Goal: Task Accomplishment & Management: Complete application form

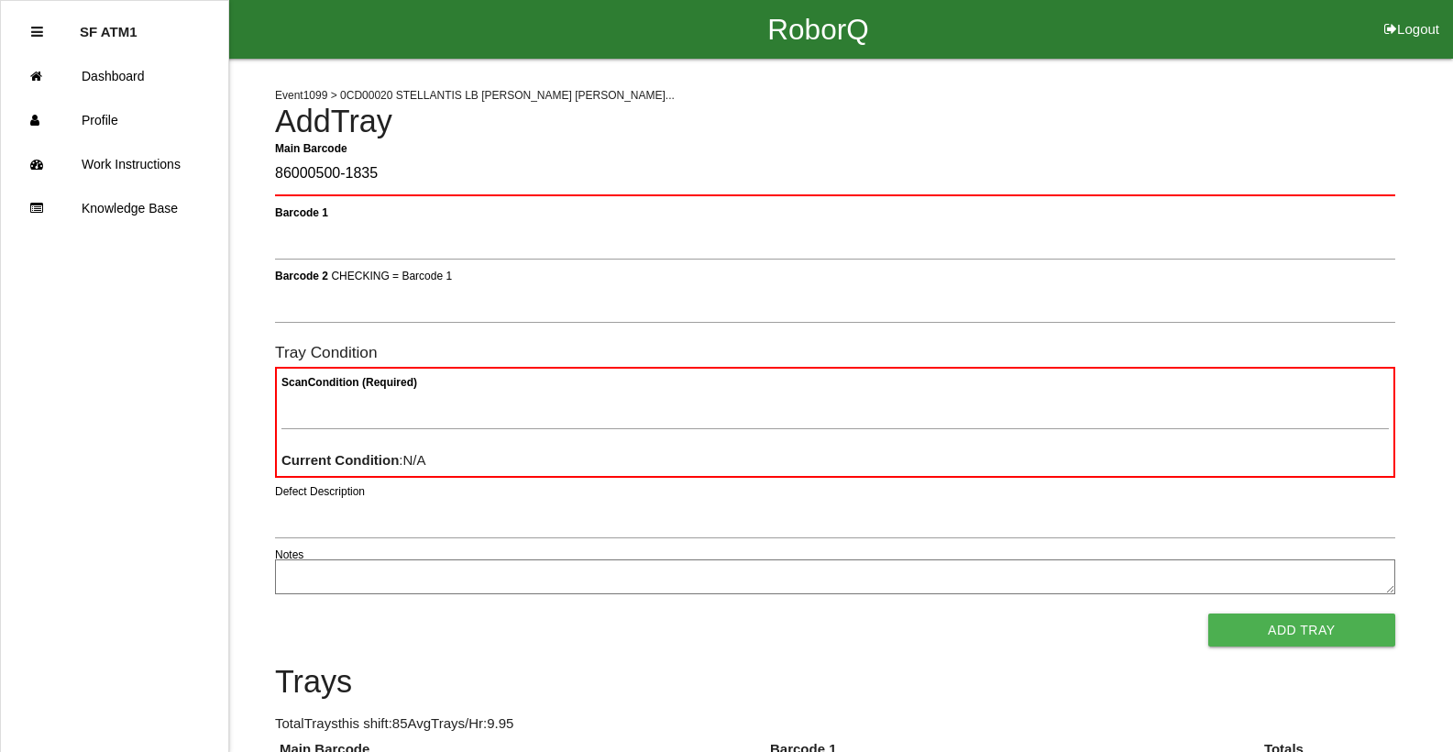
type Barcode "86000500-1835"
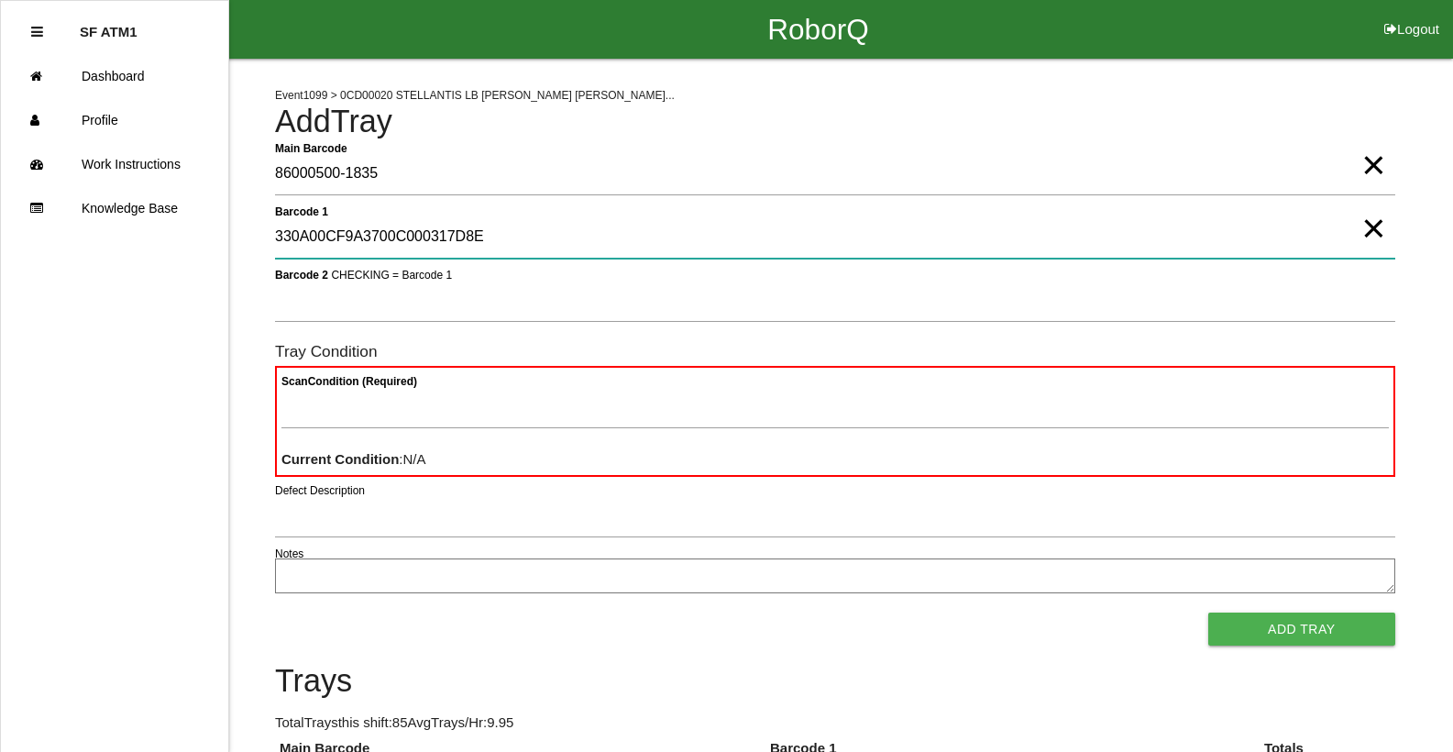
type 1 "330A00CF9A3700C000317D8E"
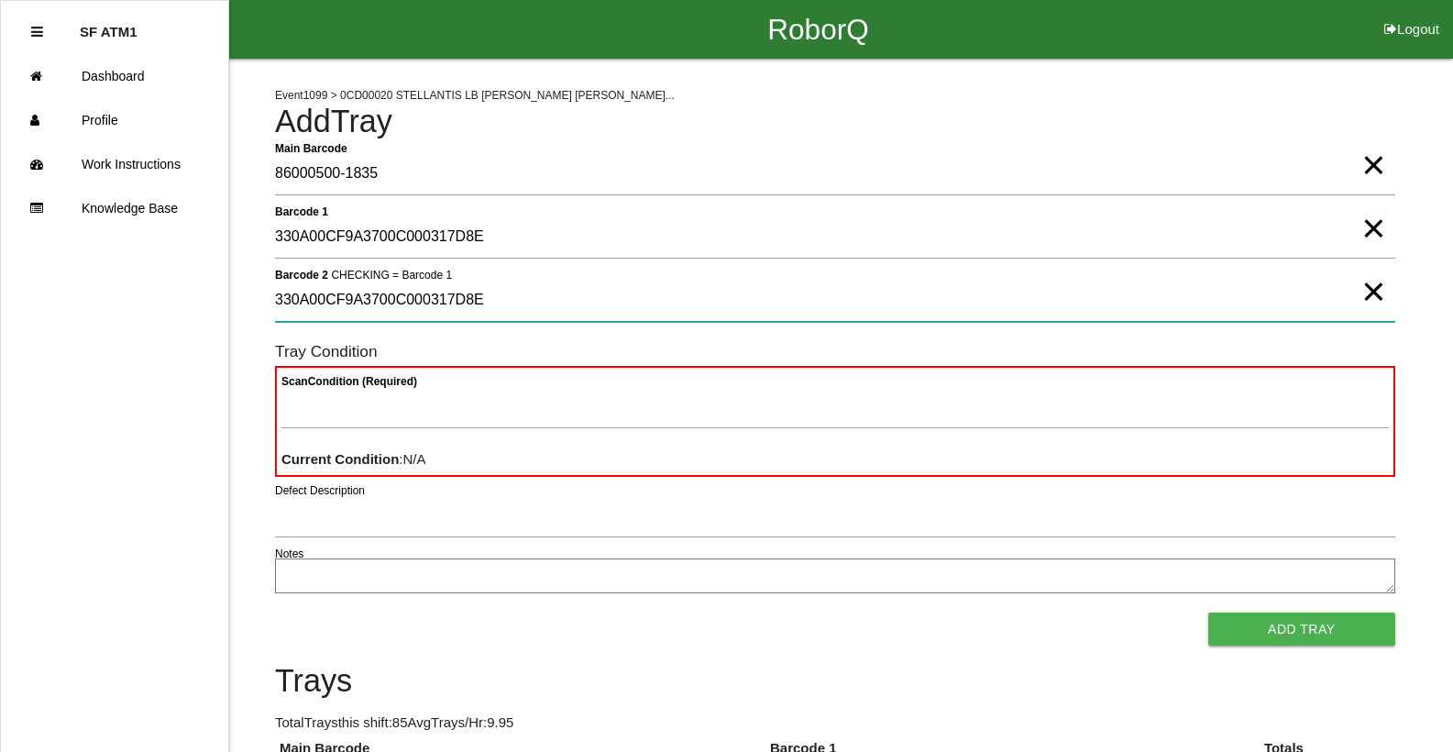
type 2 "330A00CF9A3700C000317D8E"
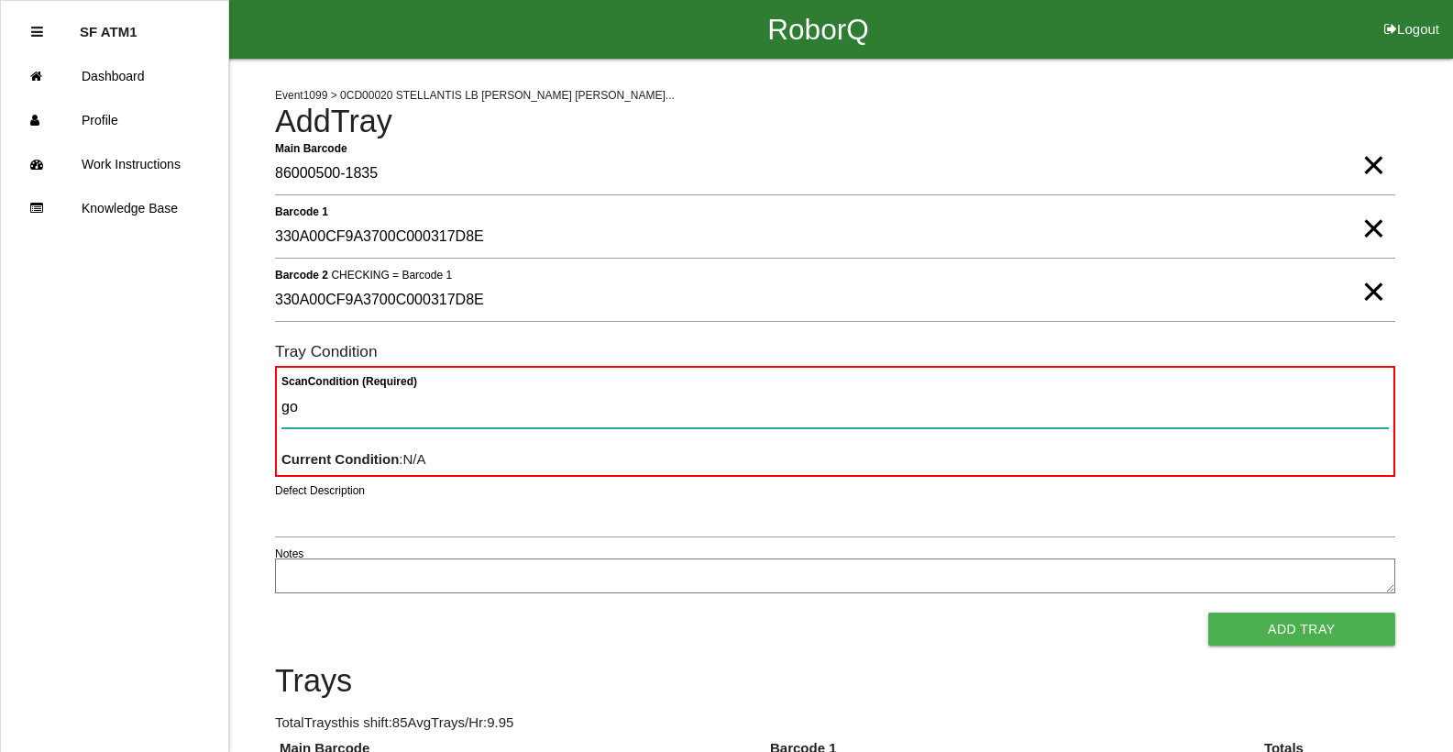
type Condition "goo"
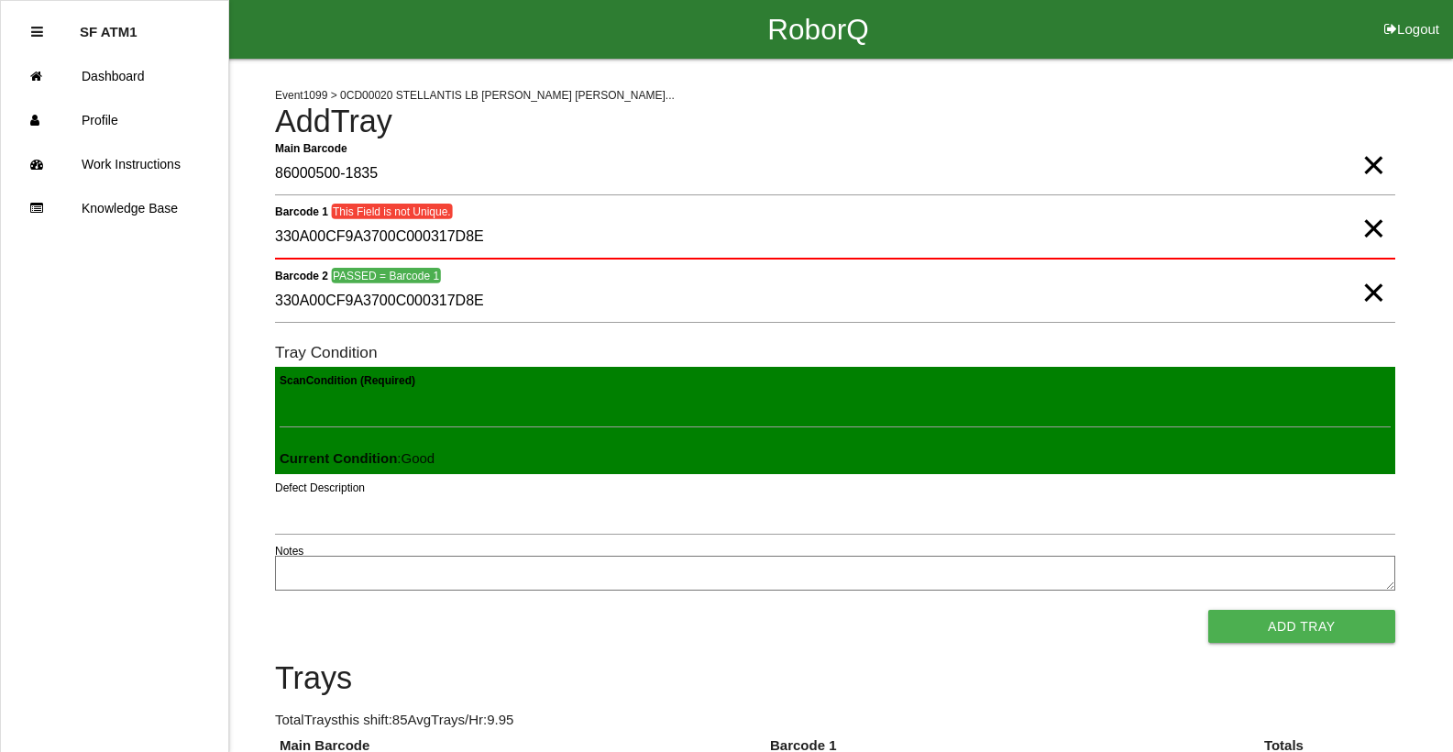
click at [1208, 609] on button "Add Tray" at bounding box center [1301, 625] width 187 height 33
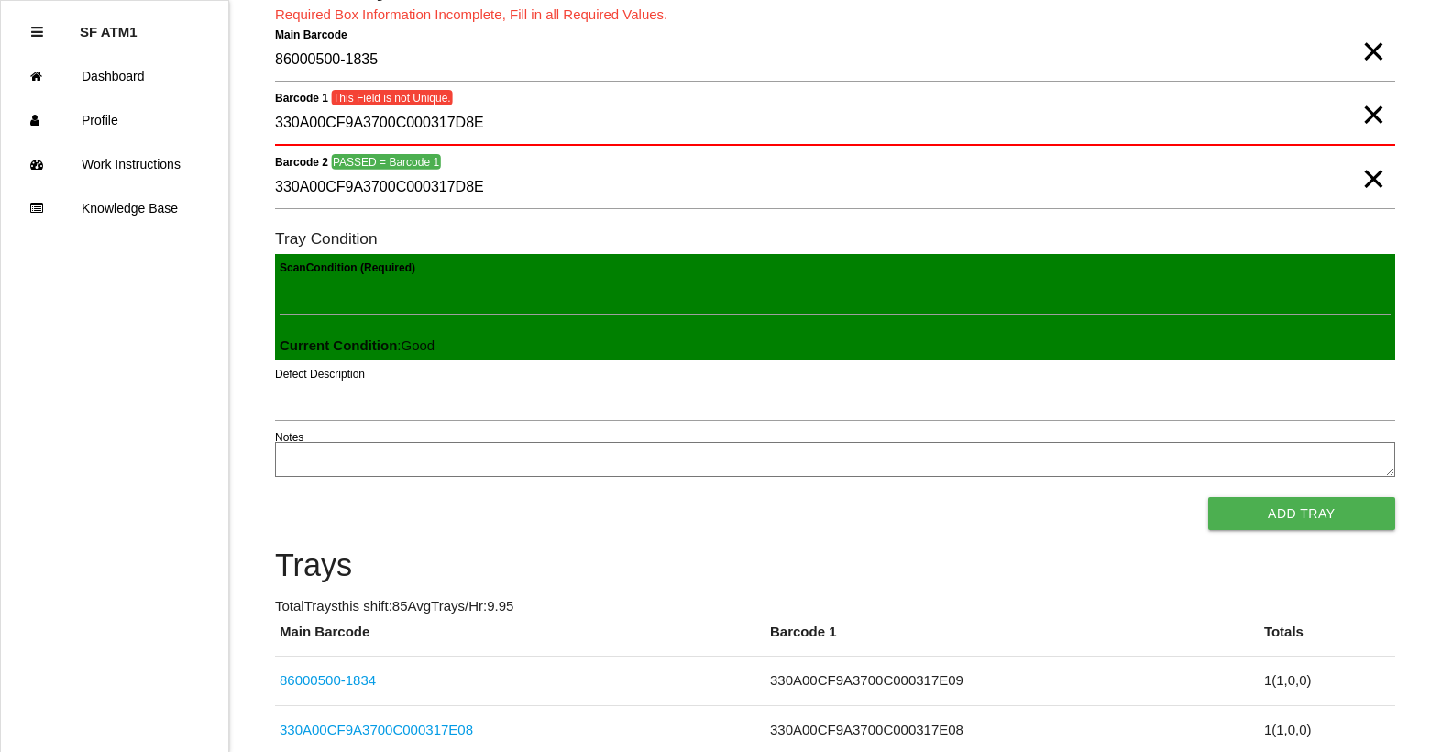
scroll to position [93, 0]
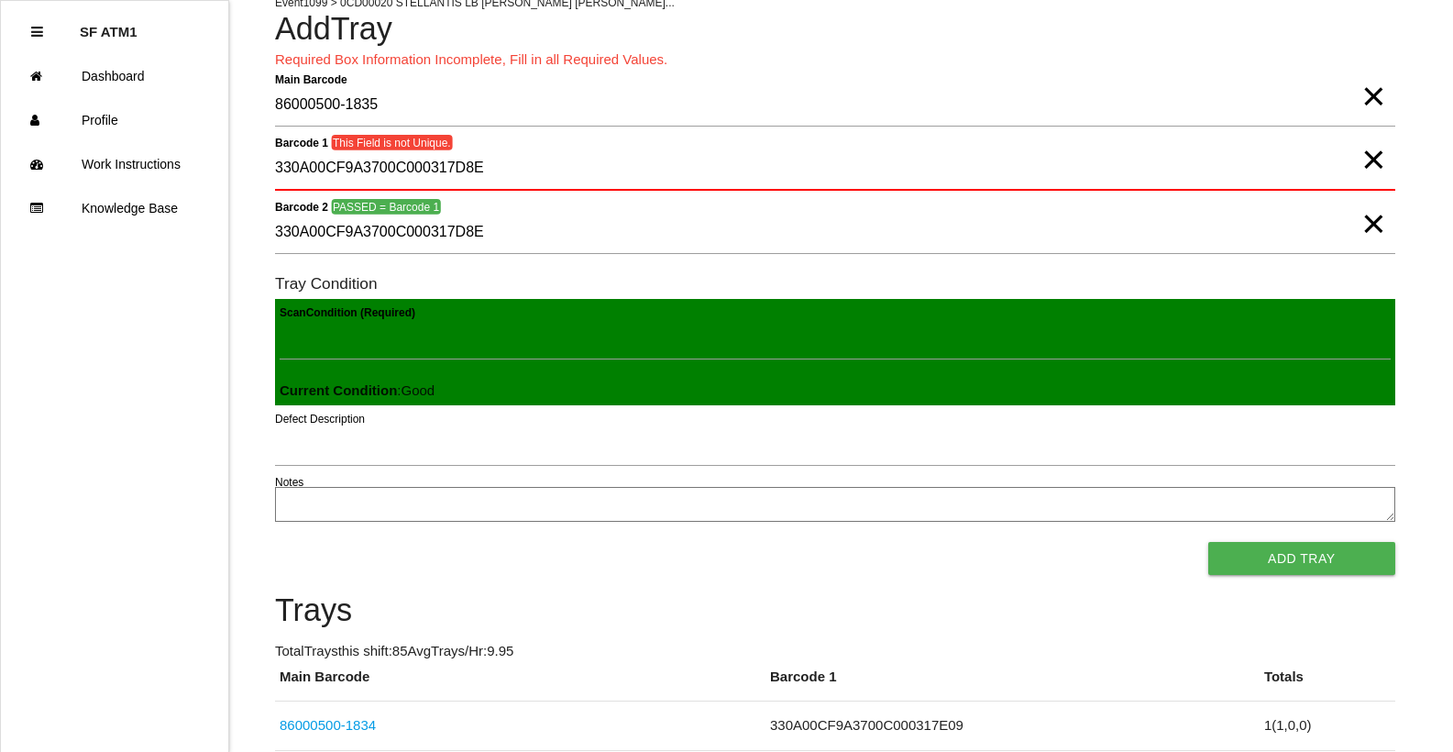
click at [1378, 159] on span "×" at bounding box center [1373, 141] width 24 height 37
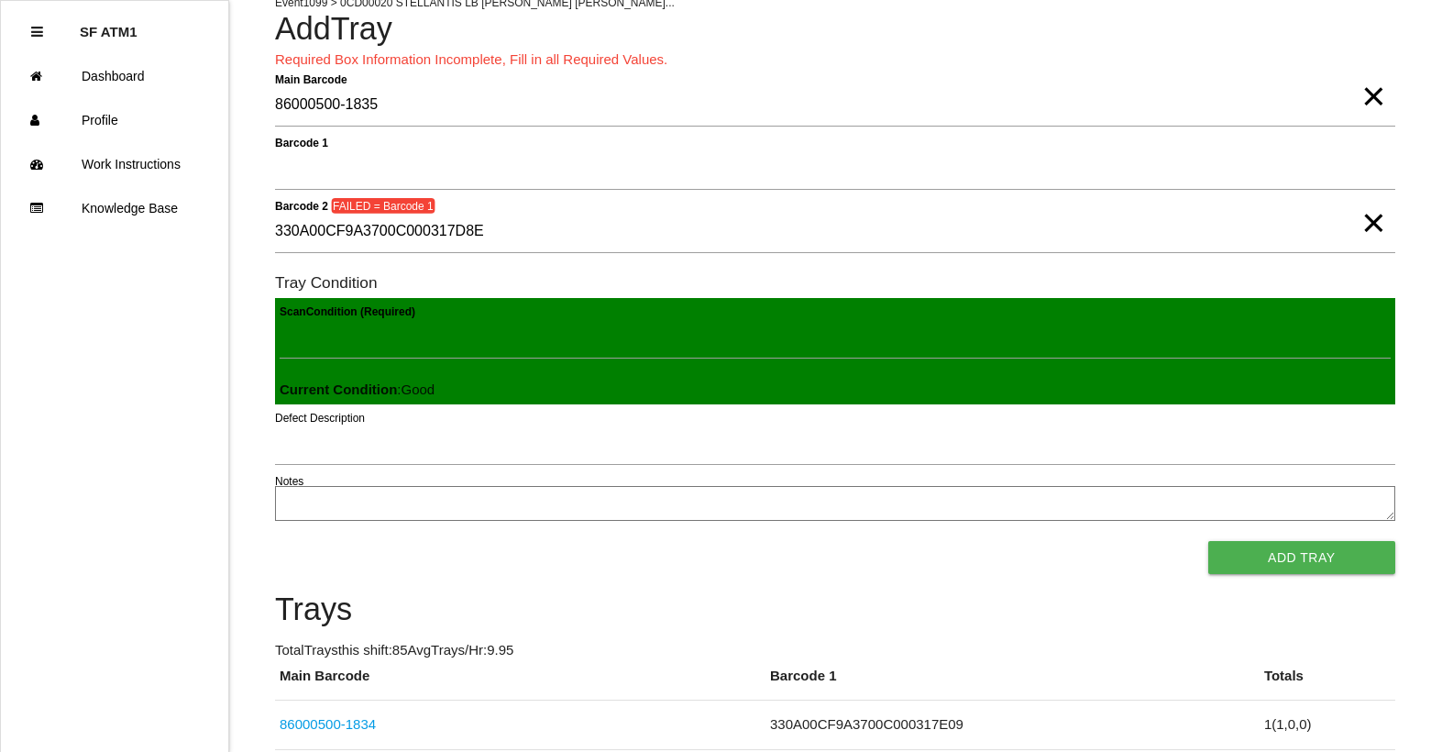
click at [1366, 221] on span "×" at bounding box center [1373, 204] width 24 height 37
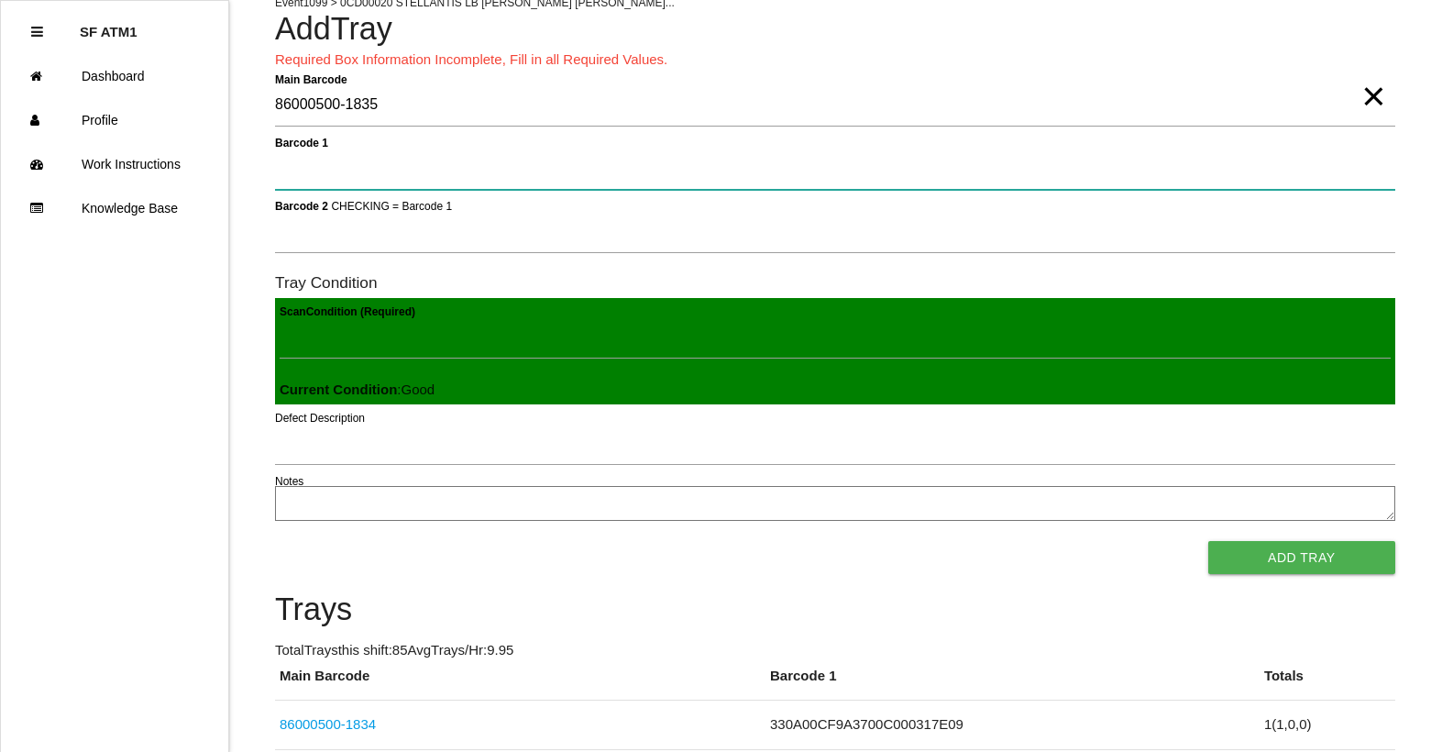
click at [1320, 179] on 1 "Barcode 1" at bounding box center [835, 169] width 1120 height 42
type 1 "330A00CF9A3700C000317D8E"
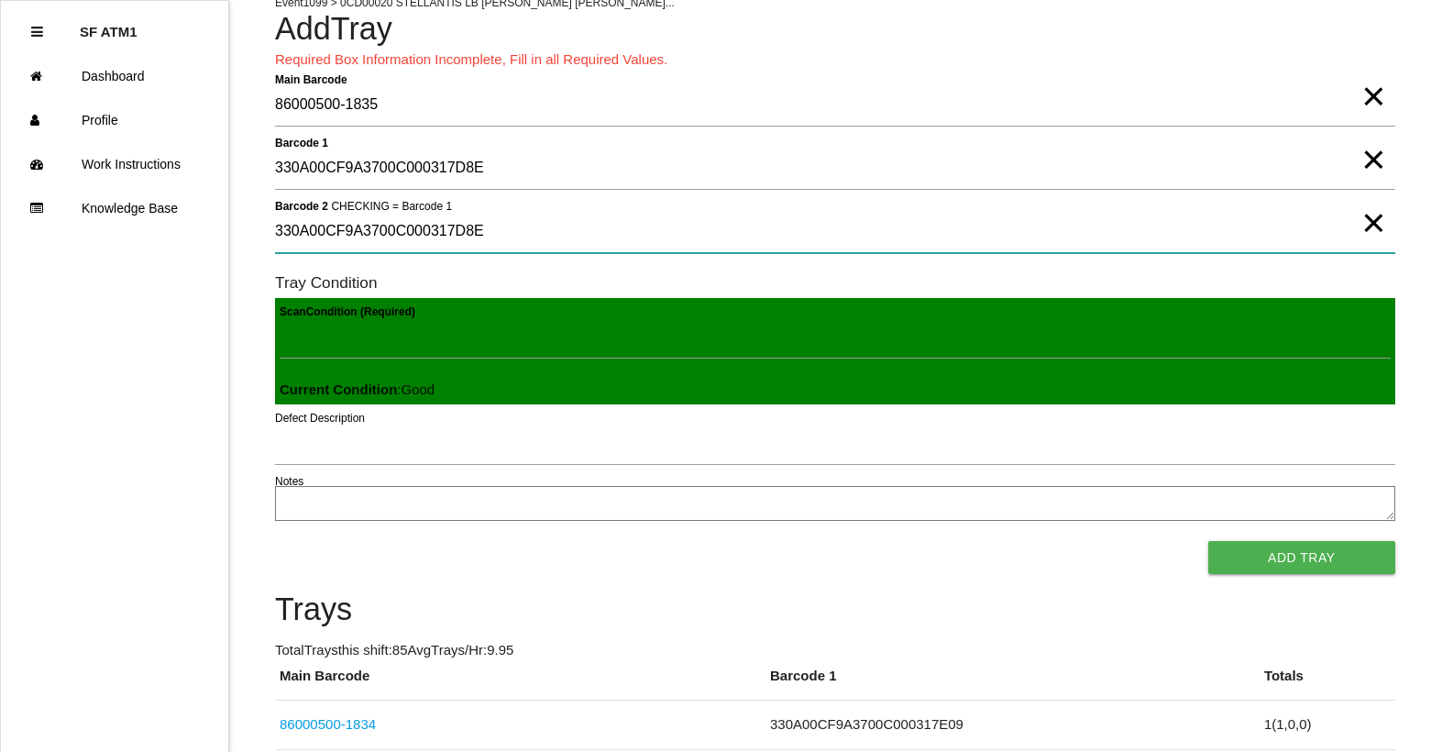
type 2 "330A00CF9A3700C000317D8E"
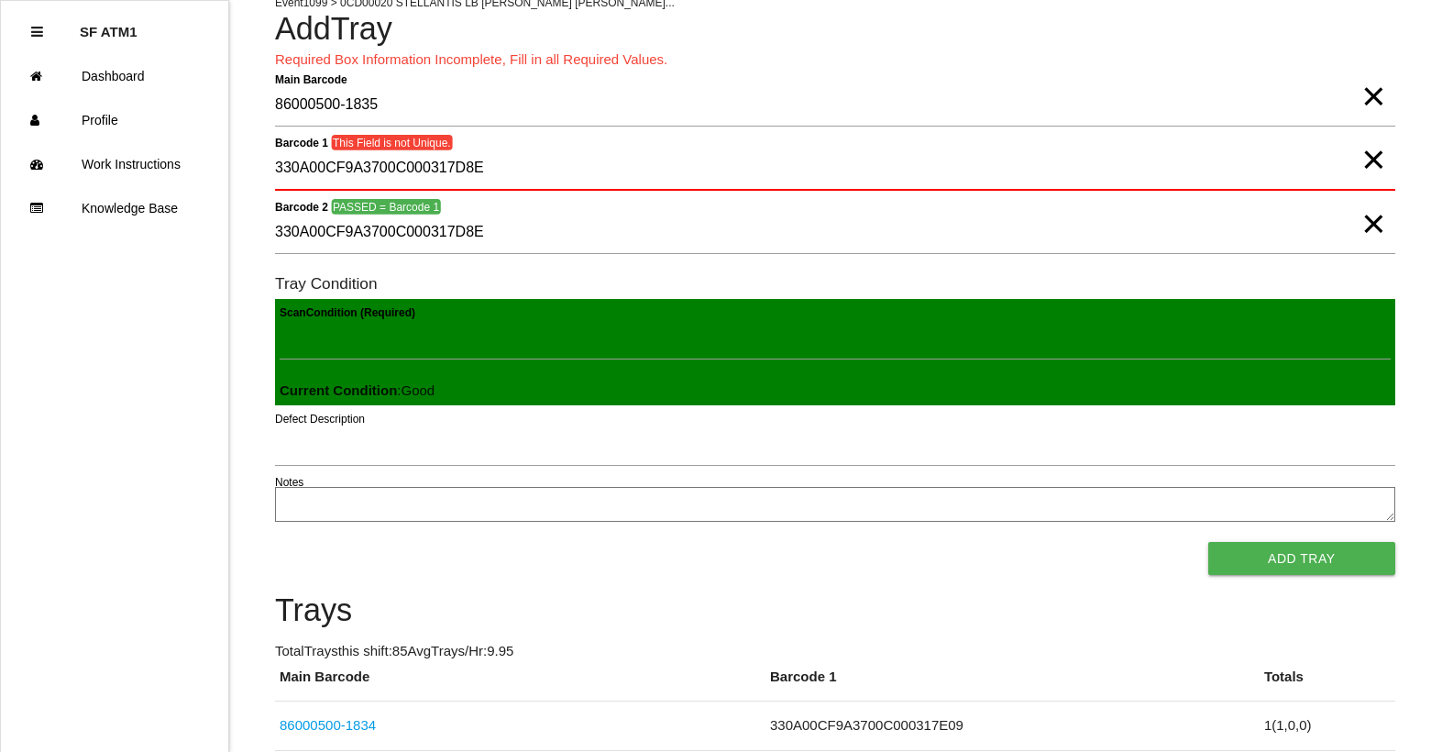
click at [1374, 156] on span "×" at bounding box center [1373, 141] width 24 height 37
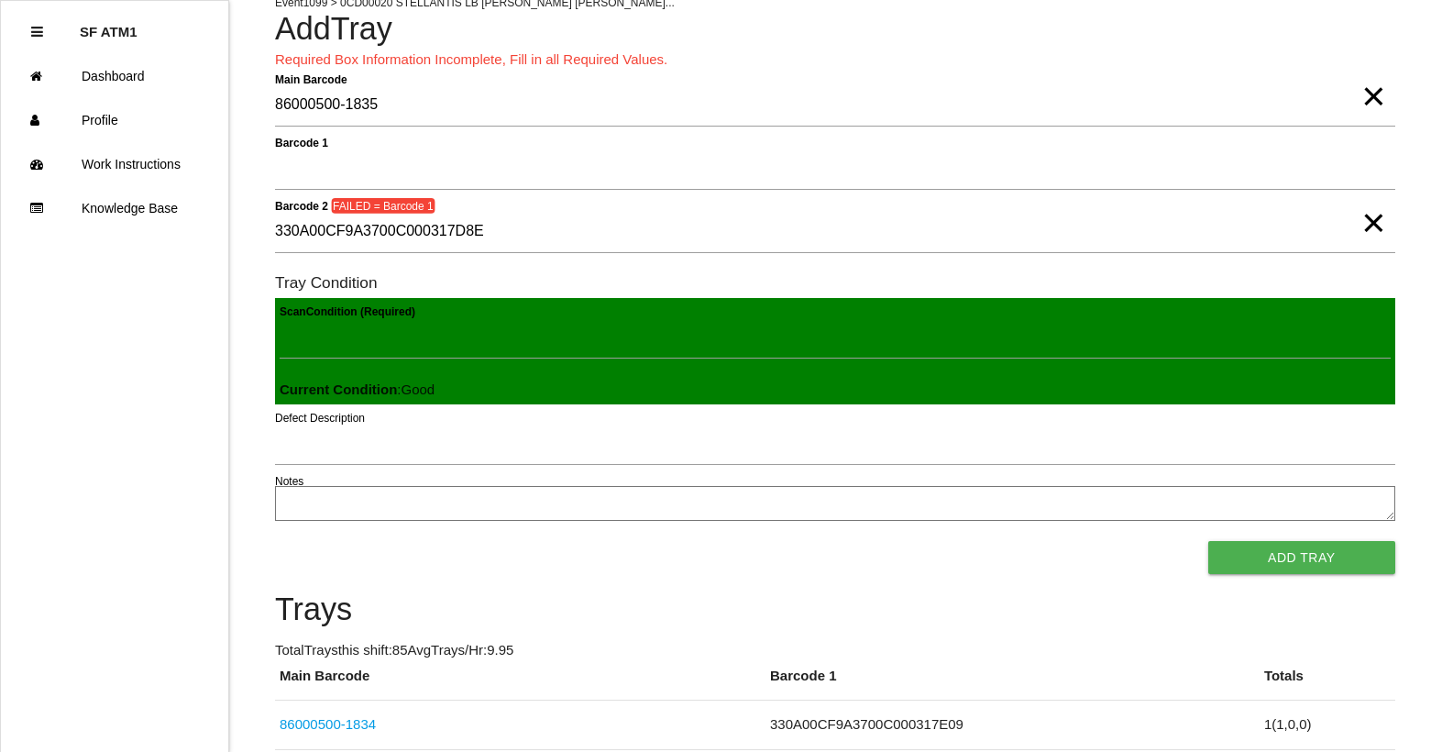
click at [1366, 223] on span "×" at bounding box center [1373, 204] width 24 height 37
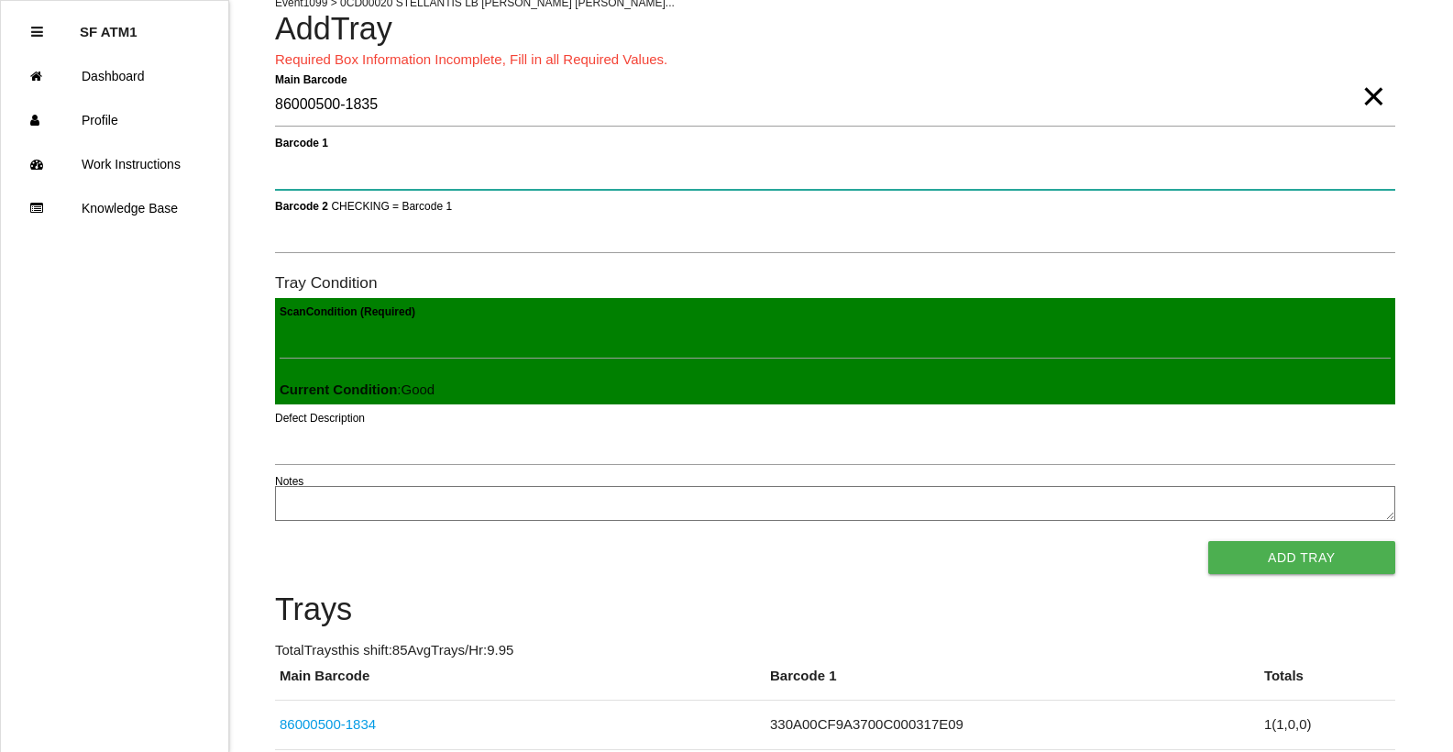
click at [1369, 182] on 1 "Barcode 1" at bounding box center [835, 169] width 1120 height 42
type 1 "330A00CF9A3700C000317E0A"
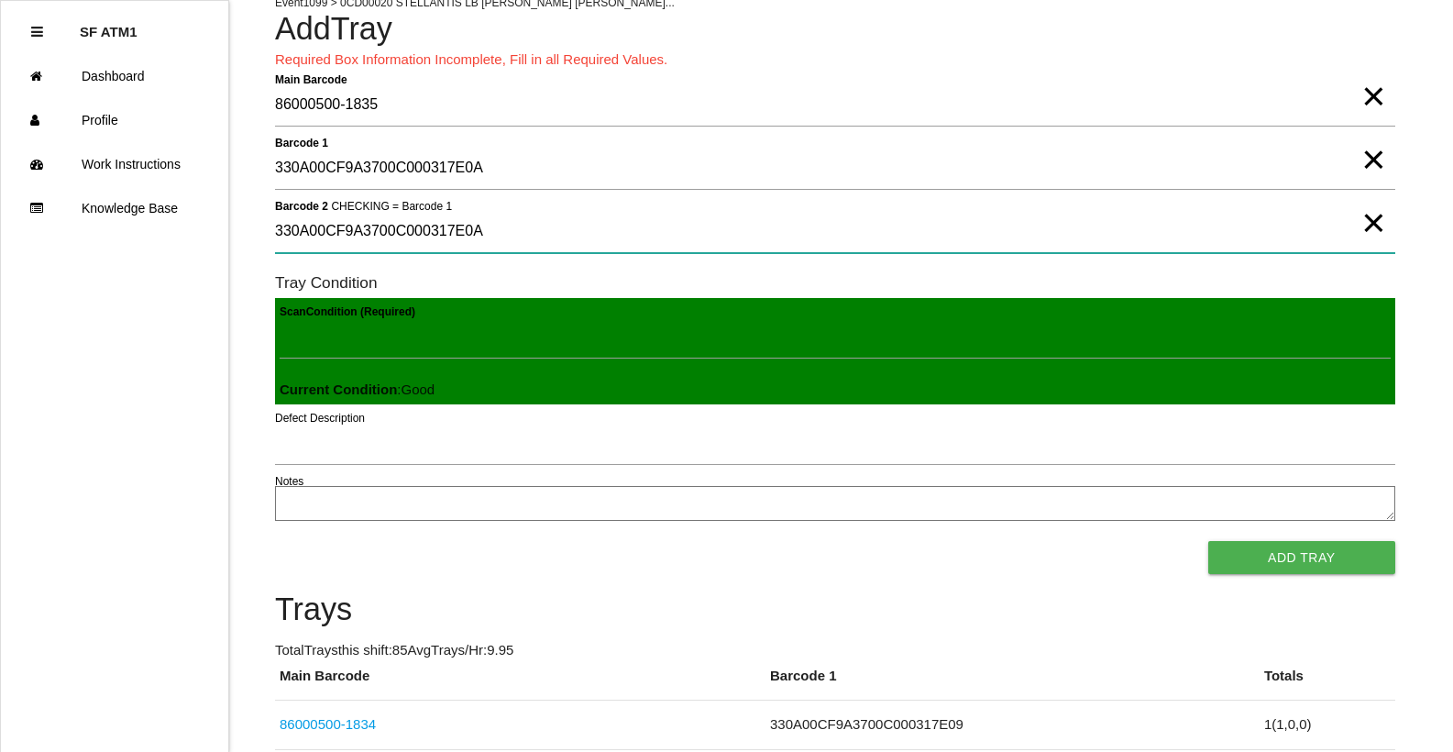
type 2 "330A00CF9A3700C000317E0A"
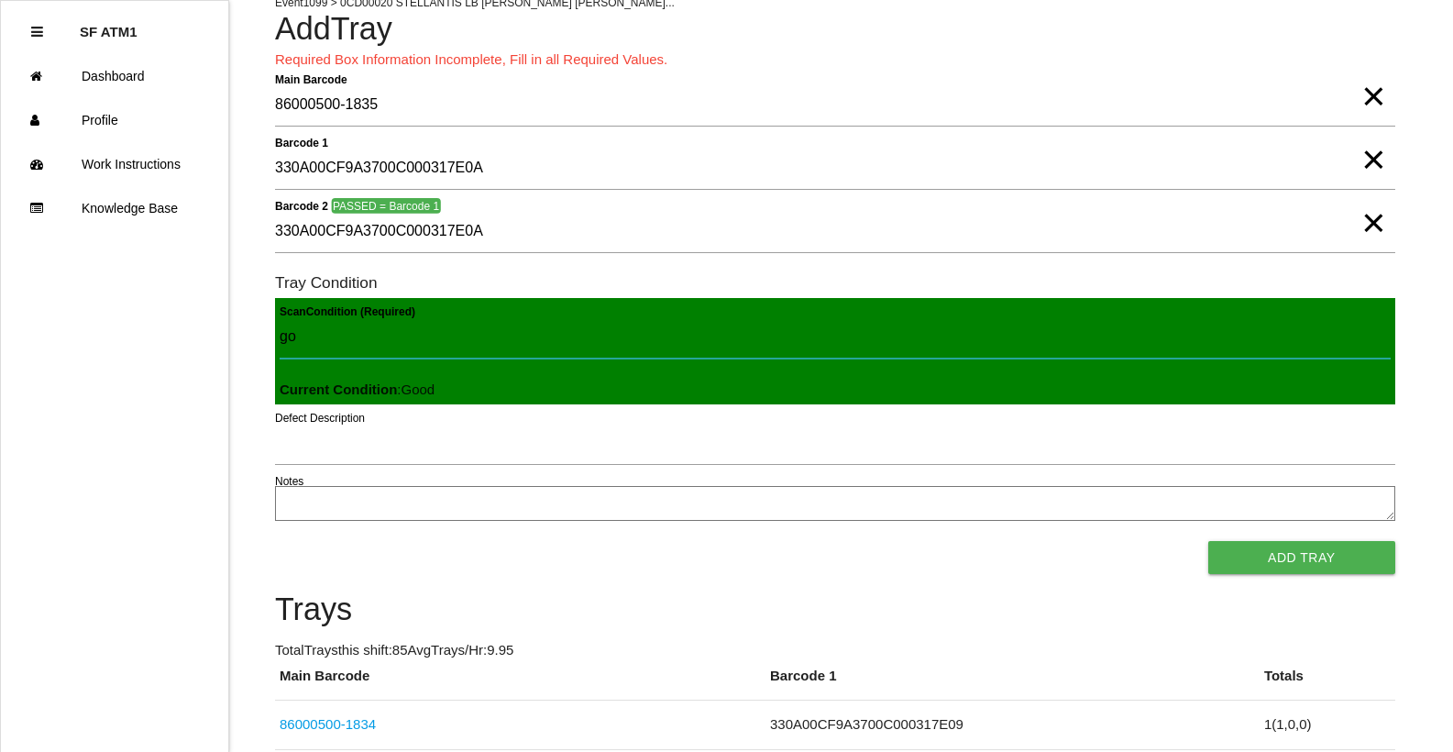
type Condition "goo"
click at [1208, 541] on button "Add Tray" at bounding box center [1301, 557] width 187 height 33
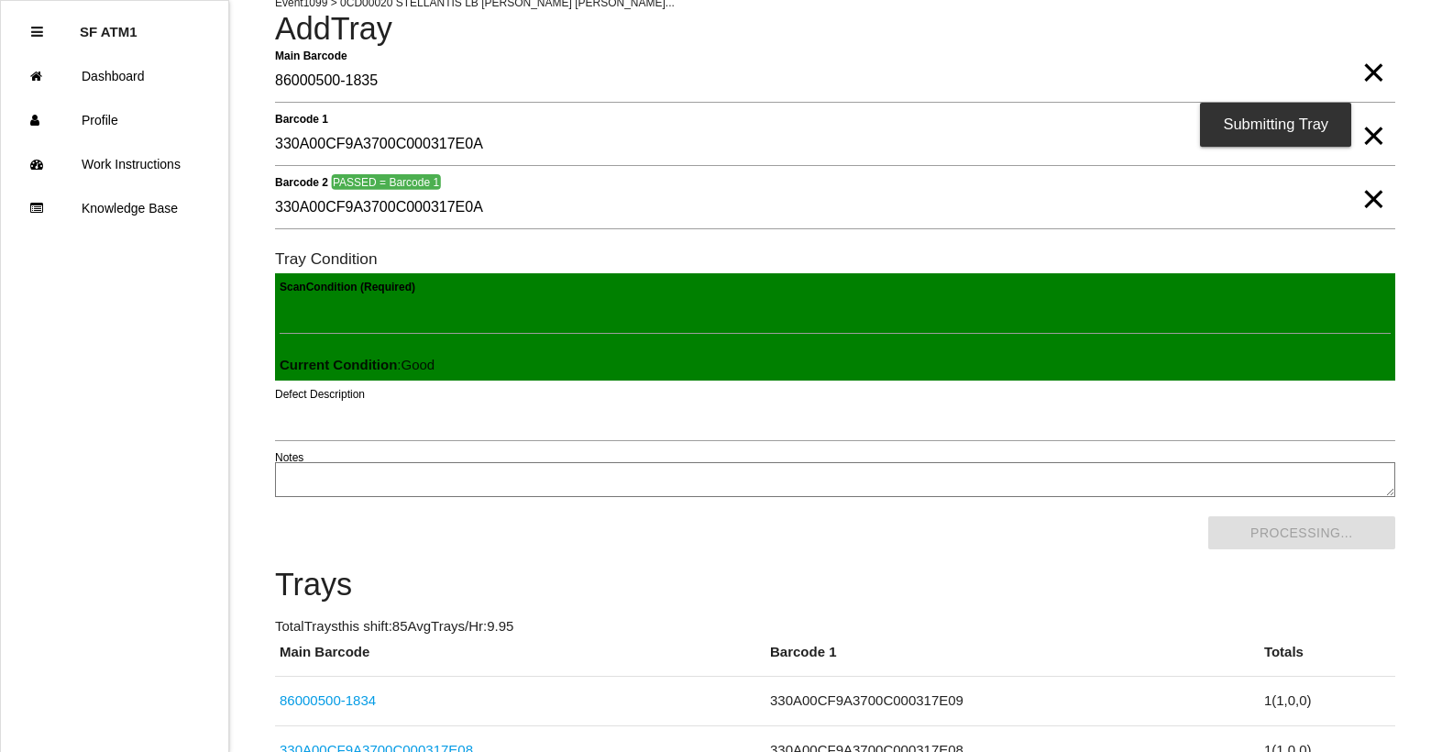
scroll to position [0, 0]
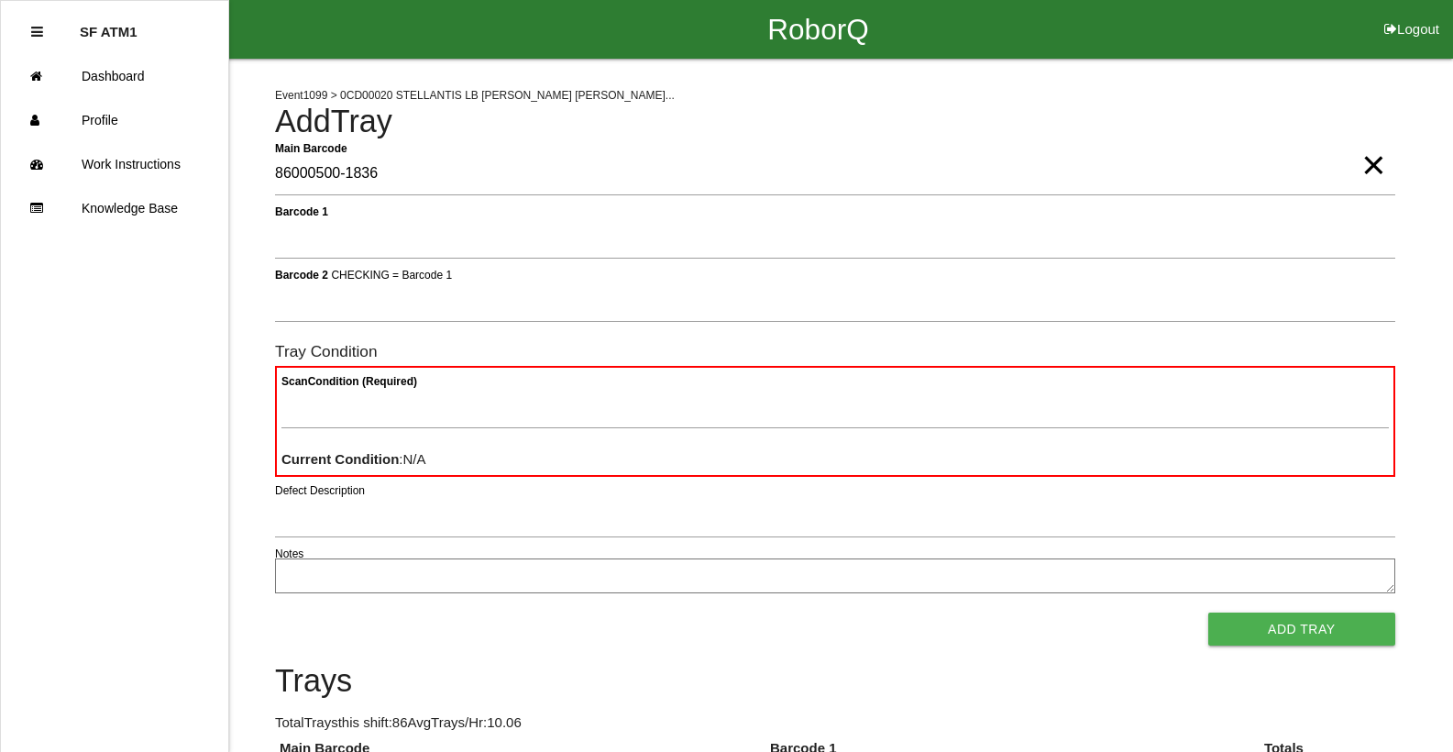
type Barcode "86000500-1836"
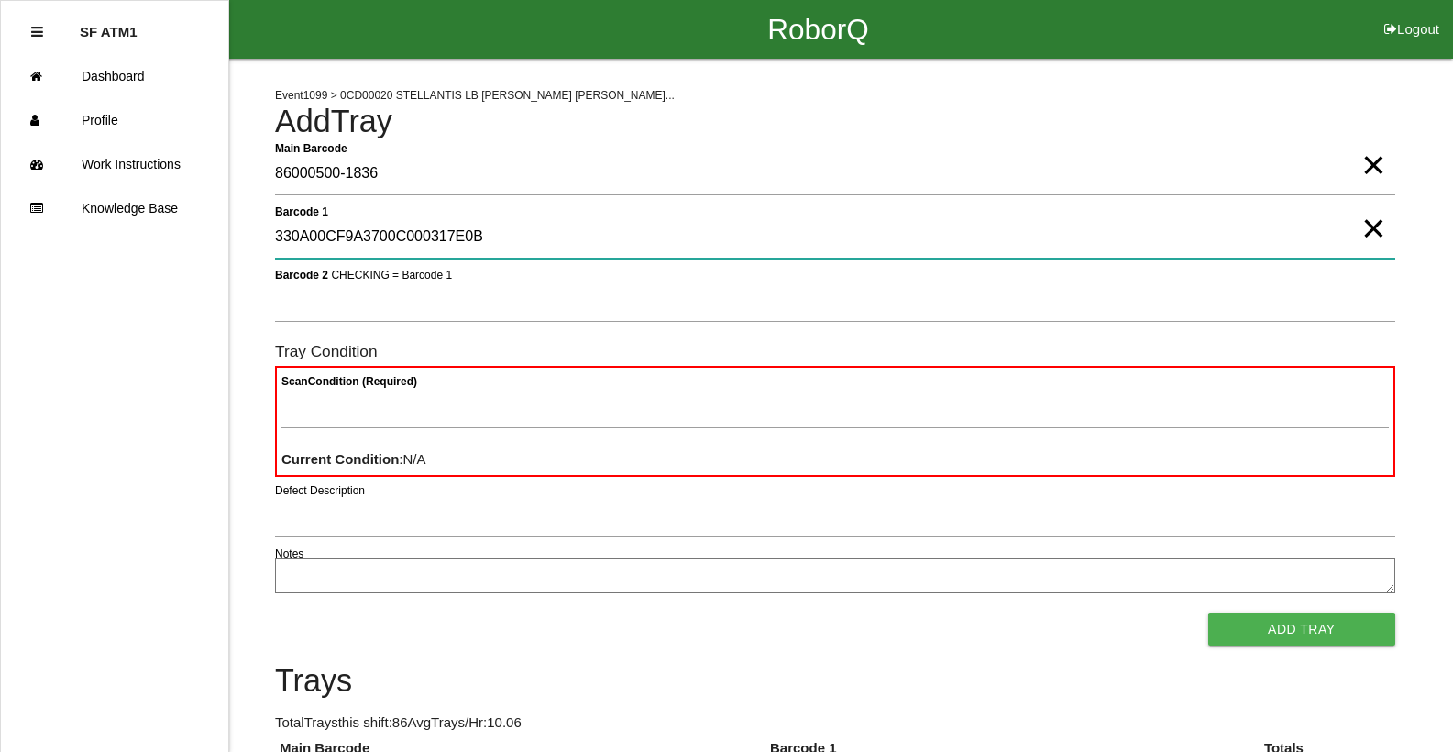
type 1 "330A00CF9A3700C000317E0B"
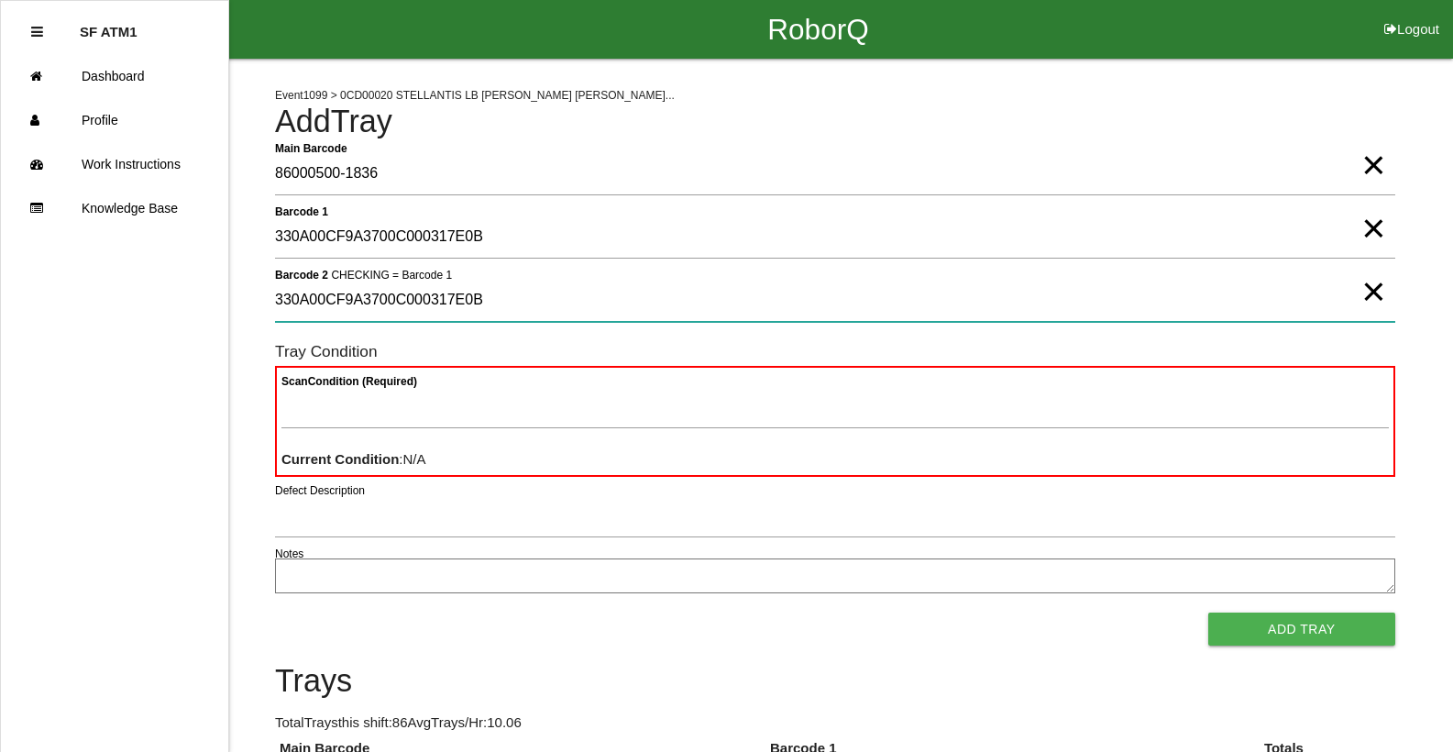
type 2 "330A00CF9A3700C000317E0B"
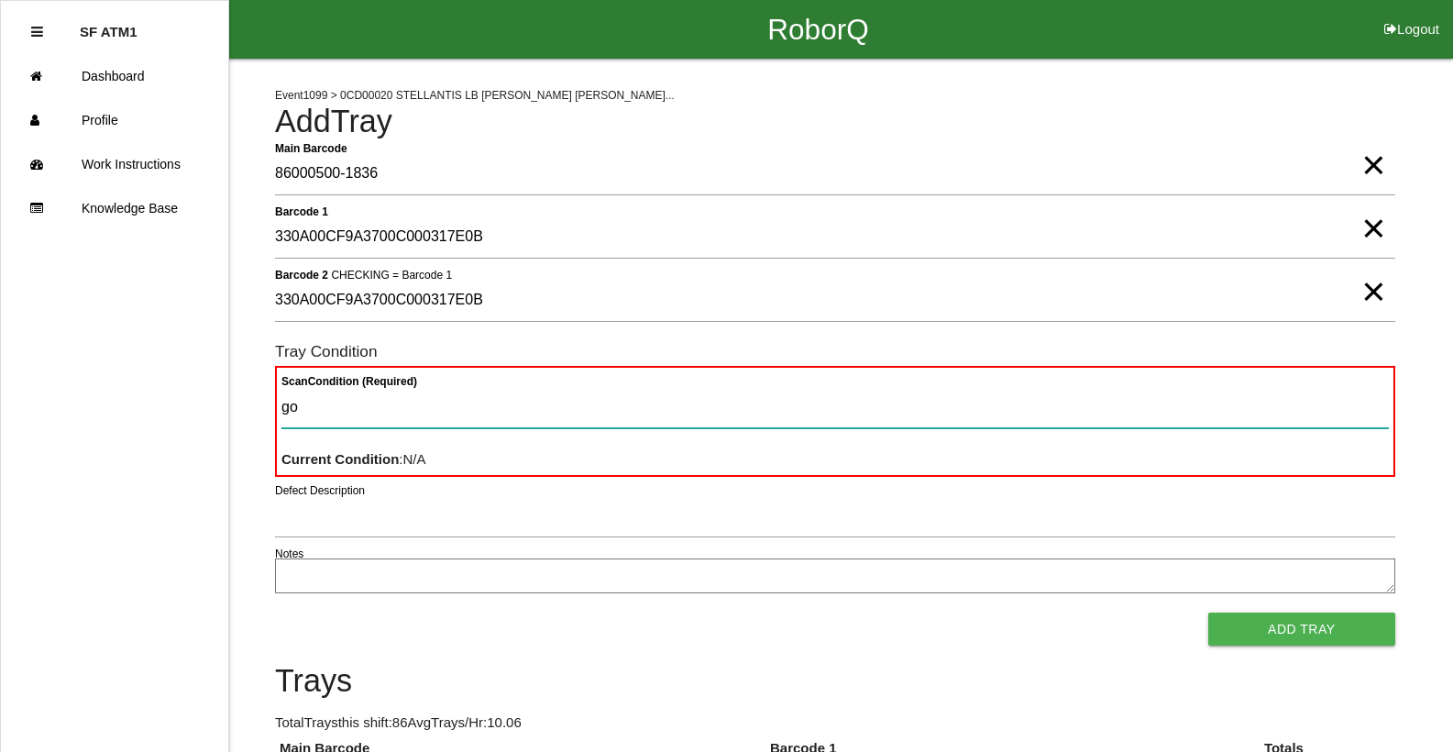
type Condition "goo"
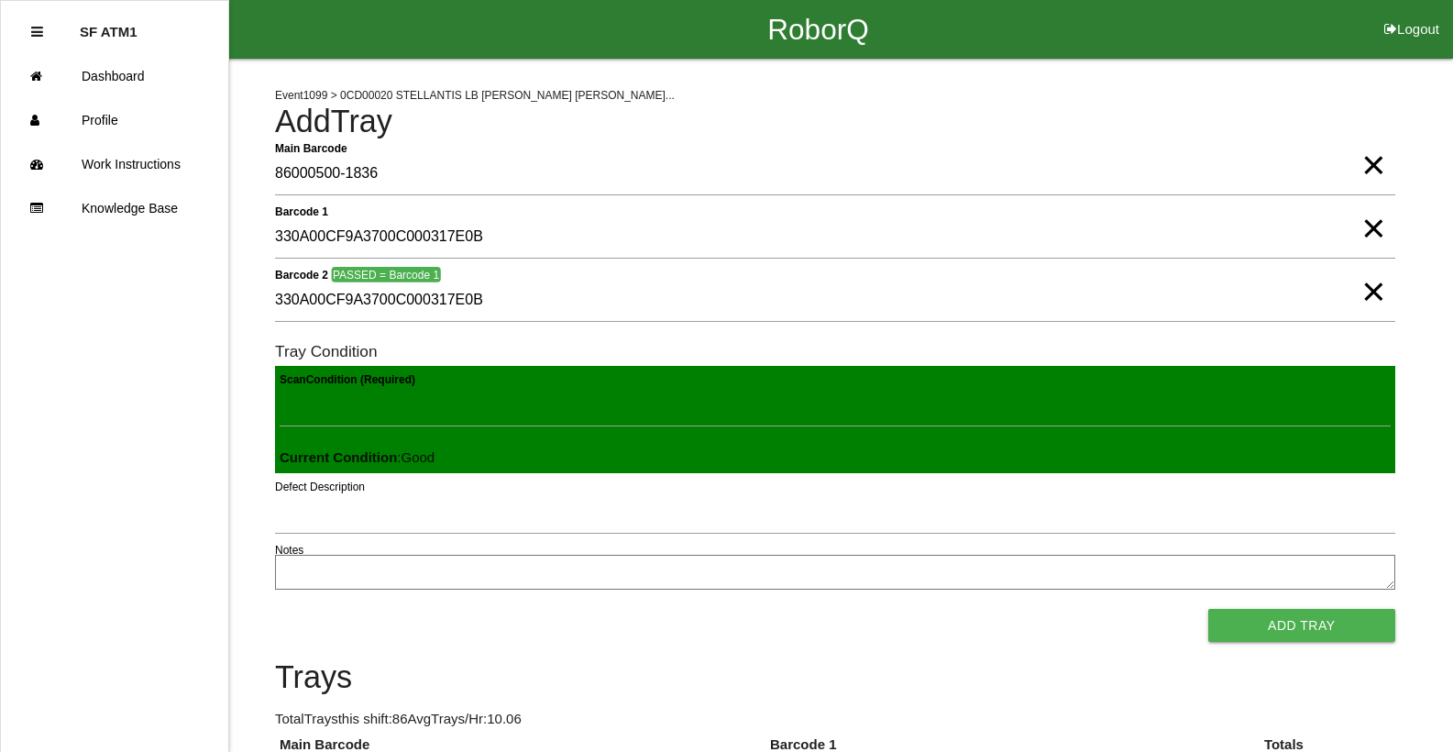
click at [1208, 609] on button "Add Tray" at bounding box center [1301, 625] width 187 height 33
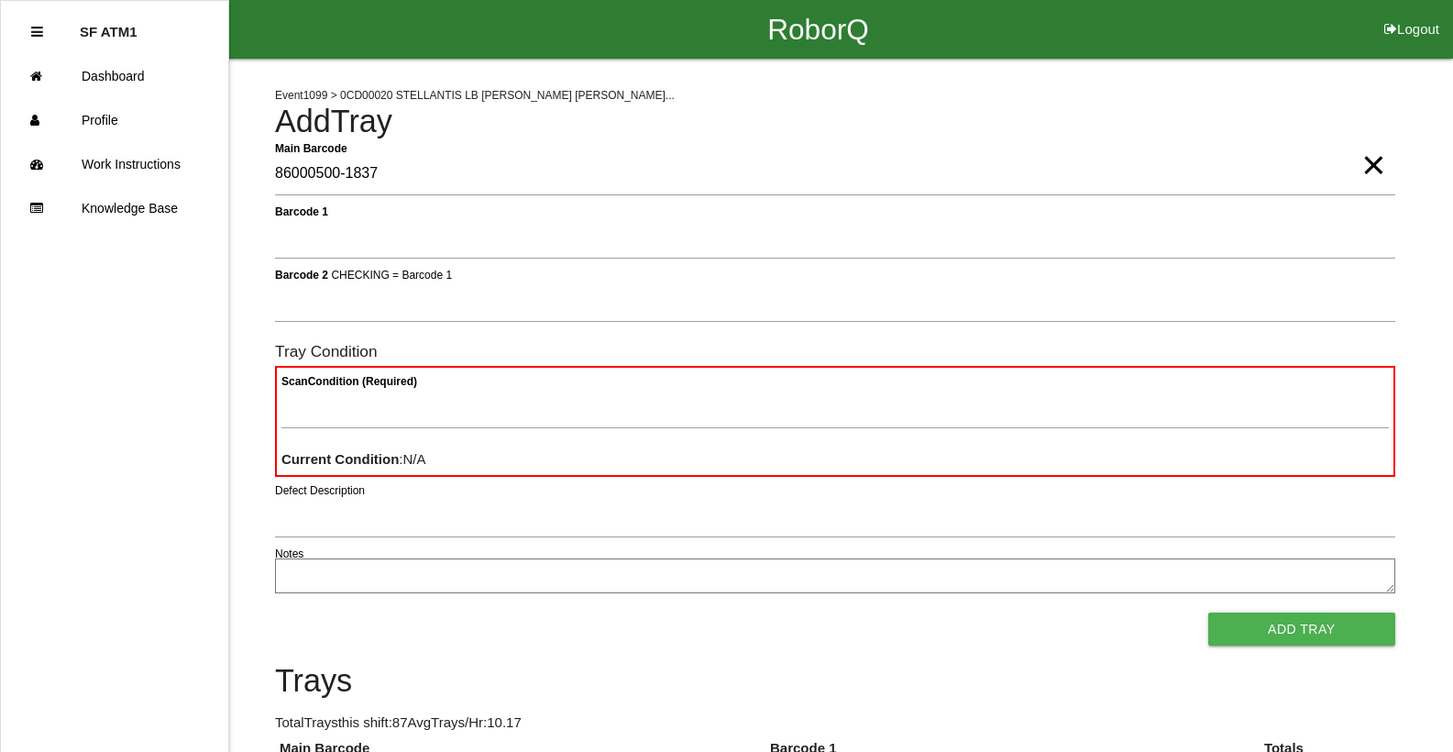
type Barcode "86000500-1837"
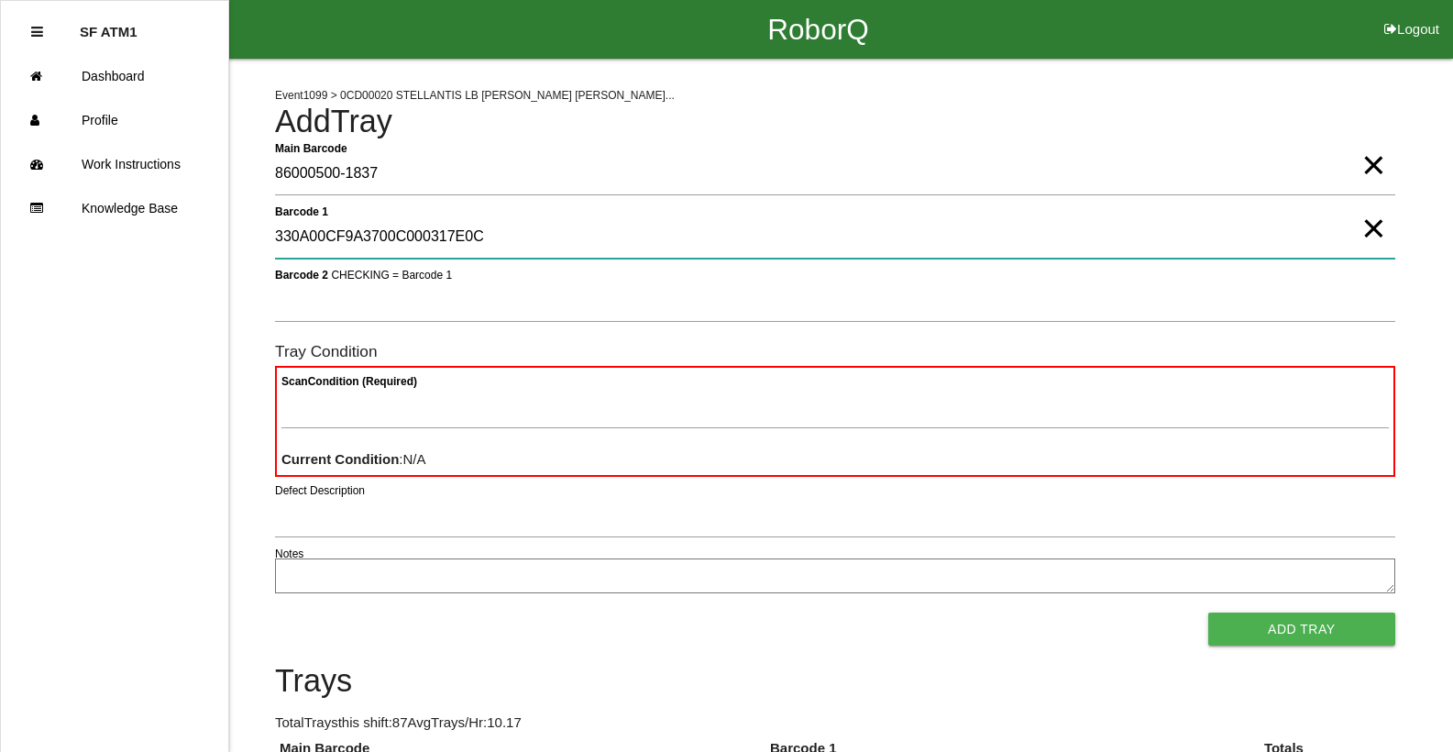
type 1 "330A00CF9A3700C000317E0C"
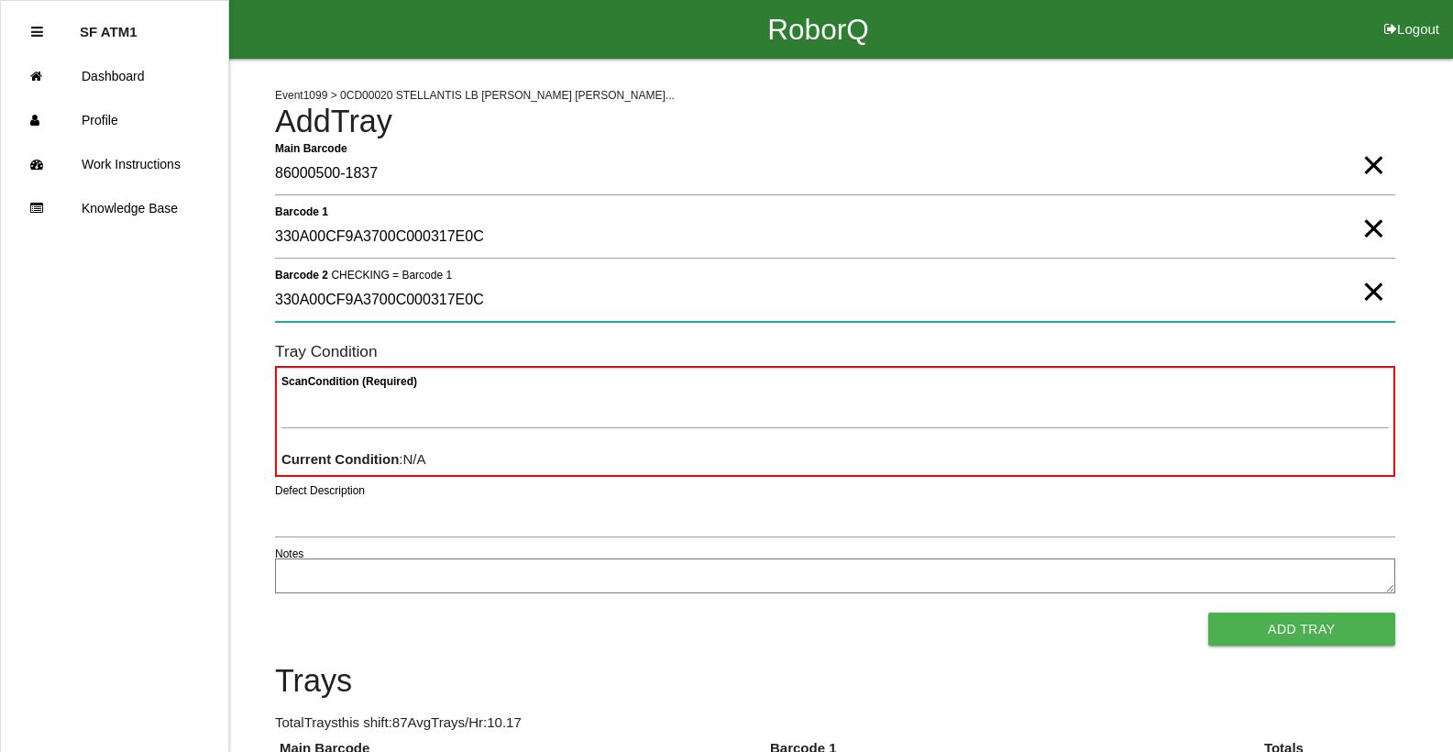
type 2 "330A00CF9A3700C000317E0C"
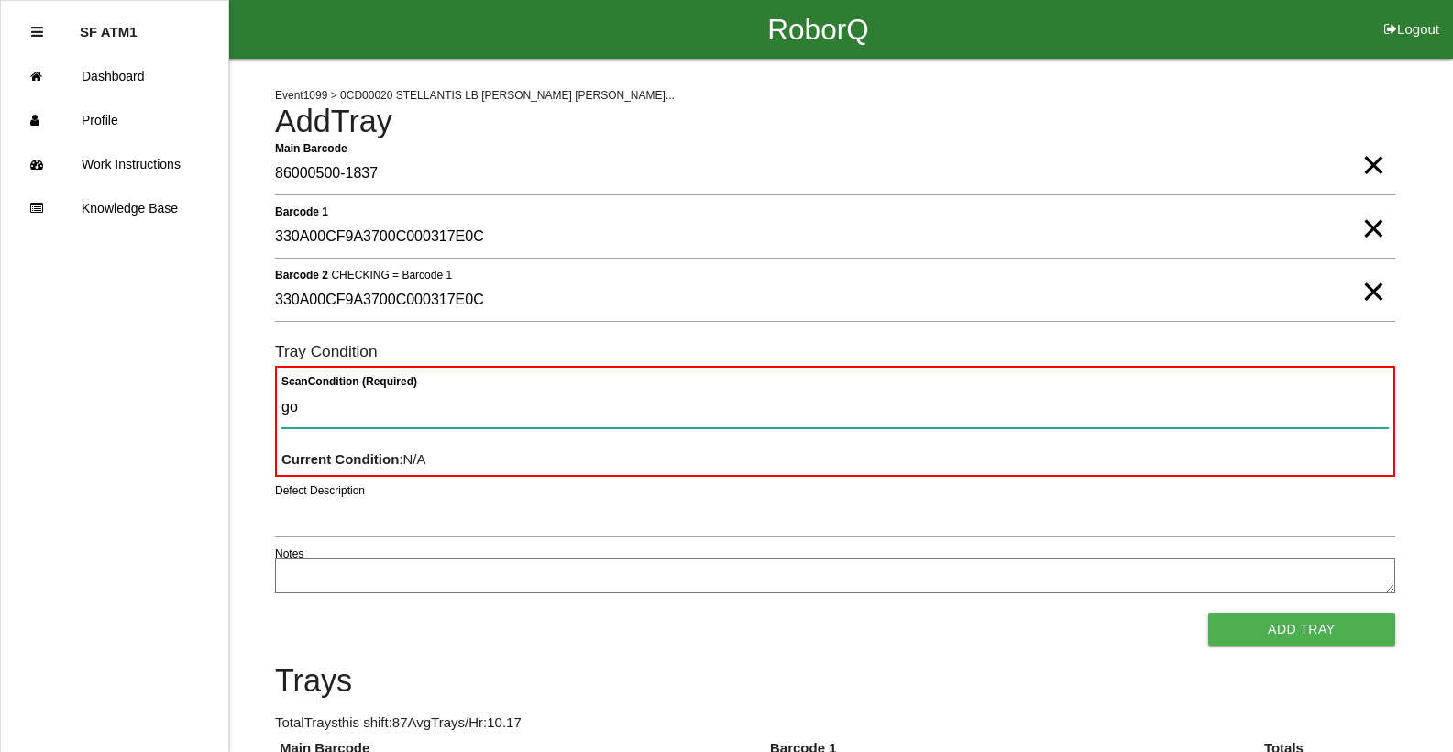
type Condition "goo"
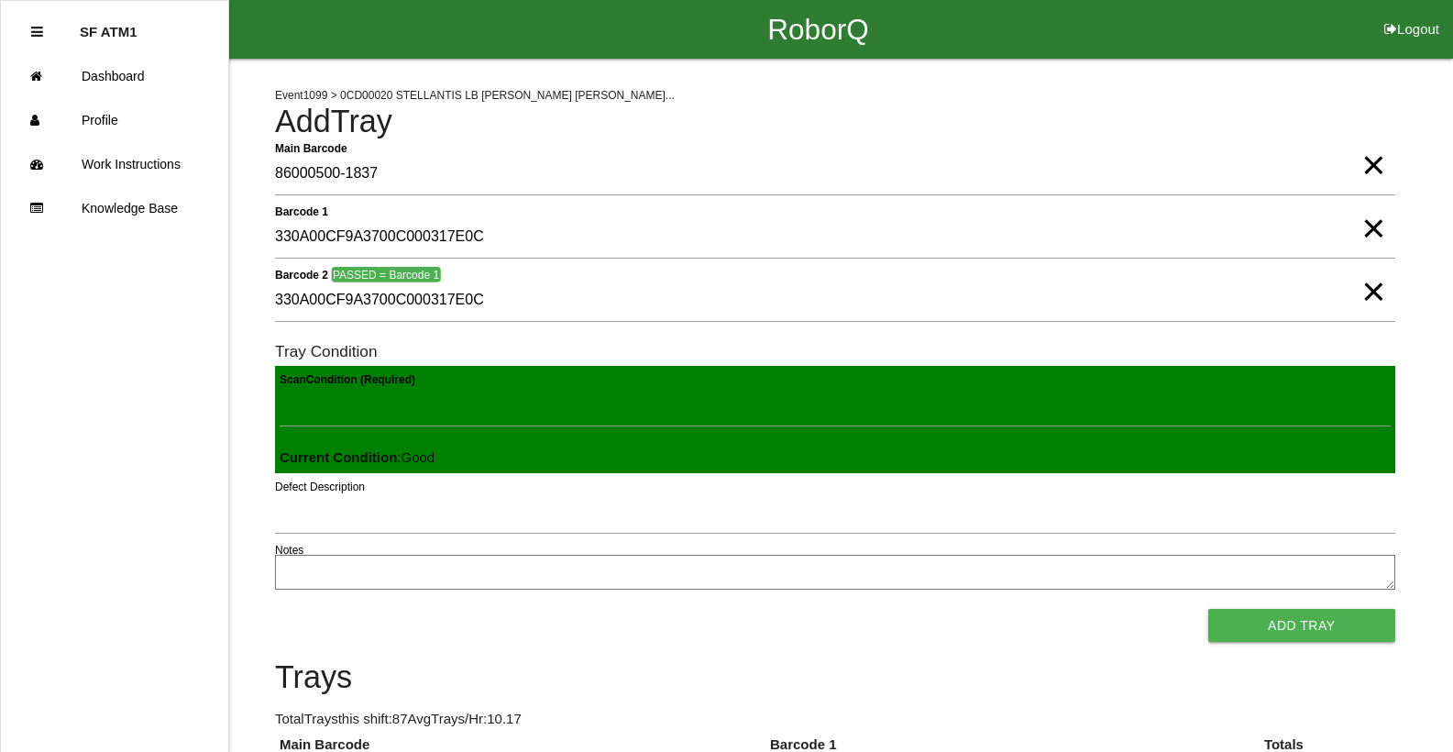
click at [1208, 609] on button "Add Tray" at bounding box center [1301, 625] width 187 height 33
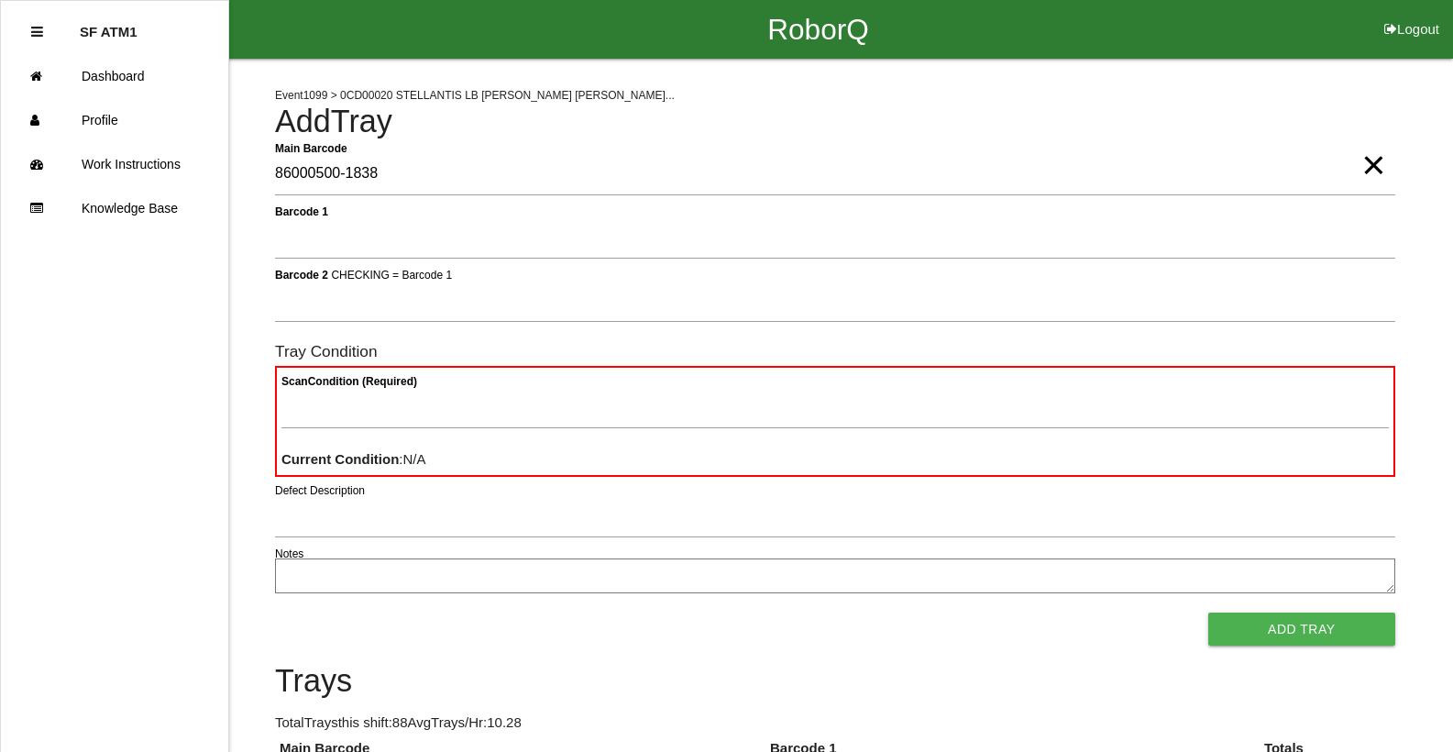
type Barcode "86000500-1838"
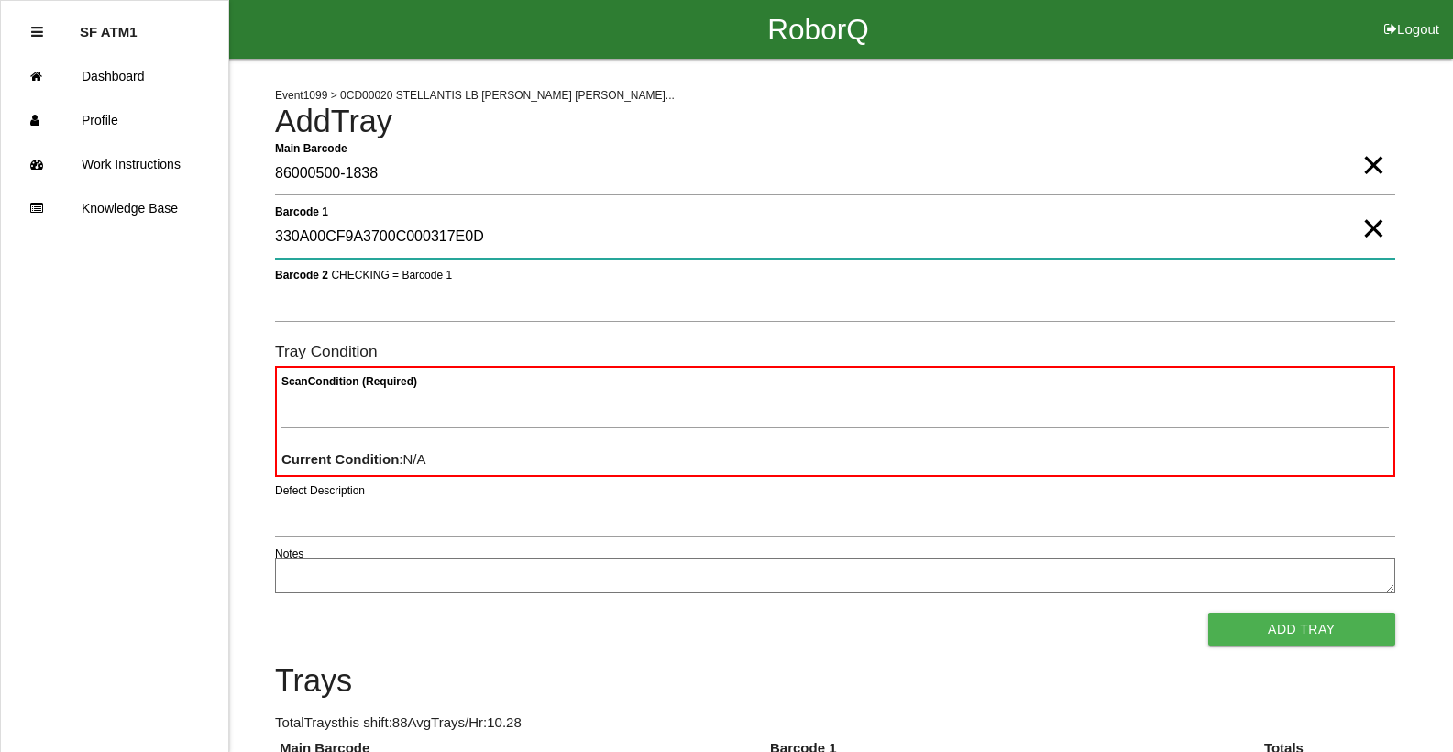
type 1 "330A00CF9A3700C000317E0D"
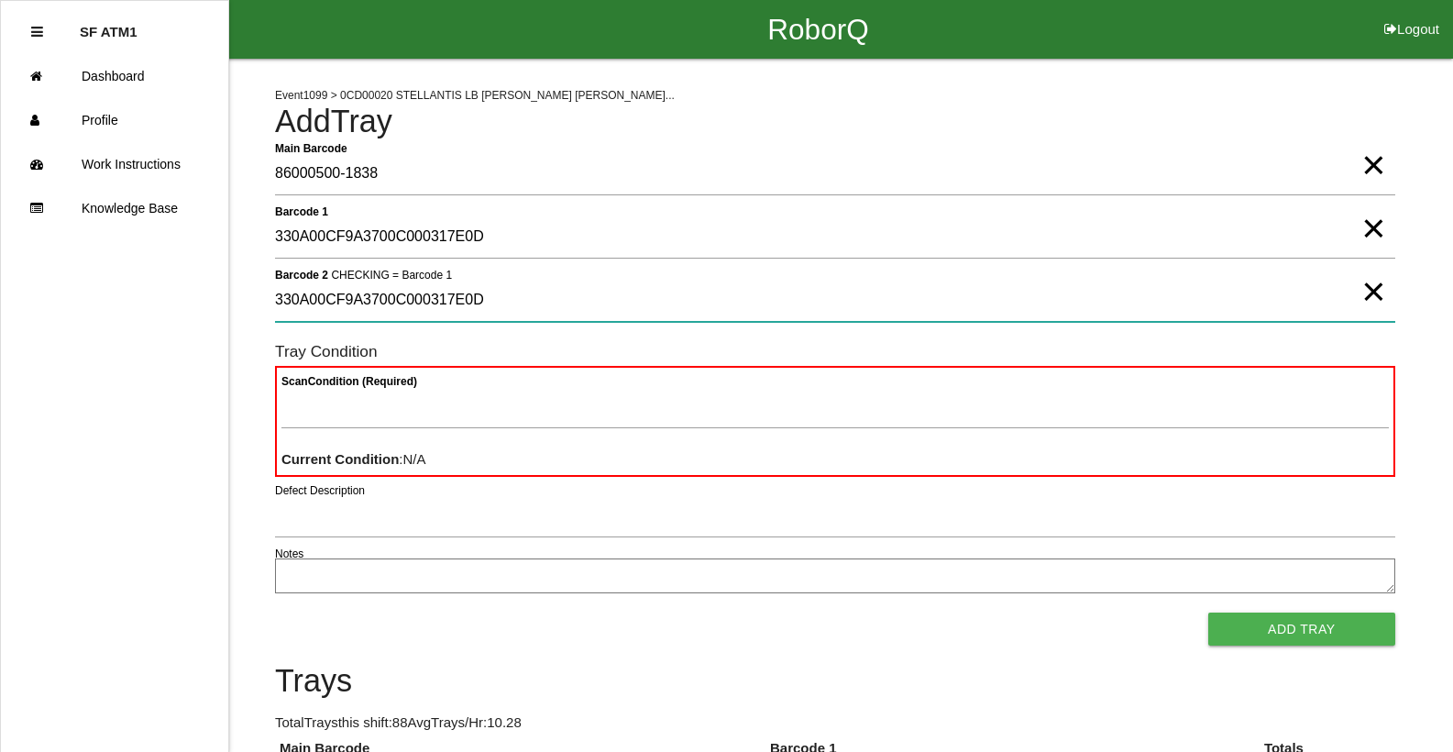
type 2 "330A00CF9A3700C000317E0D"
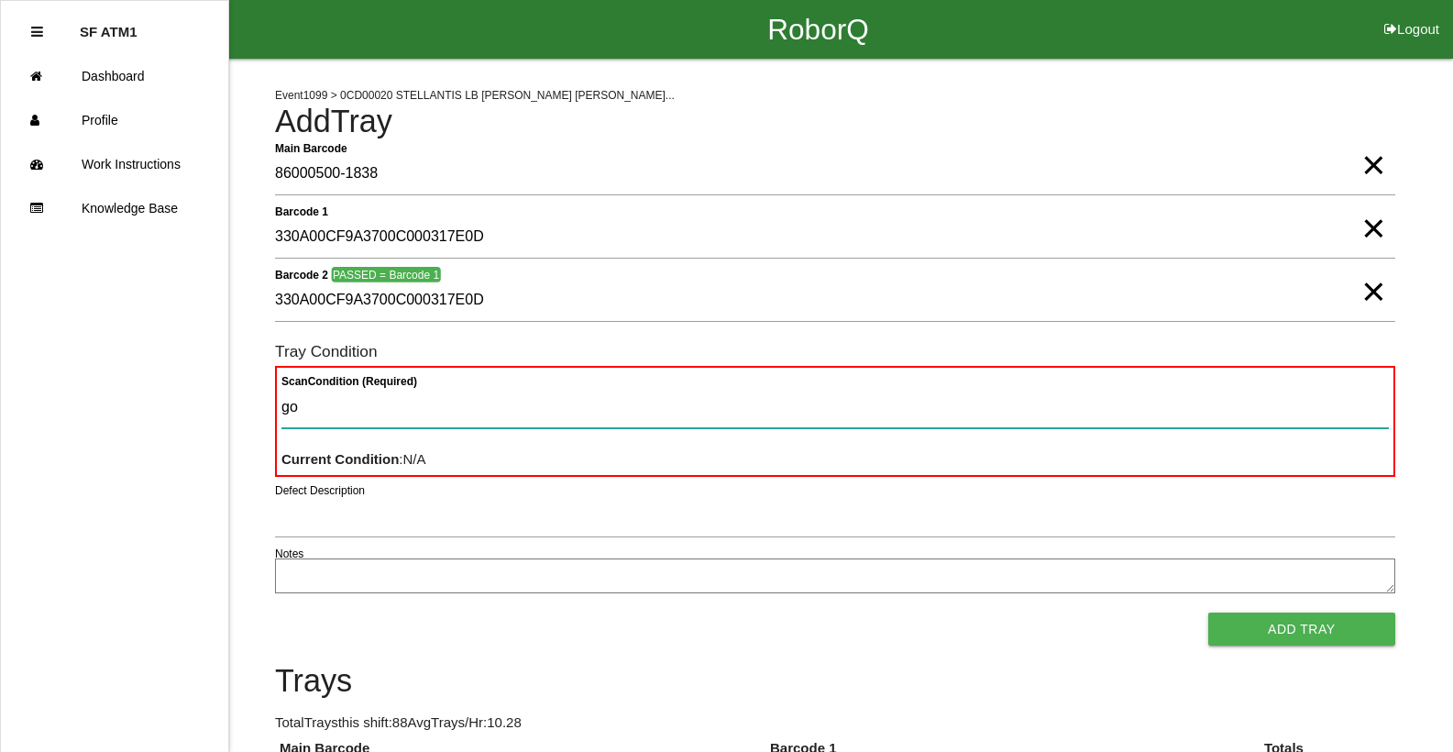
type Condition "goo"
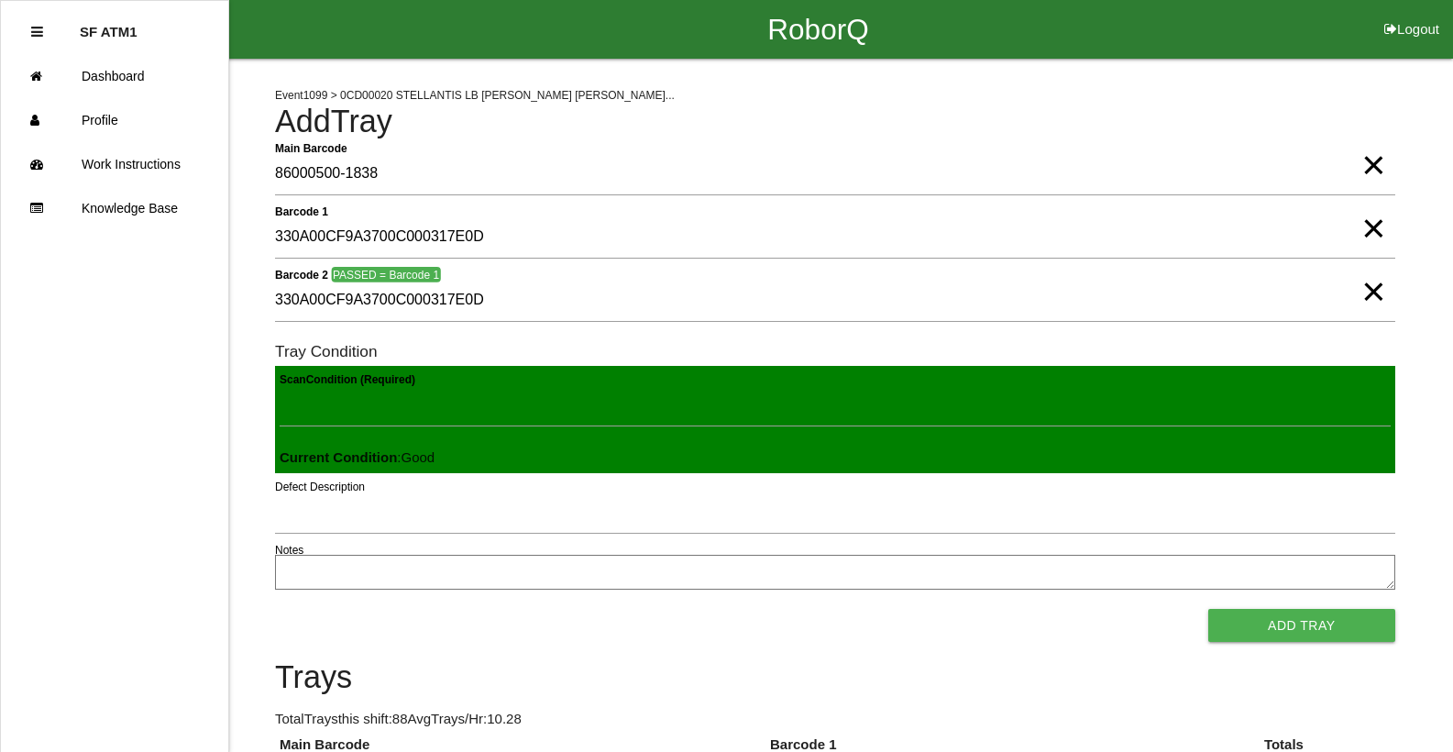
click at [1208, 609] on button "Add Tray" at bounding box center [1301, 625] width 187 height 33
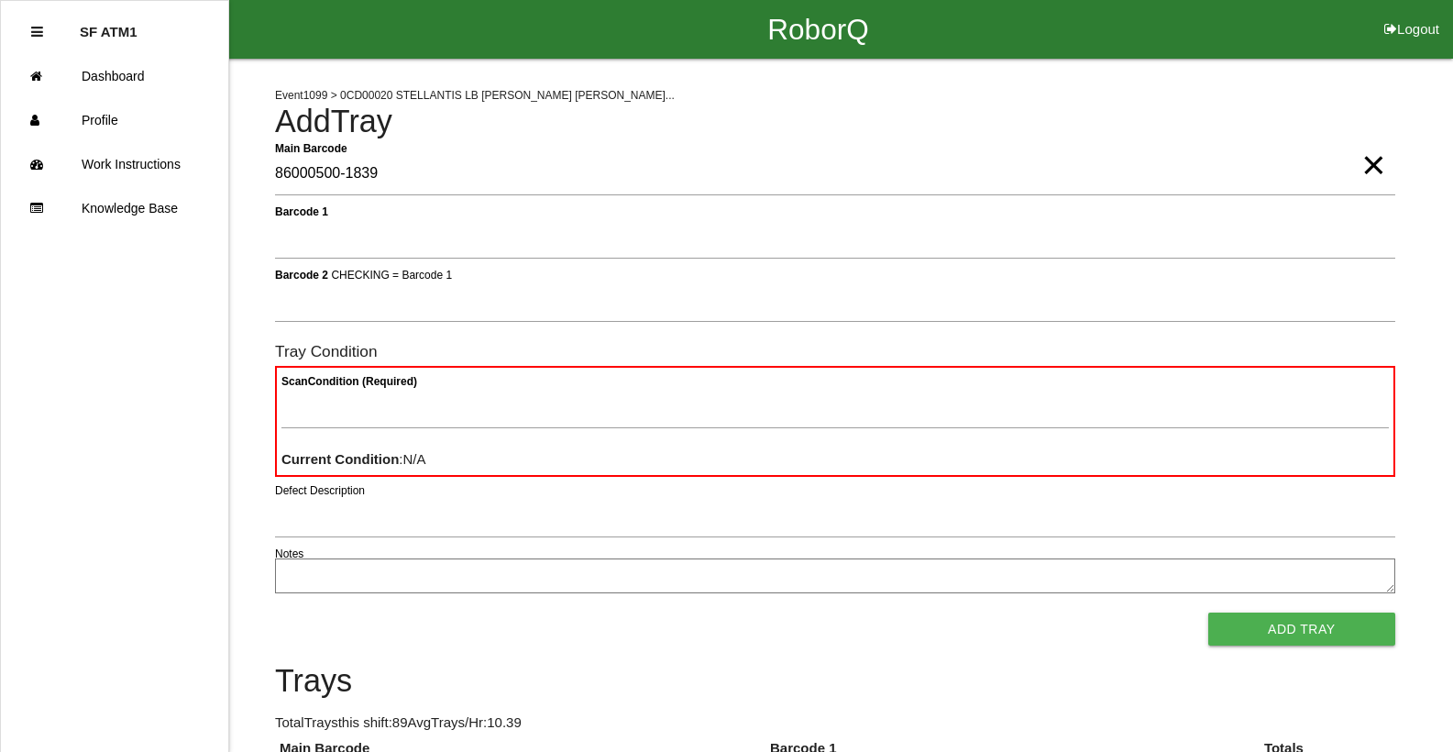
type Barcode "86000500-1839"
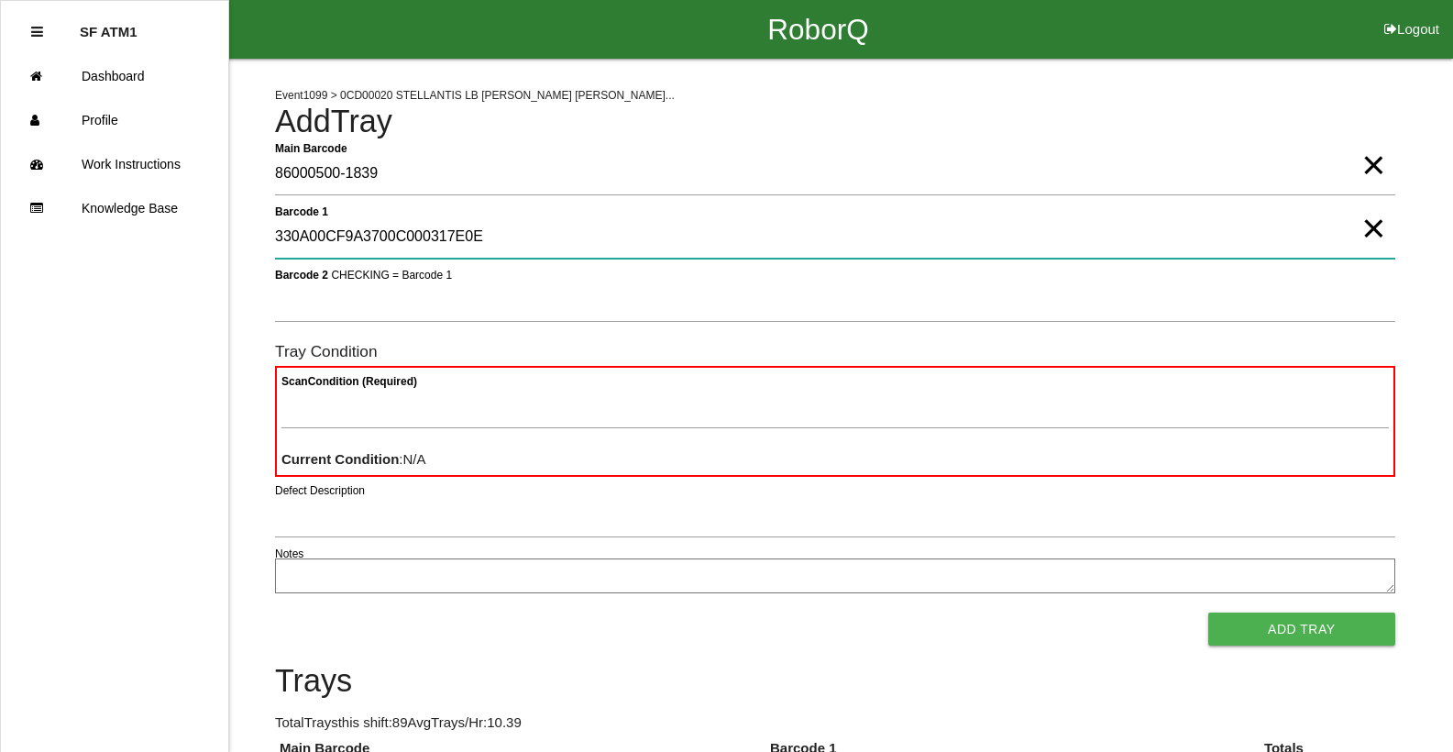
type 1 "330A00CF9A3700C000317E0E"
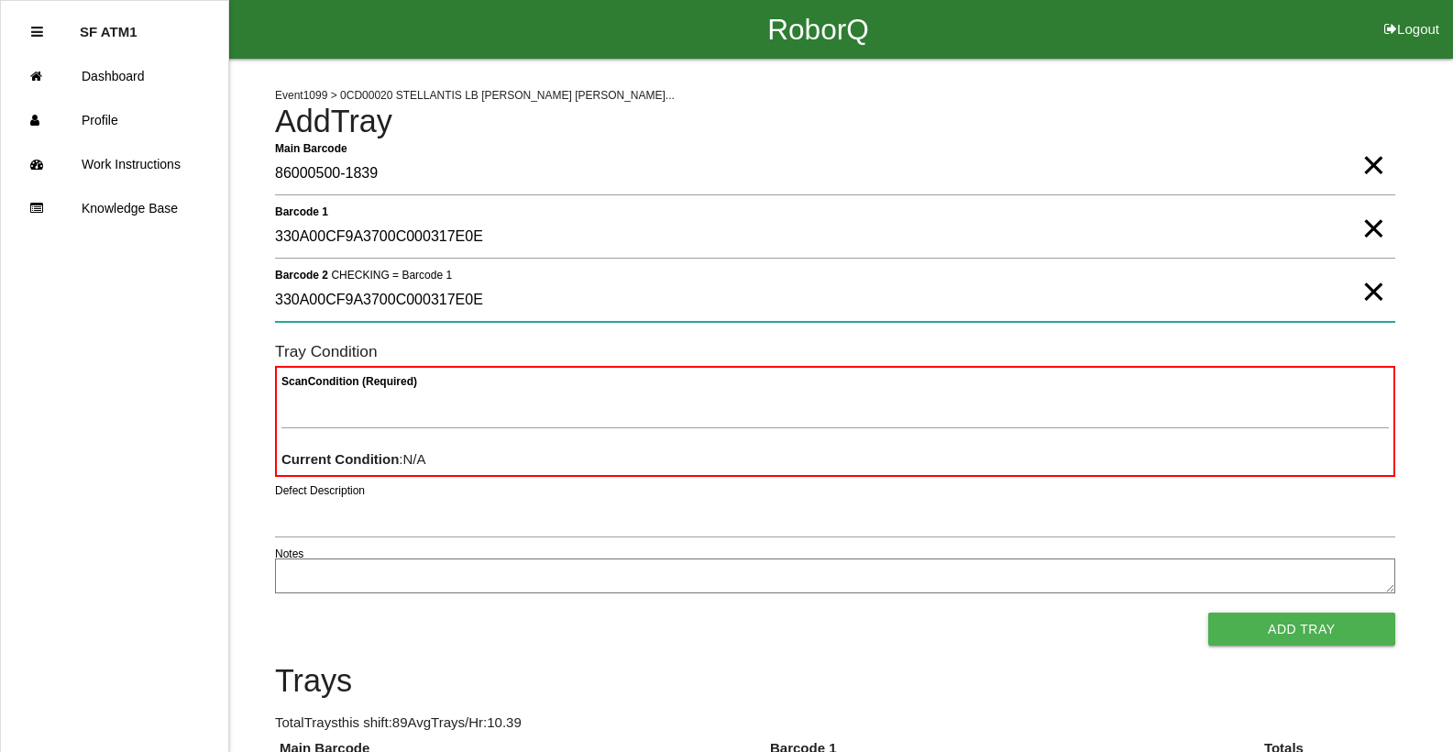
type 2 "330A00CF9A3700C000317E0E"
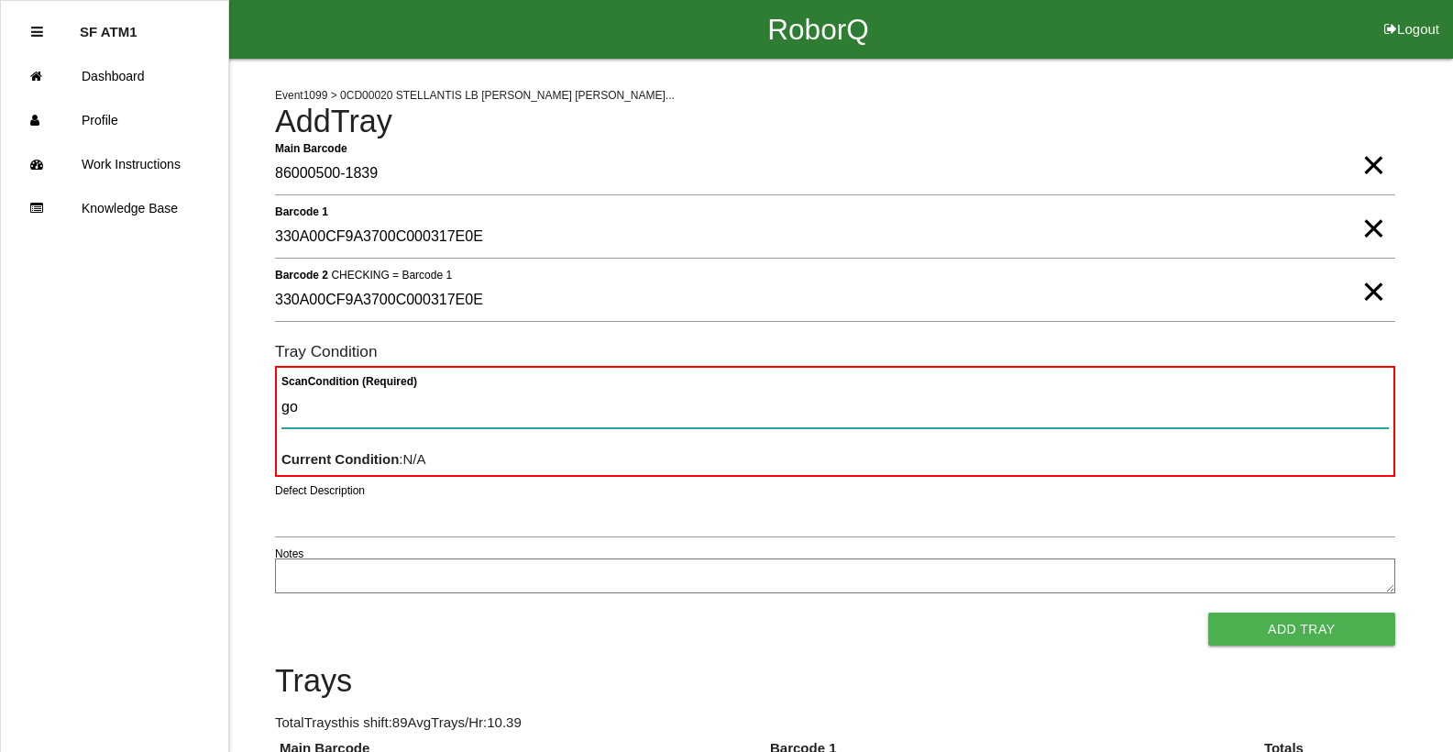
type Condition "goo"
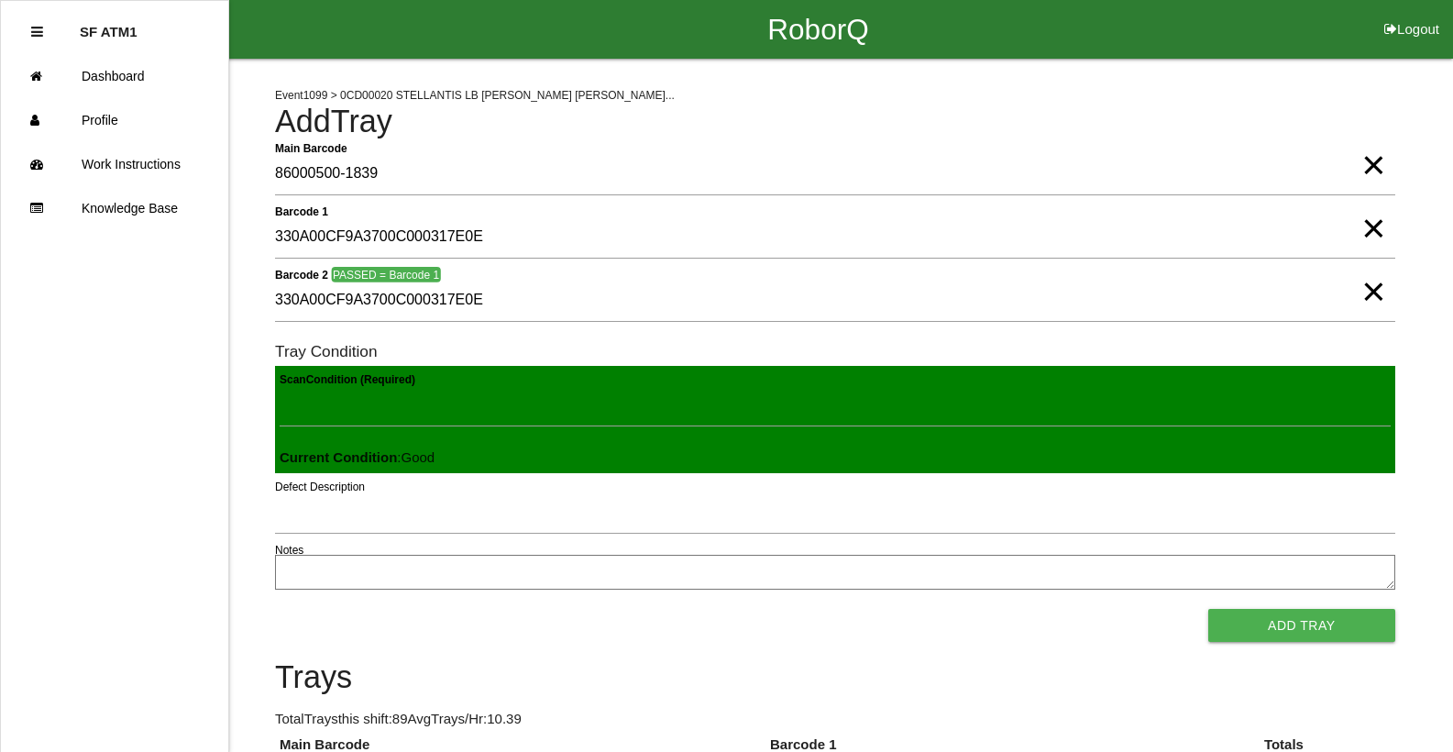
click at [1208, 609] on button "Add Tray" at bounding box center [1301, 625] width 187 height 33
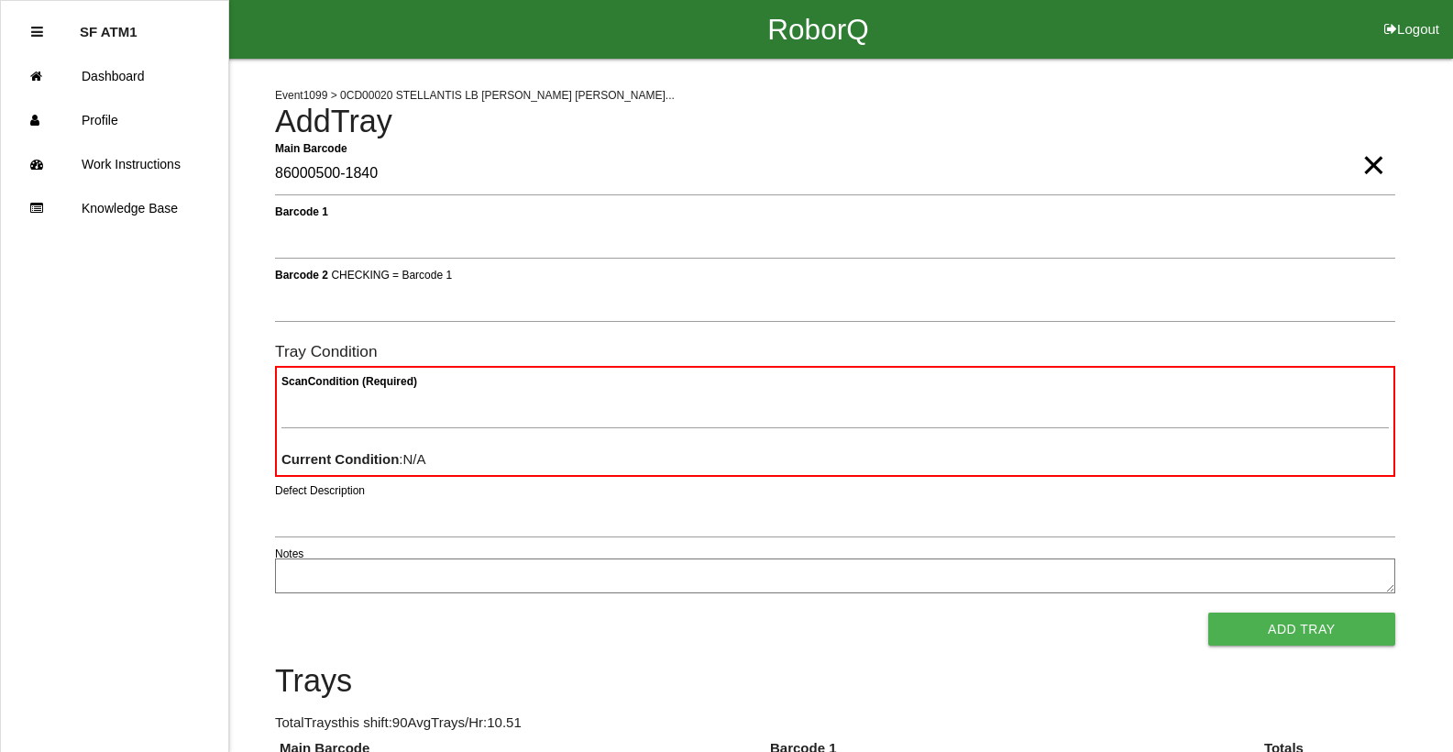
type Barcode "86000500-1840"
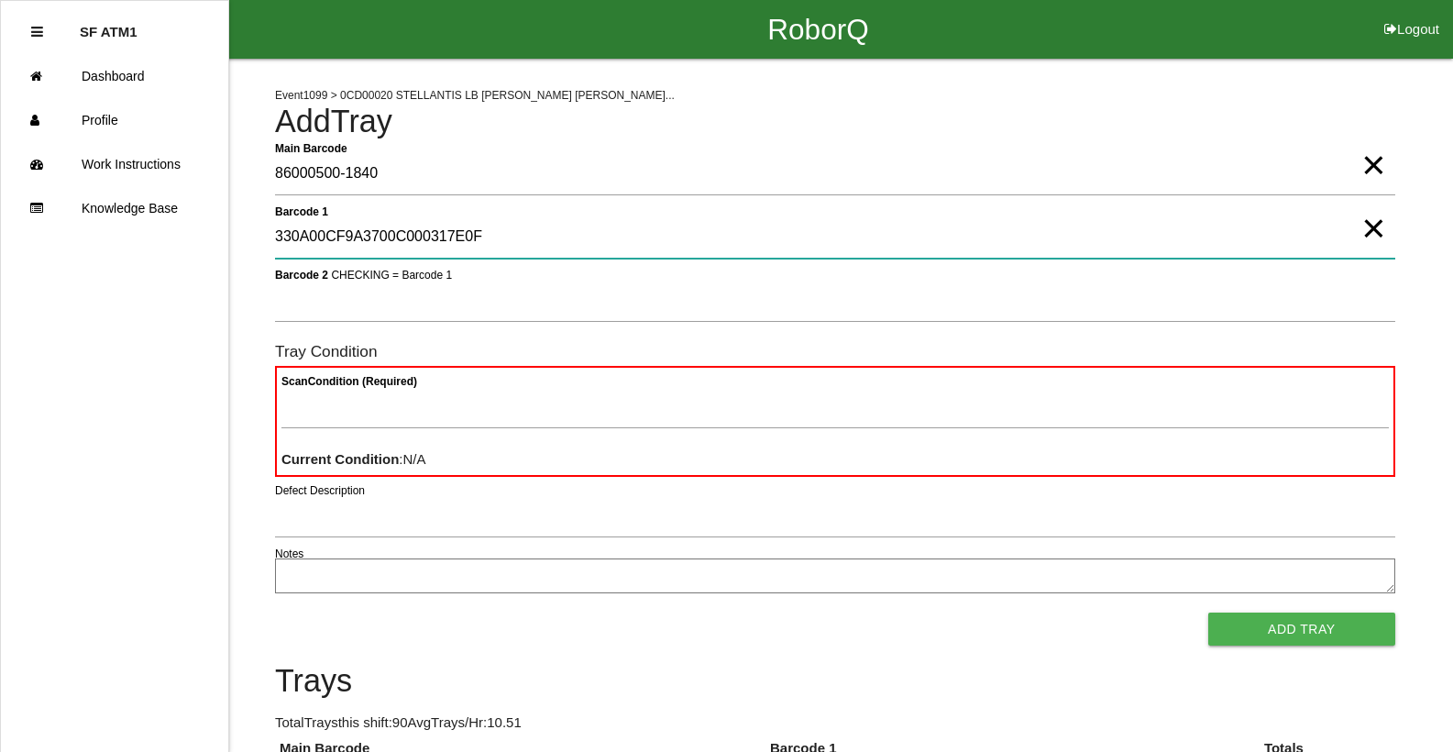
type 1 "330A00CF9A3700C000317E0F"
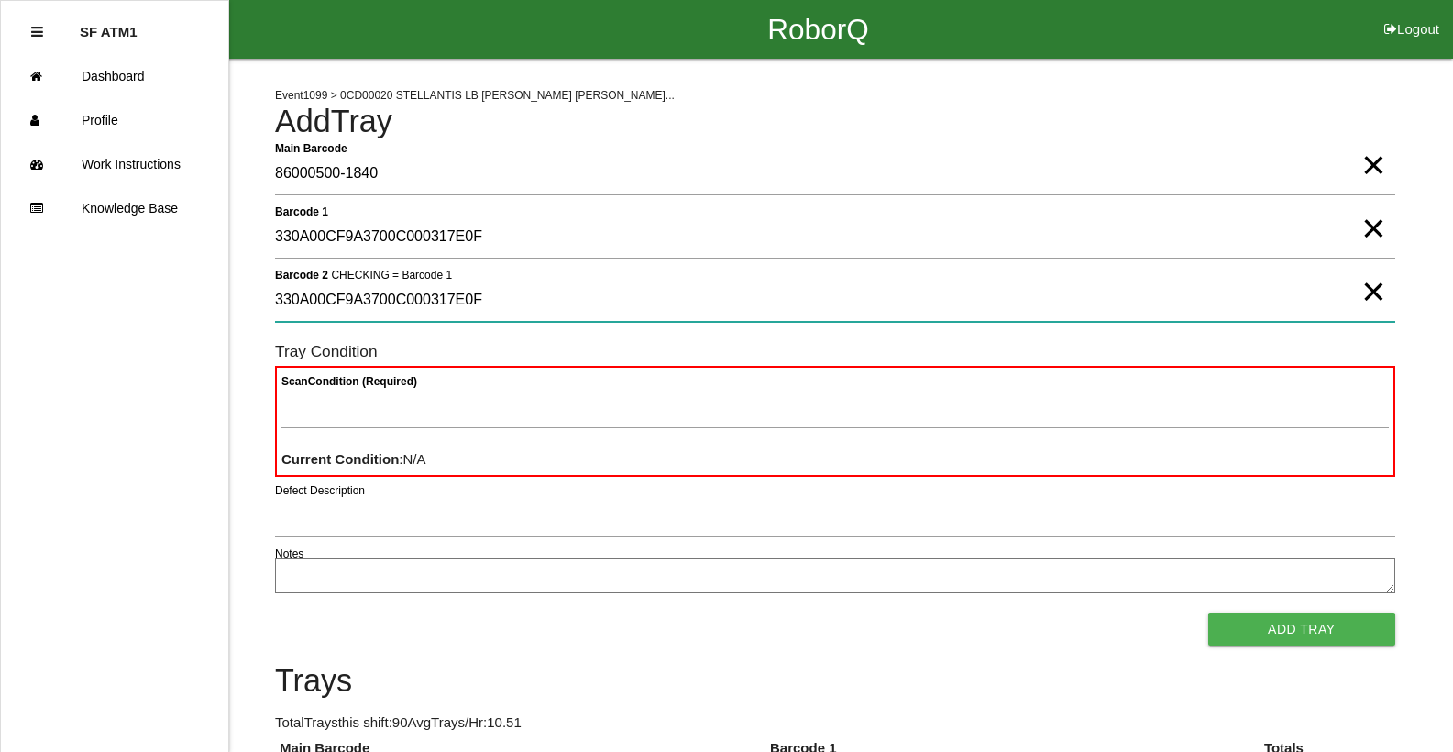
type 2 "330A00CF9A3700C000317E0F"
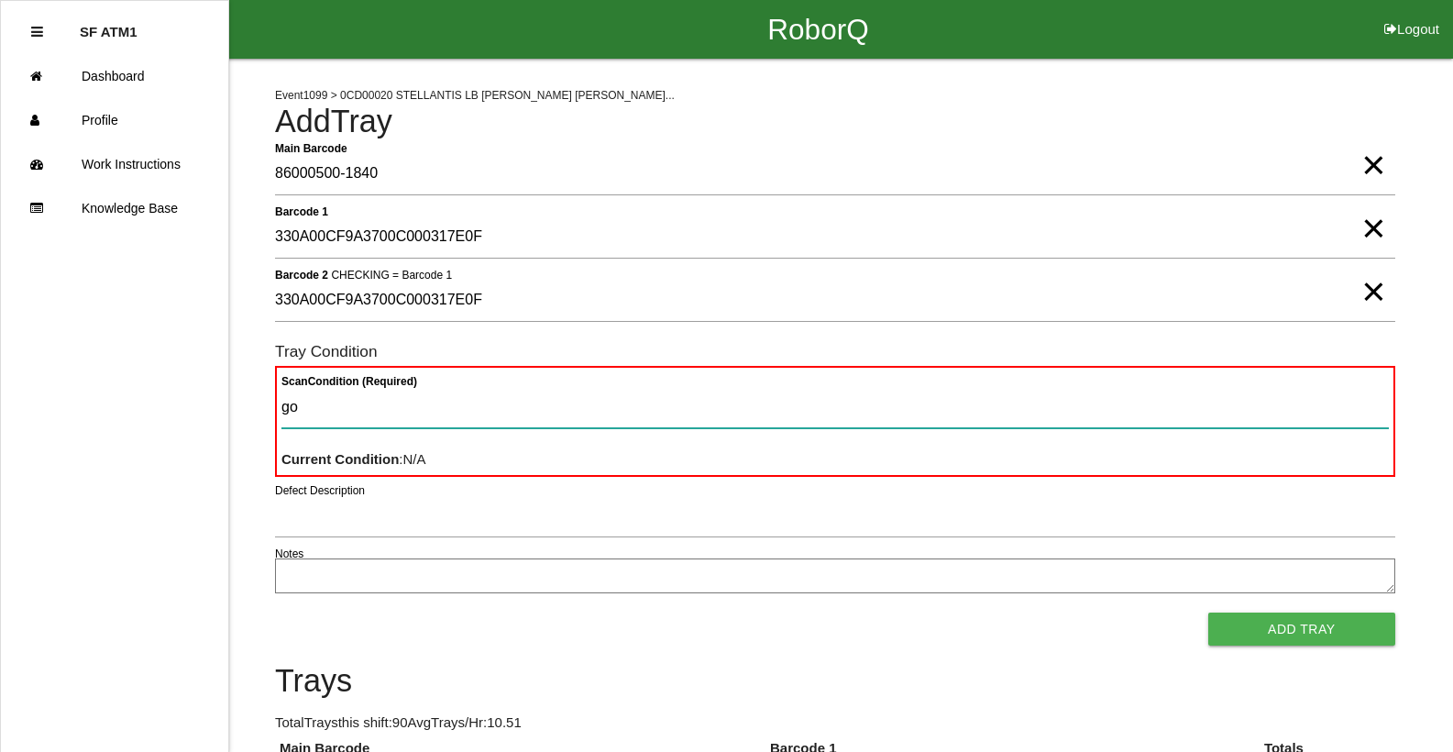
type Condition "goo"
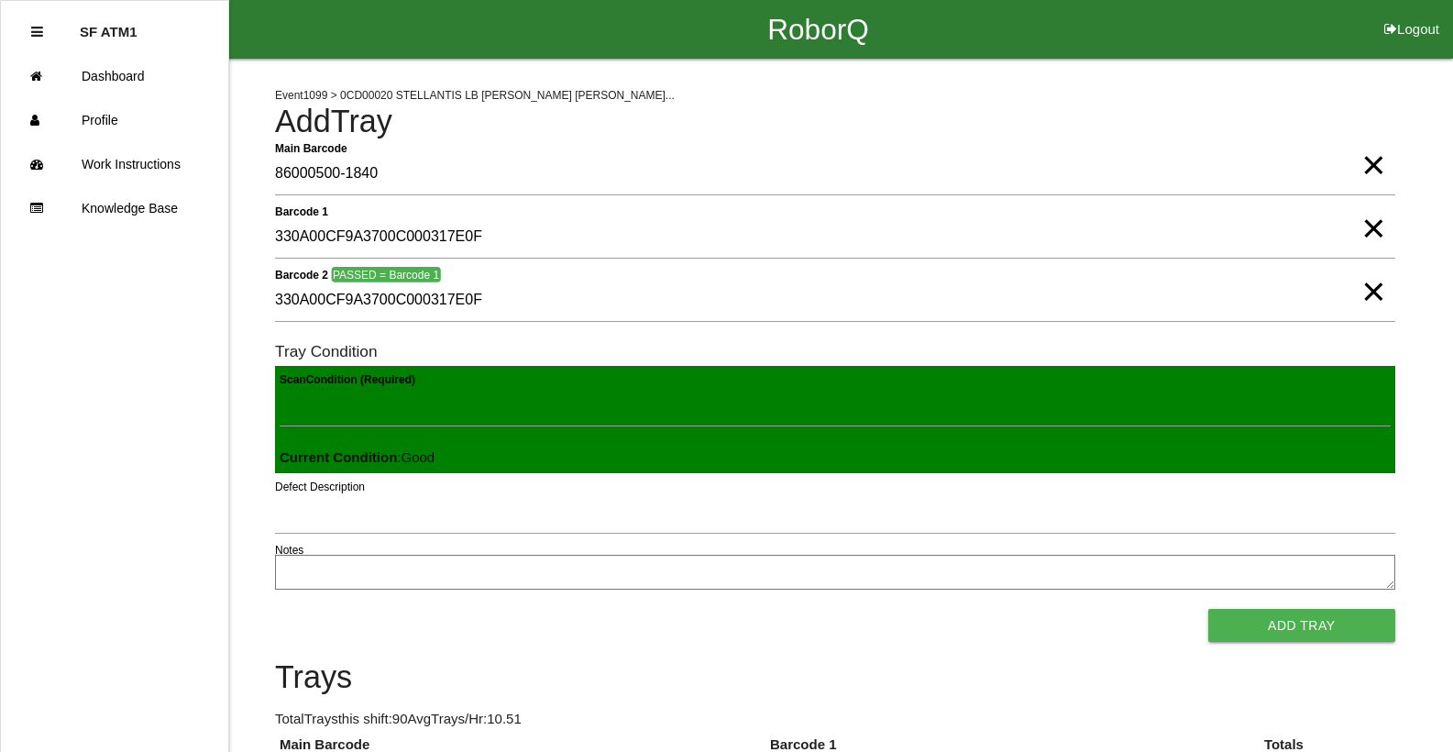
click at [1208, 609] on button "Add Tray" at bounding box center [1301, 625] width 187 height 33
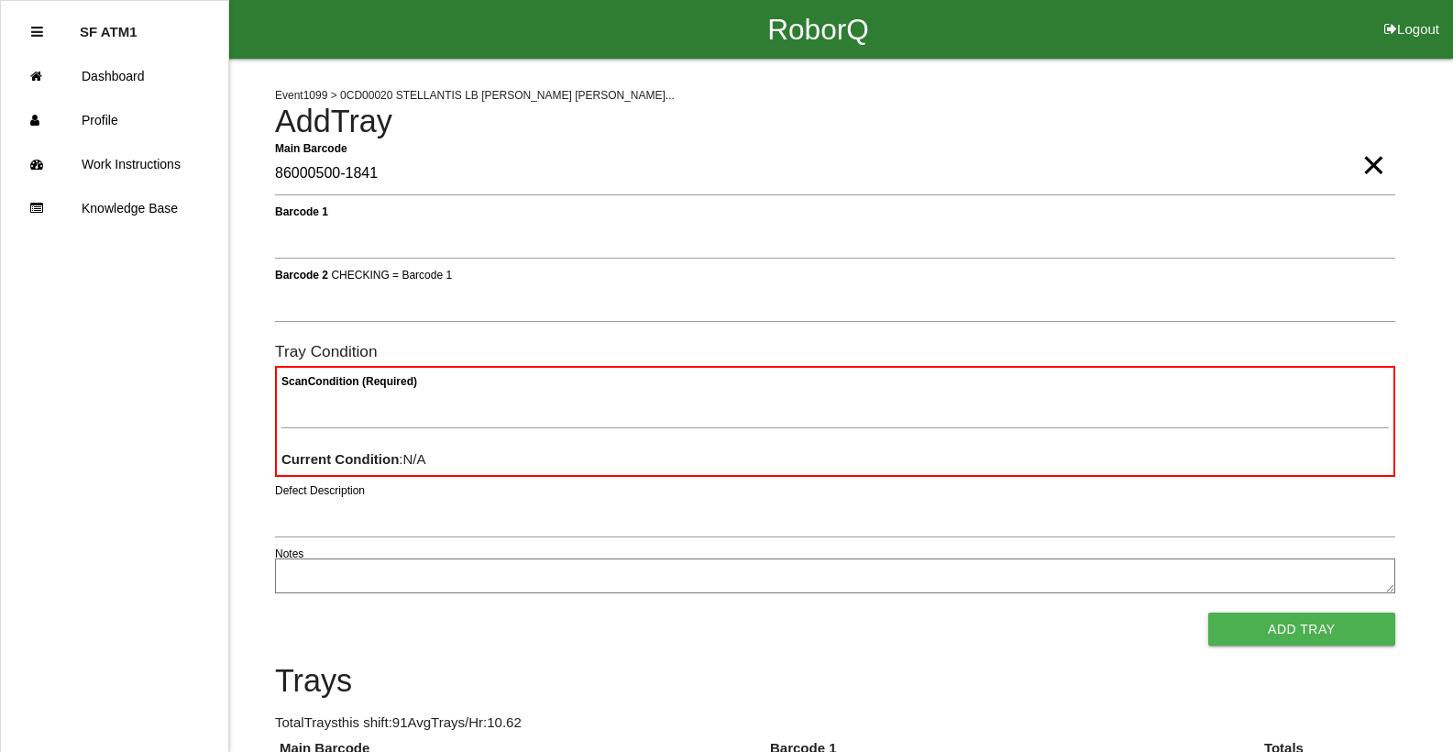
type Barcode "86000500-1841"
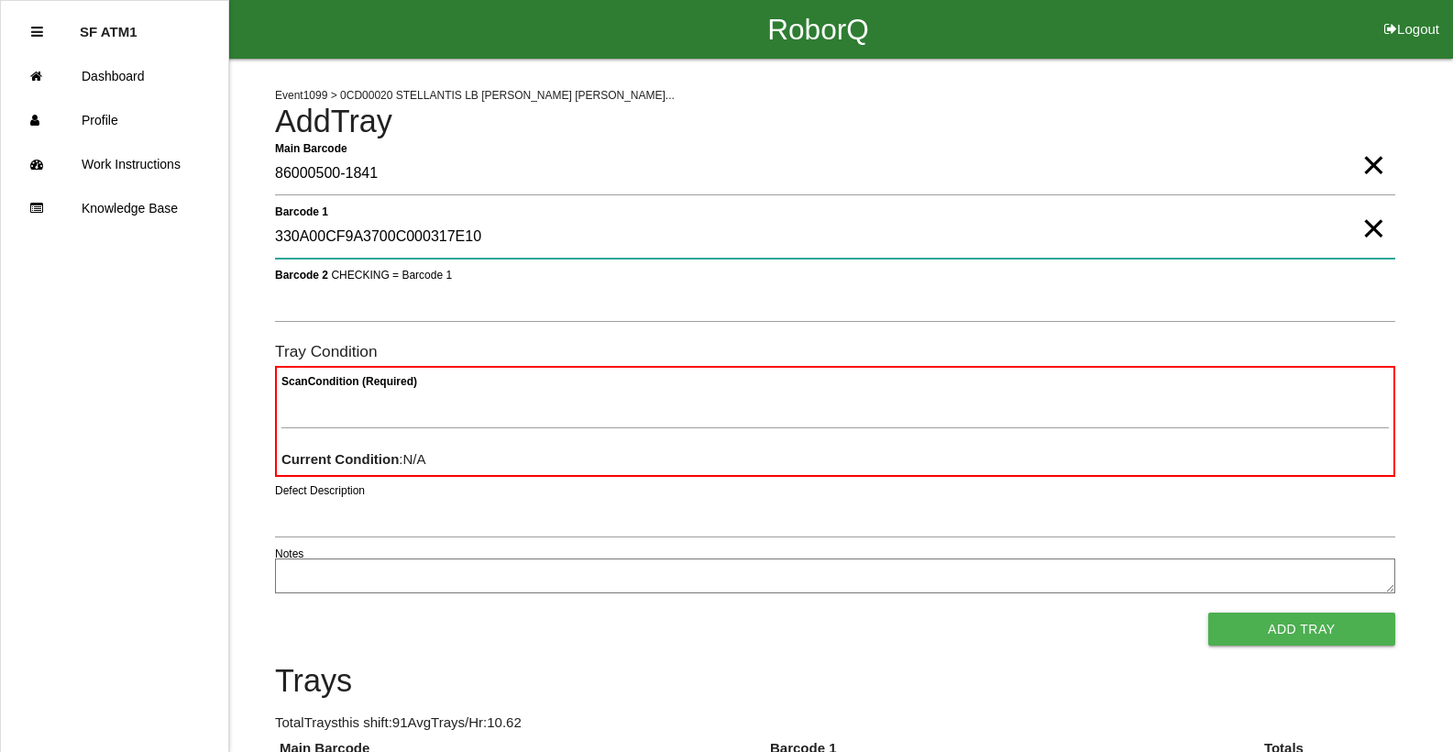
type 1 "330A00CF9A3700C000317E10"
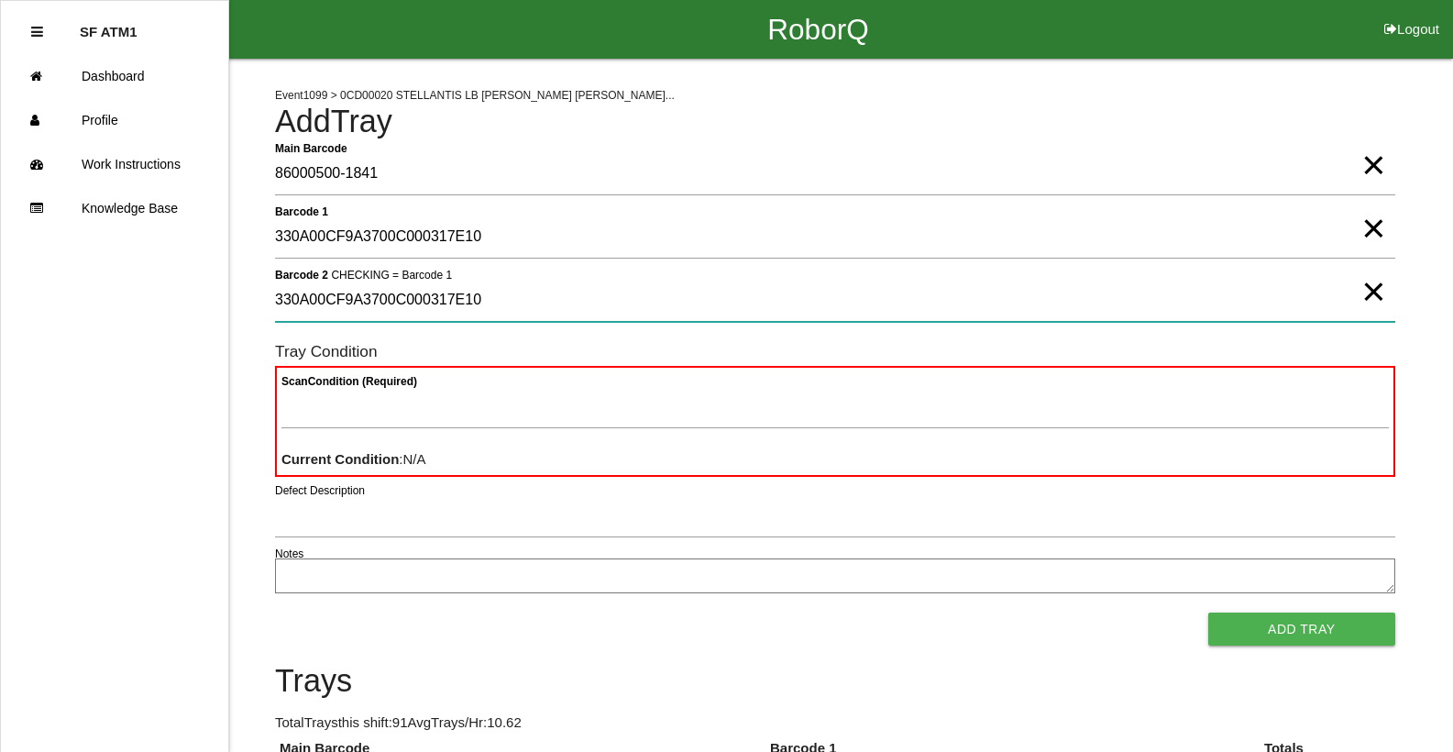
type 2 "330A00CF9A3700C000317E10"
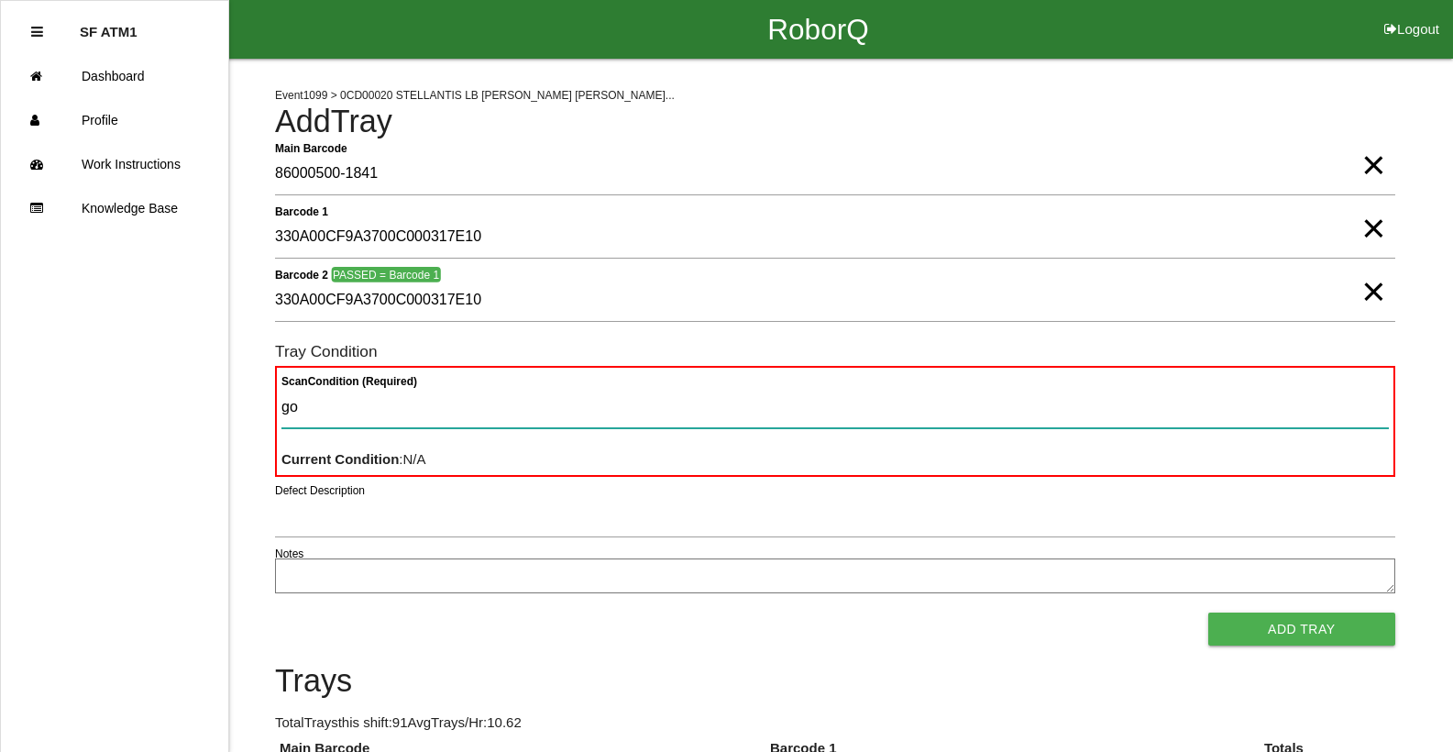
type Condition "goo"
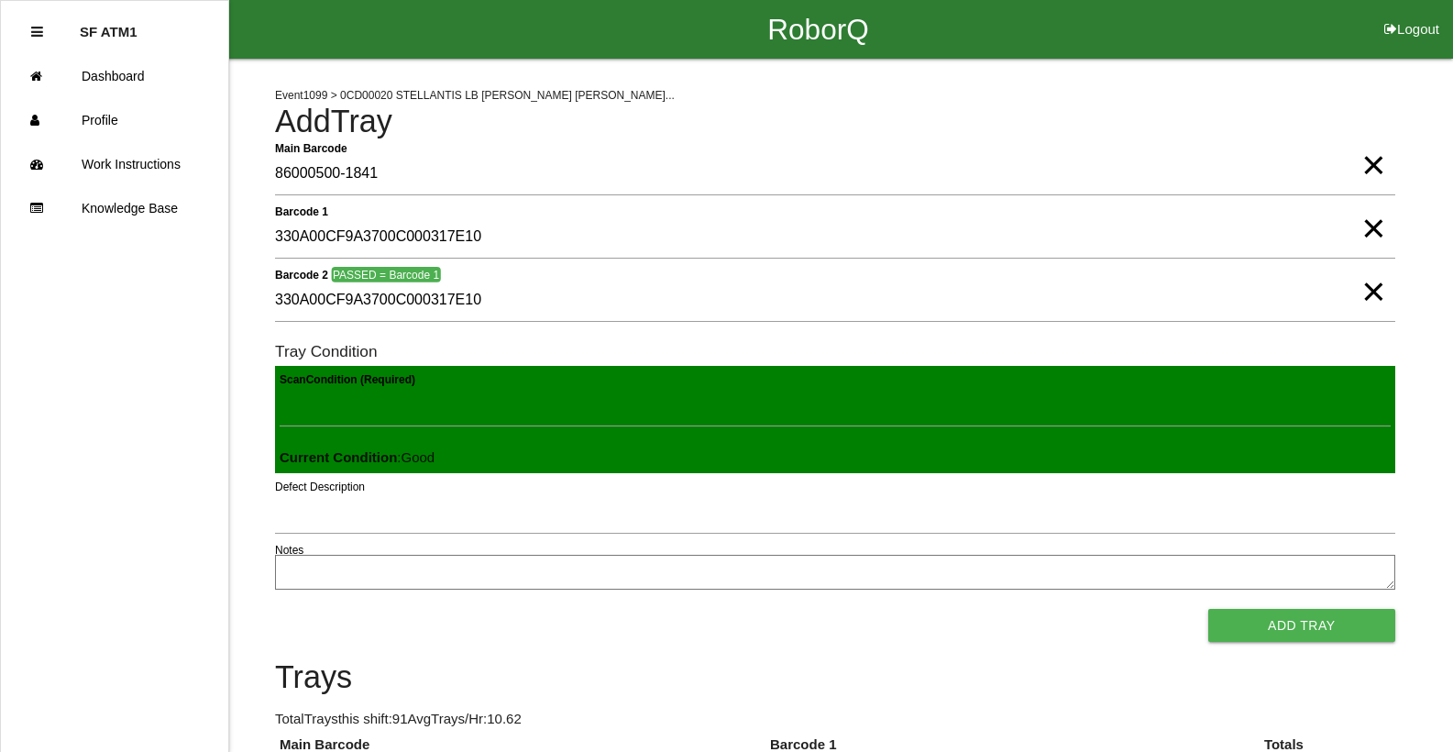
click at [1208, 609] on button "Add Tray" at bounding box center [1301, 625] width 187 height 33
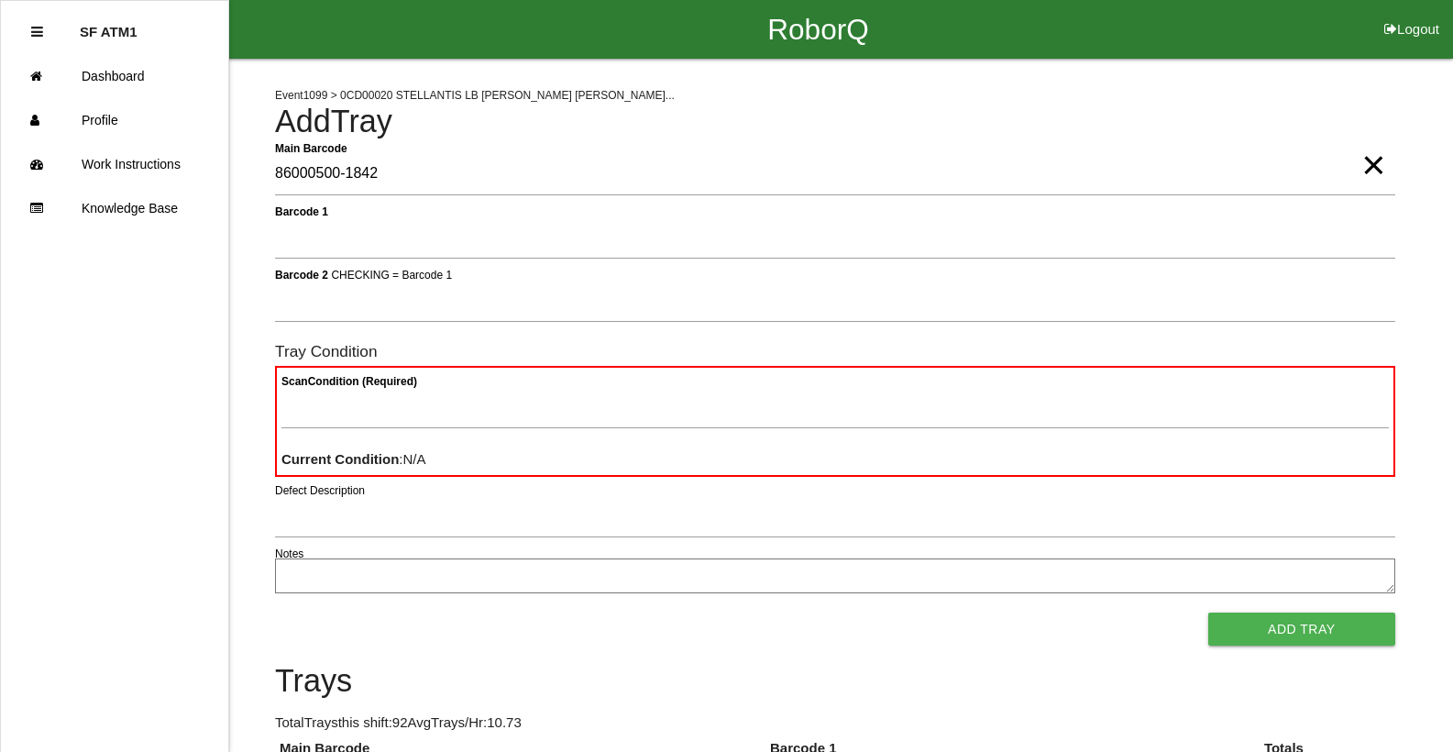
type Barcode "86000500-1842"
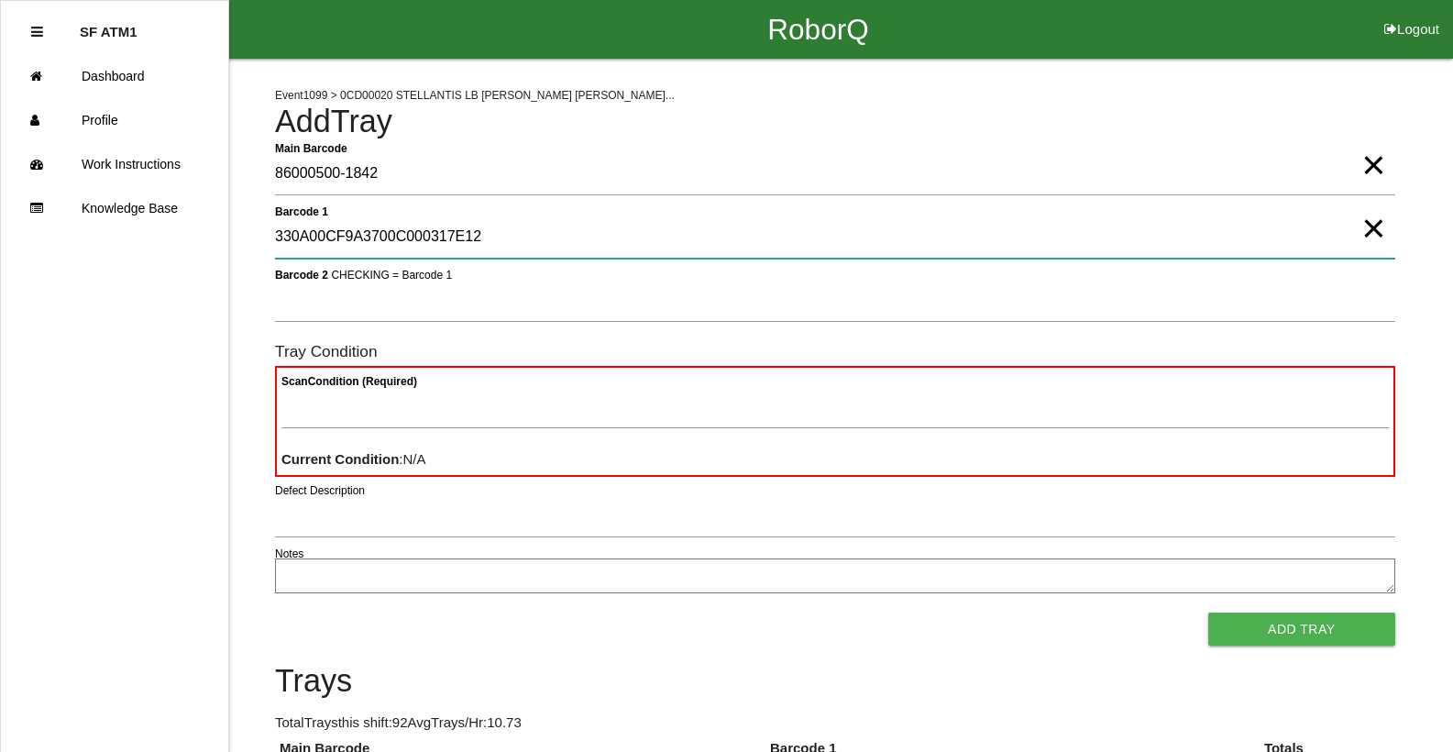
type 1 "330A00CF9A3700C000317E12"
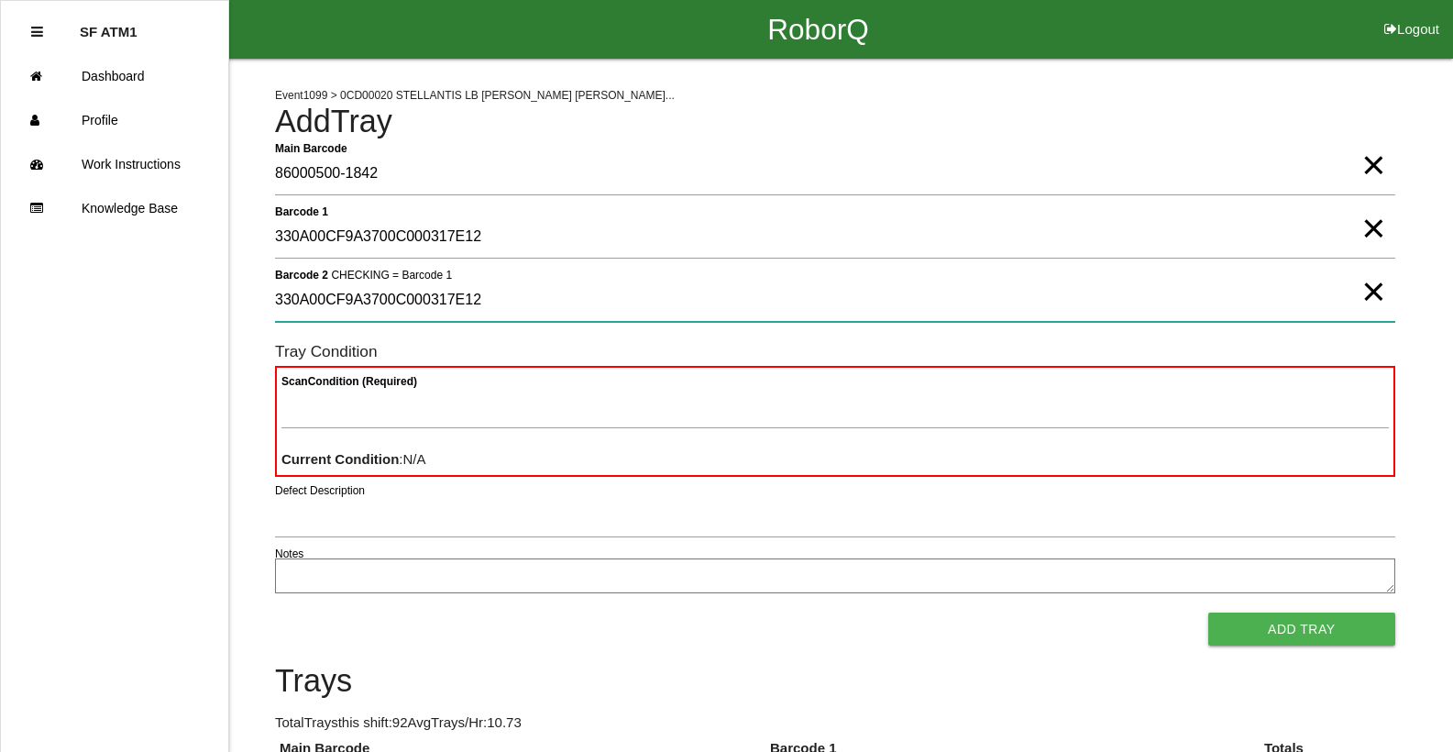
type 2 "330A00CF9A3700C000317E12"
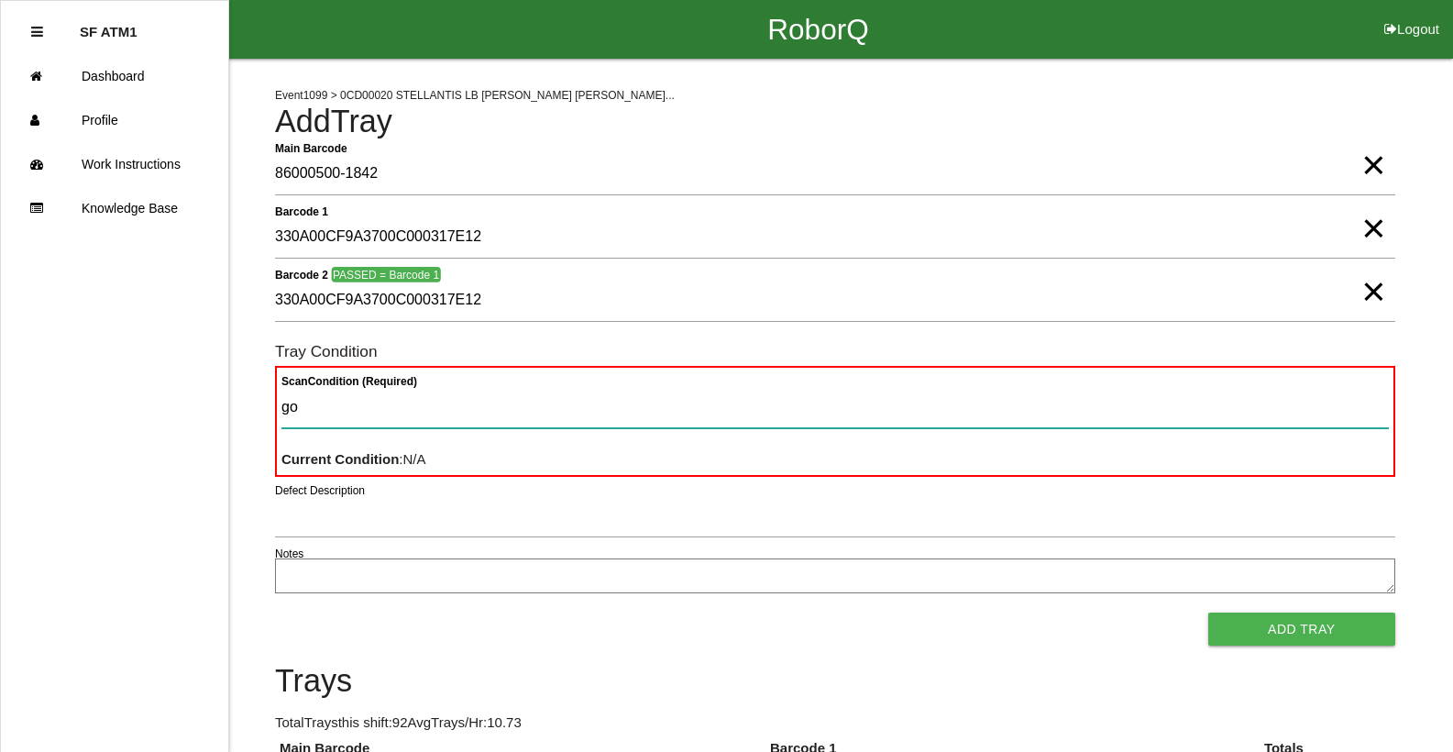
type Condition "goo"
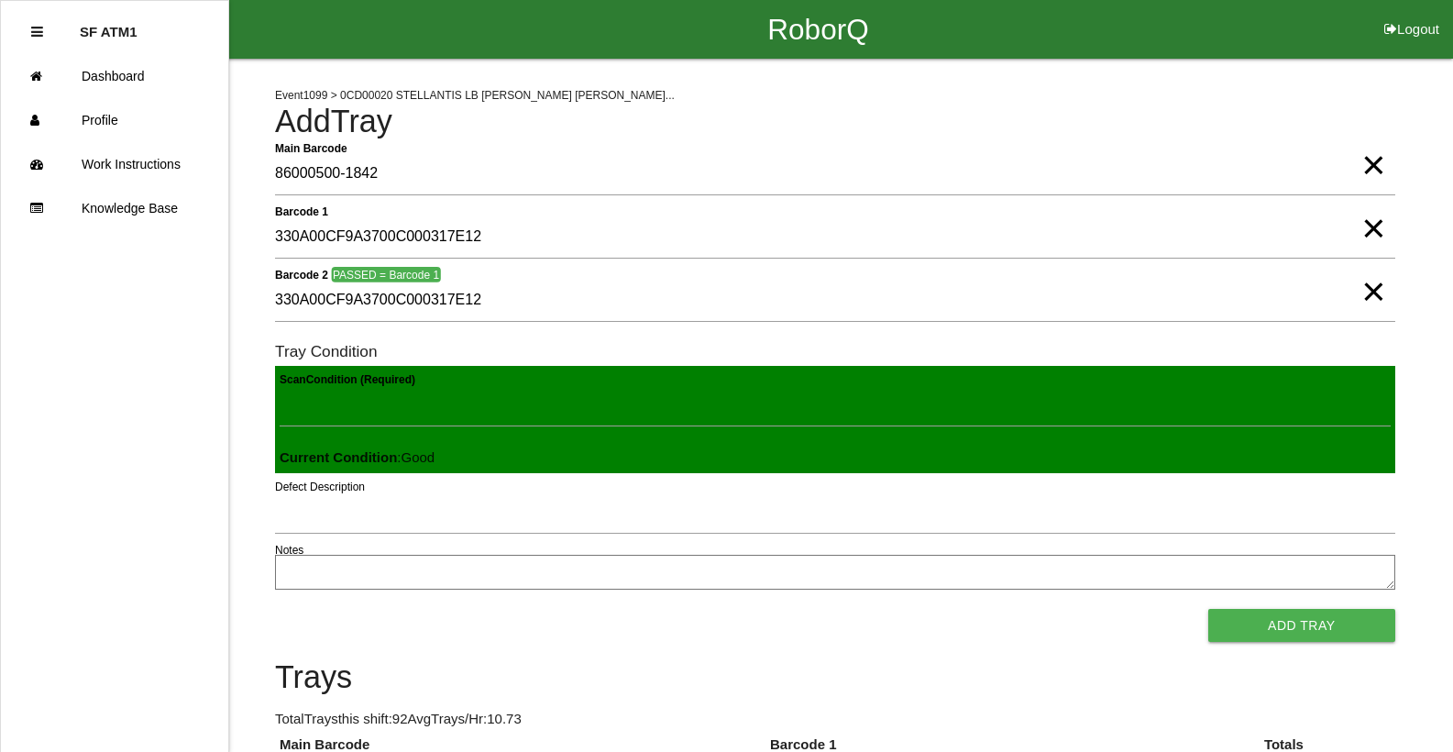
click at [1208, 609] on button "Add Tray" at bounding box center [1301, 625] width 187 height 33
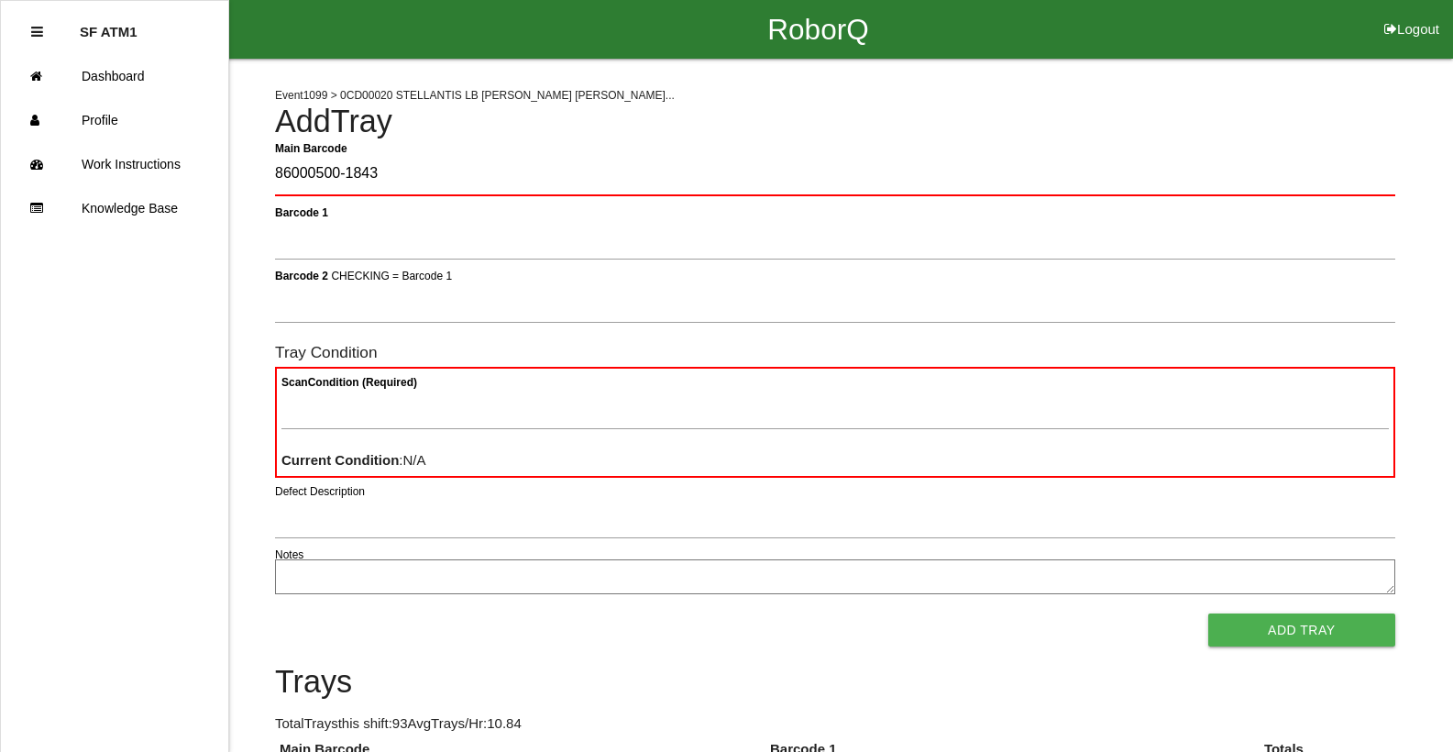
type Barcode "86000500-1843"
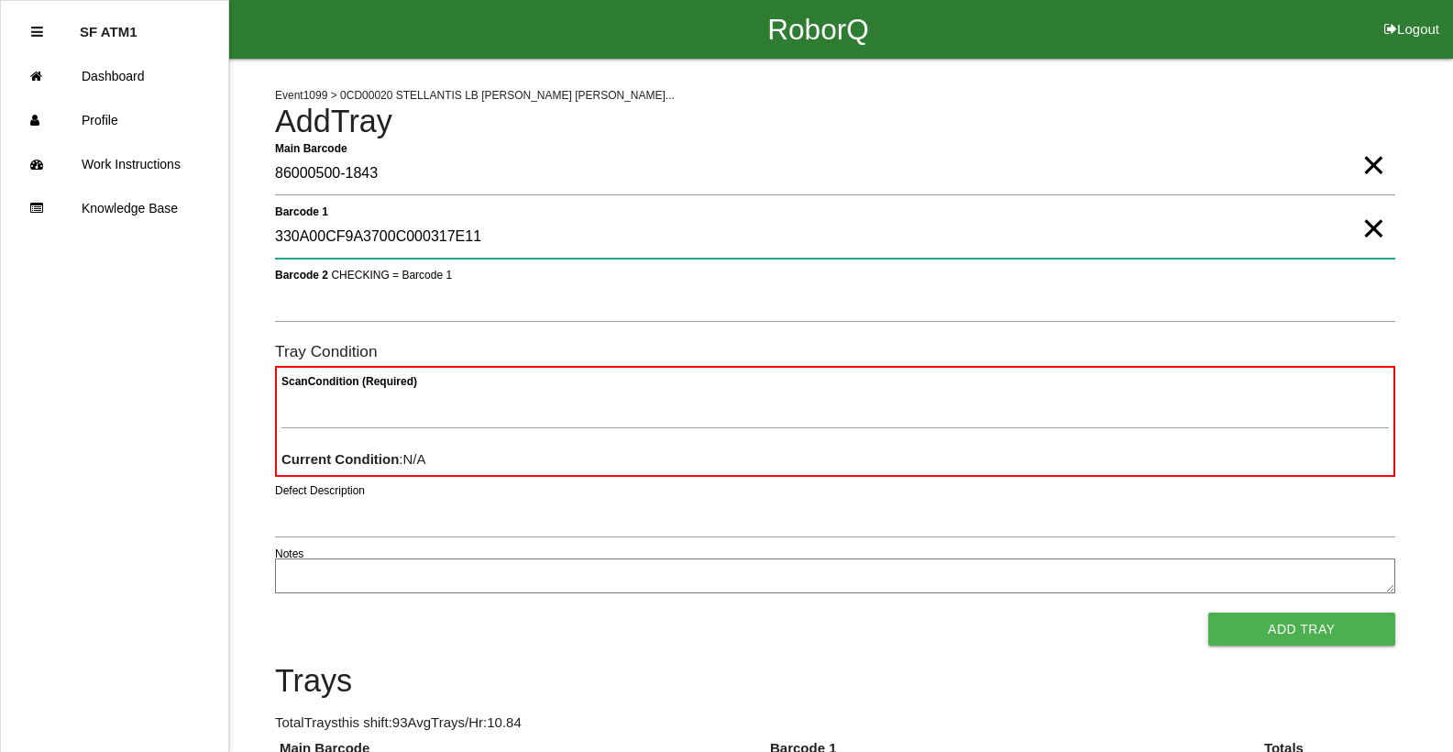
type 1 "330A00CF9A3700C000317E11"
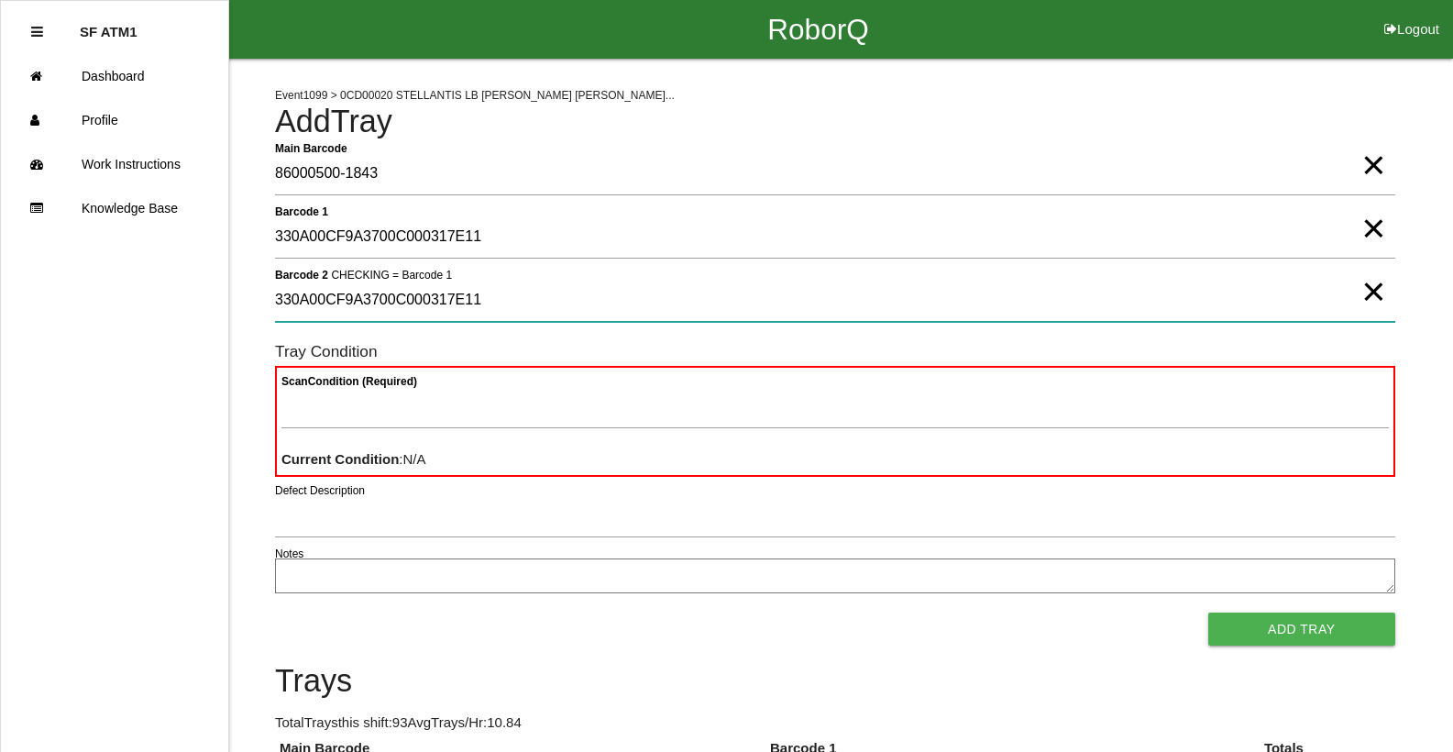
type 2 "330A00CF9A3700C000317E11"
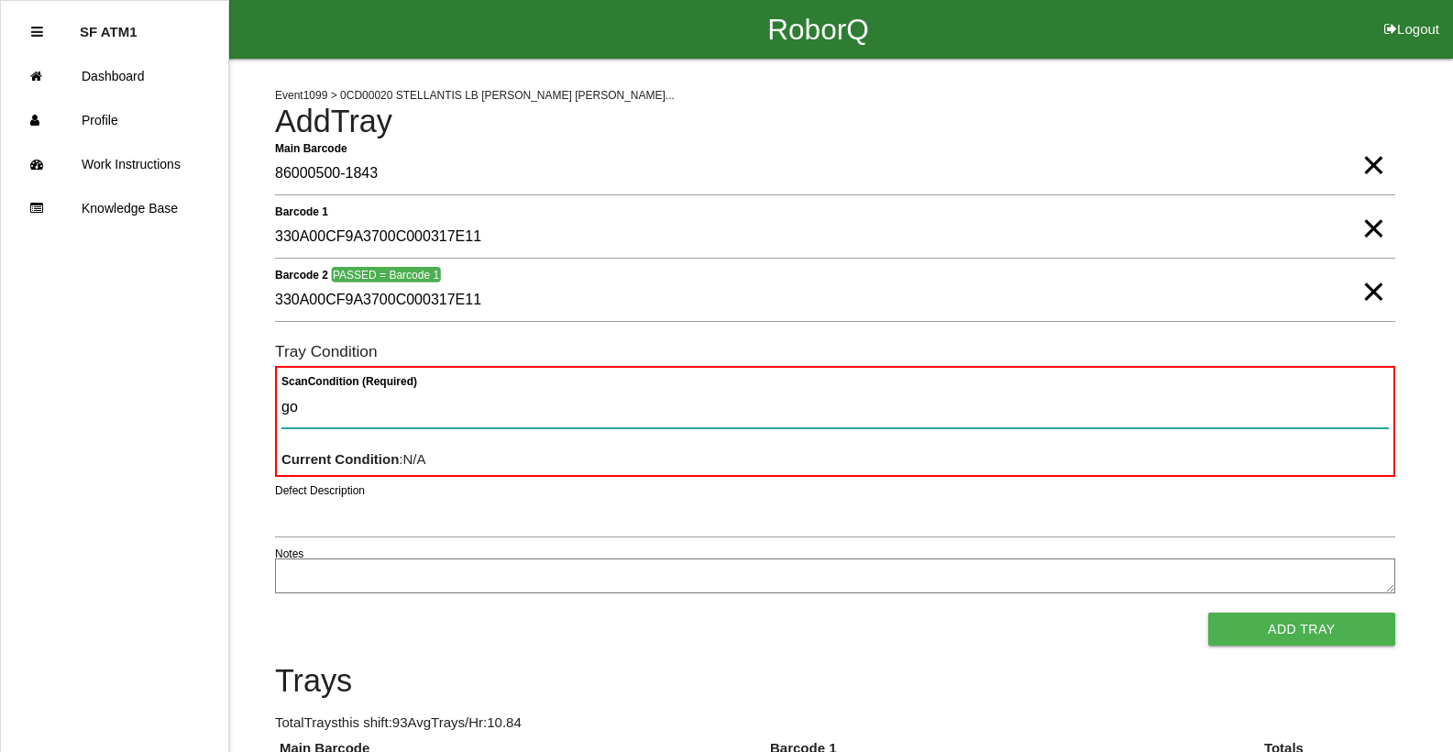
type Condition "goo"
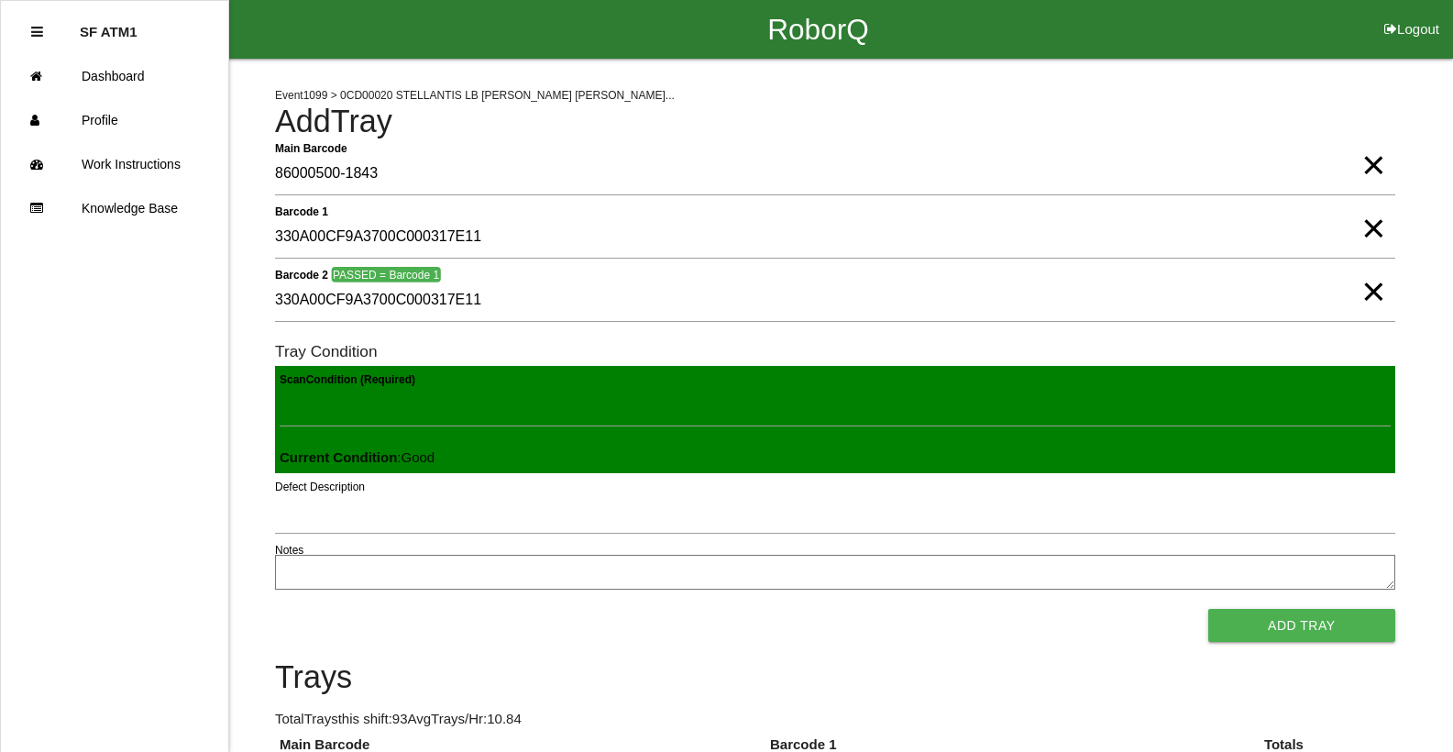
click at [1208, 609] on button "Add Tray" at bounding box center [1301, 625] width 187 height 33
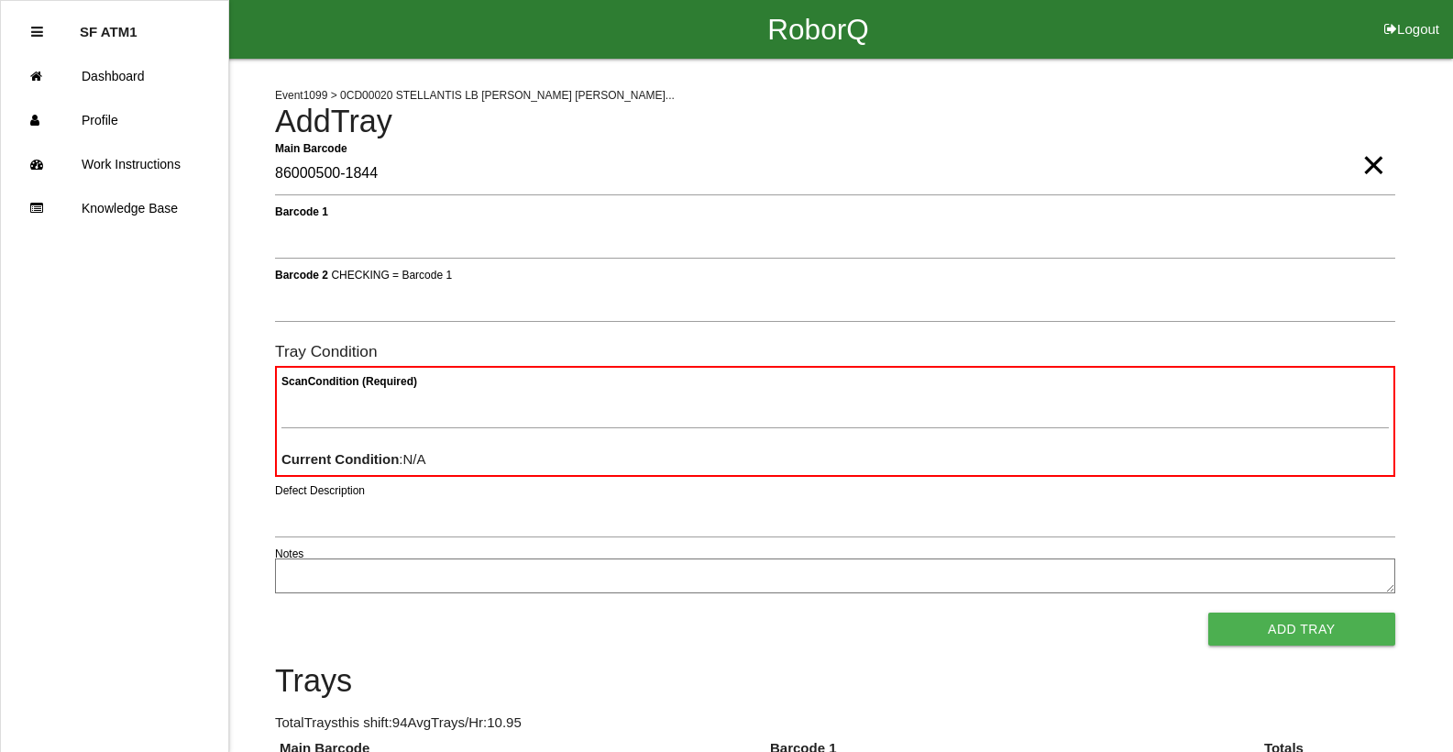
type Barcode "86000500-1844"
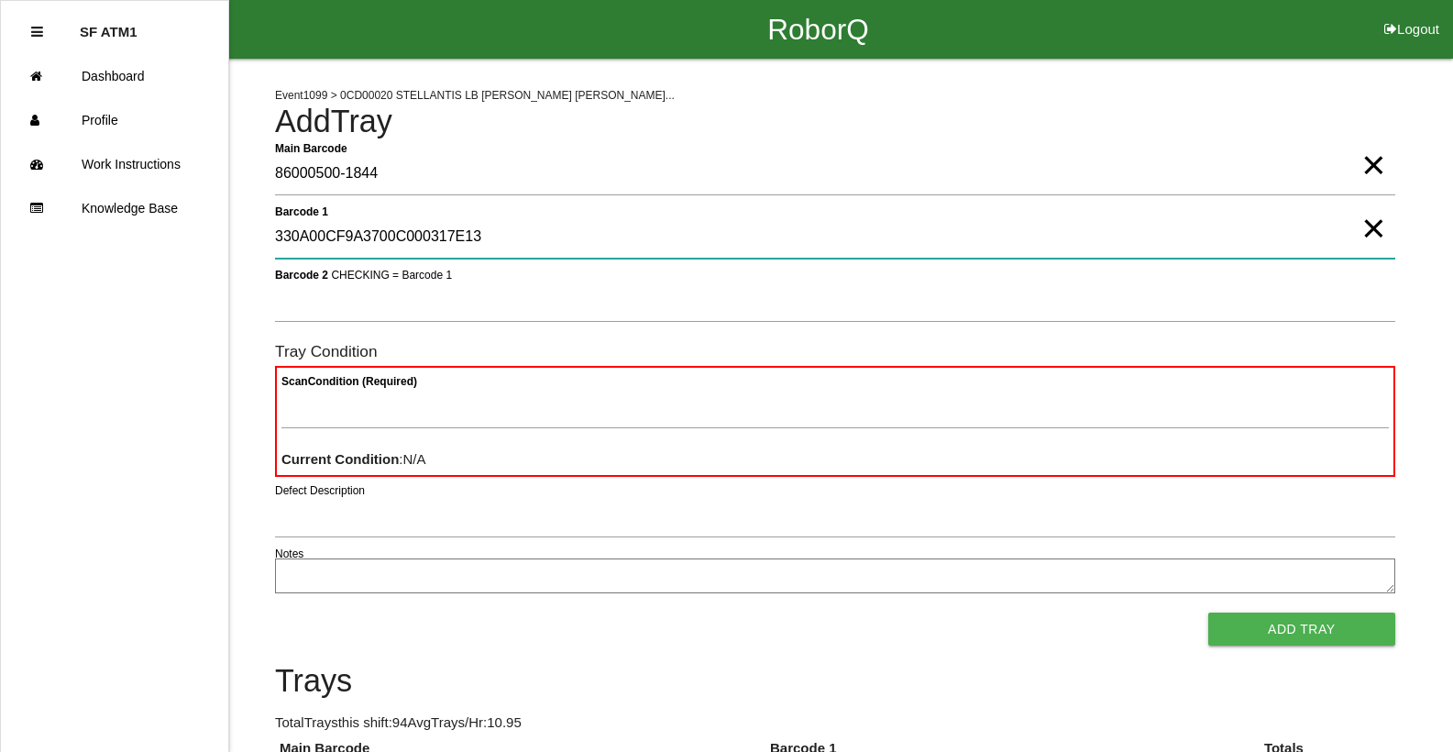
type 1 "330A00CF9A3700C000317E13"
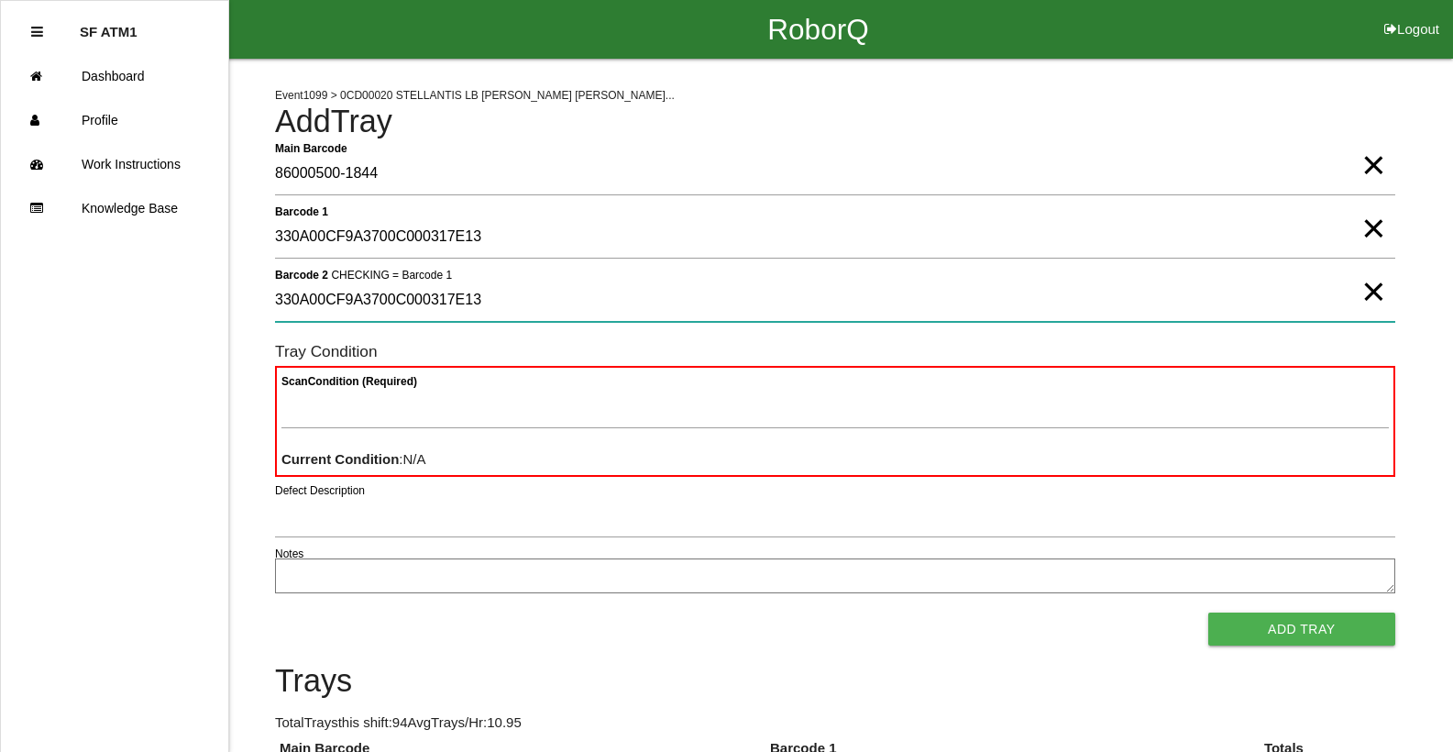
type 2 "330A00CF9A3700C000317E13"
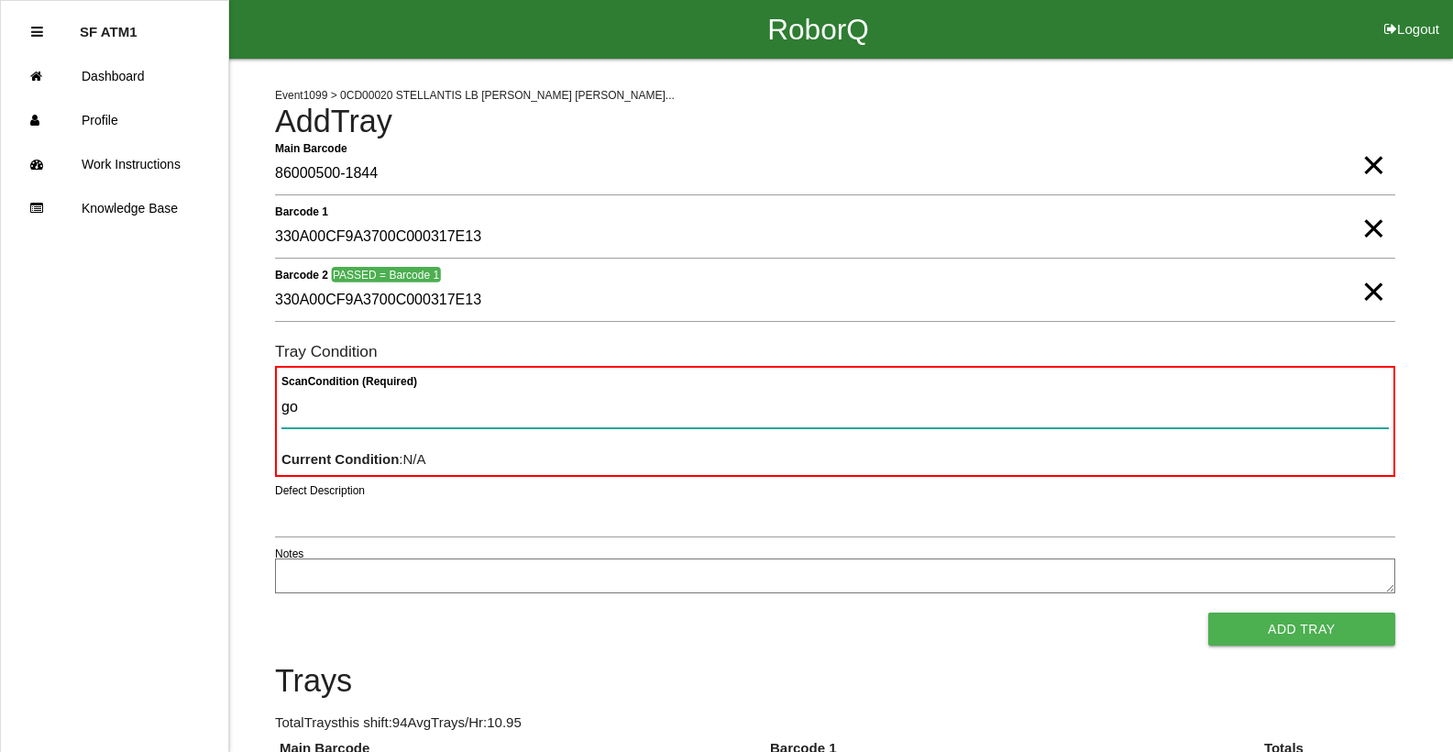
type Condition "goo"
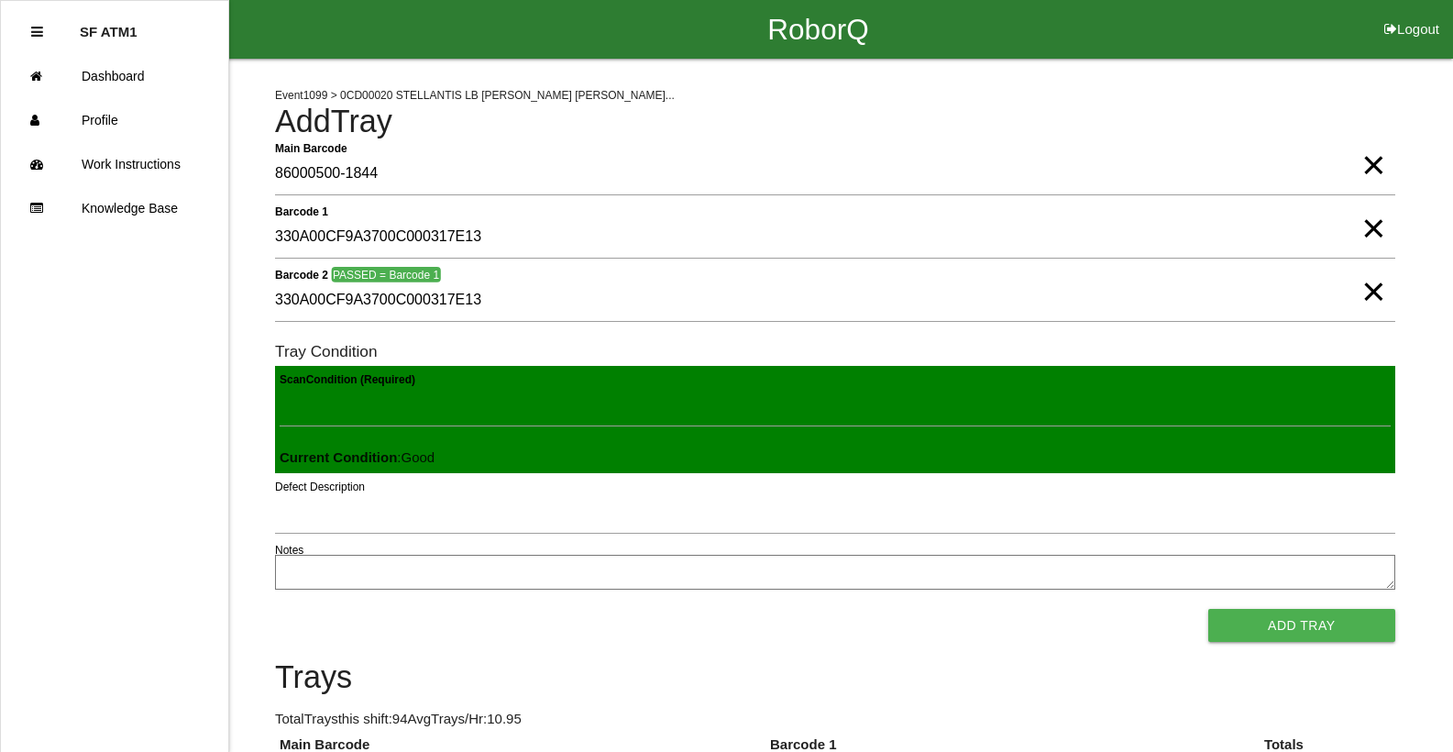
click at [1208, 609] on button "Add Tray" at bounding box center [1301, 625] width 187 height 33
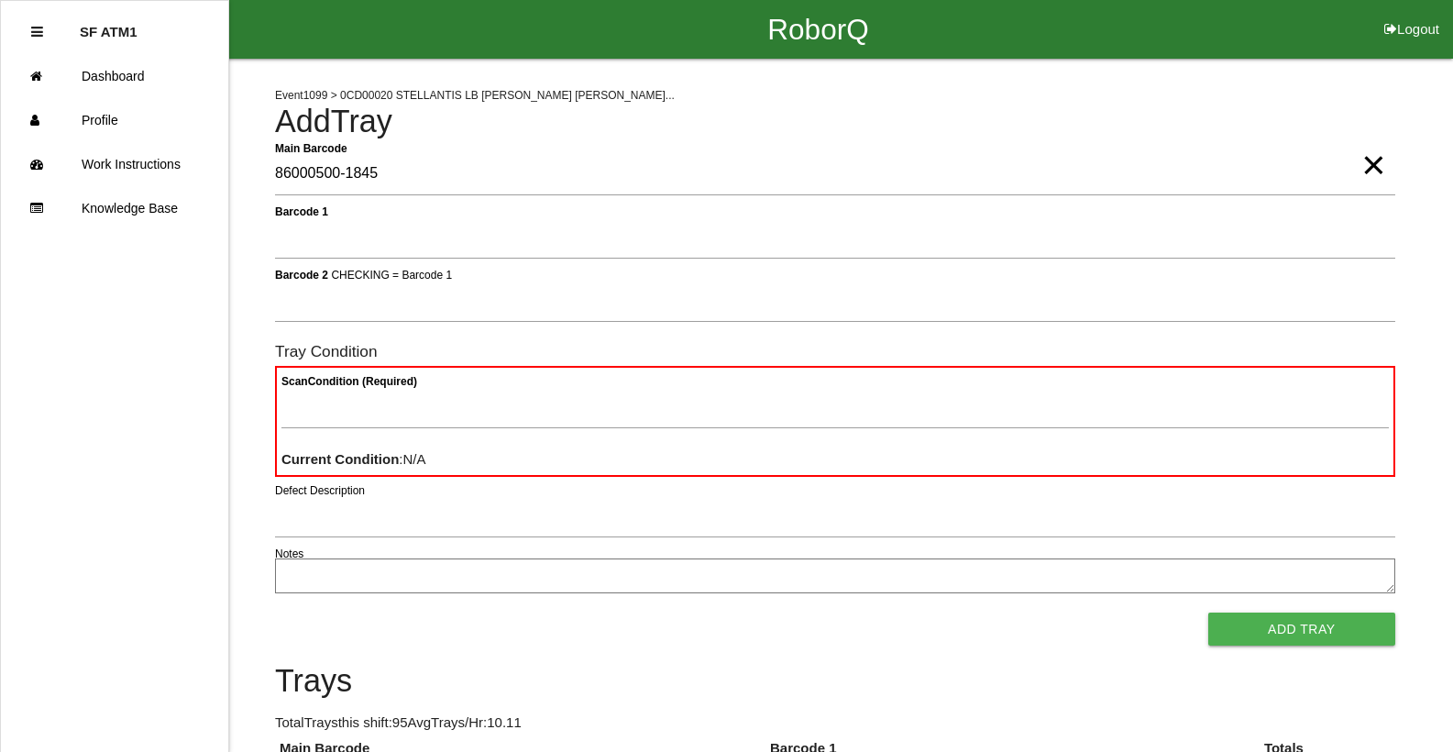
type Barcode "86000500-1845"
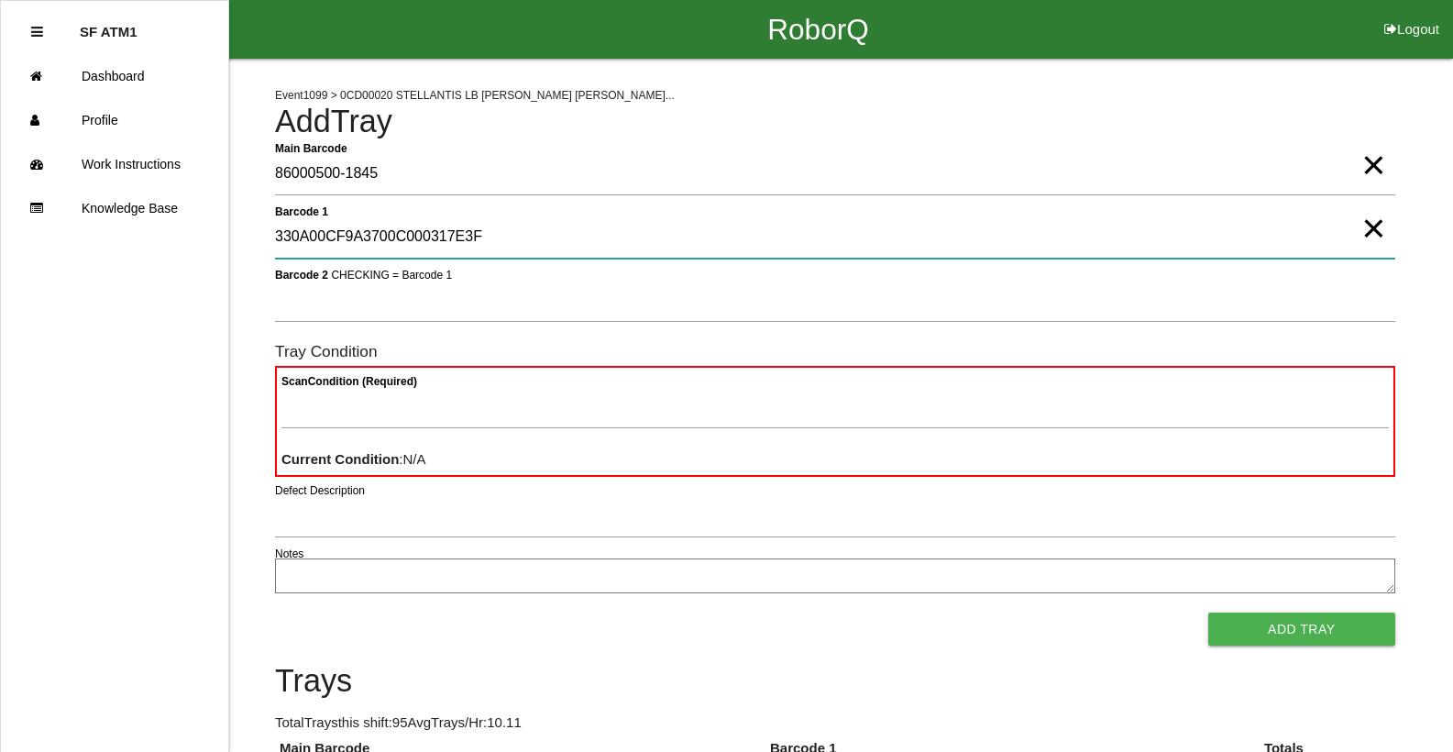
type 1 "330A00CF9A3700C000317E3F"
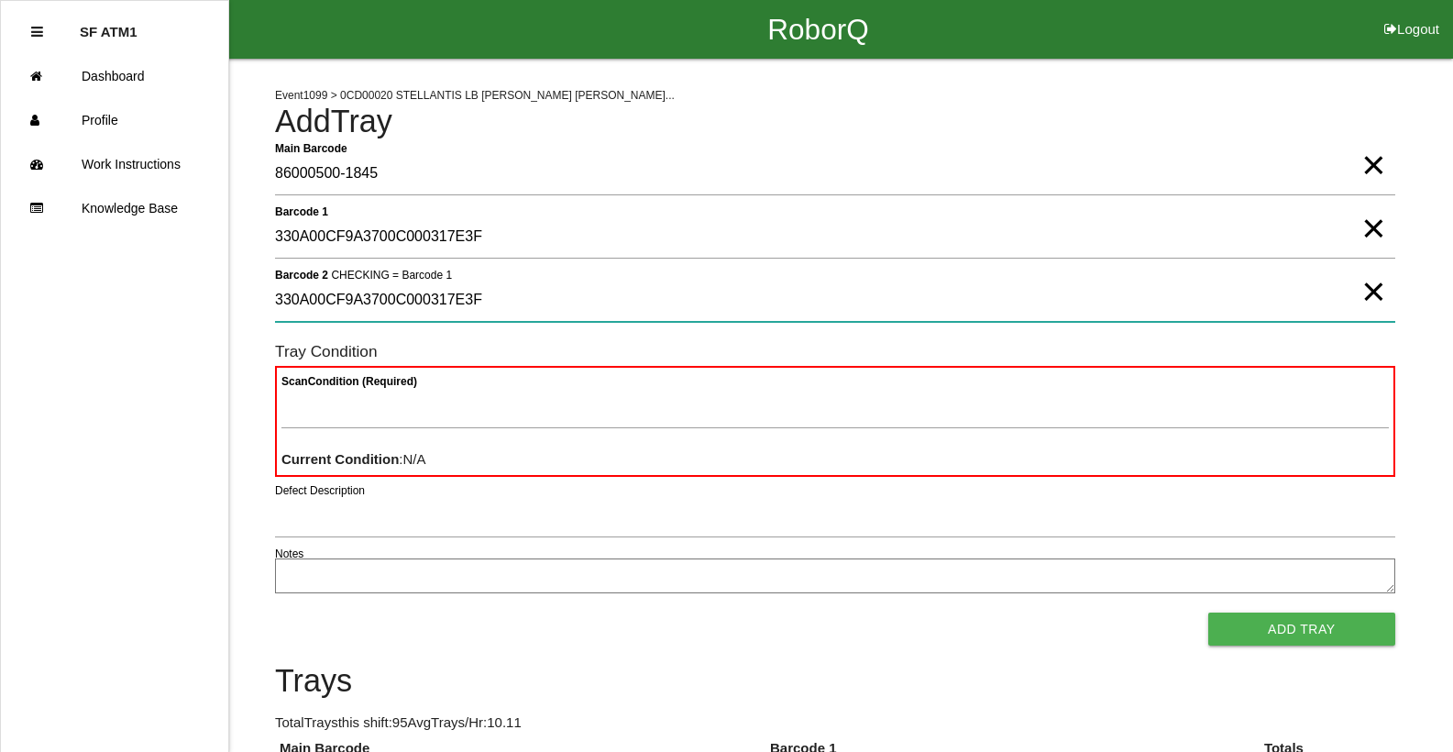
type 2 "330A00CF9A3700C000317E3F"
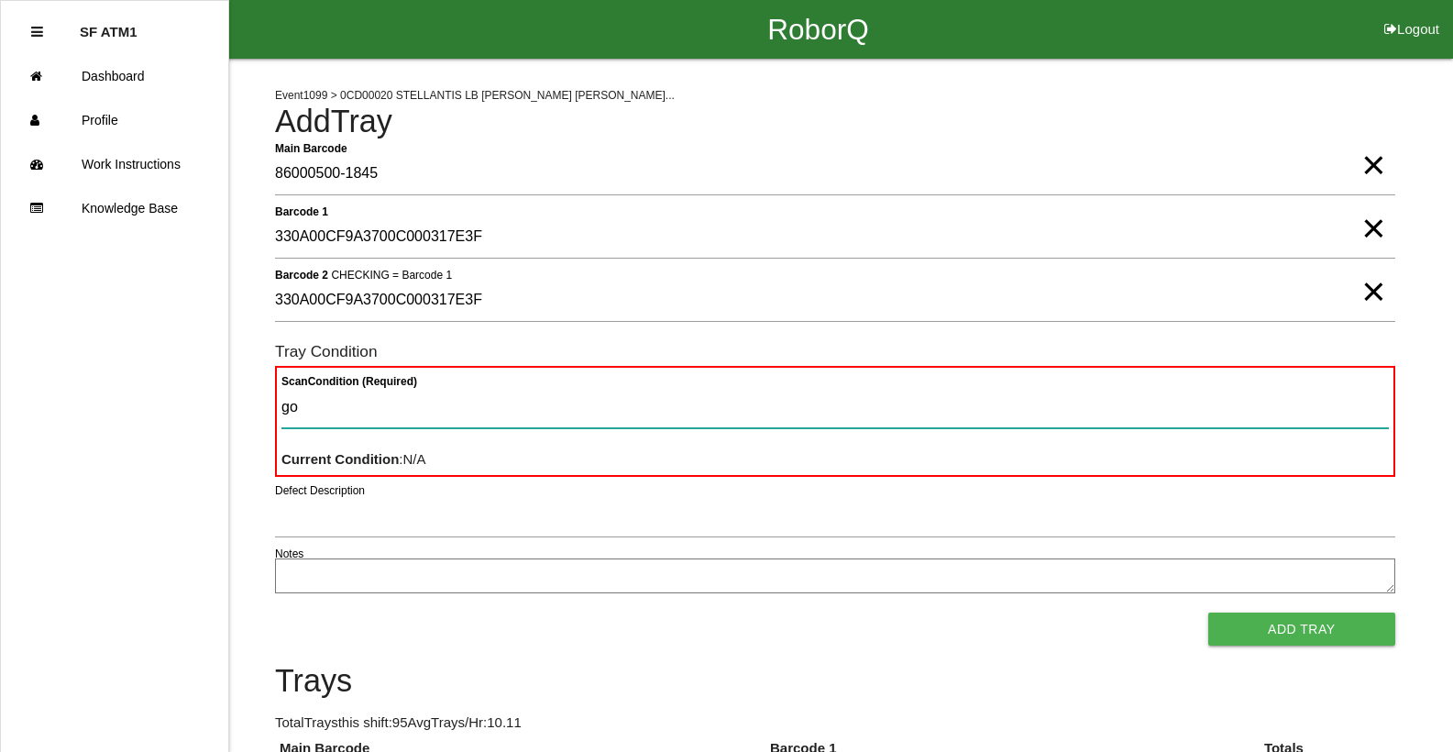
type Condition "goo"
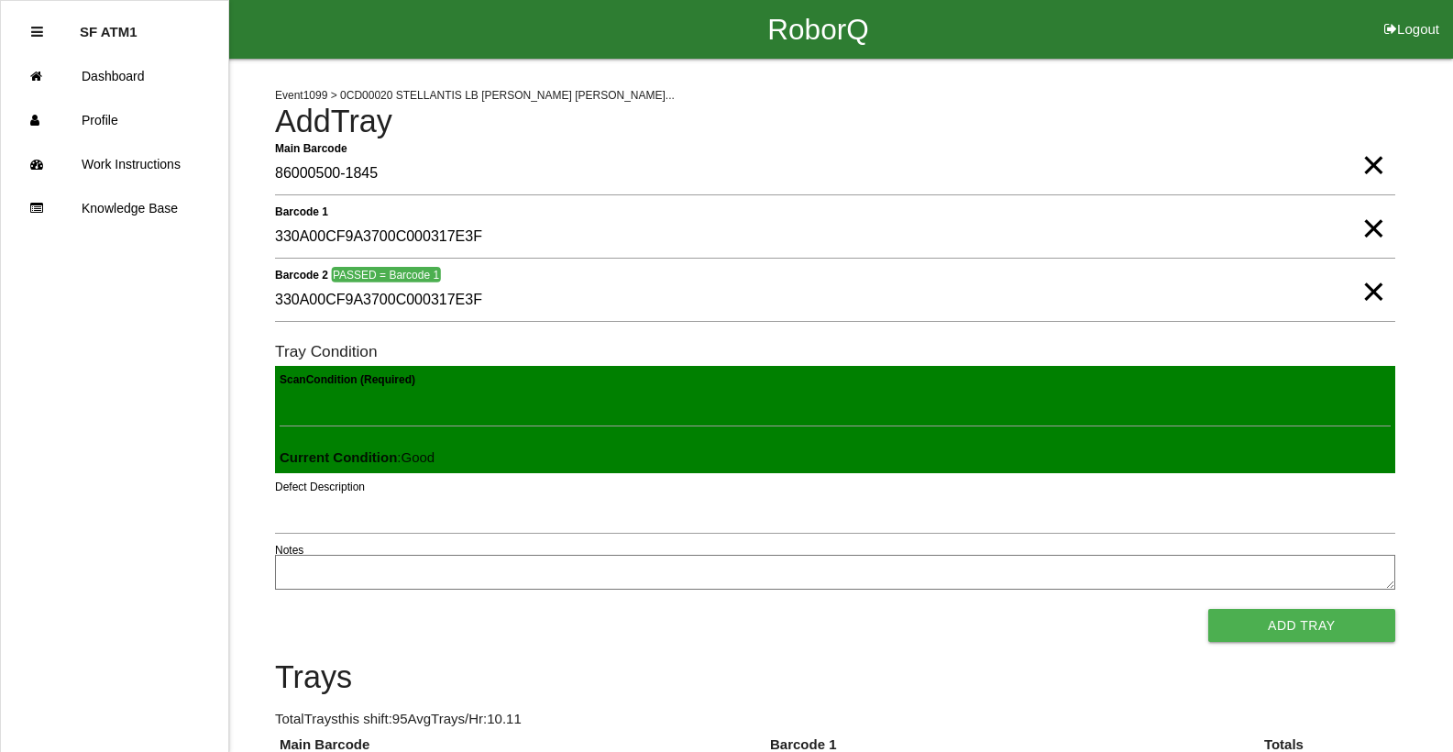
click button "Add Tray" at bounding box center [1301, 625] width 187 height 33
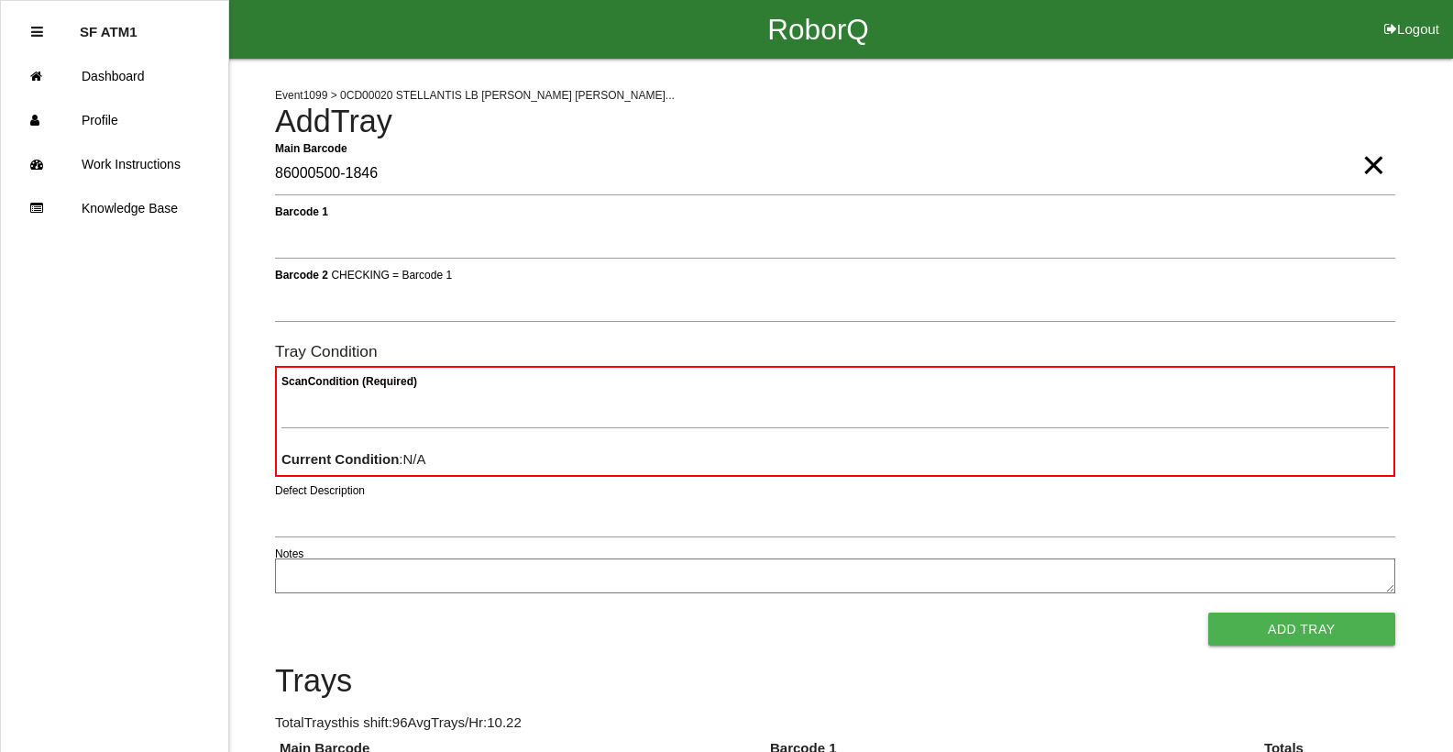
type Barcode "86000500-1846"
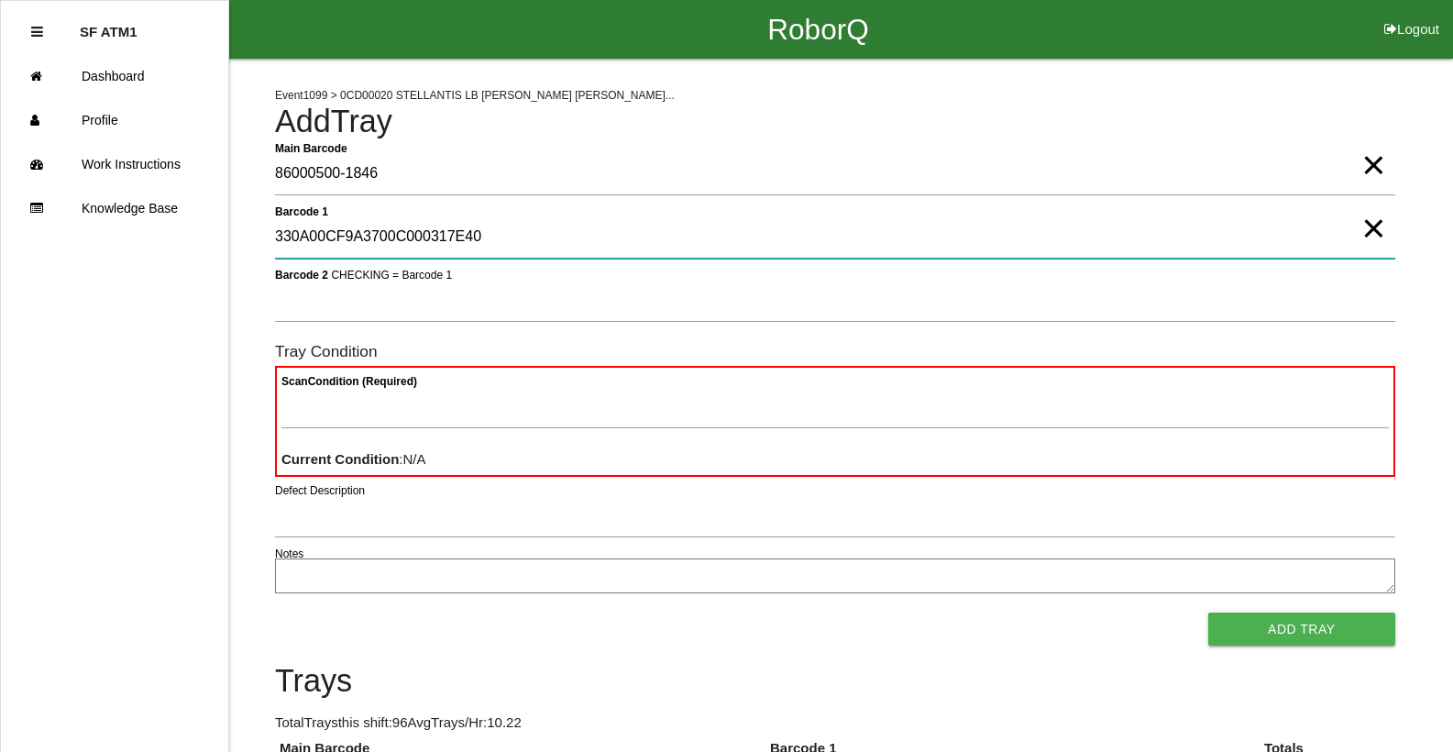
type 1 "330A00CF9A3700C000317E40"
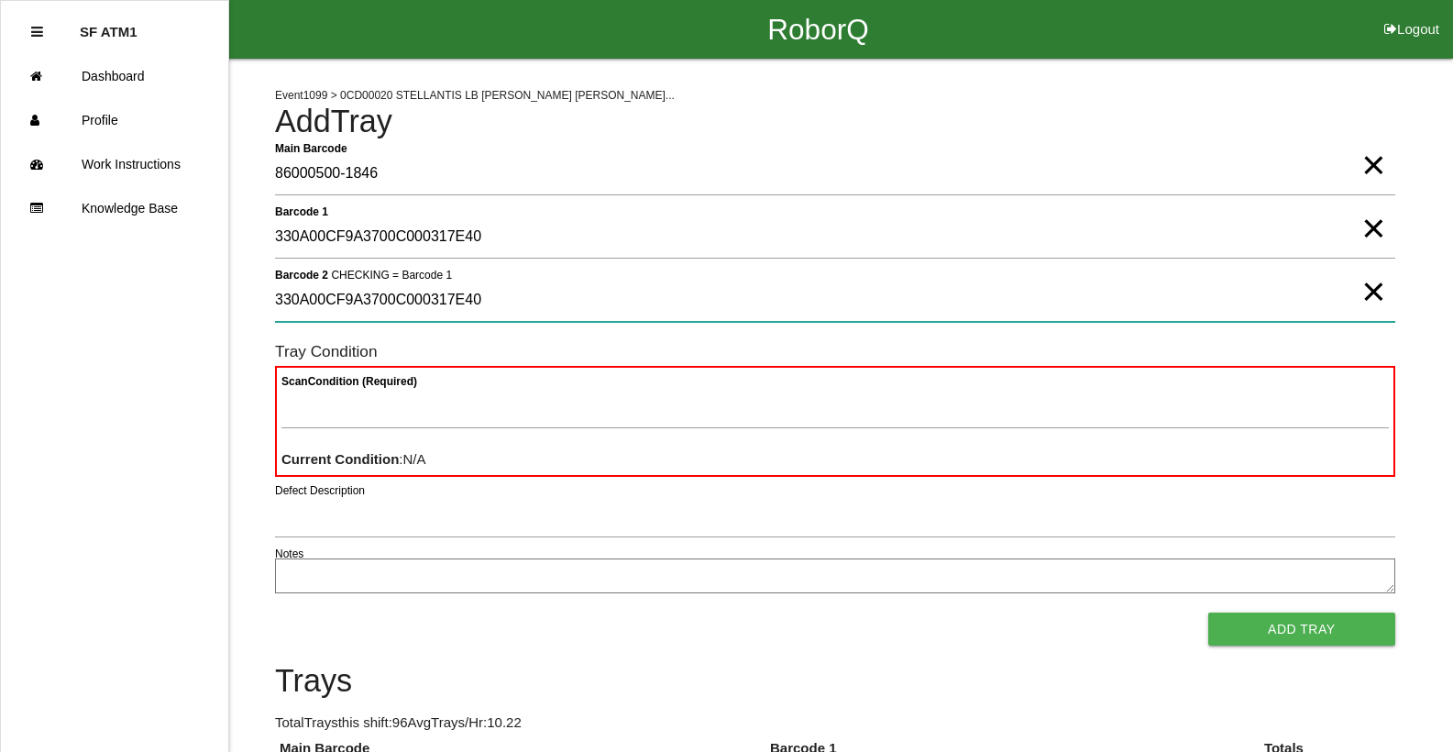
type 2 "330A00CF9A3700C000317E40"
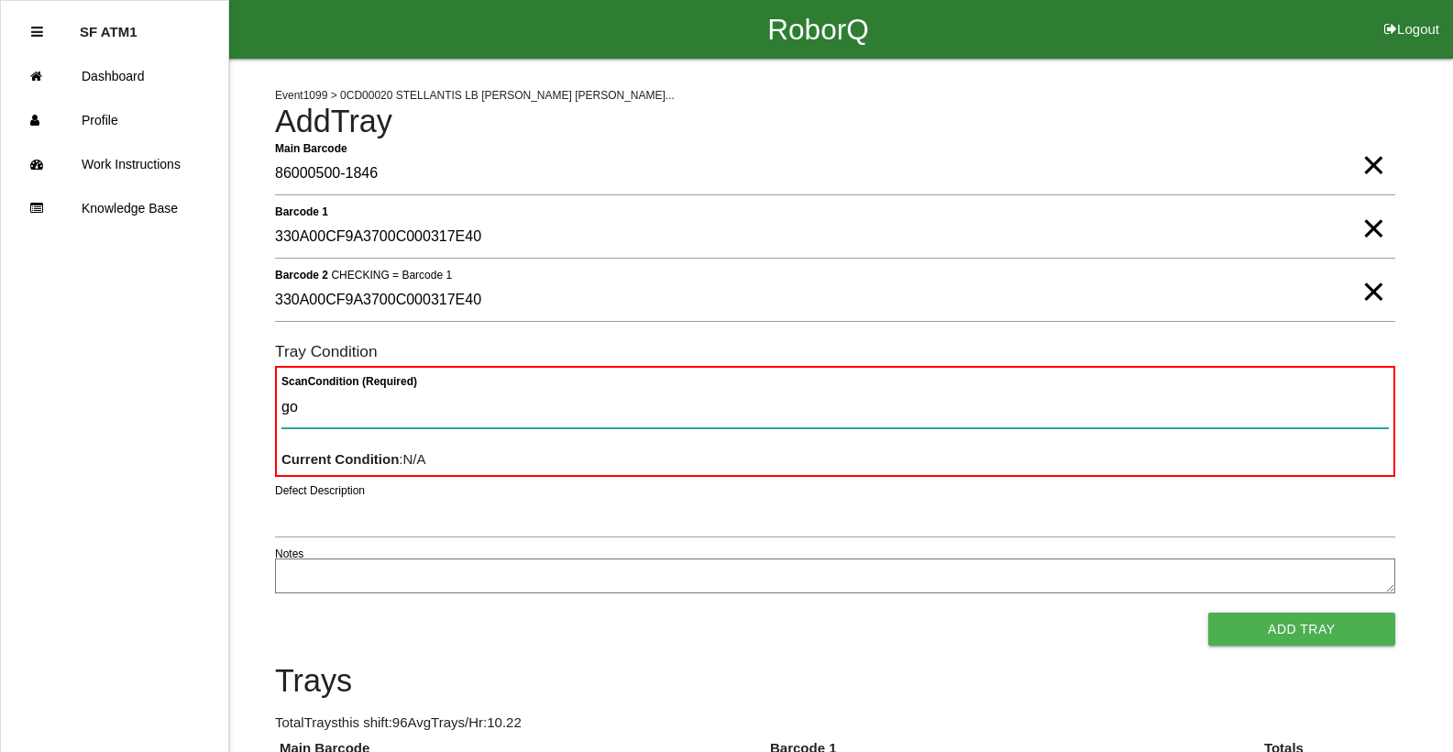
type Condition "goo"
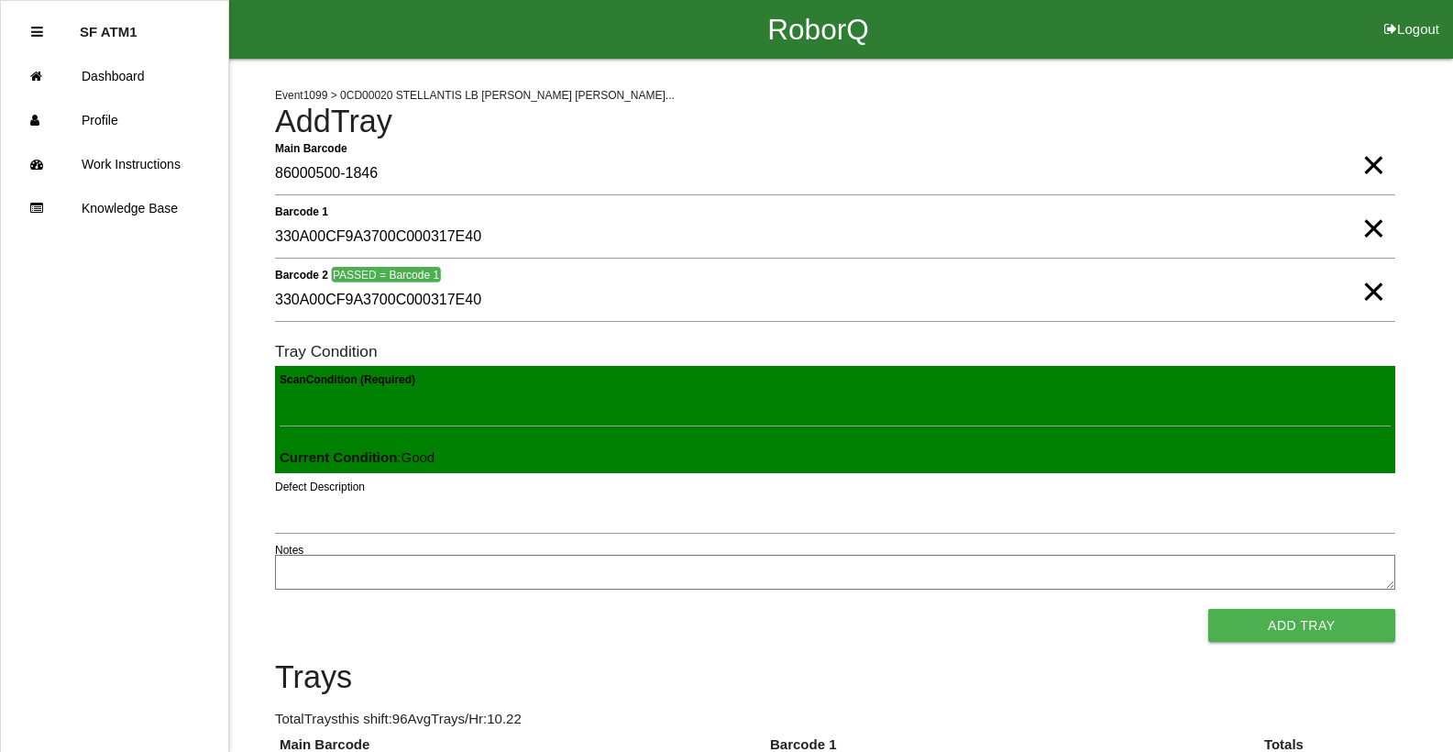
click at [1208, 609] on button "Add Tray" at bounding box center [1301, 625] width 187 height 33
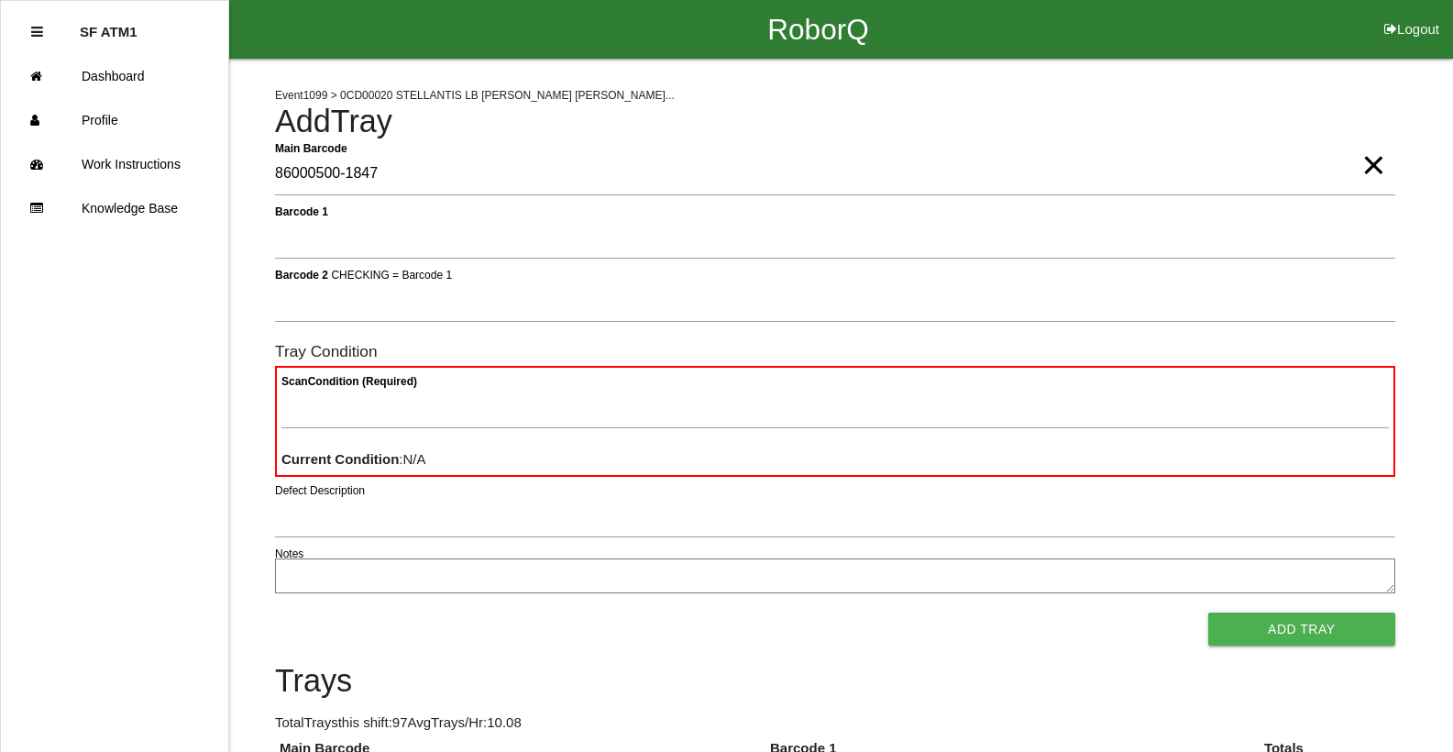
type Barcode "86000500-1847"
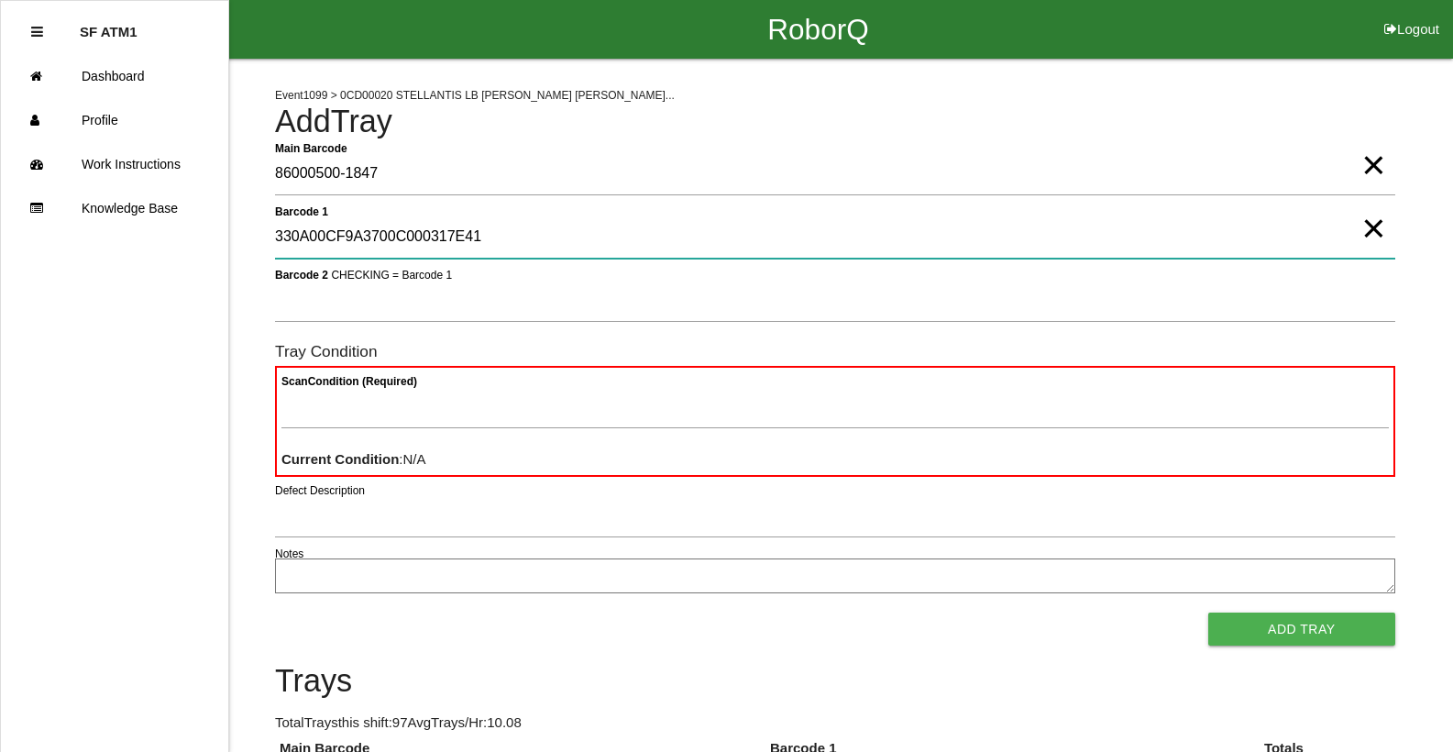
type 1 "330A00CF9A3700C000317E41"
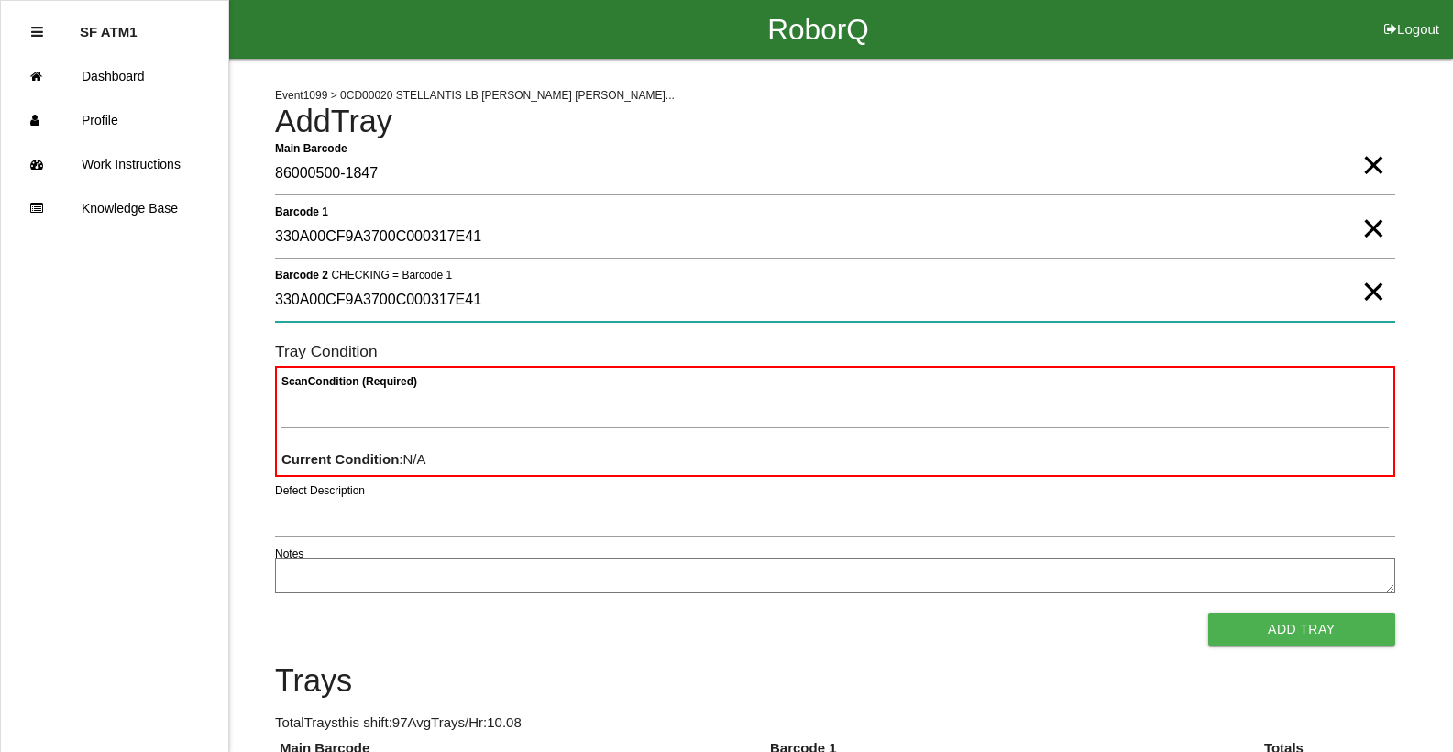
type 2 "330A00CF9A3700C000317E41"
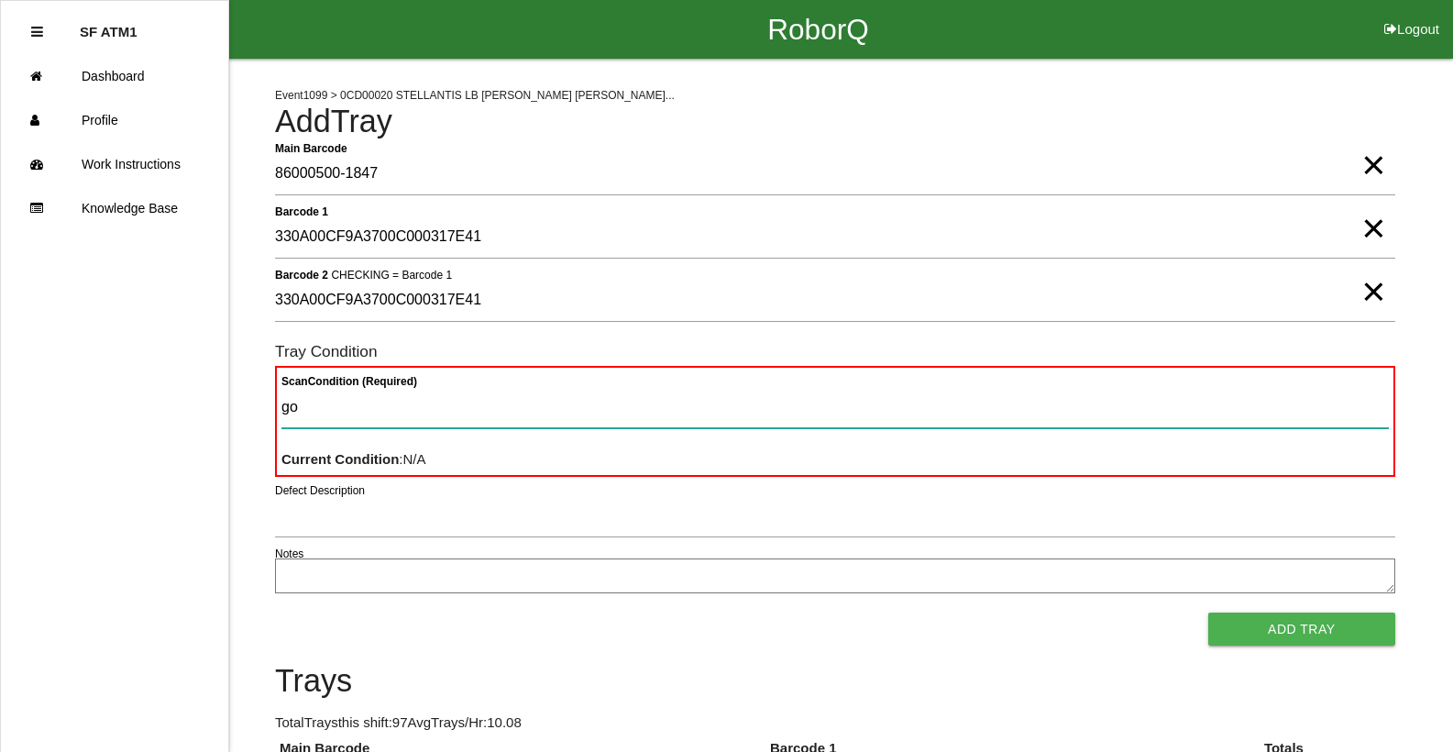
type Condition "goo"
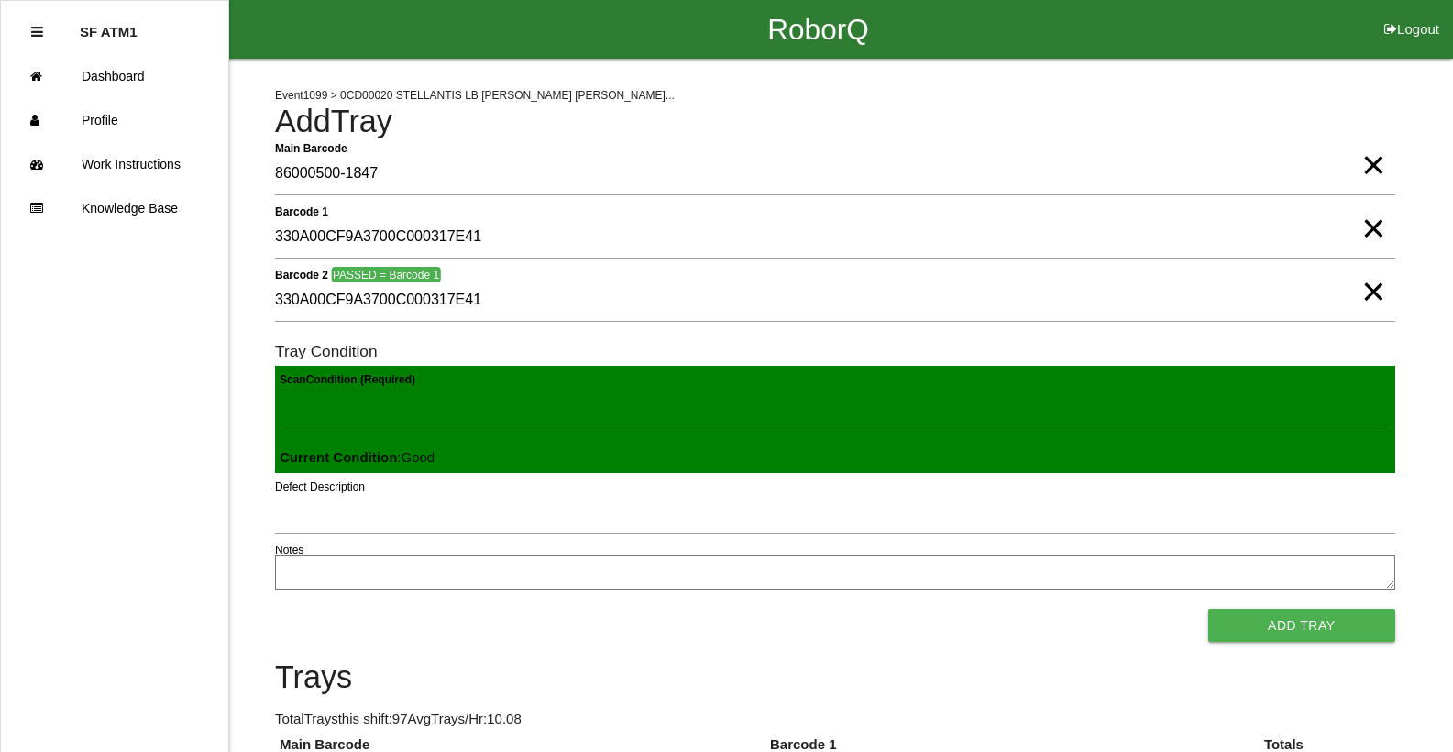
click at [1208, 609] on button "Add Tray" at bounding box center [1301, 625] width 187 height 33
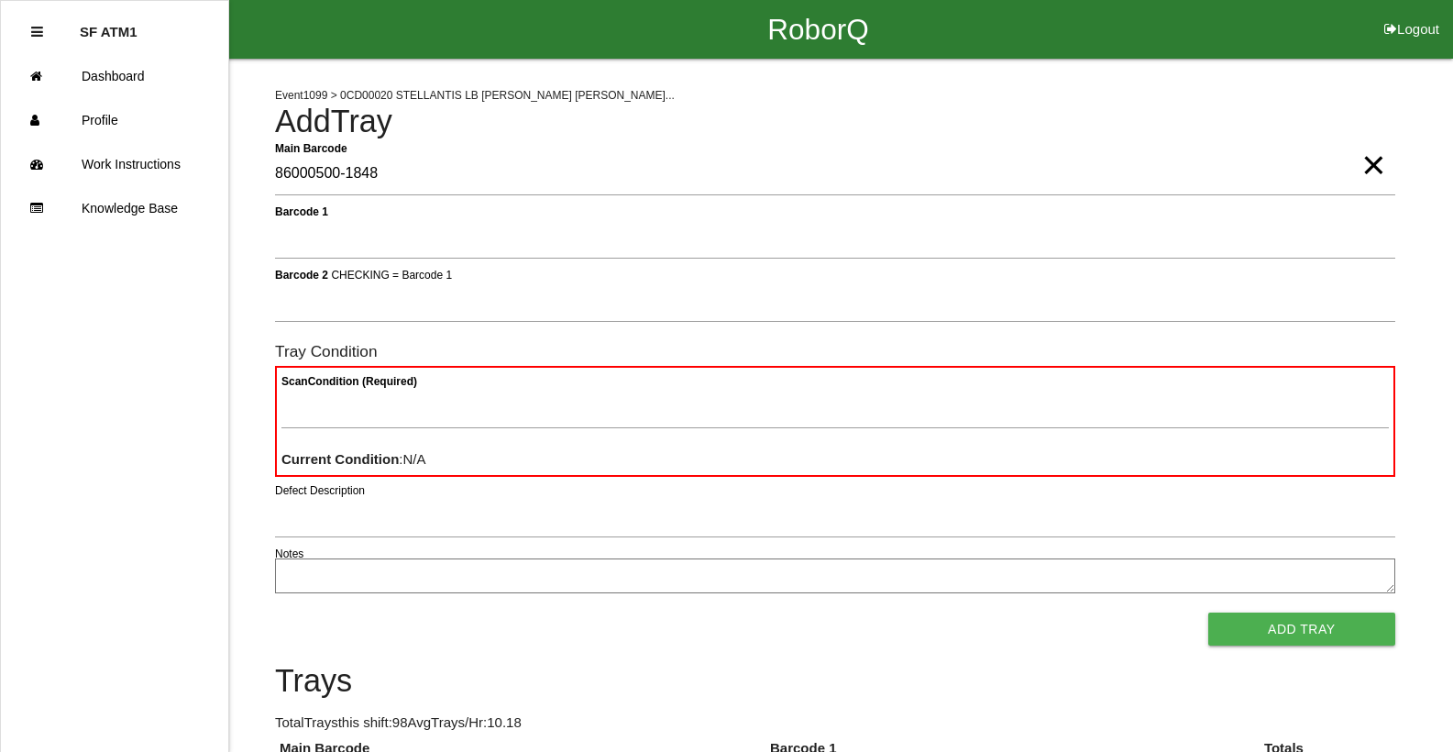
type Barcode "86000500-1848"
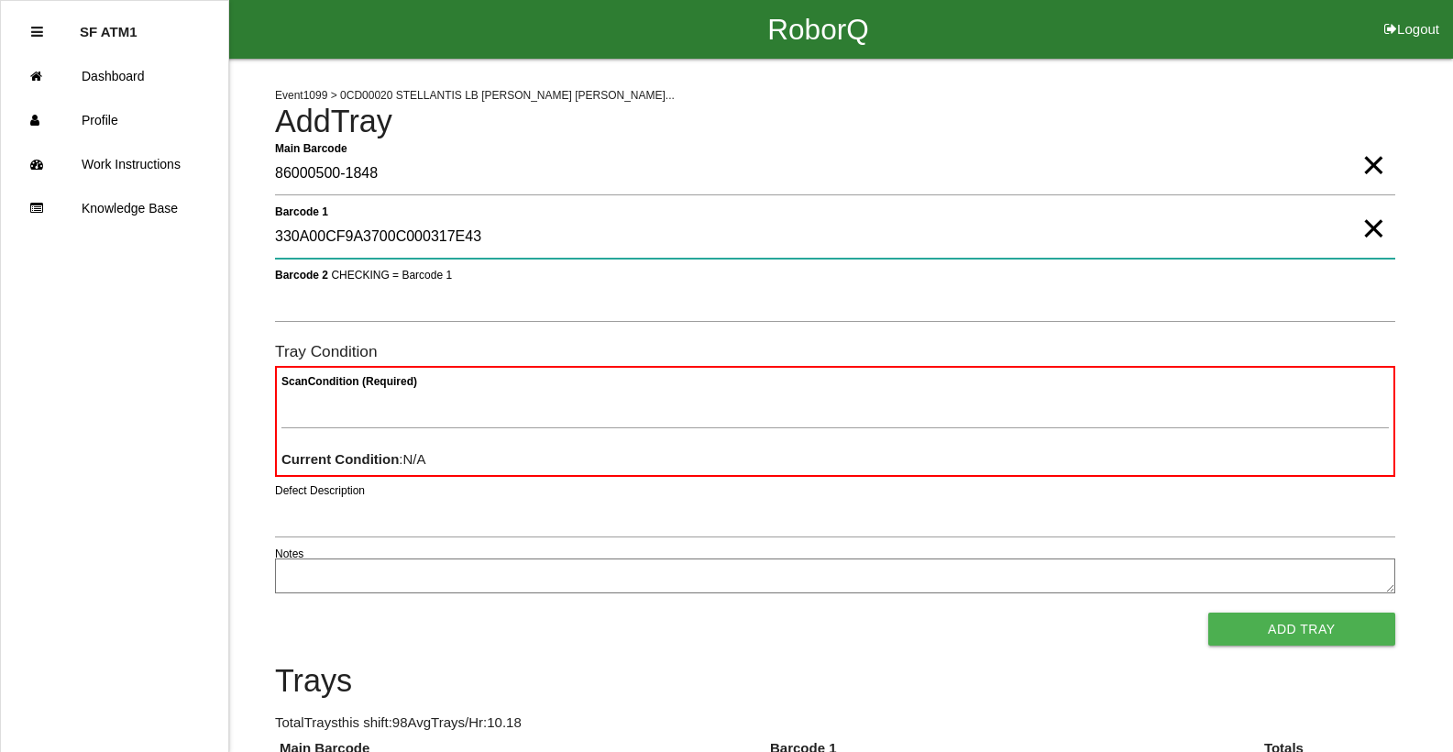
type 1 "330A00CF9A3700C000317E43"
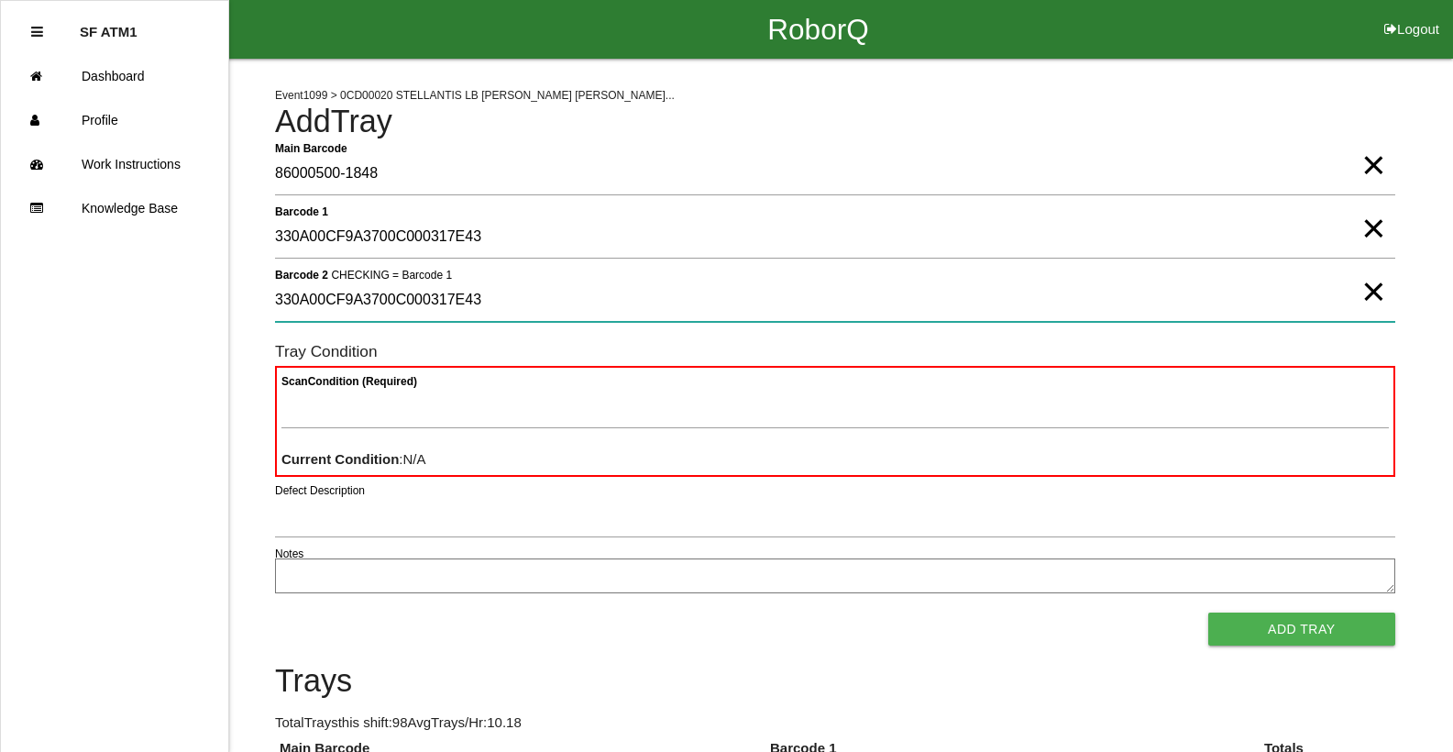
type 2 "330A00CF9A3700C000317E43"
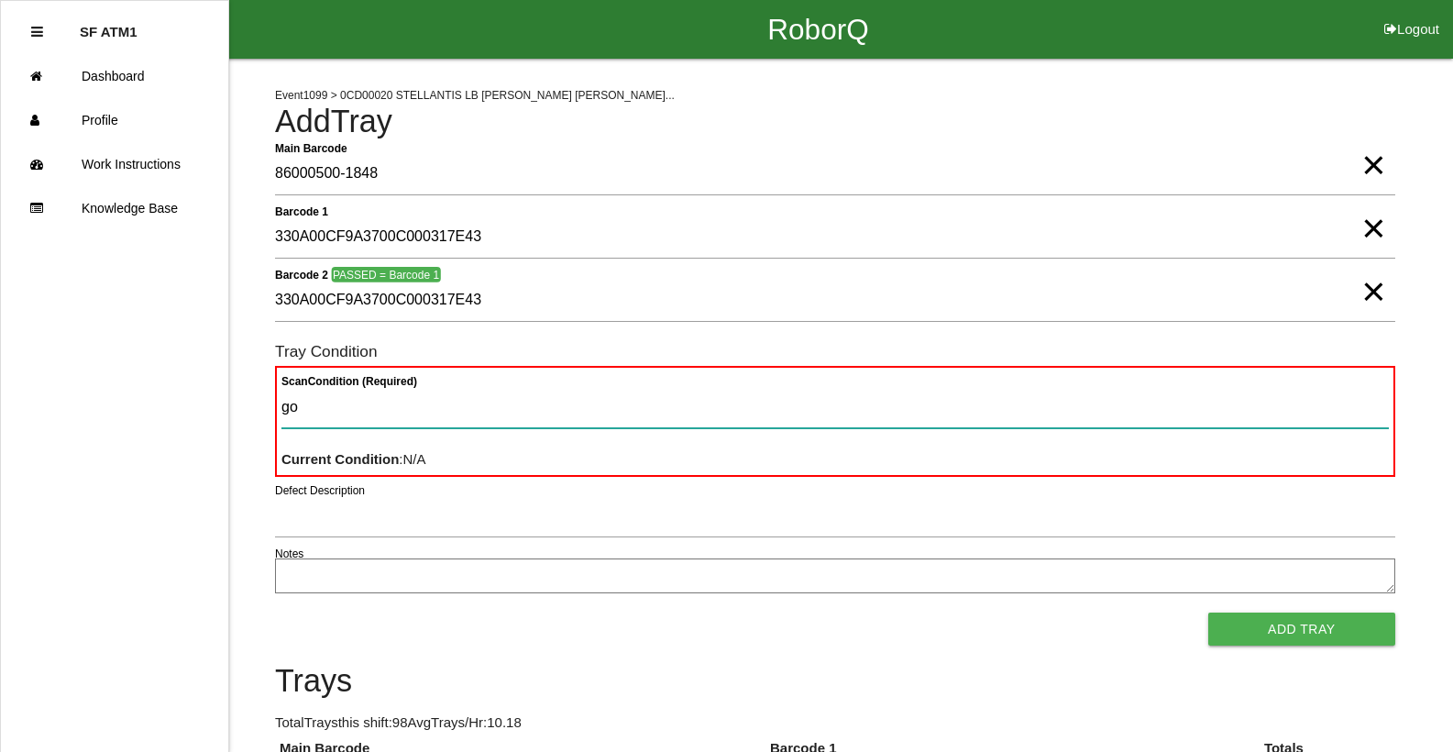
type Condition "goo"
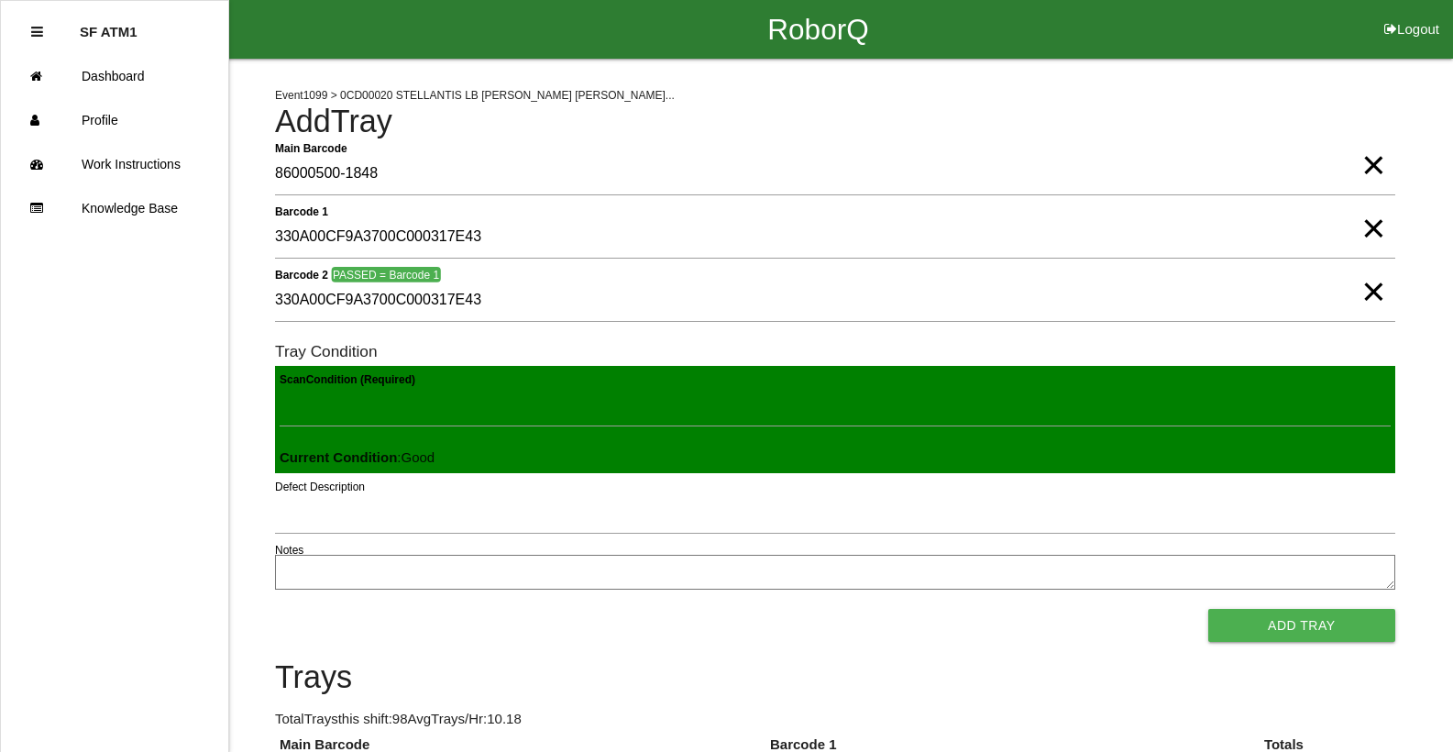
click at [1208, 609] on button "Add Tray" at bounding box center [1301, 625] width 187 height 33
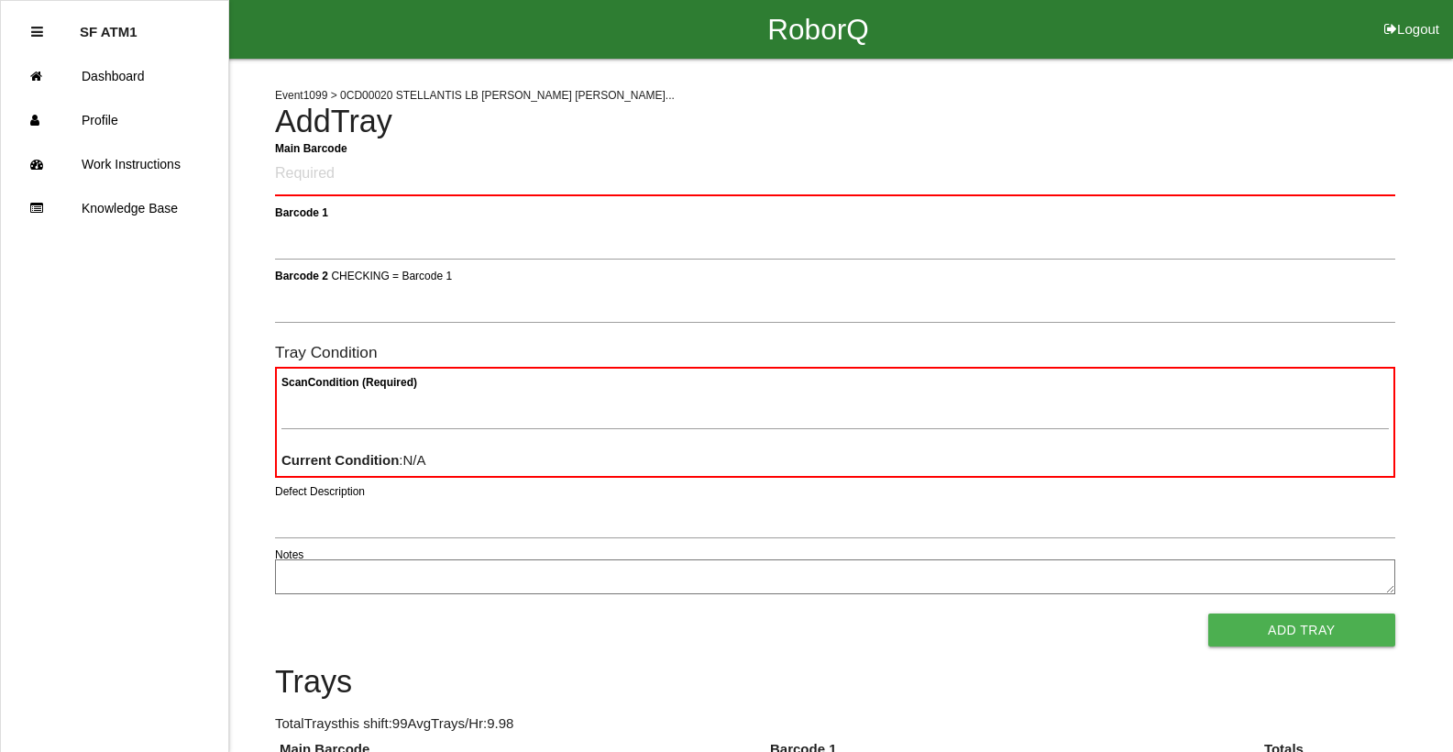
click at [1415, 14] on button "Logout" at bounding box center [1411, 7] width 82 height 14
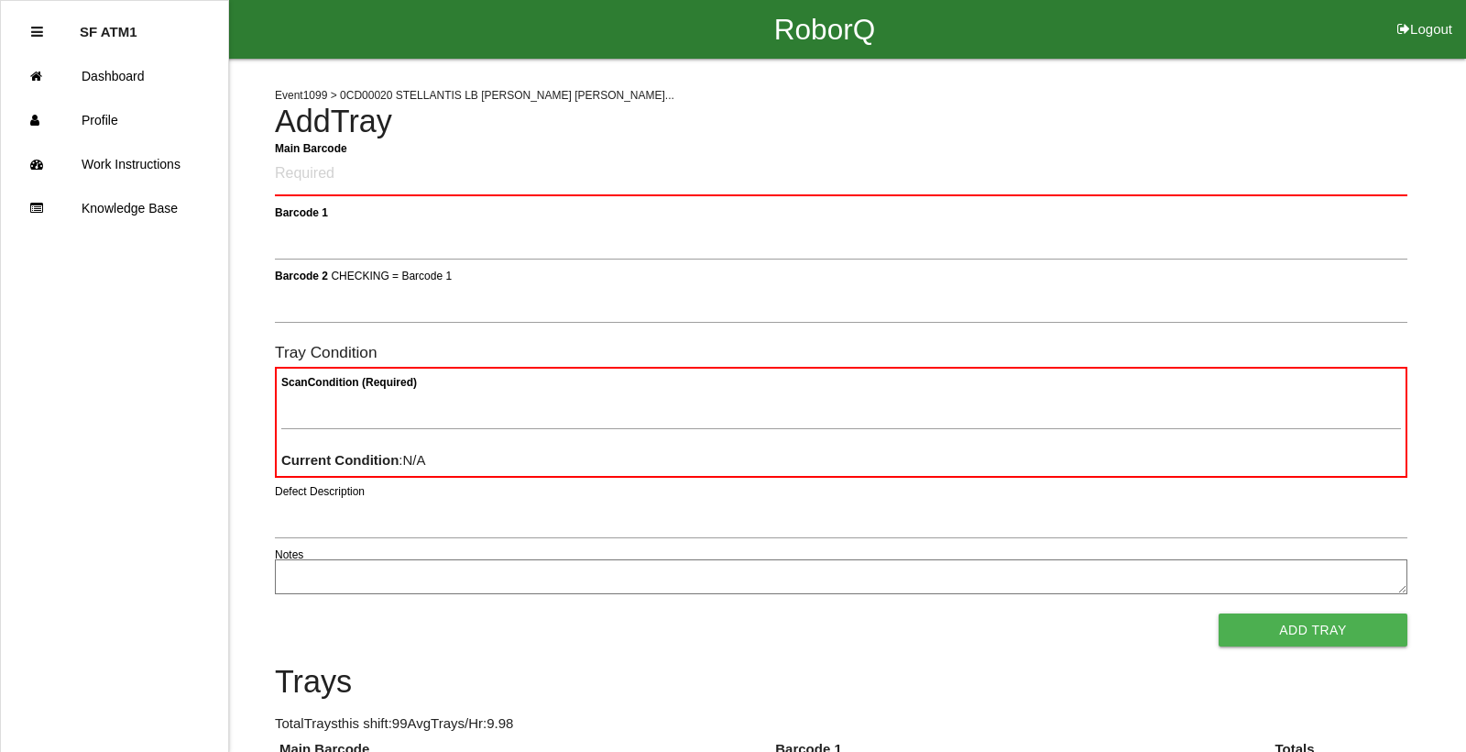
select select "Worker"
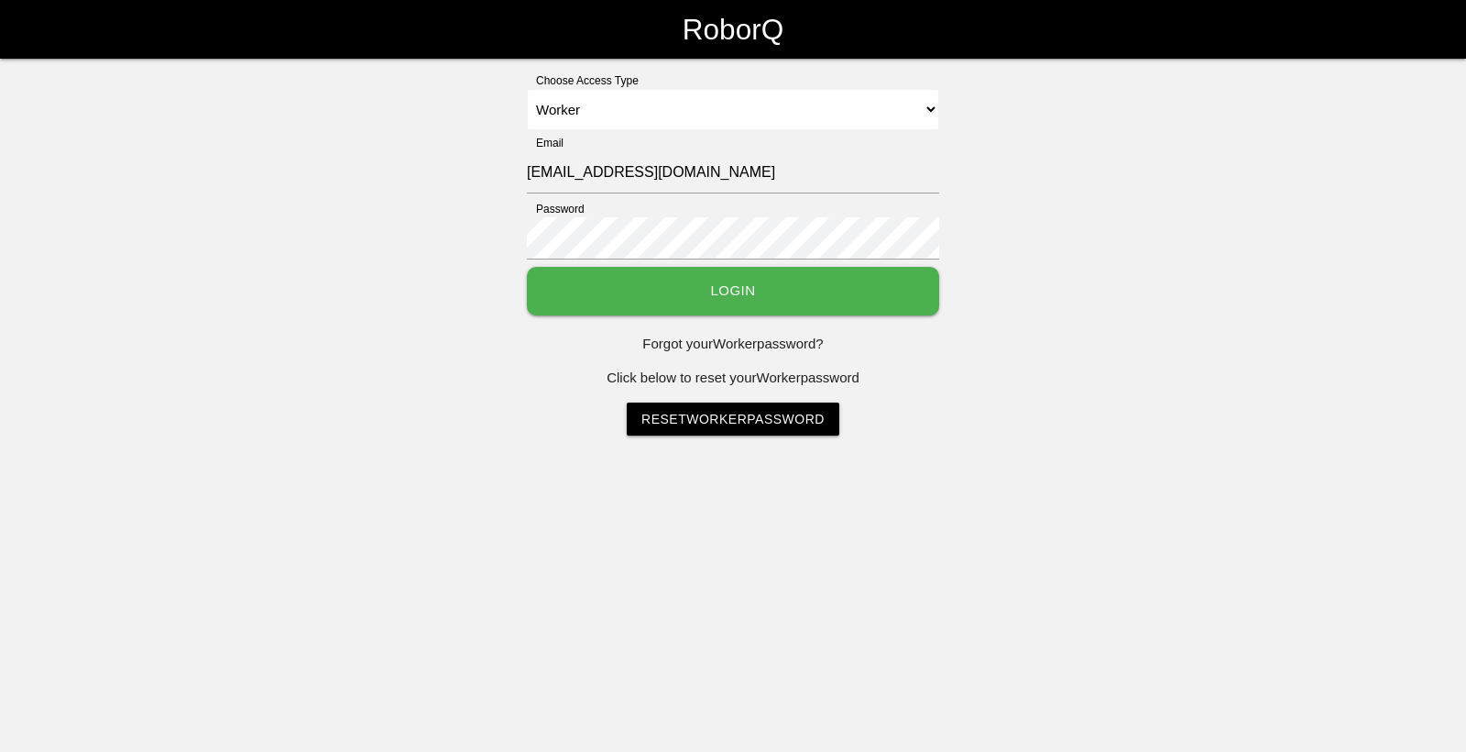
click at [683, 299] on button "Login" at bounding box center [733, 291] width 412 height 49
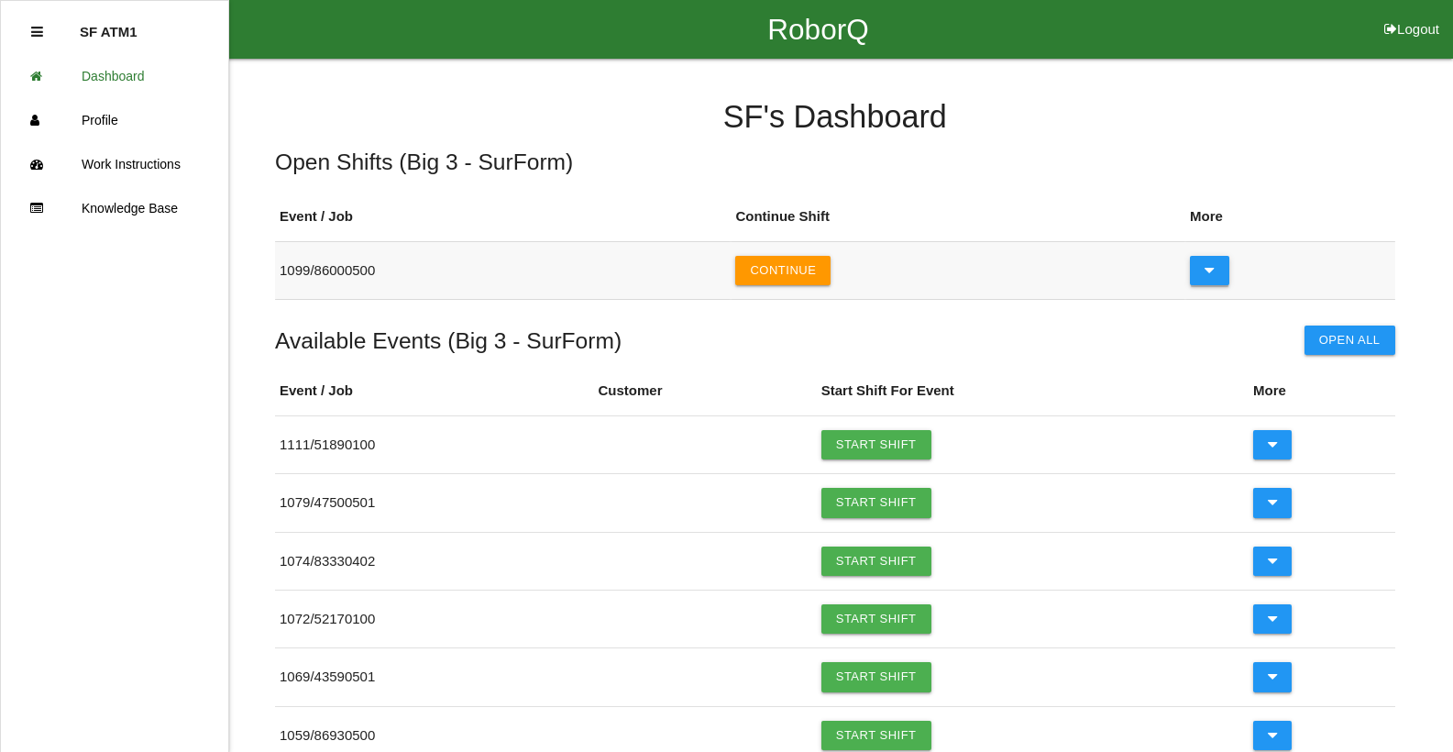
click at [1204, 271] on button at bounding box center [1209, 270] width 39 height 29
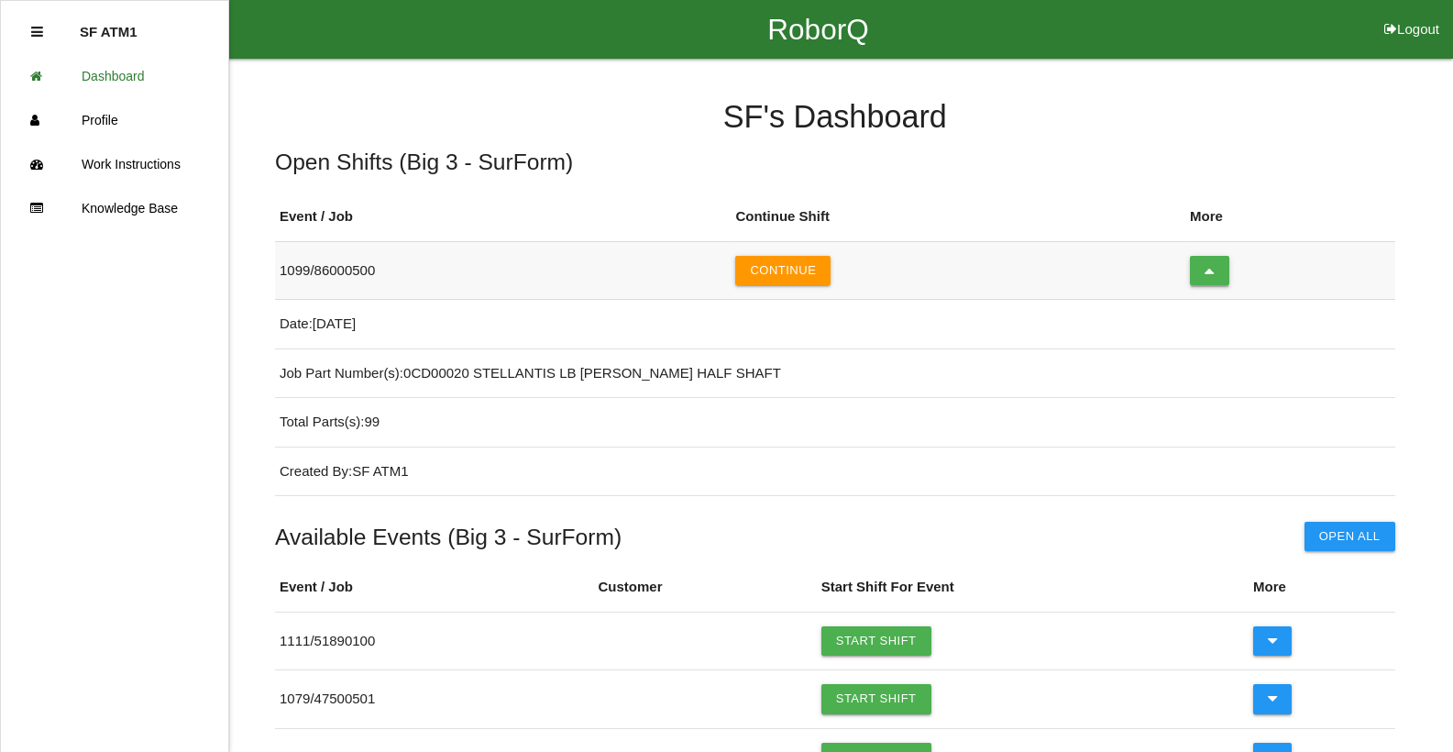
click at [1203, 272] on button at bounding box center [1209, 270] width 39 height 29
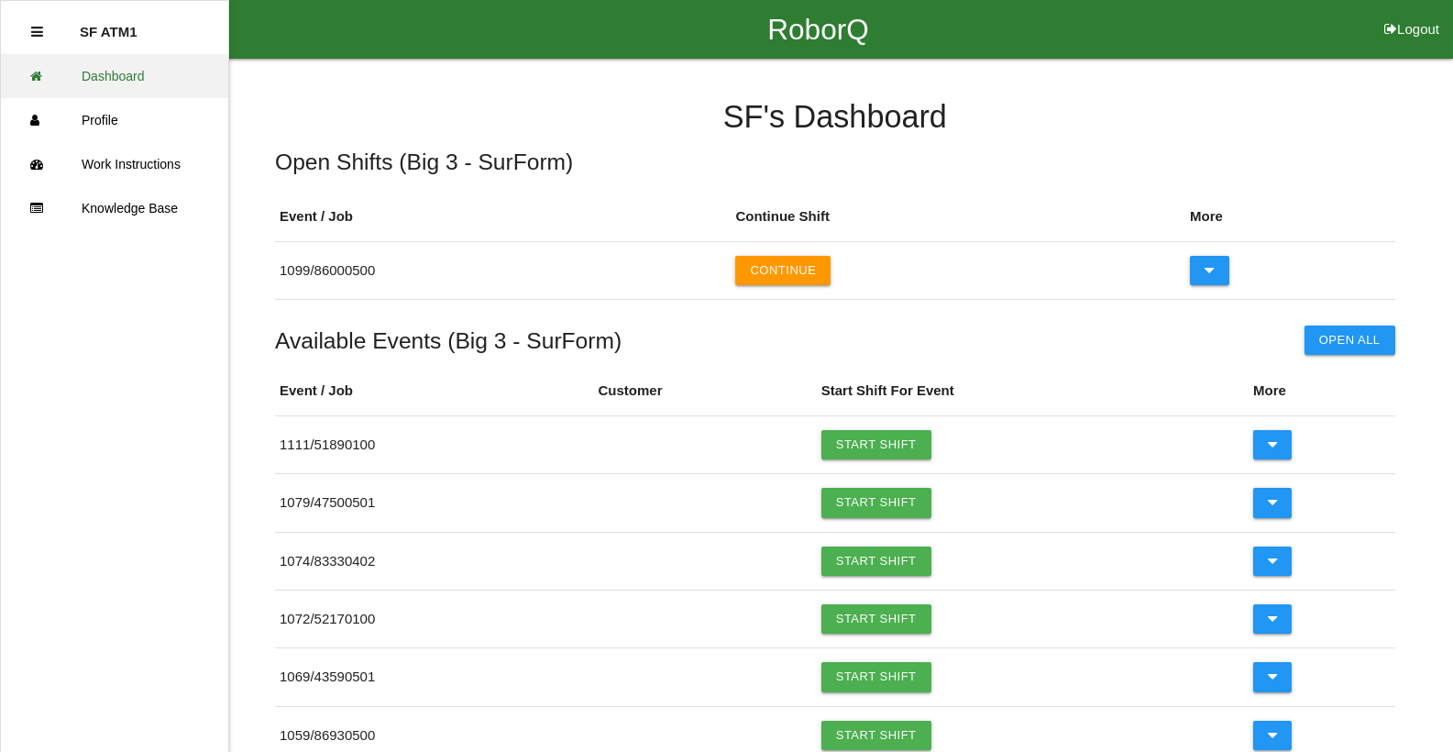
click at [135, 67] on link "Dashboard" at bounding box center [114, 76] width 227 height 44
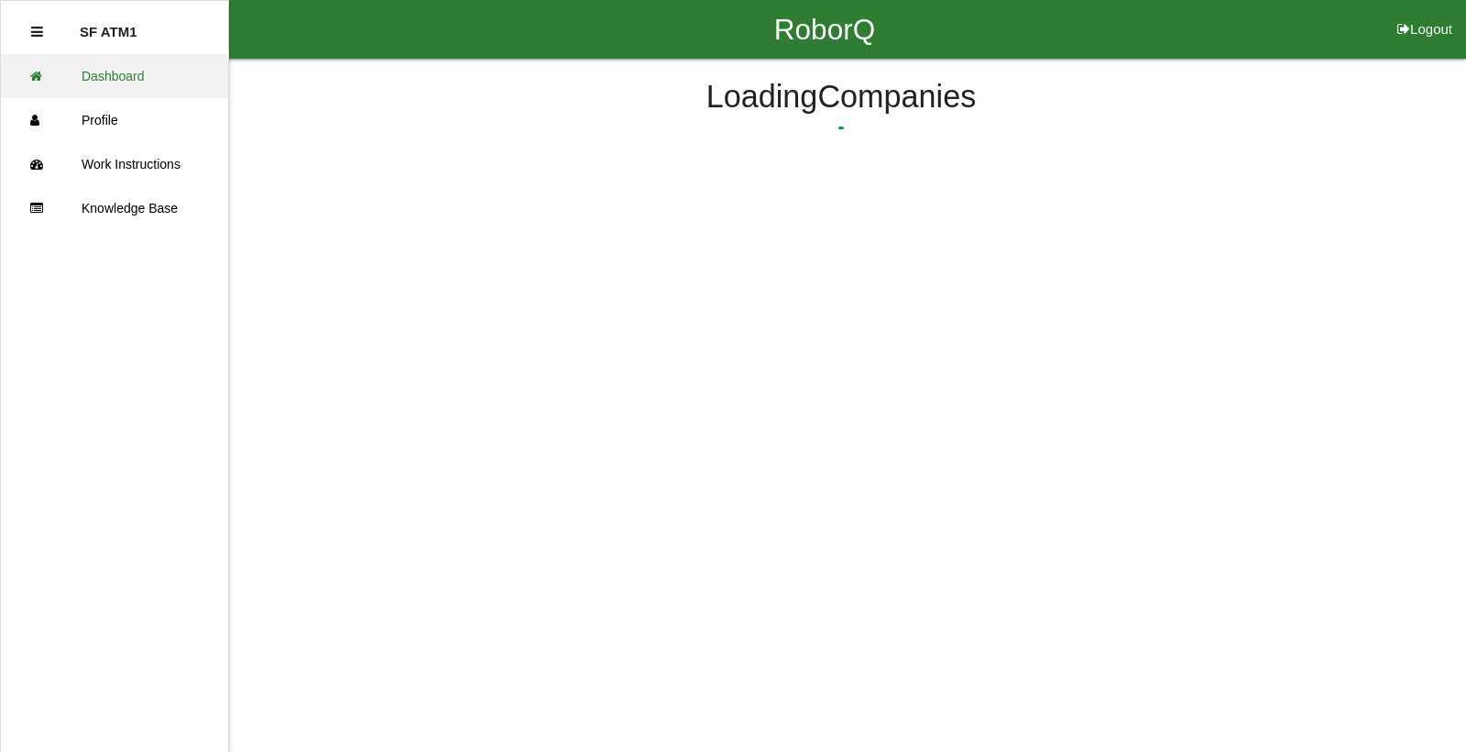
click at [135, 67] on link "Dashboard" at bounding box center [114, 76] width 227 height 44
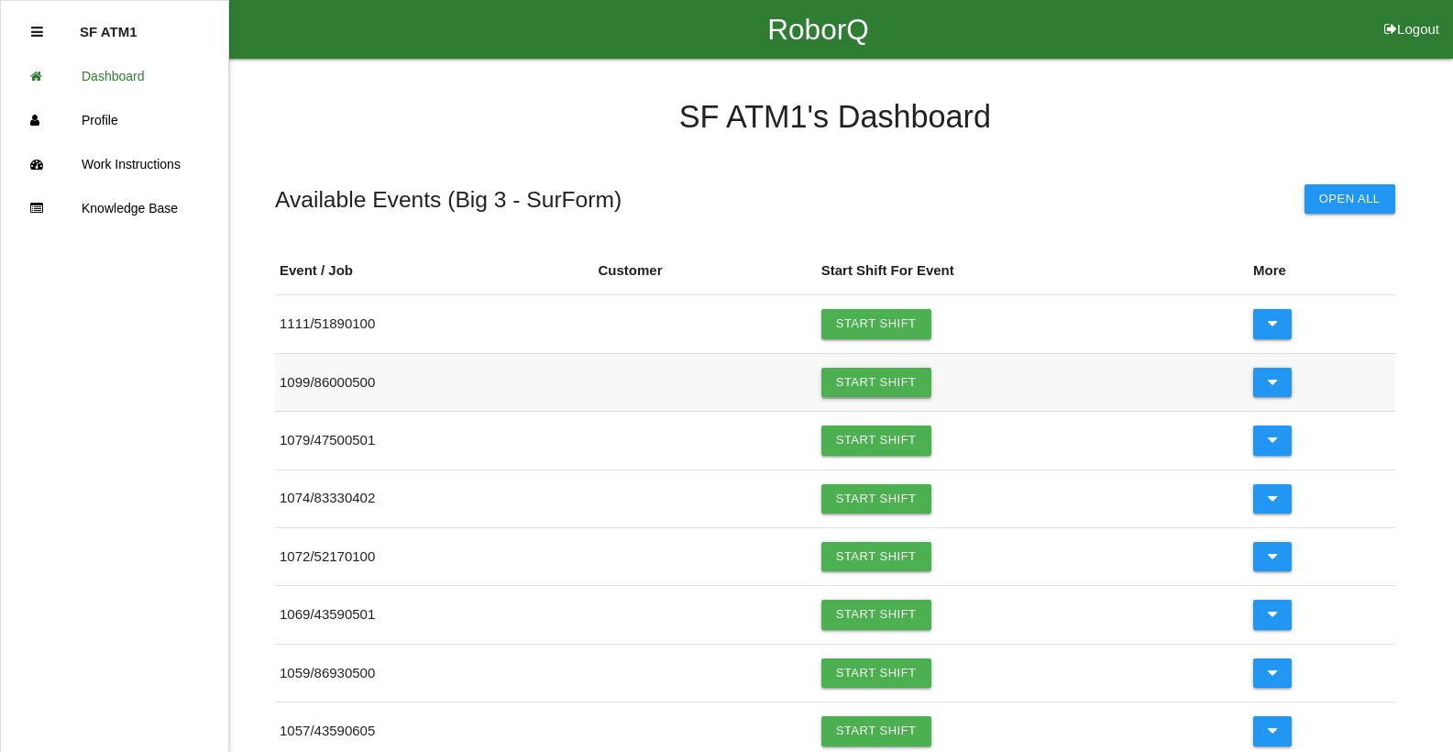
click at [869, 385] on link "Start Shift" at bounding box center [876, 382] width 110 height 29
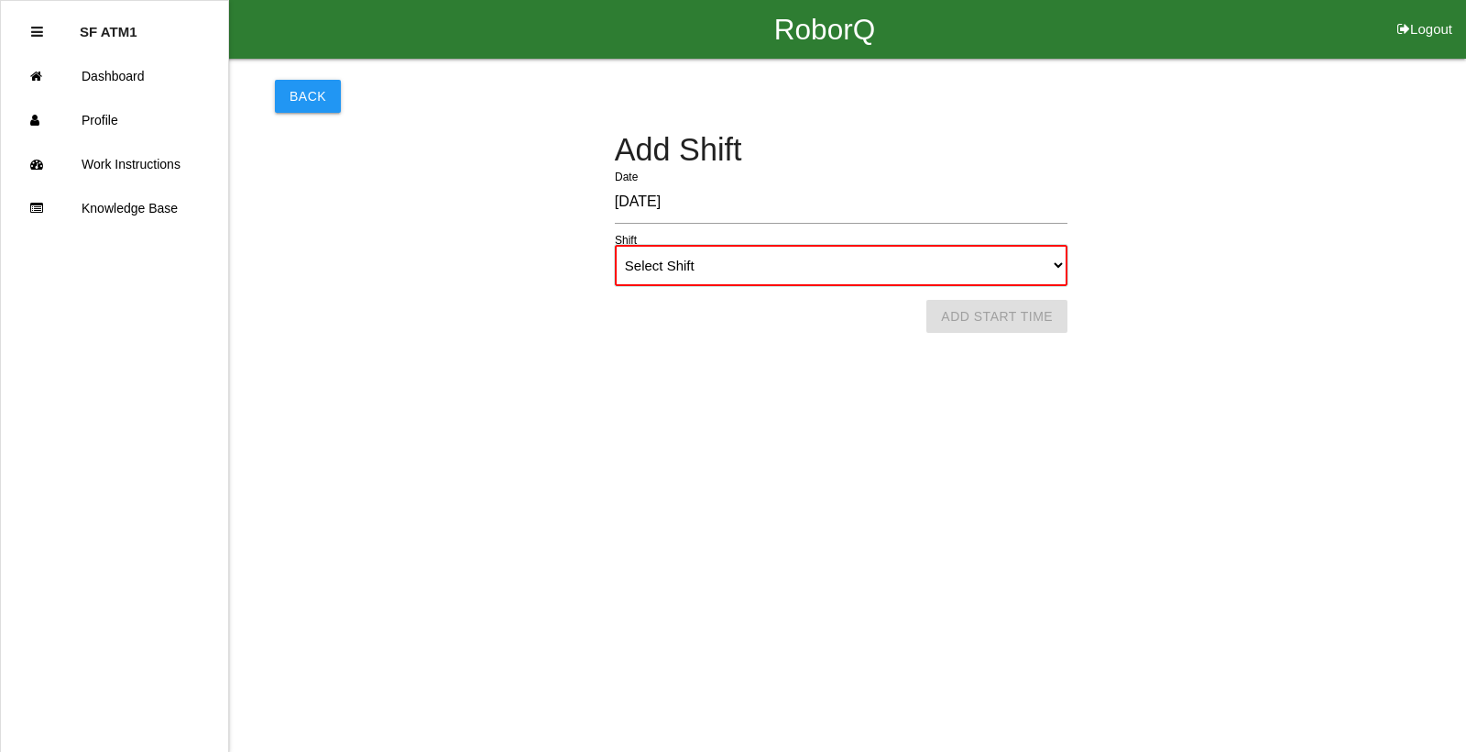
click at [836, 273] on select "Select Shift 1st Shift 2nd Shift 3rd Shift 4th Shift" at bounding box center [841, 265] width 453 height 41
select select "2"
click at [615, 245] on select "Select Shift 1st Shift 2nd Shift 3rd Shift 4th Shift" at bounding box center [841, 265] width 453 height 41
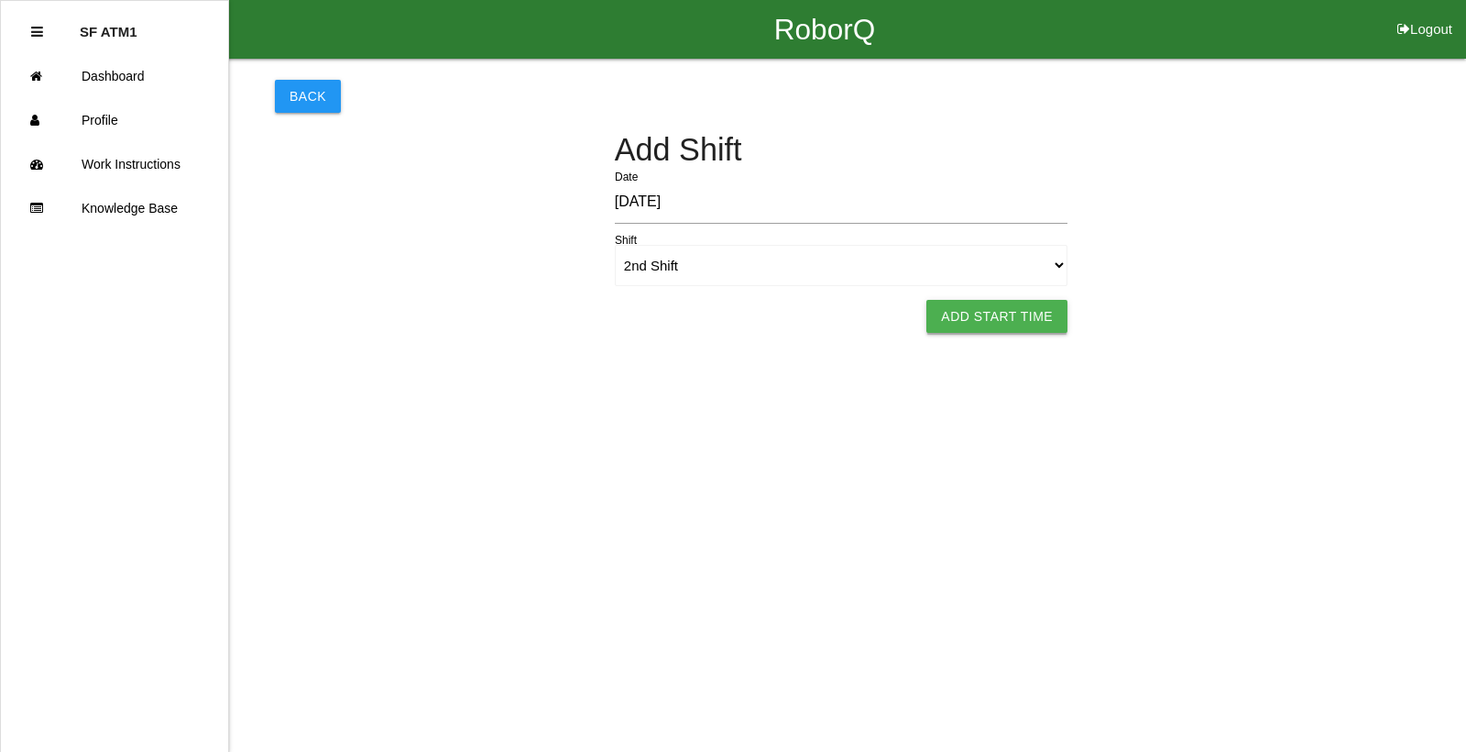
click at [1008, 322] on button "Add Start Time" at bounding box center [997, 316] width 141 height 33
select select "4"
select select "25"
select select "2"
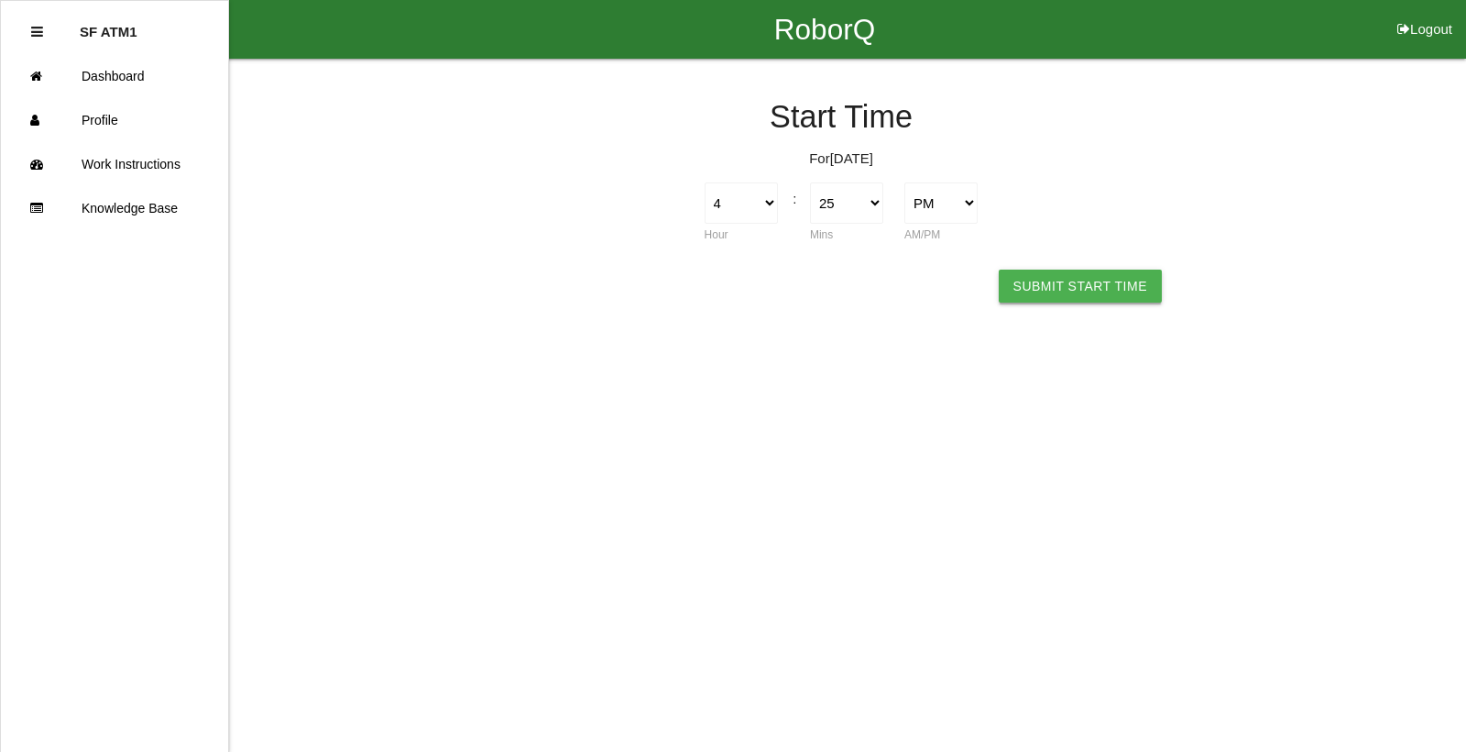
click at [1030, 278] on button "Submit Start Time" at bounding box center [1080, 285] width 163 height 33
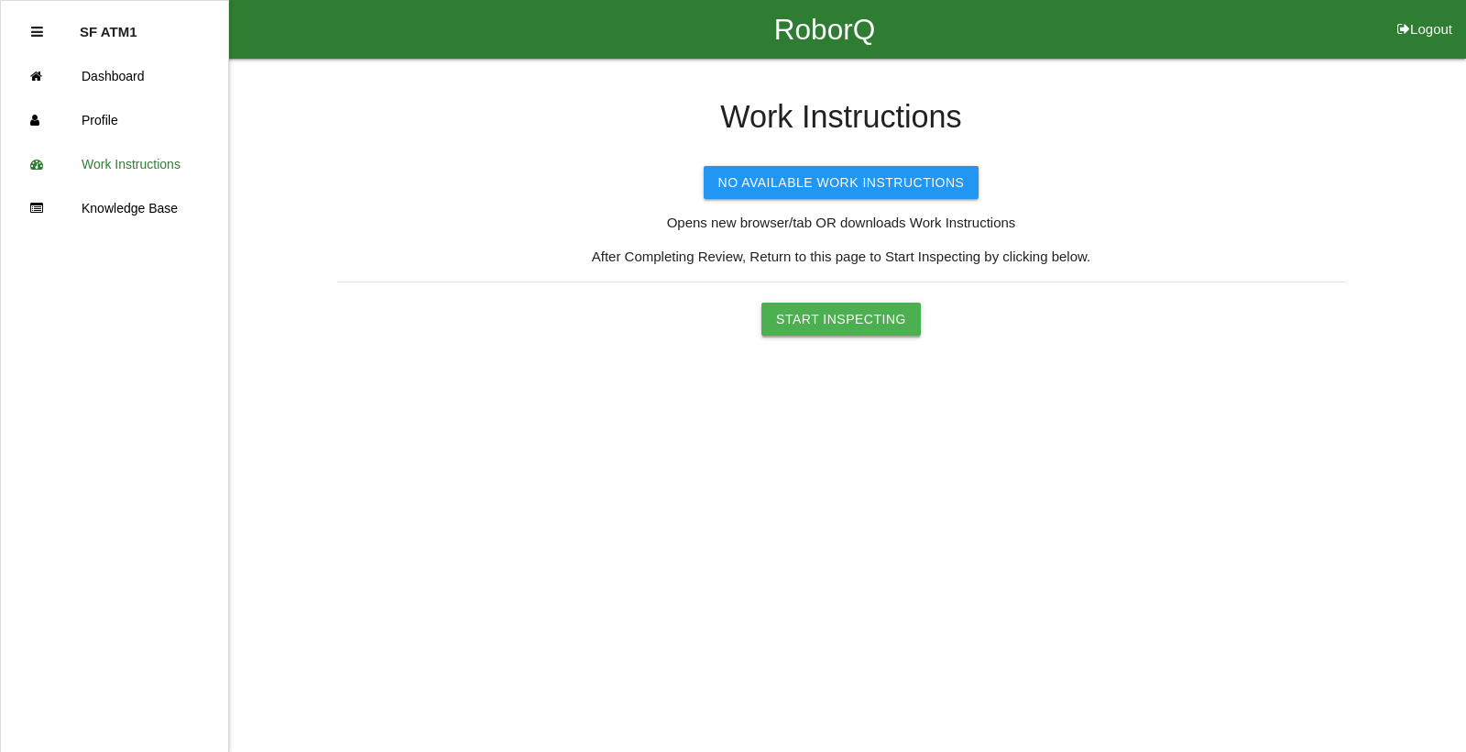
click at [885, 325] on button "Start Inspecting" at bounding box center [841, 318] width 159 height 33
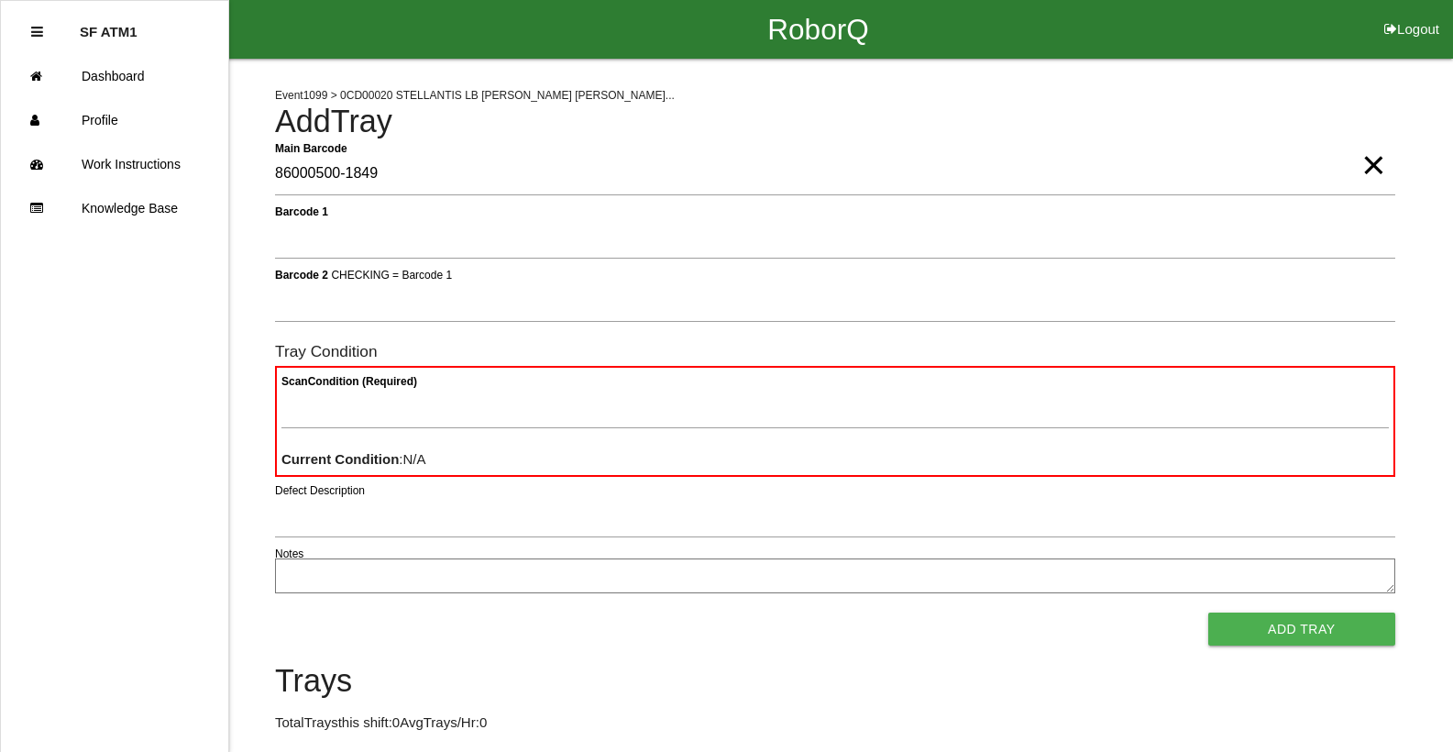
type Barcode "86000500-1849"
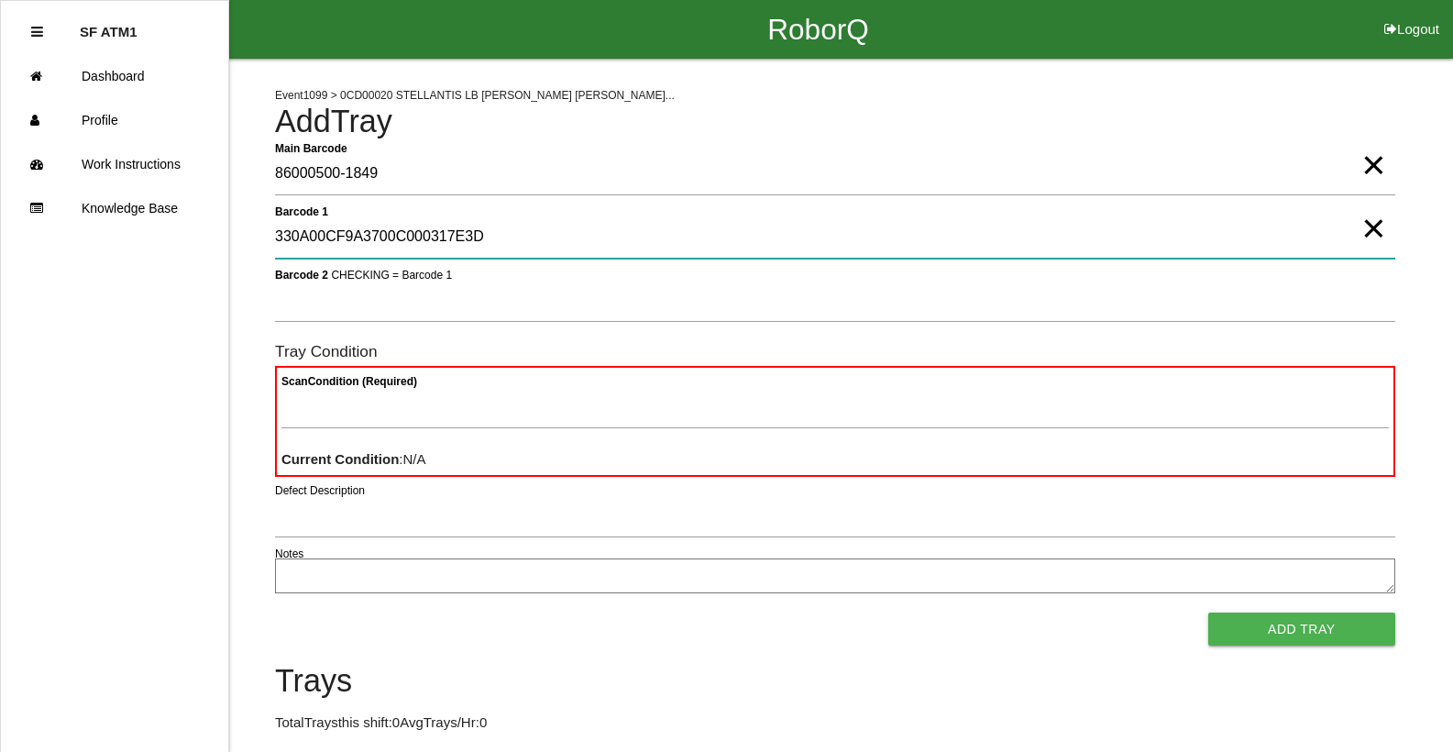
type 1 "330A00CF9A3700C000317E3D"
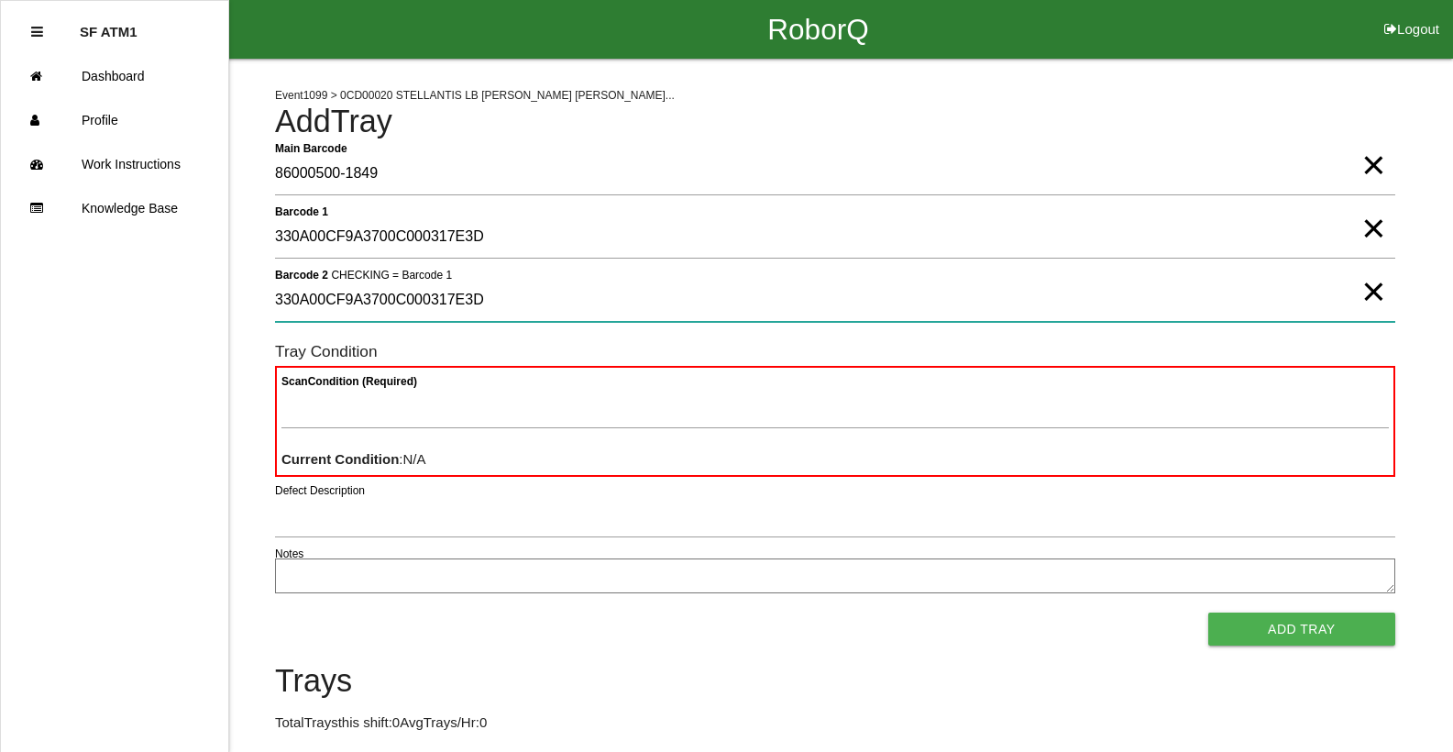
type 2 "330A00CF9A3700C000317E3D"
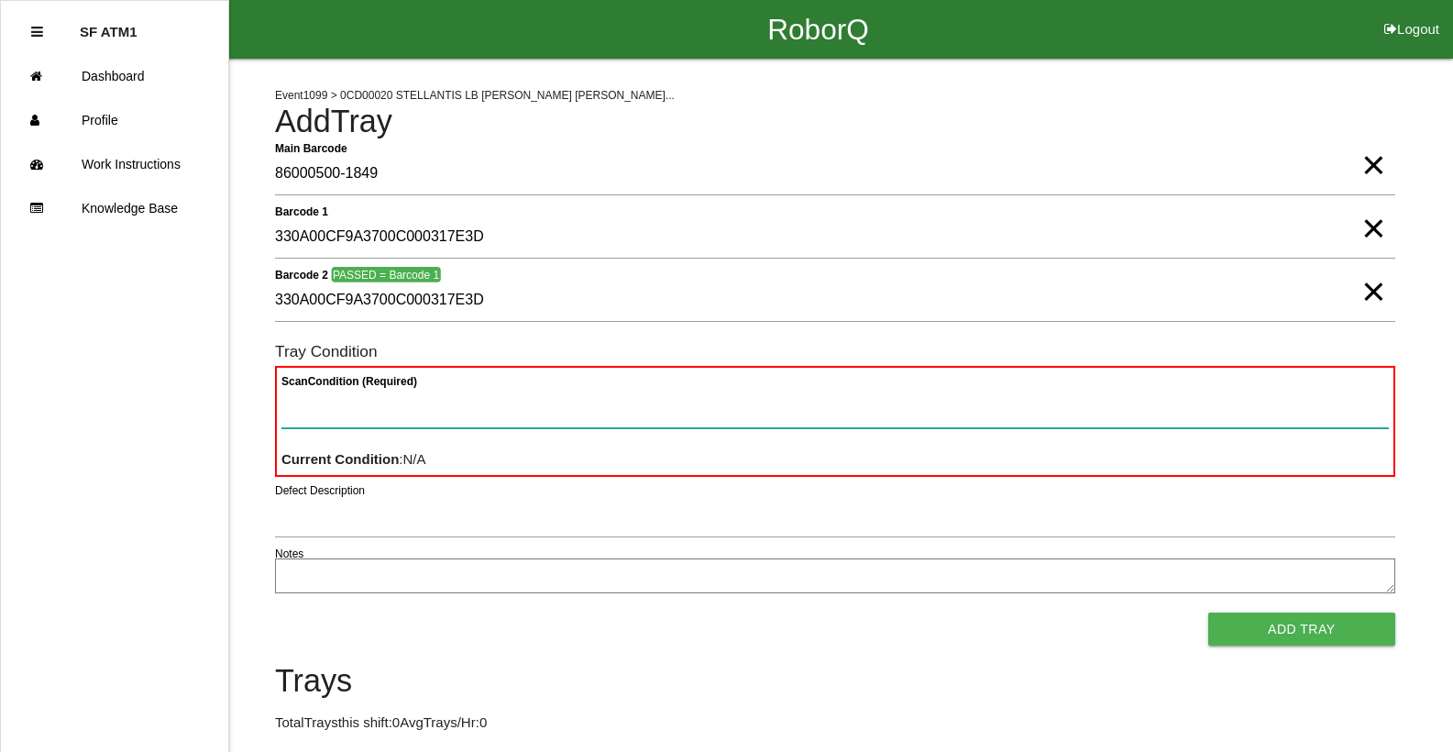
click at [1208, 612] on button "Add Tray" at bounding box center [1301, 628] width 187 height 33
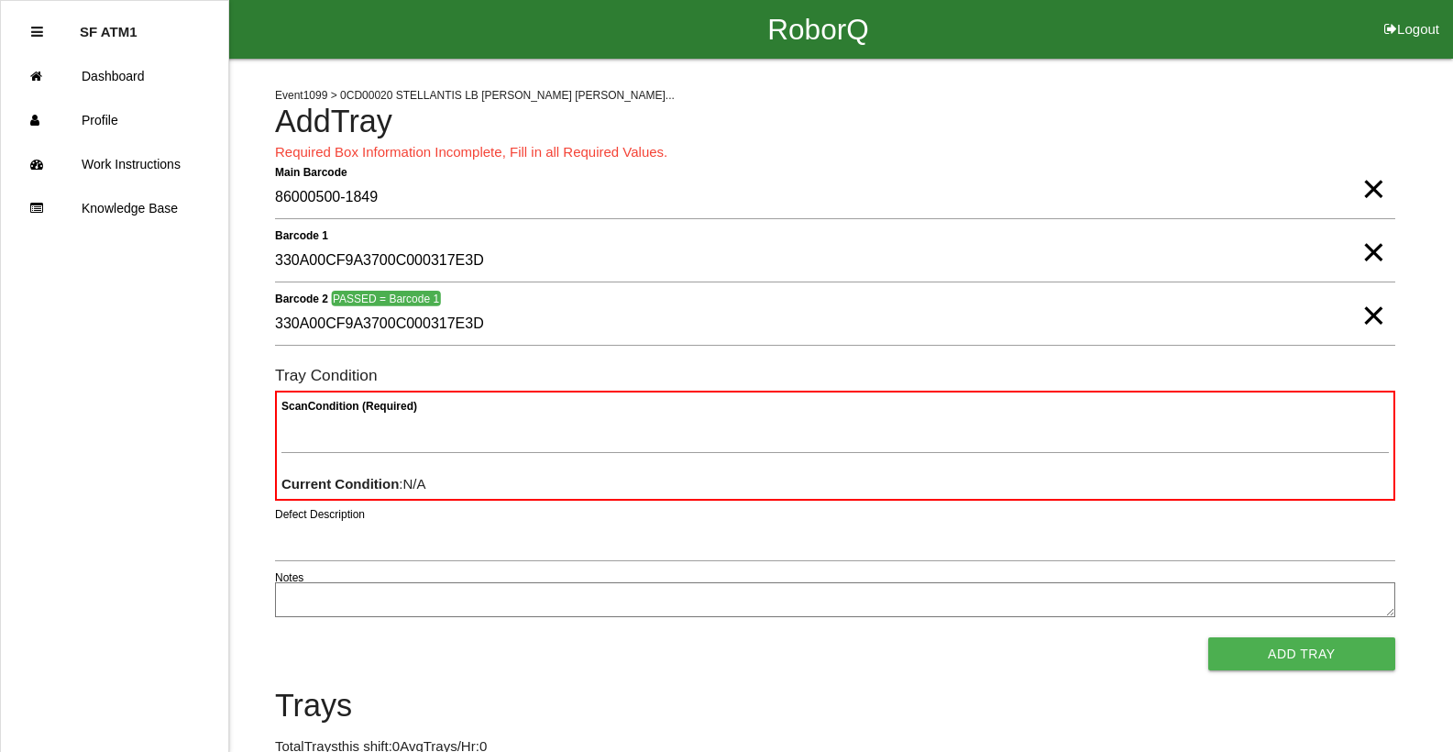
click at [1208, 637] on button "Add Tray" at bounding box center [1301, 653] width 187 height 33
click at [1372, 314] on span "×" at bounding box center [1373, 297] width 24 height 37
click at [1377, 252] on span "×" at bounding box center [1373, 233] width 24 height 37
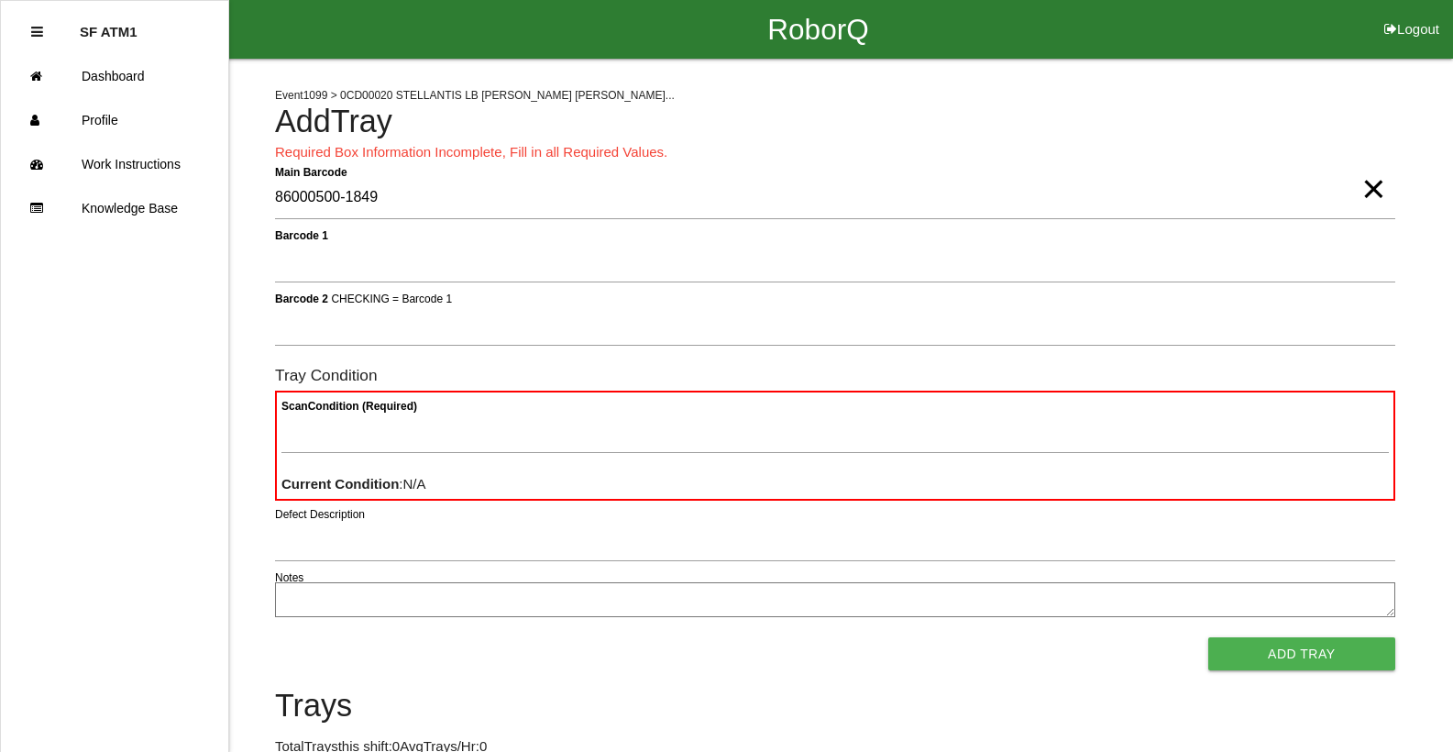
click at [1373, 188] on span "×" at bounding box center [1373, 170] width 24 height 37
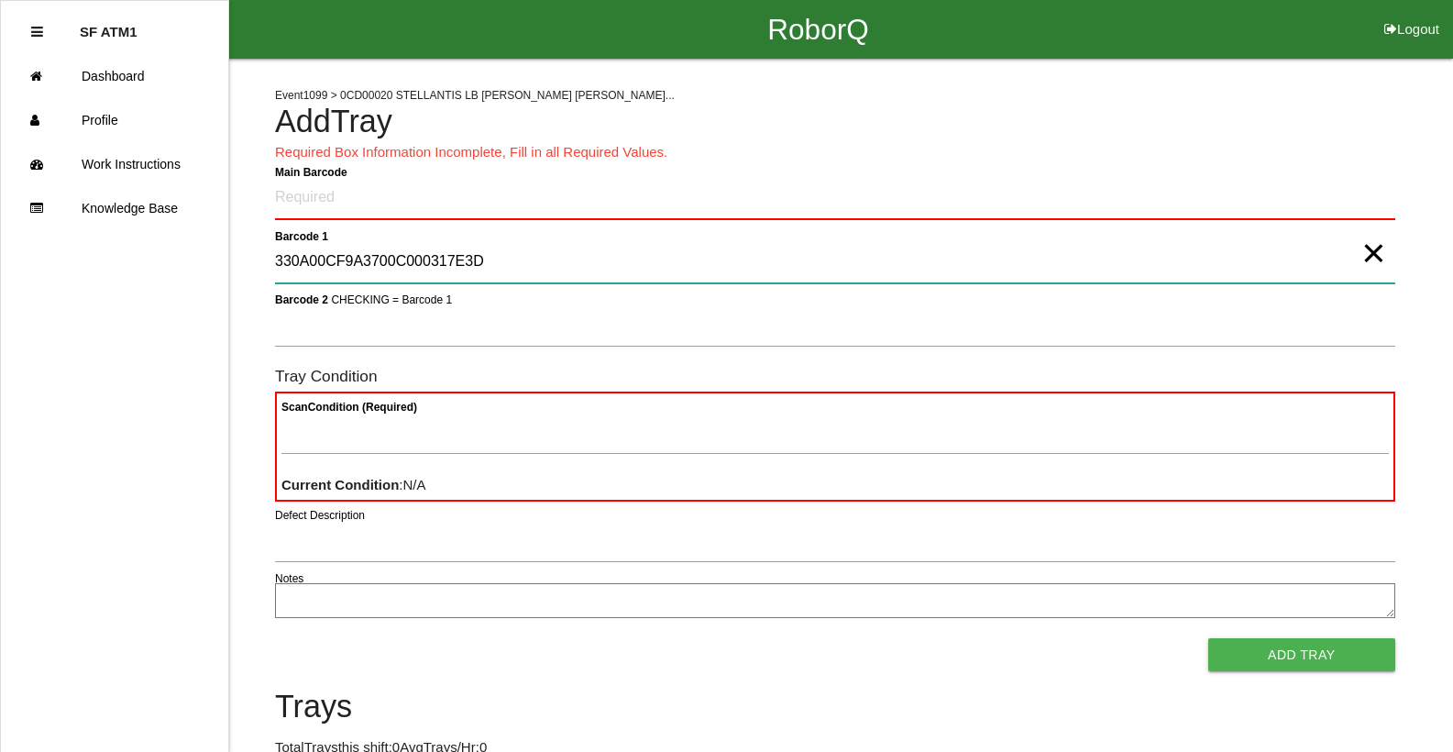
type 1 "330A00CF9A3700C000317E3D"
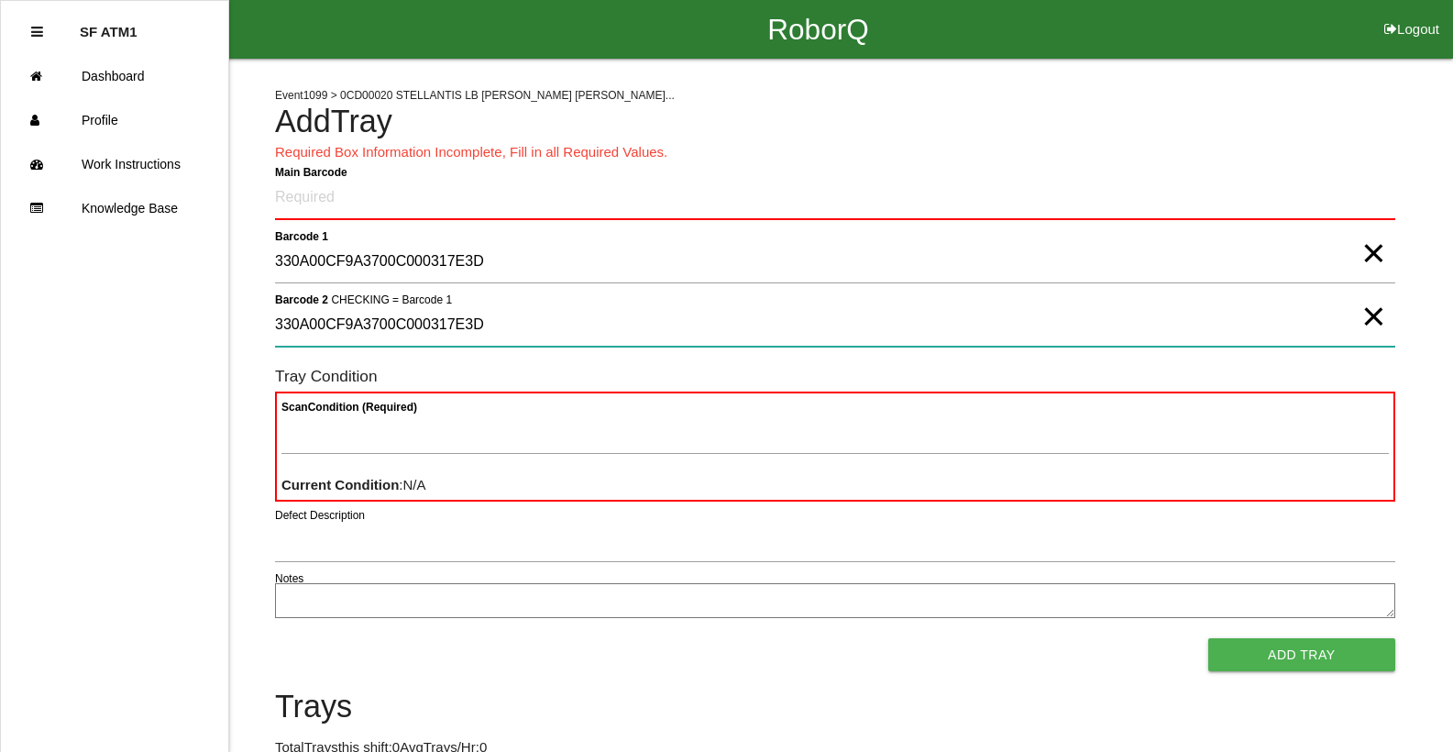
type 2 "330A00CF9A3700C000317E3D"
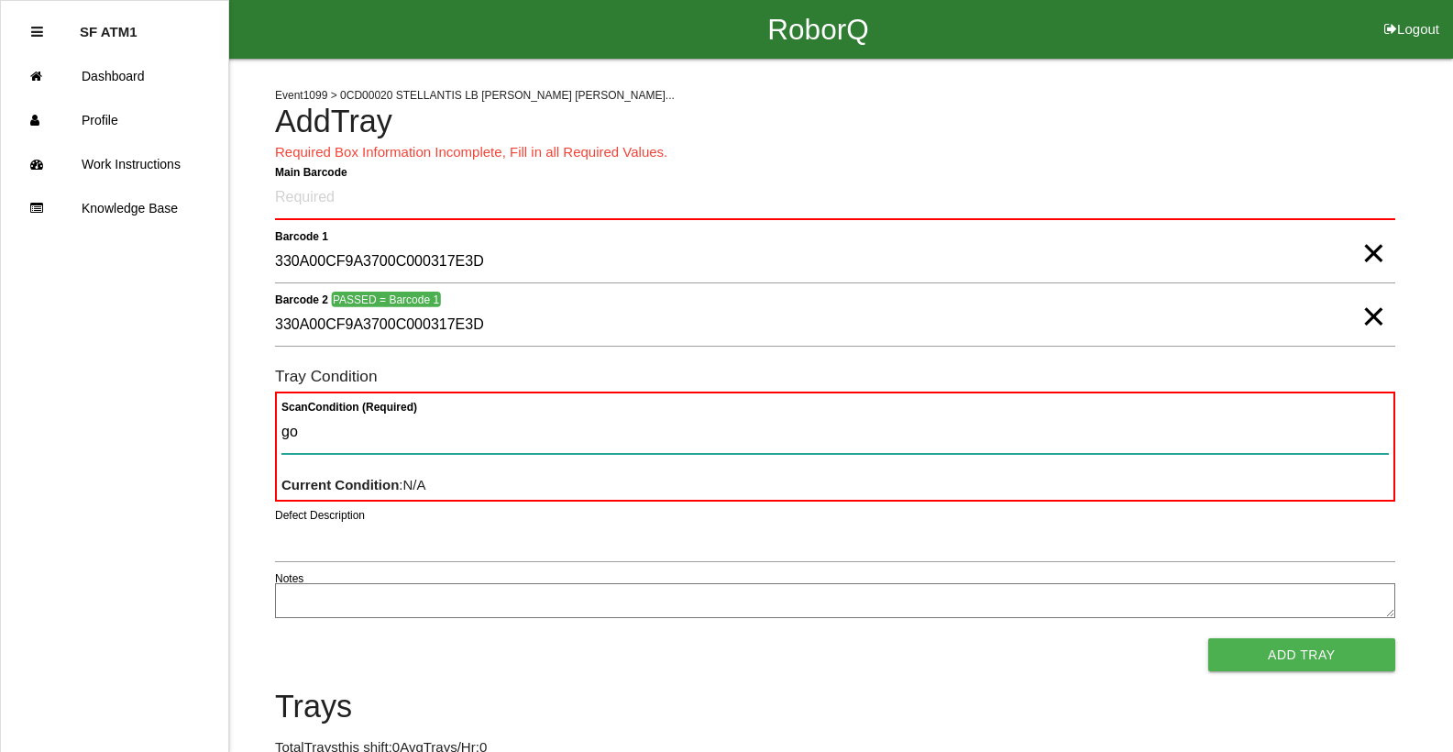
type Condition "goo"
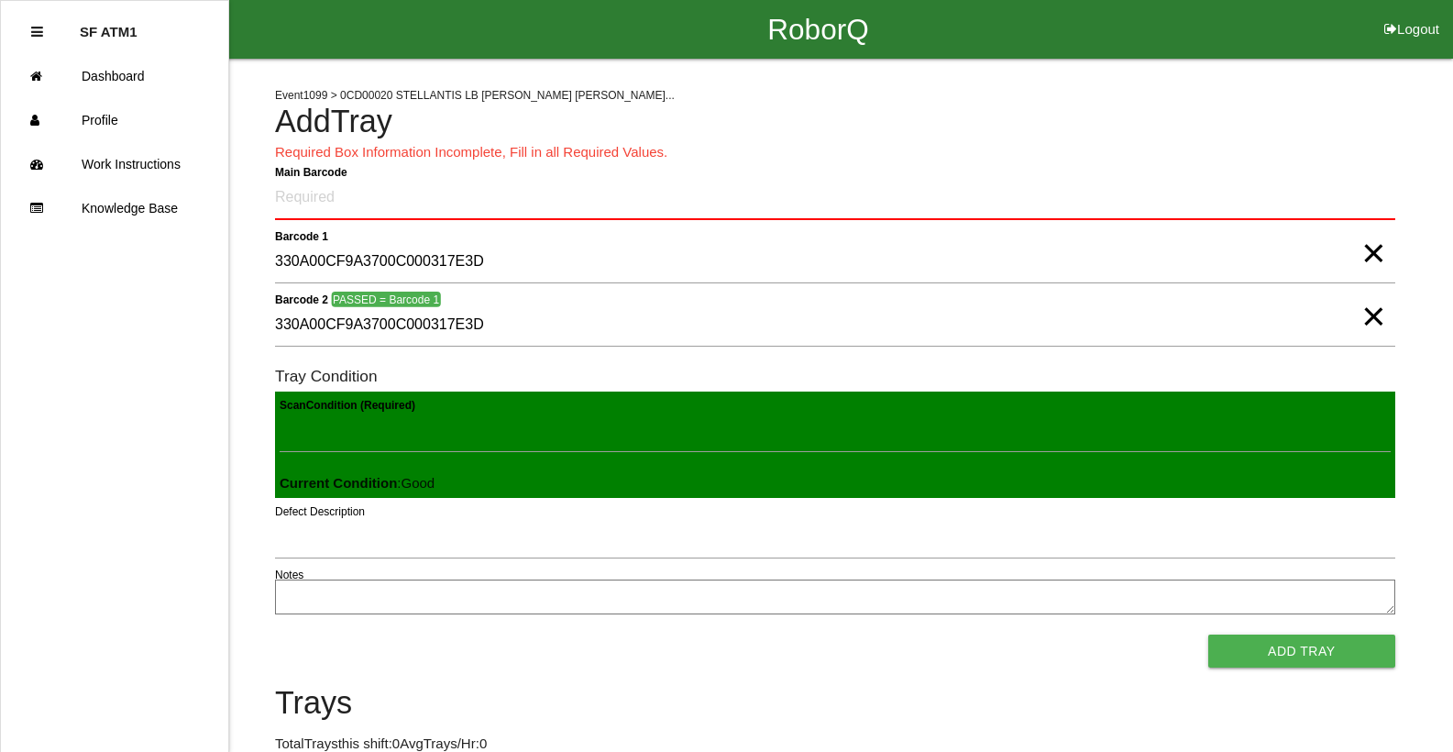
click at [1208, 634] on button "Add Tray" at bounding box center [1301, 650] width 187 height 33
click at [1367, 253] on span "×" at bounding box center [1373, 234] width 24 height 37
click at [1375, 316] on span "×" at bounding box center [1373, 298] width 24 height 37
click at [308, 188] on Barcode "Main Barcode" at bounding box center [835, 198] width 1120 height 43
click at [306, 198] on Barcode "Main Barcode" at bounding box center [835, 198] width 1120 height 43
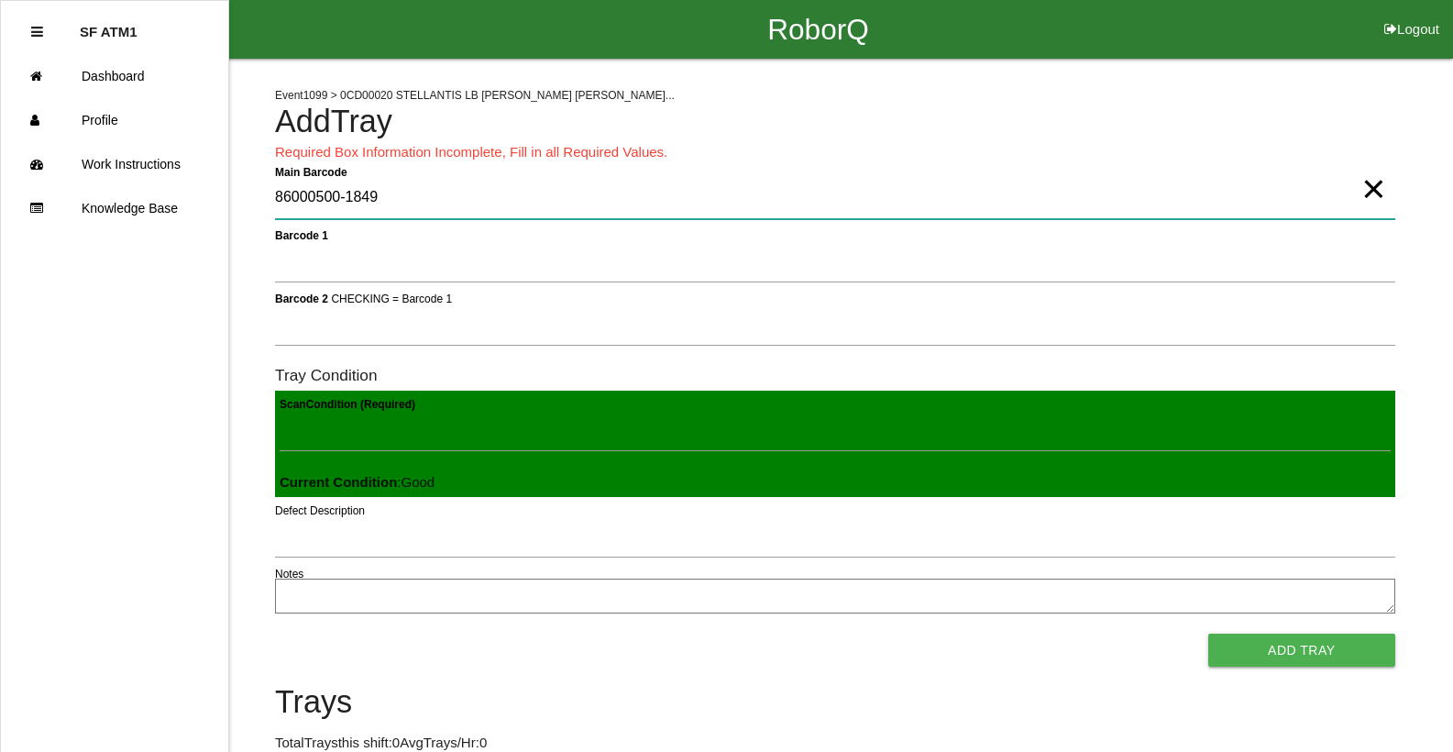
type Barcode "86000500-1849"
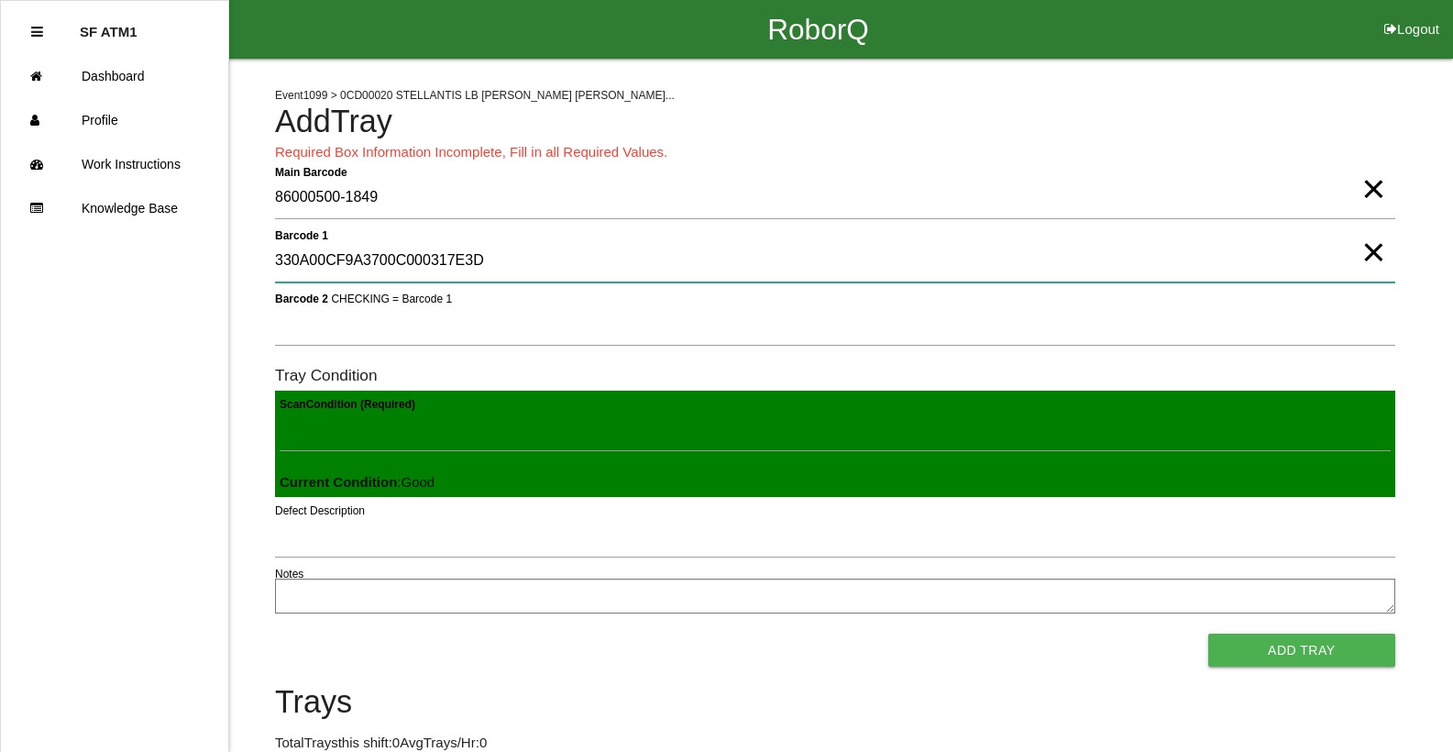
type 1 "330A00CF9A3700C000317E3D"
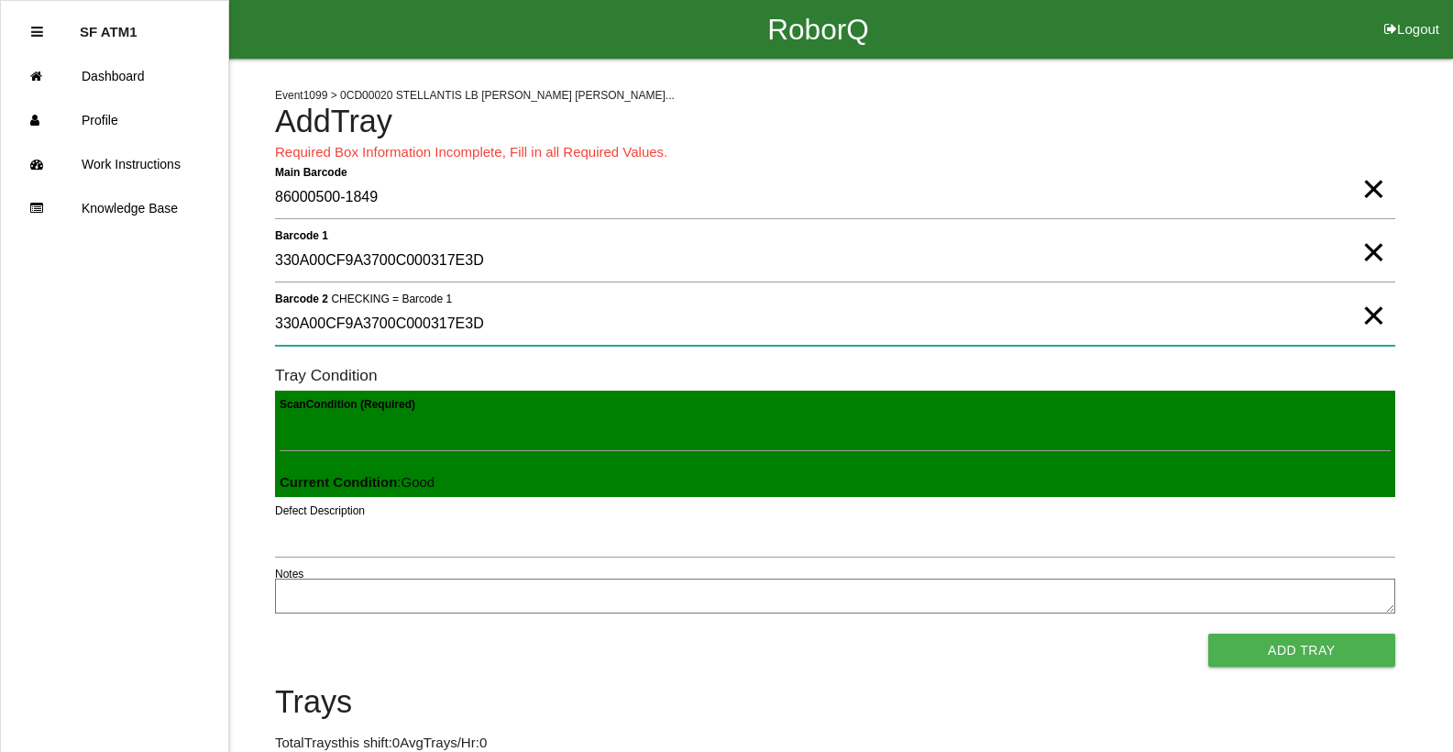
type 2 "330A00CF9A3700C000317E3D"
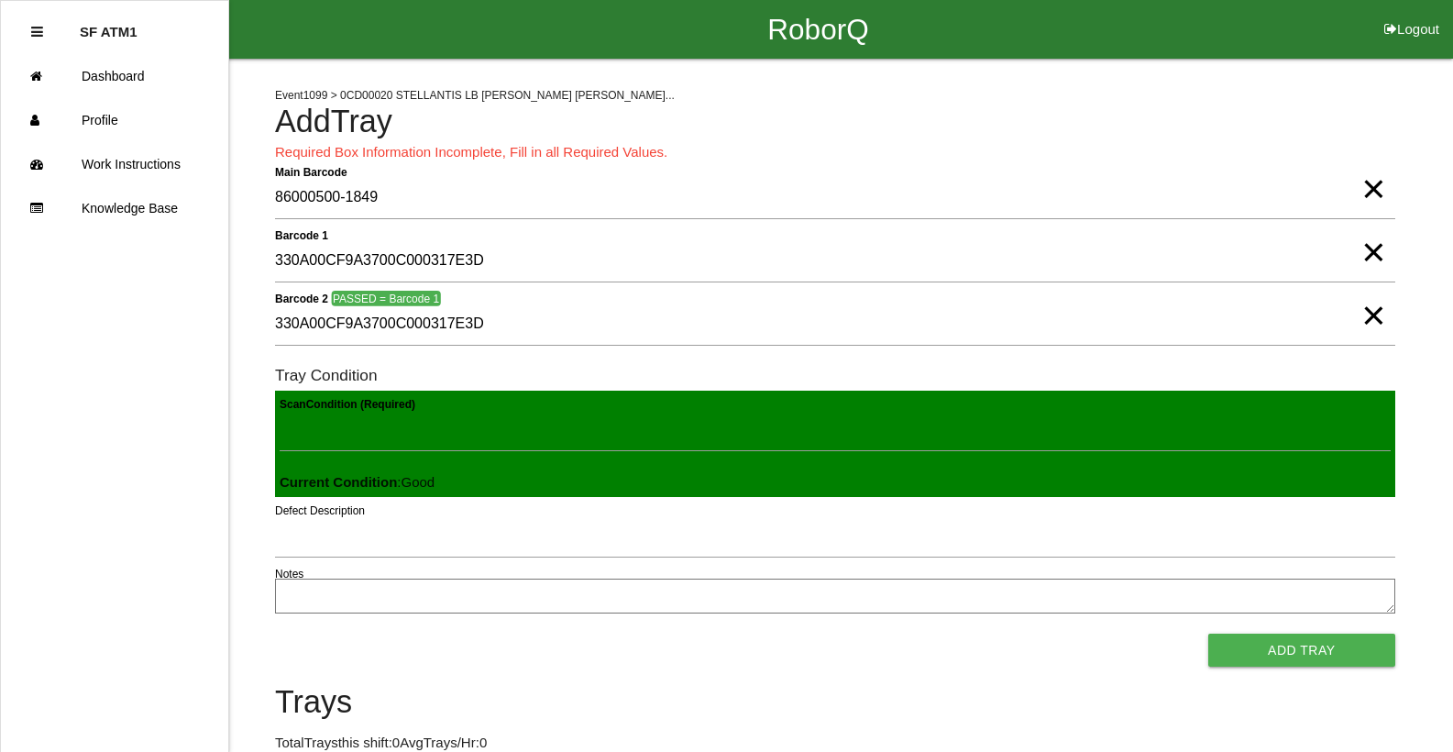
click at [1372, 313] on span "×" at bounding box center [1373, 297] width 24 height 37
click at [1371, 252] on span "×" at bounding box center [1373, 233] width 24 height 37
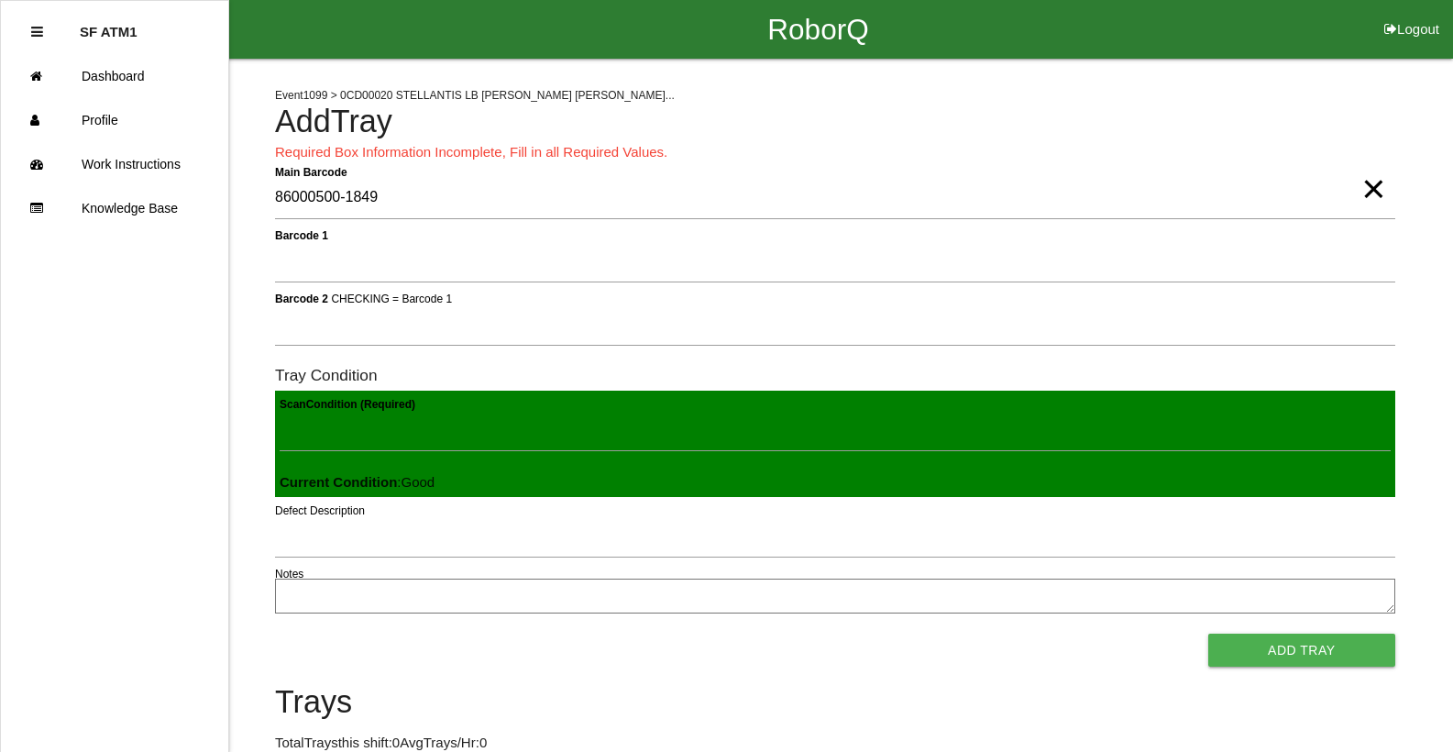
click at [1366, 189] on span "×" at bounding box center [1373, 170] width 24 height 37
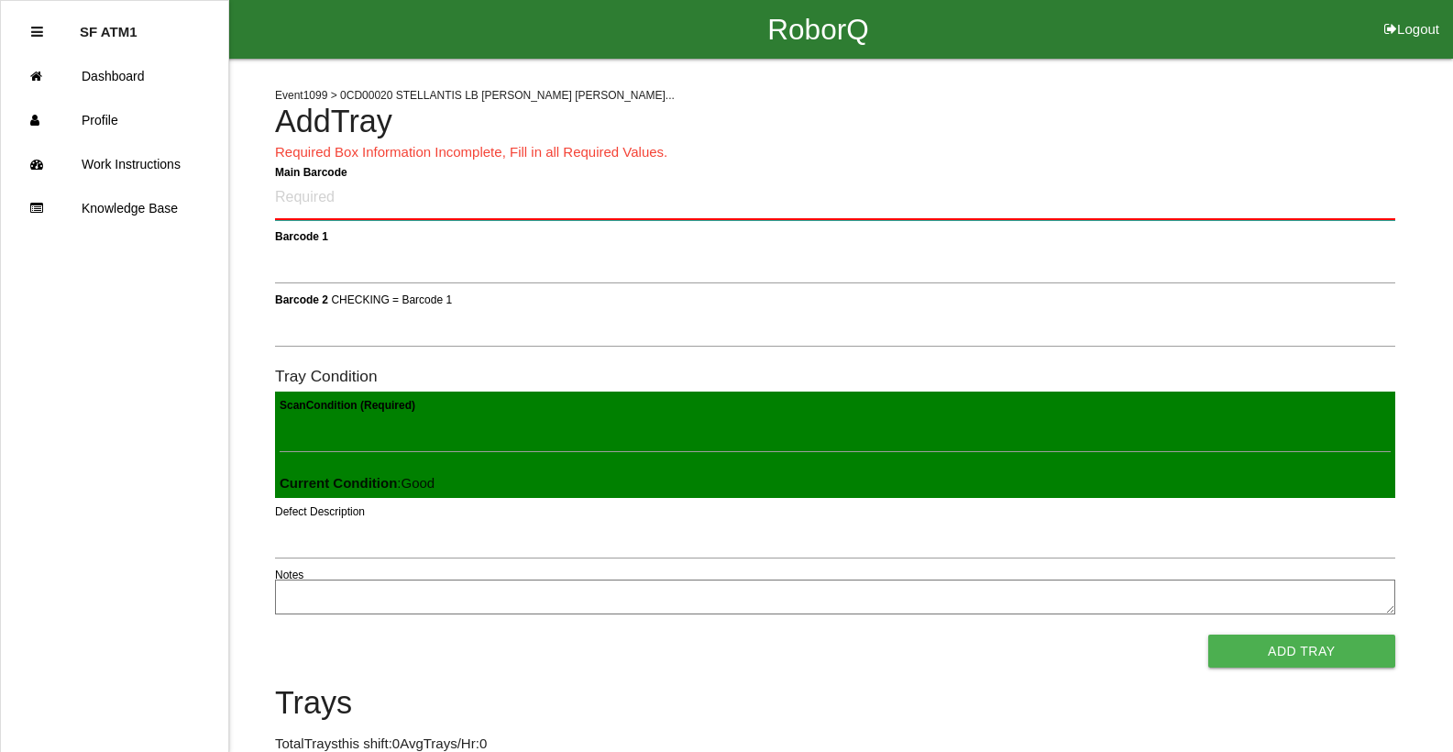
click at [317, 206] on Barcode "Main Barcode" at bounding box center [835, 198] width 1120 height 43
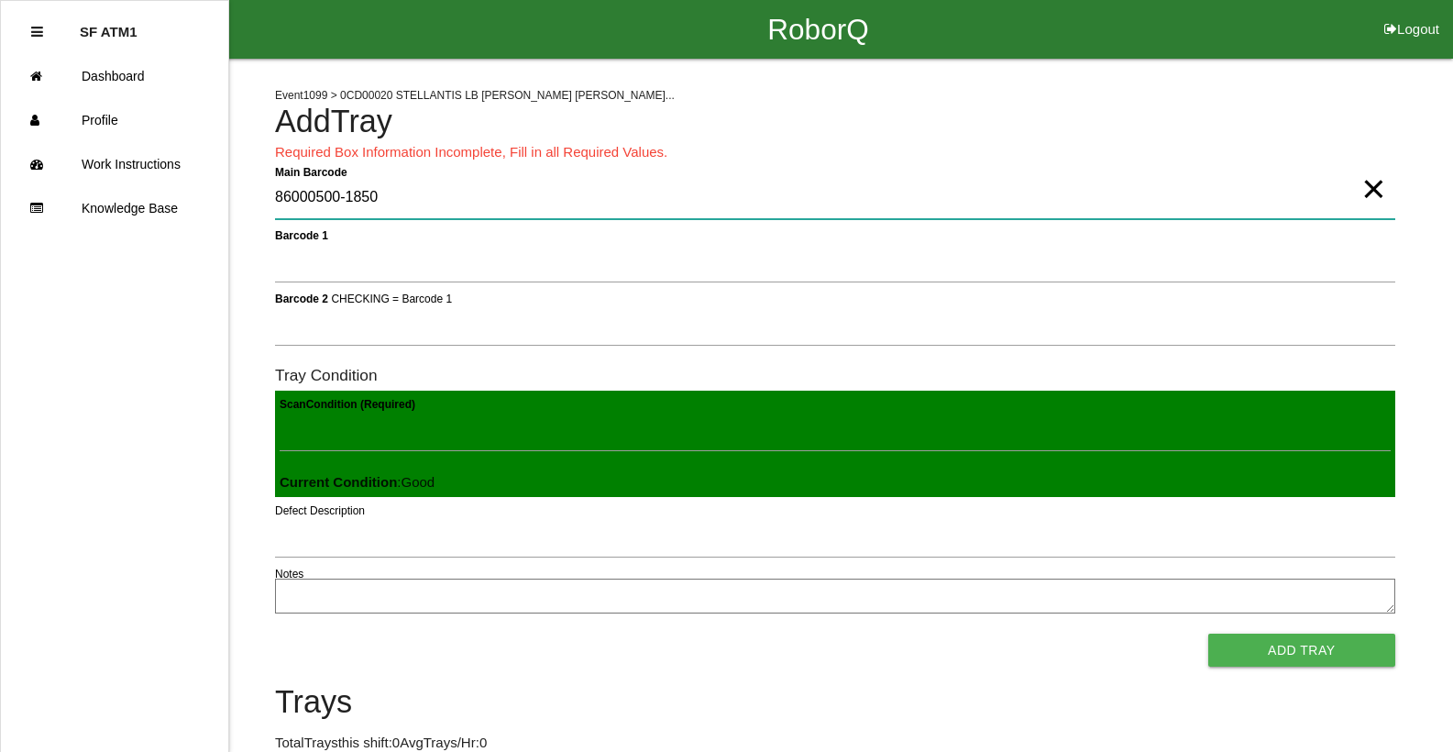
type Barcode "86000500-1850"
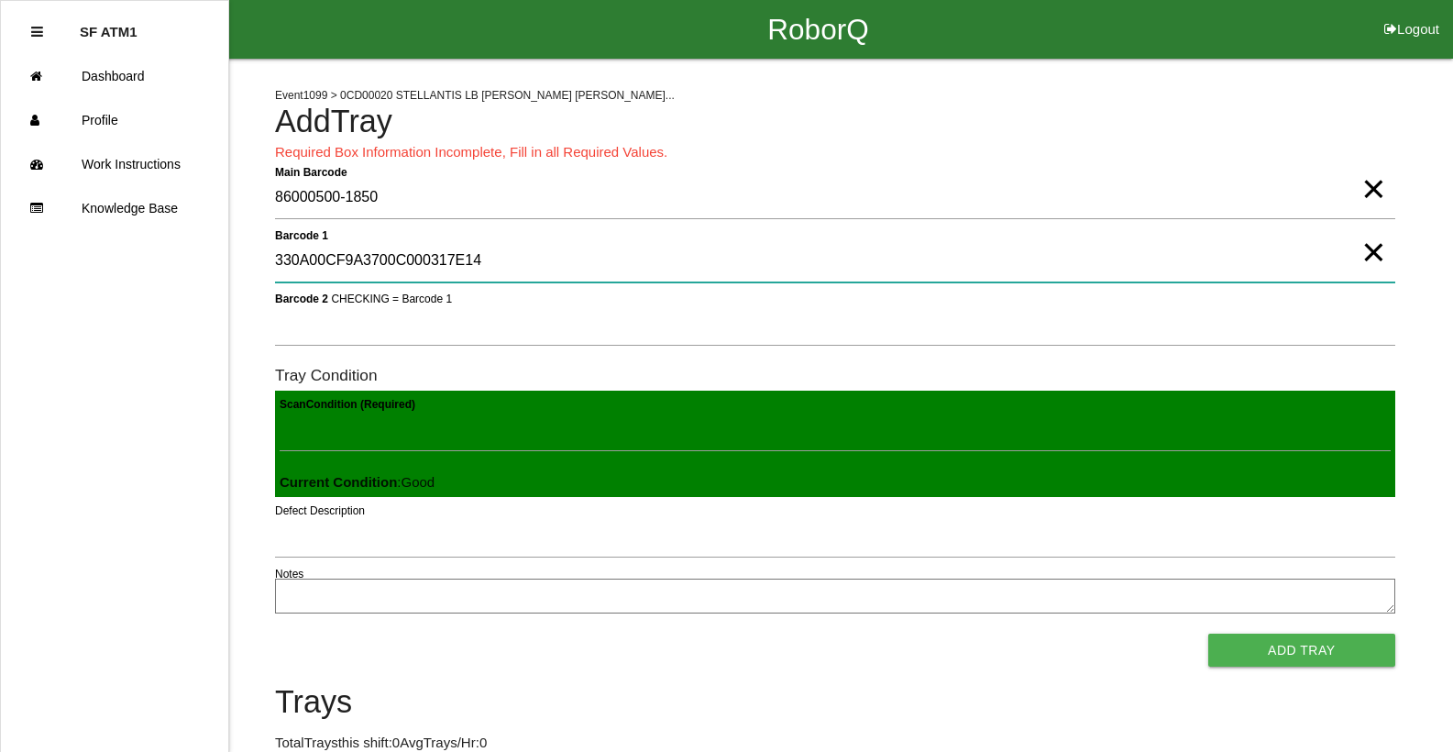
type 1 "330A00CF9A3700C000317E14"
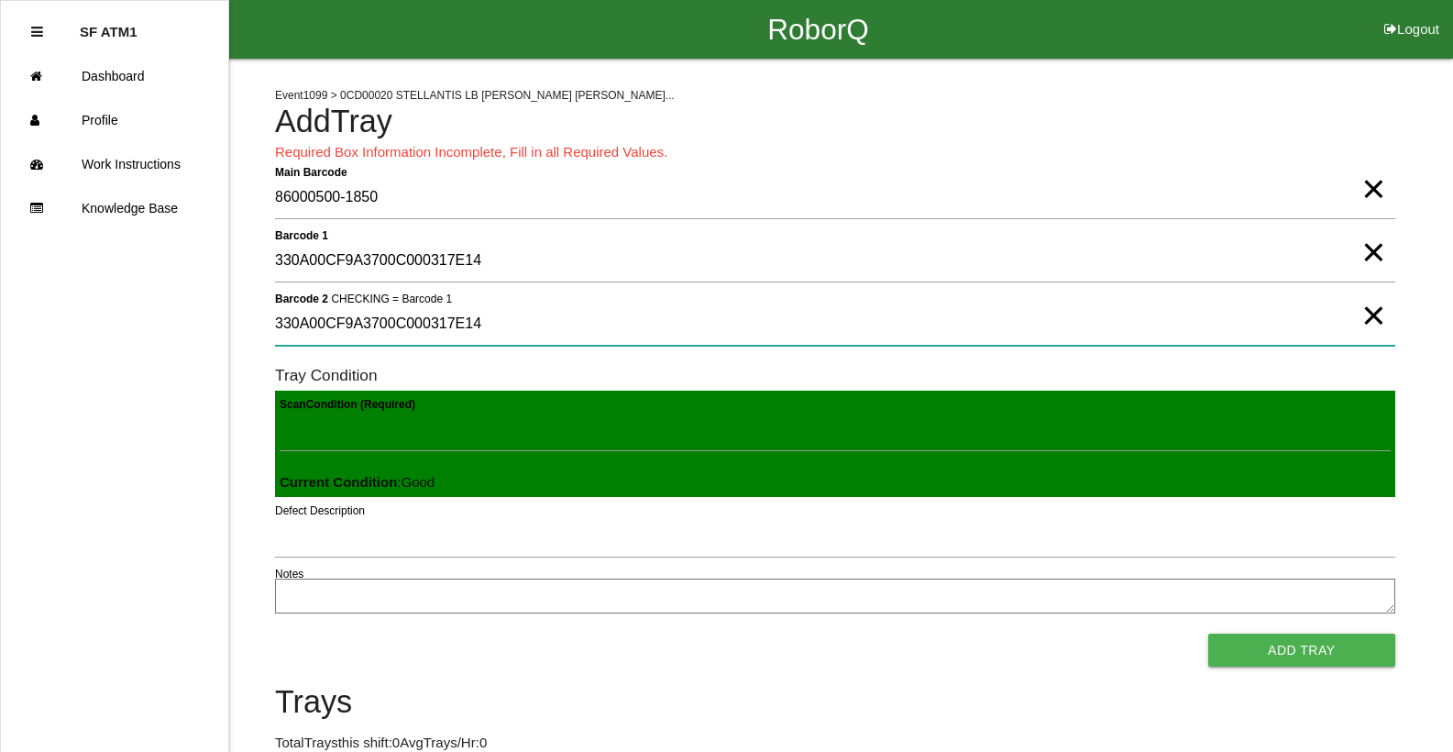
type 2 "330A00CF9A3700C000317E14"
click at [1355, 344] on 2 "330A00CF9A3700C000317E14" at bounding box center [835, 324] width 1120 height 42
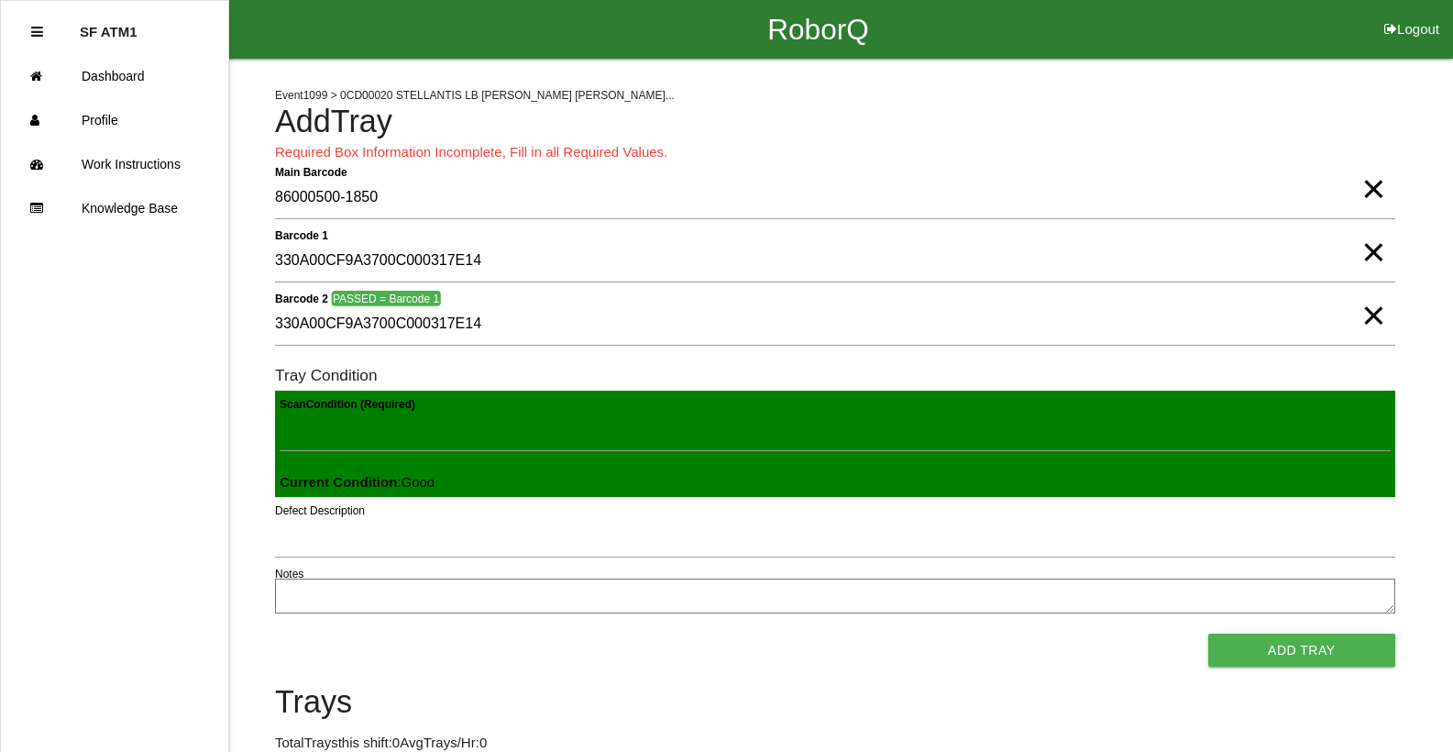
click at [1363, 315] on span "×" at bounding box center [1373, 297] width 24 height 37
click at [1370, 252] on span "×" at bounding box center [1373, 233] width 24 height 37
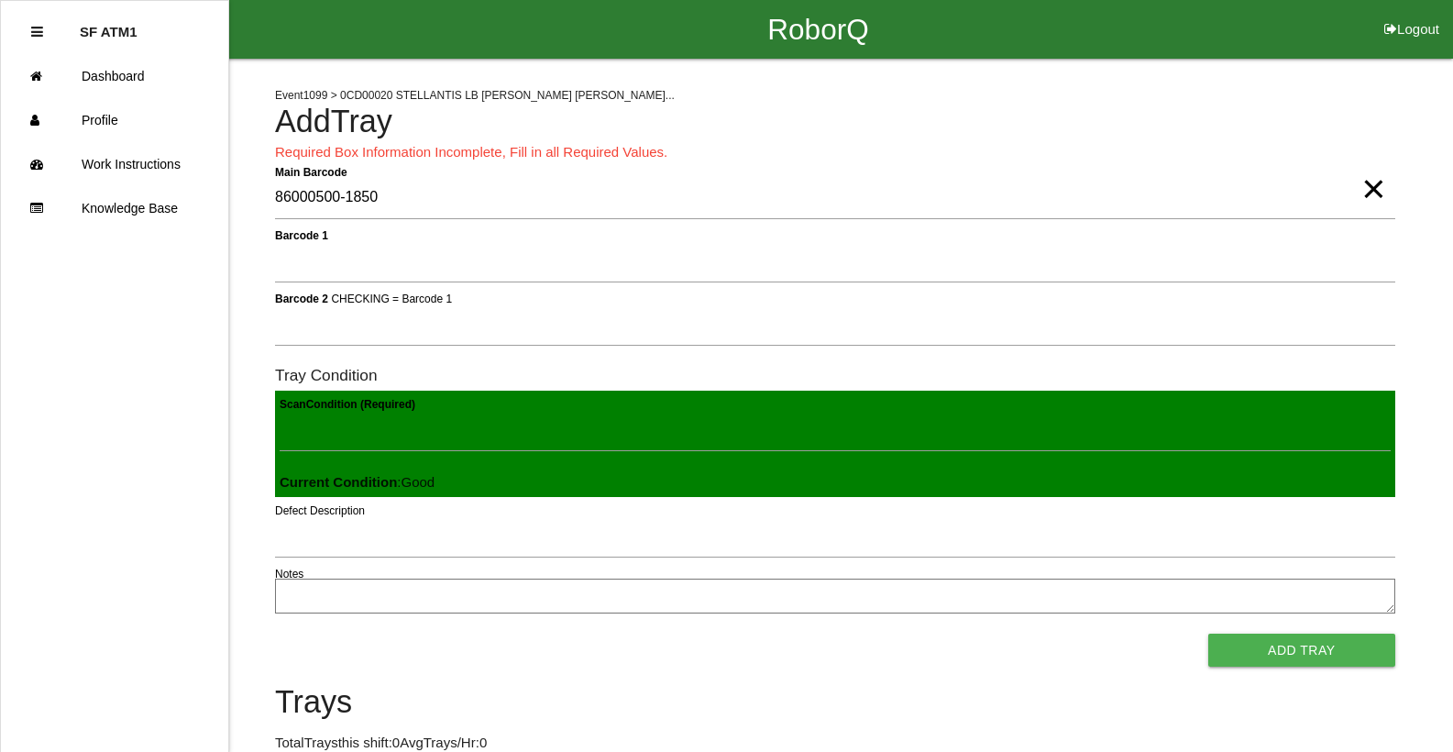
click at [1370, 189] on span "×" at bounding box center [1373, 170] width 24 height 37
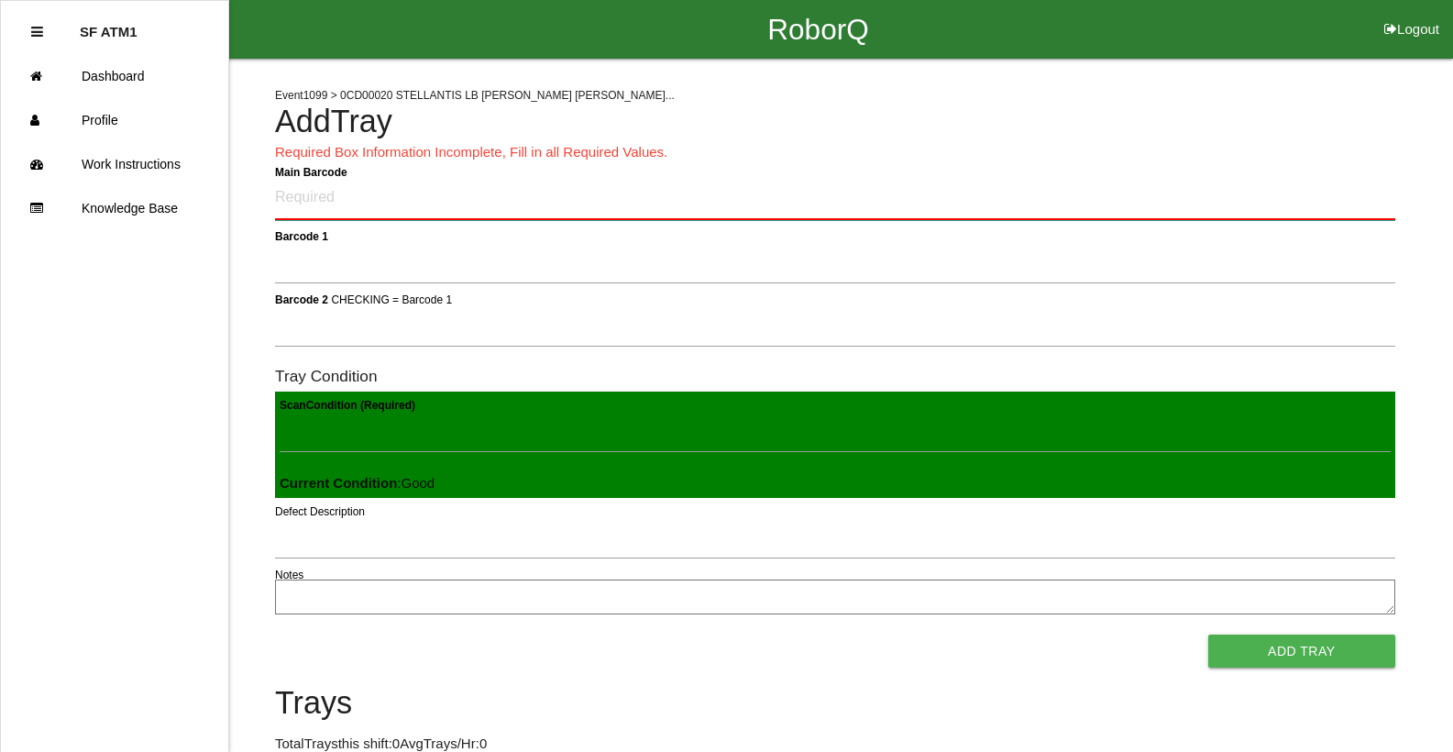
click at [332, 211] on Barcode "Main Barcode" at bounding box center [835, 198] width 1120 height 43
type Barcode "86000500-1849"
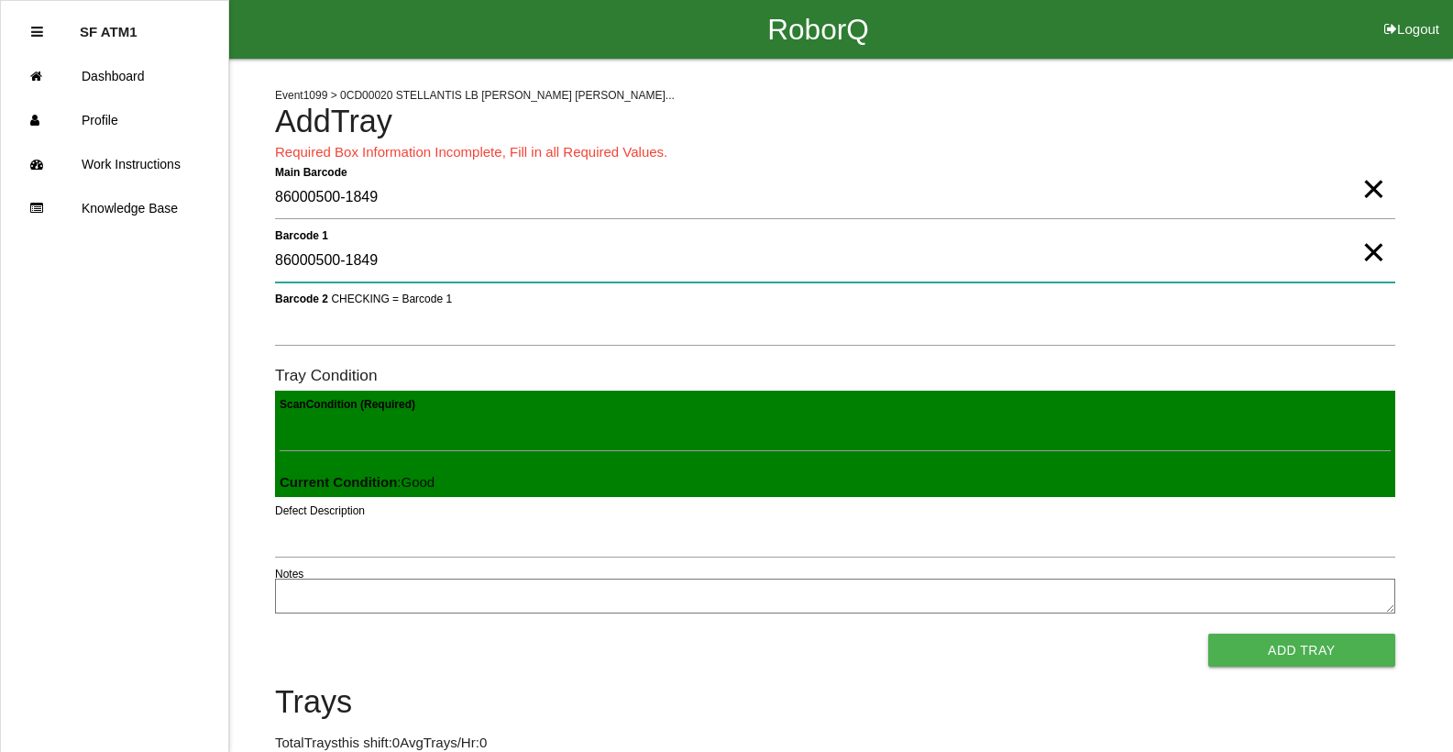
type 1 "86000500-1849"
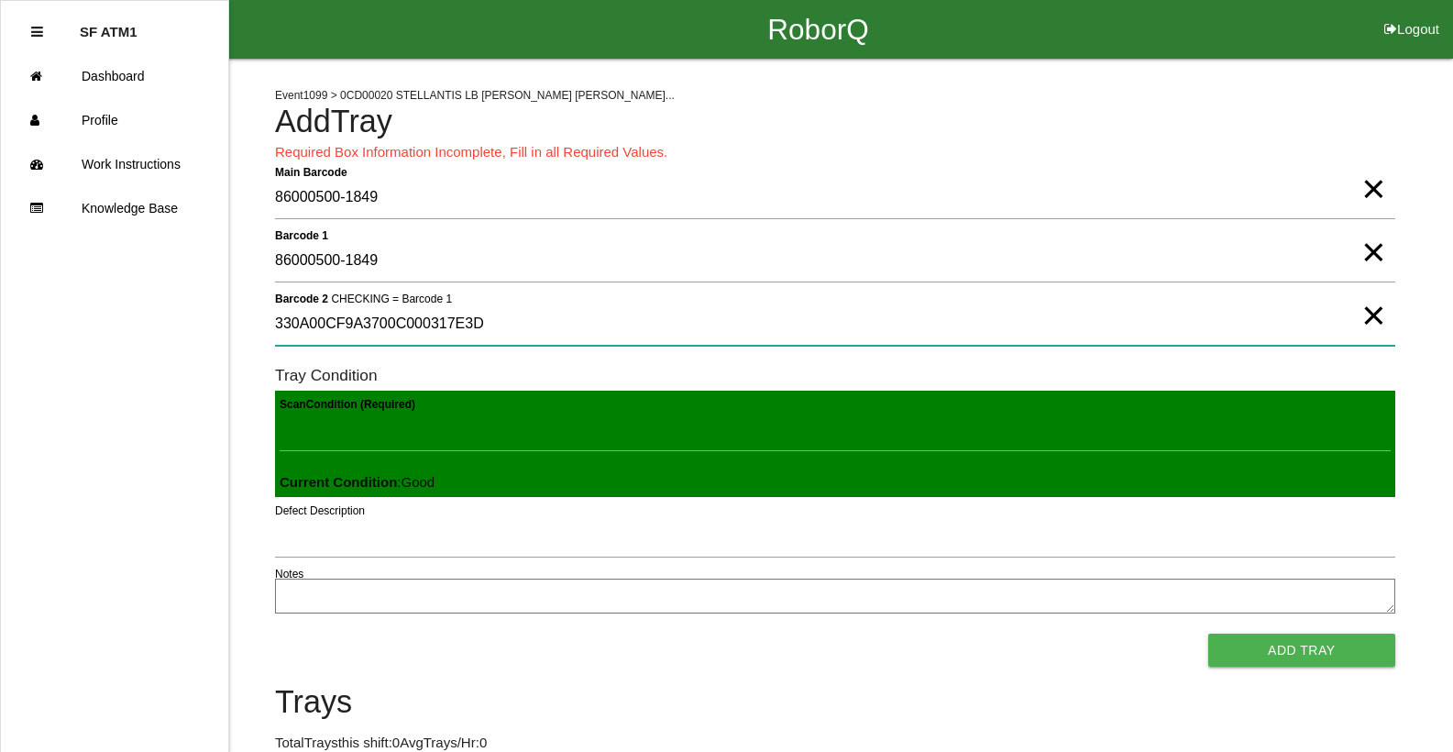
type 2 "330A00CF9A3700C000317E3D"
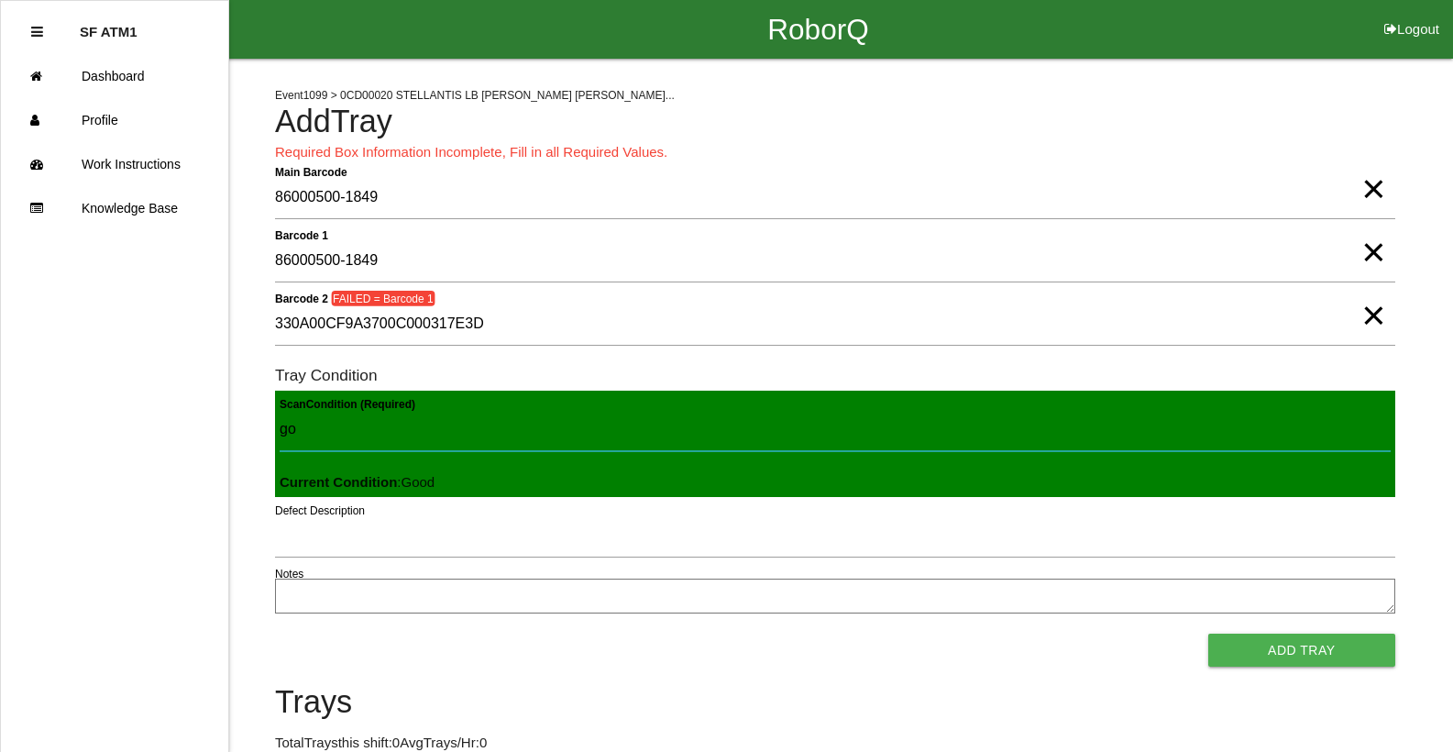
type Condition "goo"
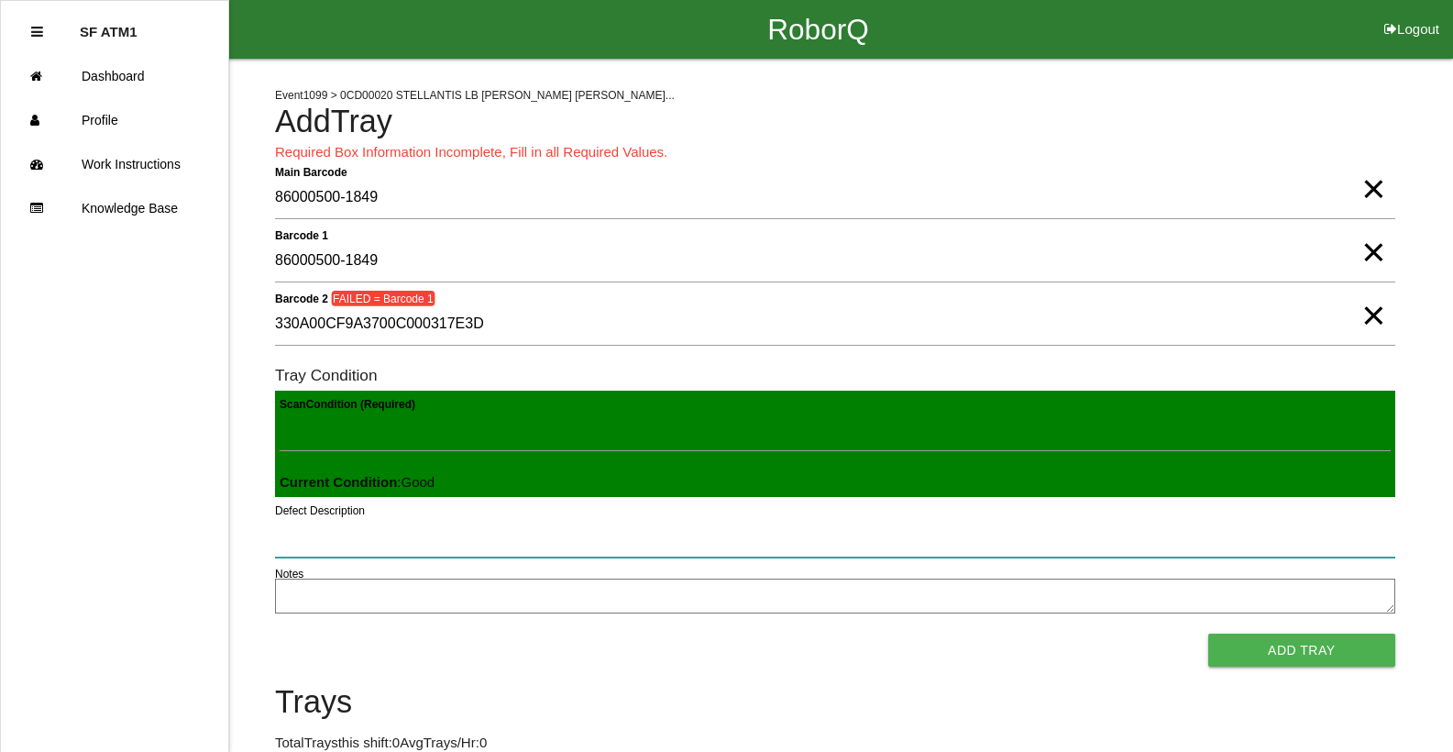
click at [1208, 633] on button "Add Tray" at bounding box center [1301, 649] width 187 height 33
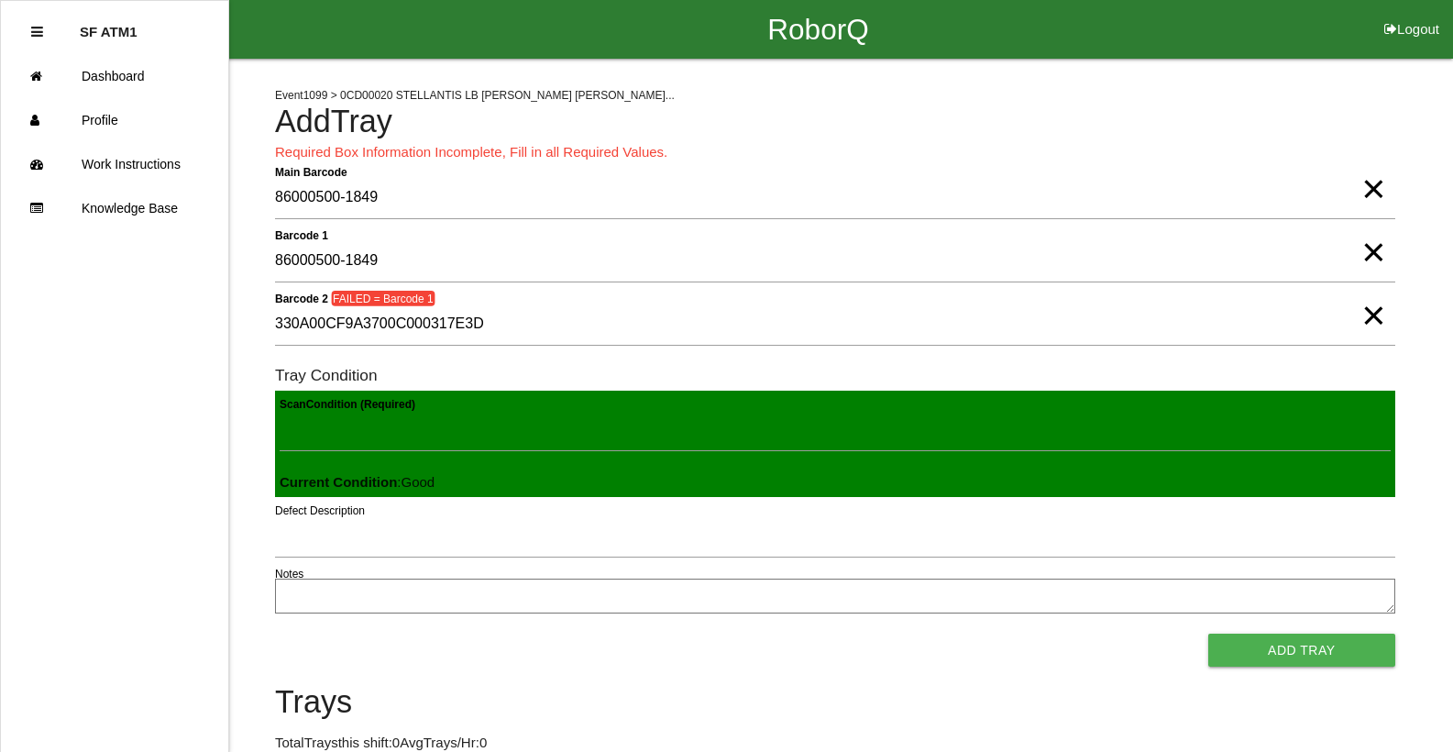
click at [1372, 251] on span "×" at bounding box center [1373, 233] width 24 height 37
drag, startPoint x: 1377, startPoint y: 311, endPoint x: 1355, endPoint y: 309, distance: 22.1
click at [1377, 311] on span "×" at bounding box center [1373, 297] width 24 height 37
click at [628, 232] on form "Main Barcode 86000500-1849 × Barcode 1 Barcode 2 CHECKING = Barcode 1 Tray Cond…" at bounding box center [835, 421] width 1120 height 489
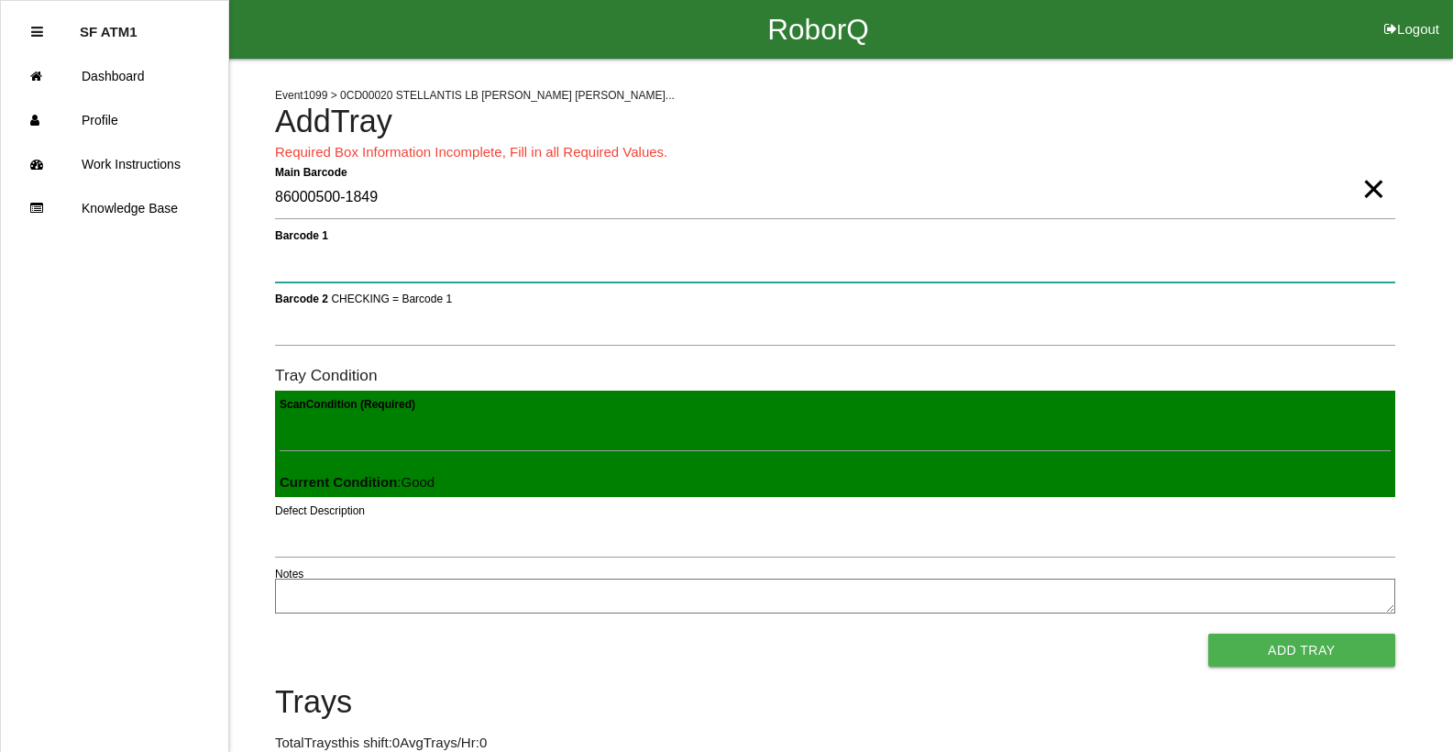
click at [628, 247] on 1 "Barcode 1" at bounding box center [835, 261] width 1120 height 42
type 1 "330A00CF9A3700C000317E3D"
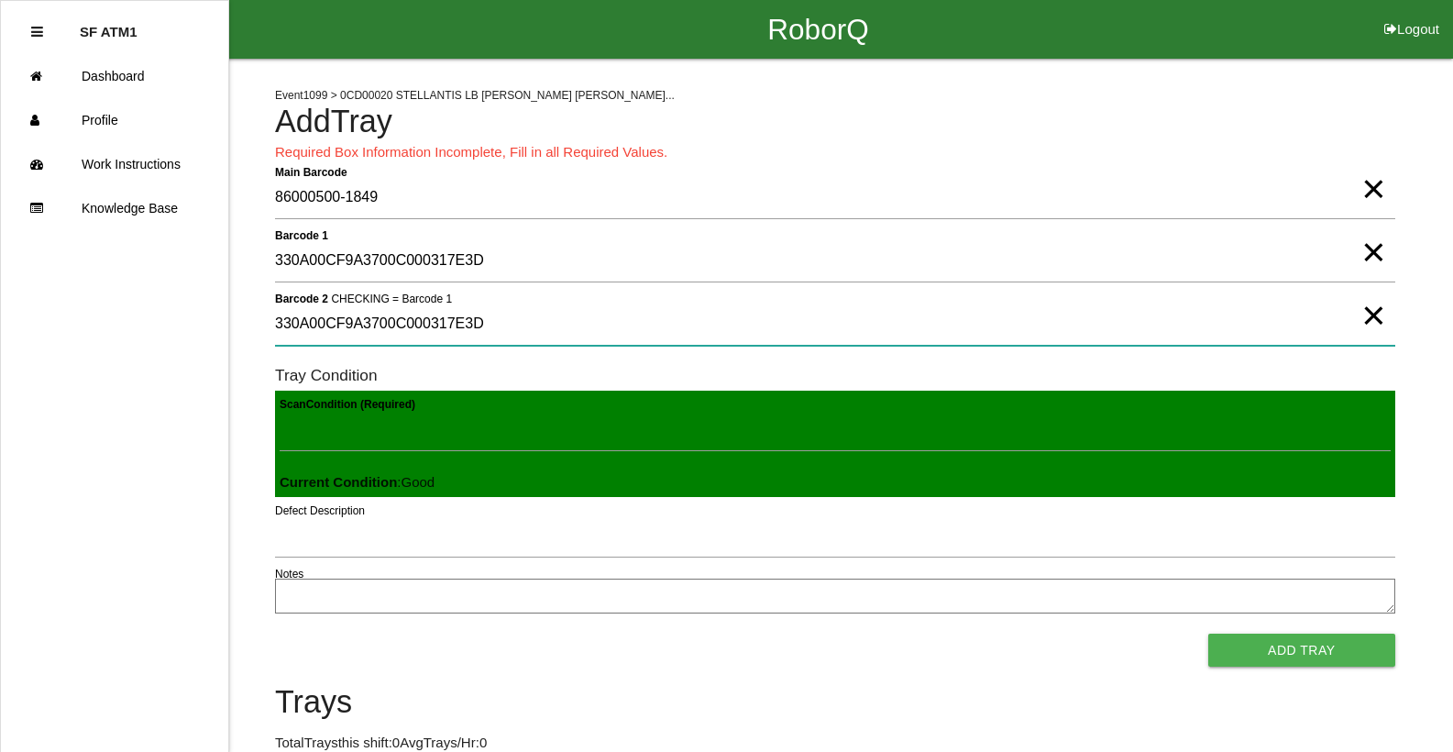
type 2 "330A00CF9A3700C000317E3D"
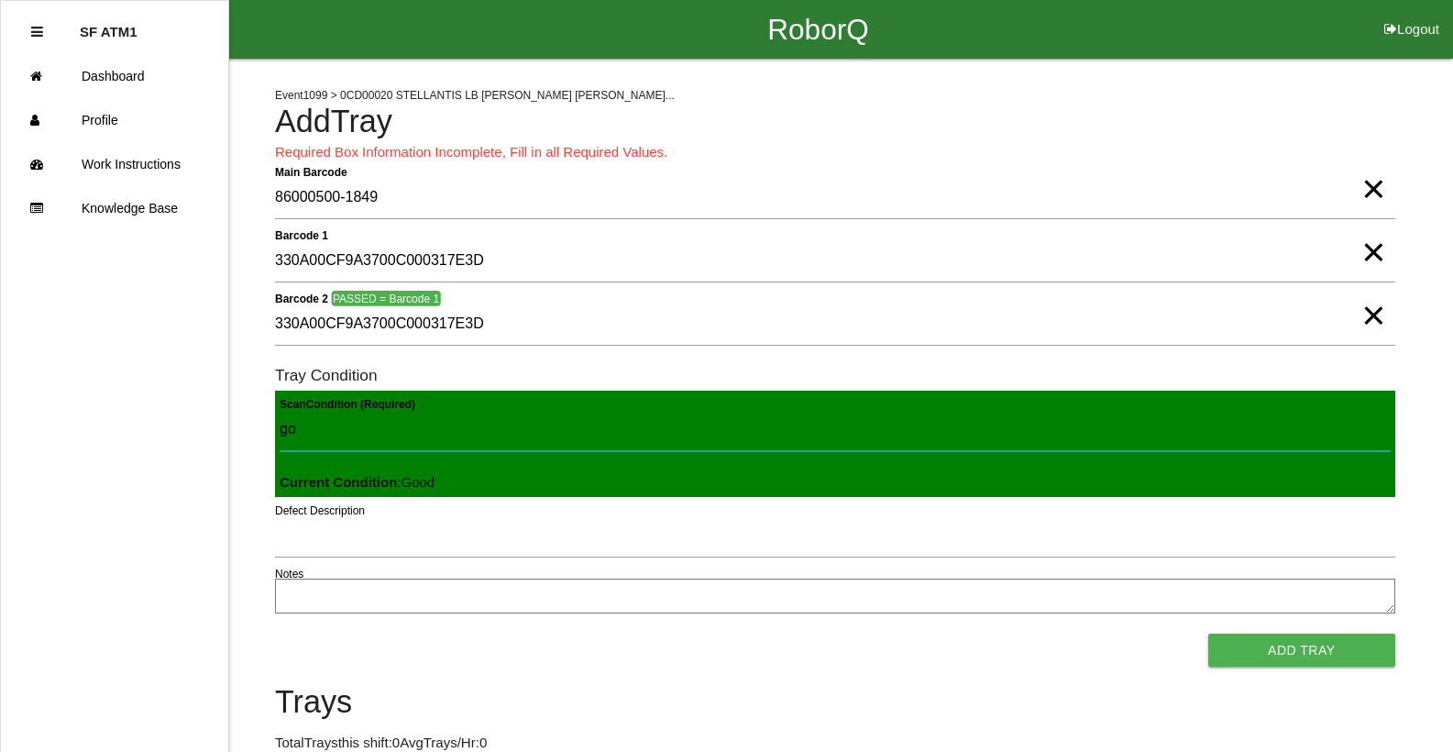
type Condition "goo"
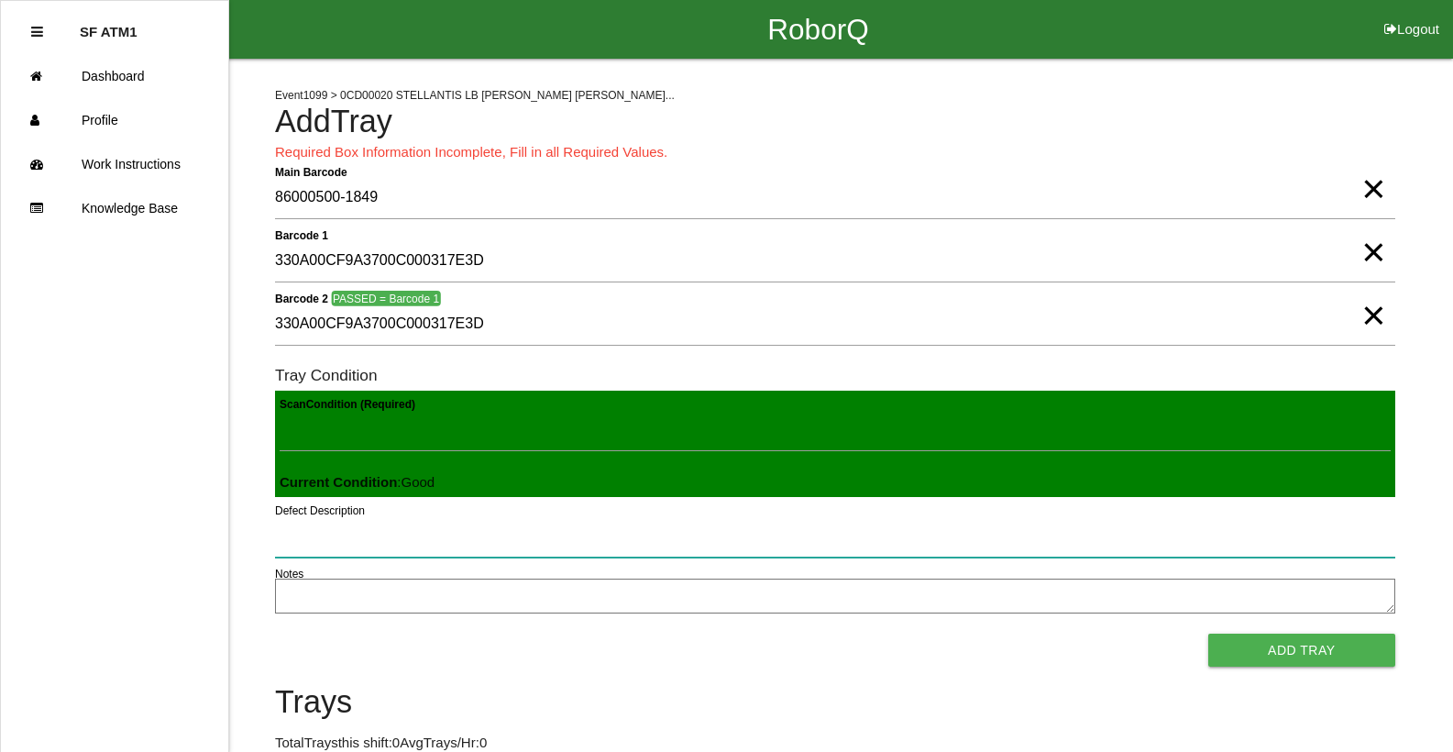
click at [1208, 633] on button "Add Tray" at bounding box center [1301, 649] width 187 height 33
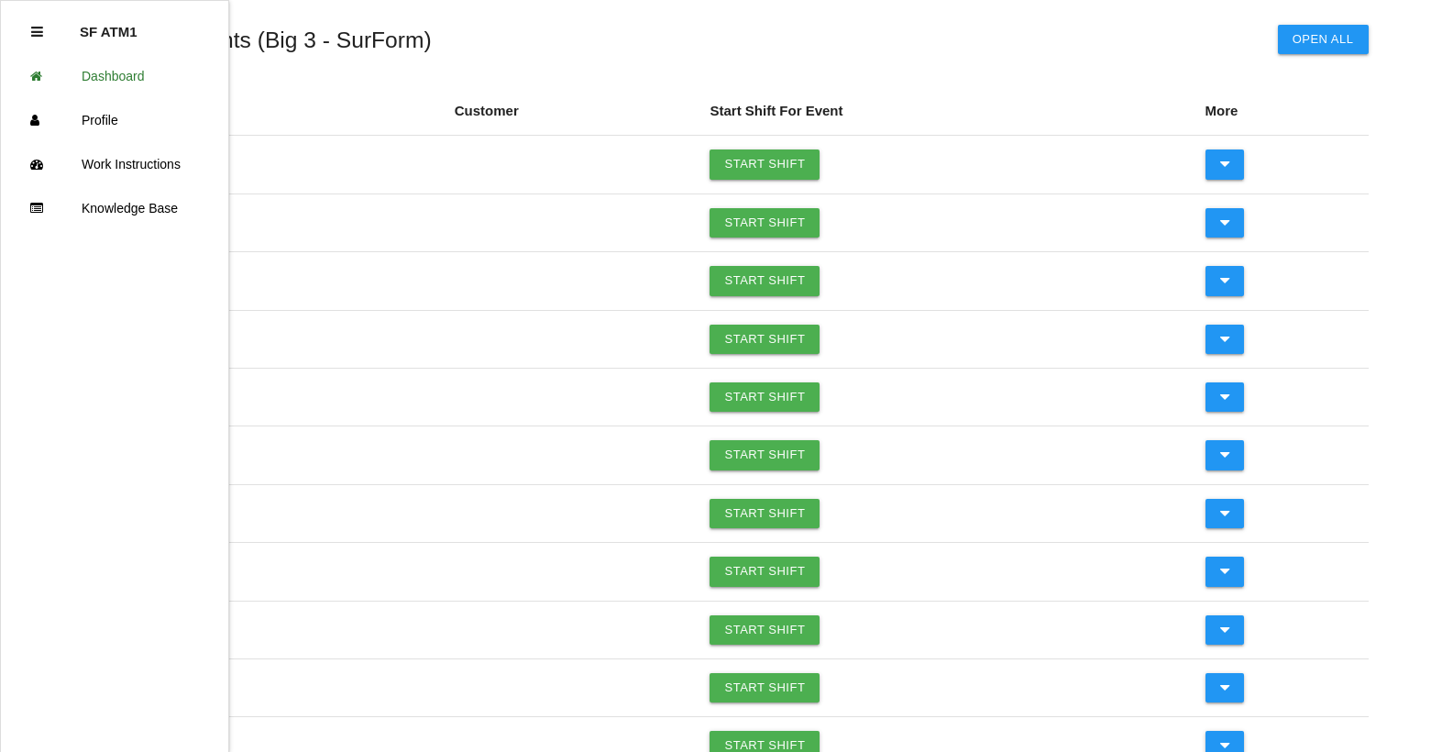
scroll to position [64, 0]
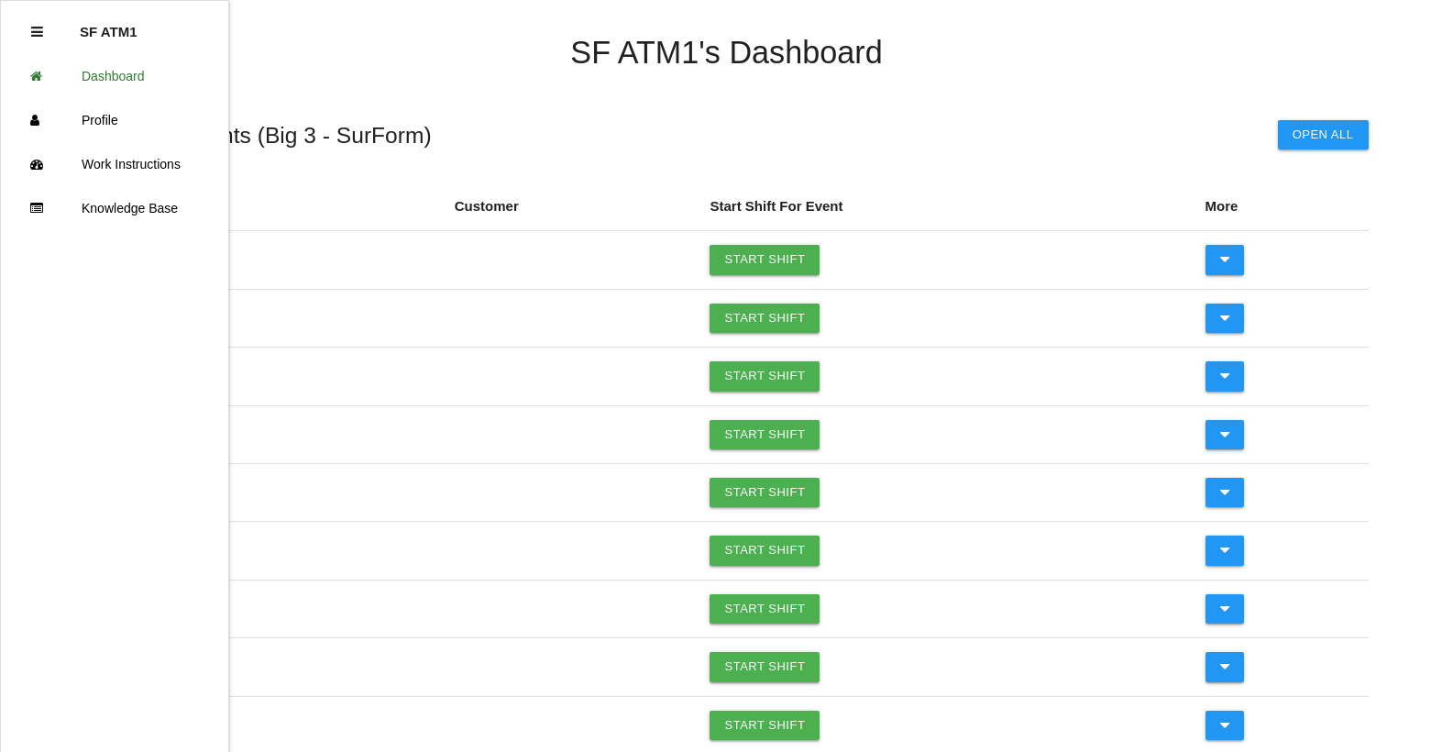
click at [189, 390] on ul "SF ATM1 Dashboard Profile Work Instructions Knowledge Base" at bounding box center [114, 376] width 229 height 752
click at [35, 38] on icon at bounding box center [37, 32] width 12 height 14
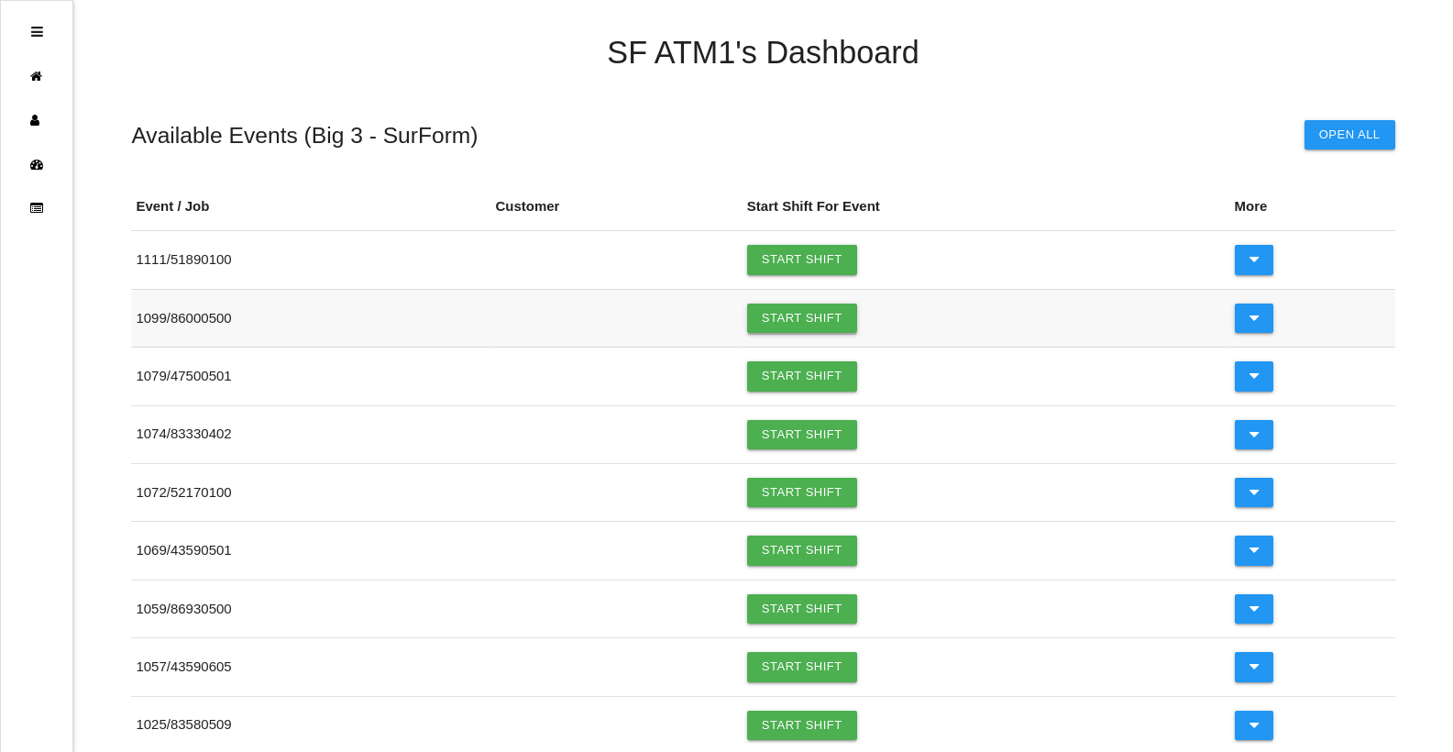
click at [803, 318] on link "Start Shift" at bounding box center [802, 317] width 110 height 29
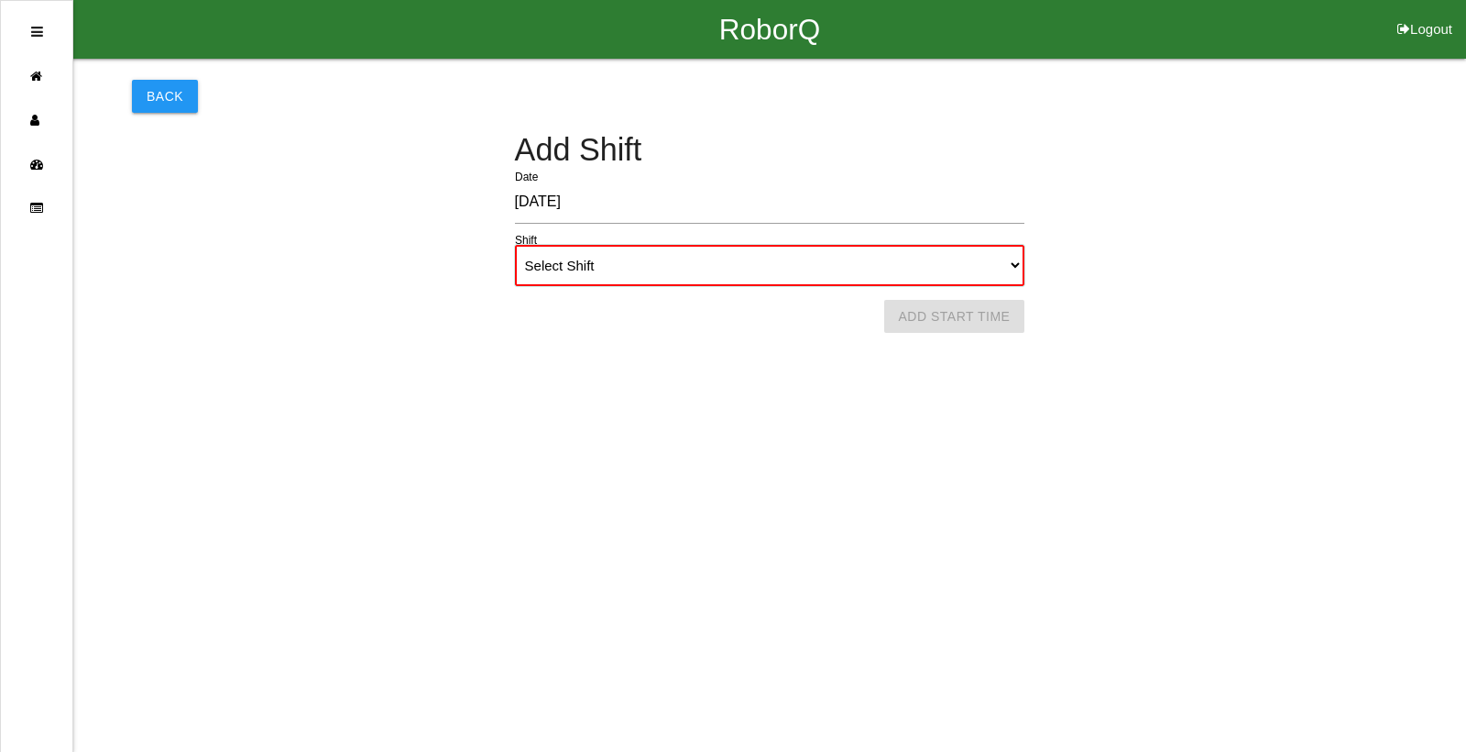
click at [713, 276] on select "Select Shift 1st Shift 2nd Shift 3rd Shift 4th Shift" at bounding box center [770, 265] width 510 height 41
select select "2"
click at [515, 245] on select "Select Shift 1st Shift 2nd Shift 3rd Shift 4th Shift" at bounding box center [770, 265] width 510 height 41
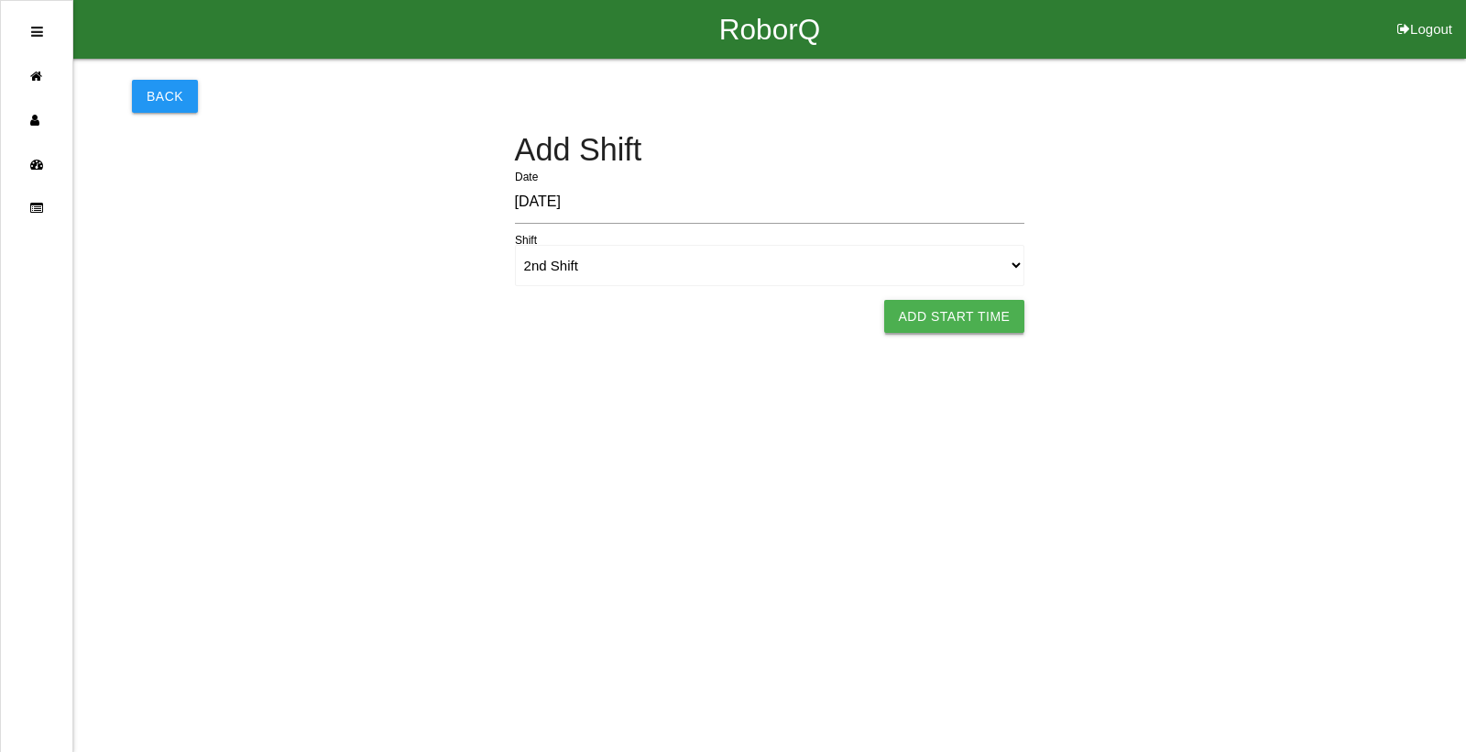
click at [965, 313] on button "Add Start Time" at bounding box center [954, 316] width 141 height 33
select select "4"
select select "28"
select select "2"
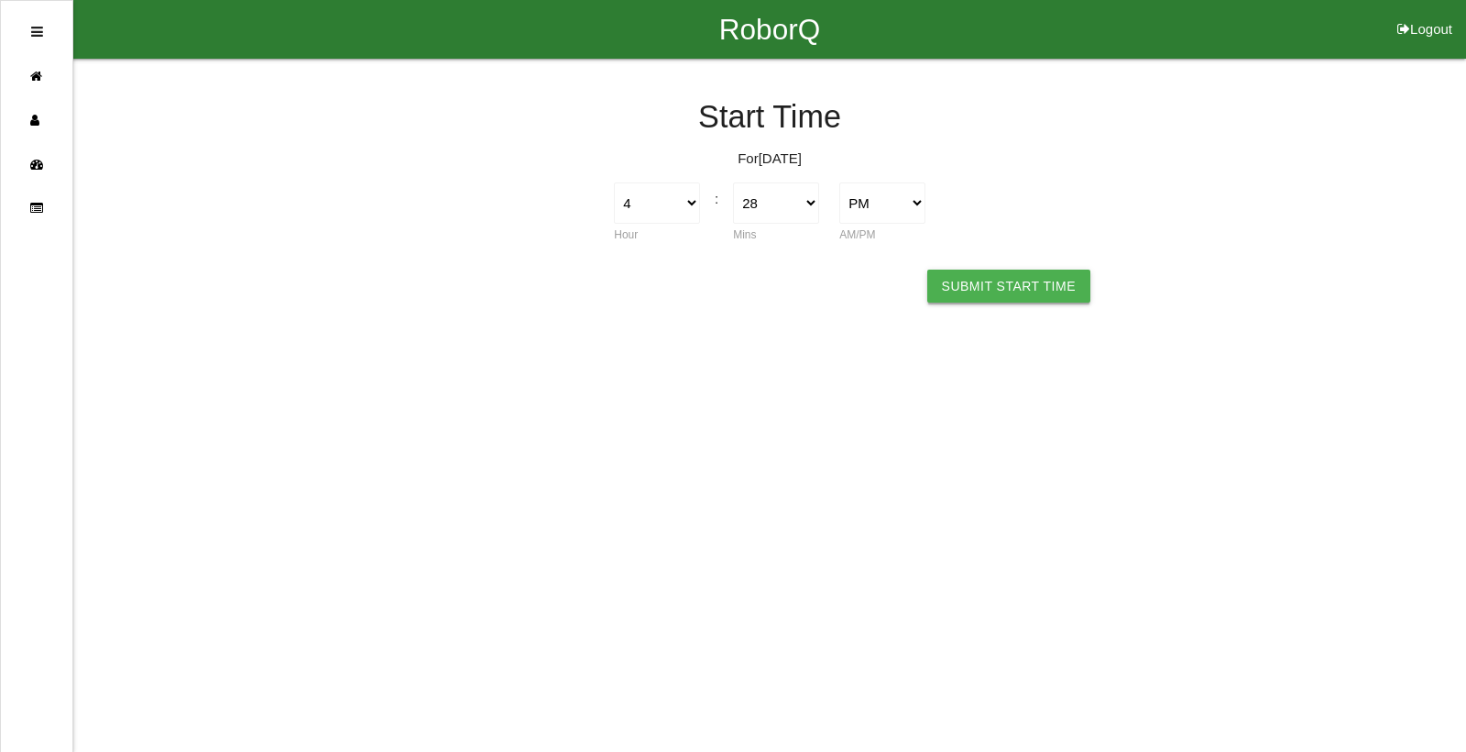
click at [1003, 292] on button "Submit Start Time" at bounding box center [1008, 285] width 163 height 33
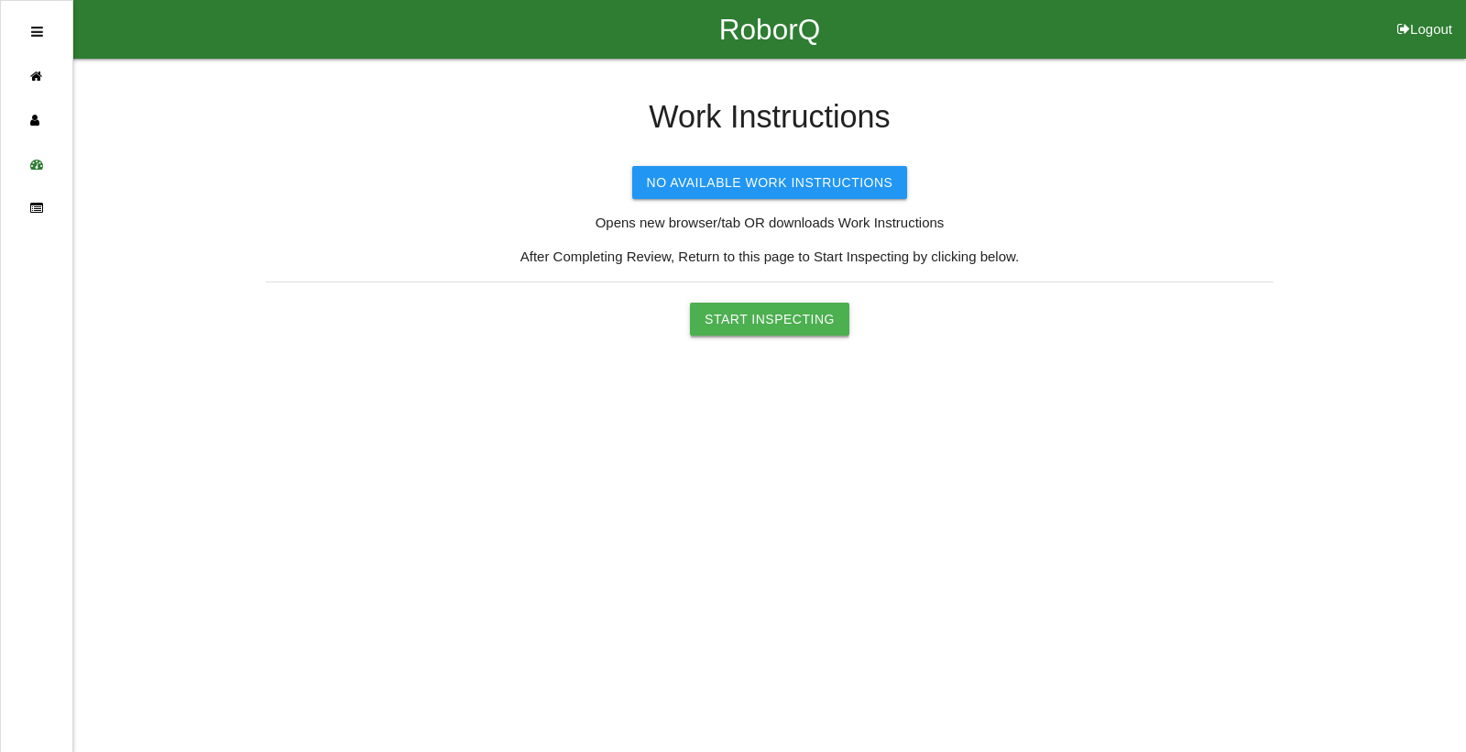
click at [755, 324] on button "Start Inspecting" at bounding box center [769, 318] width 159 height 33
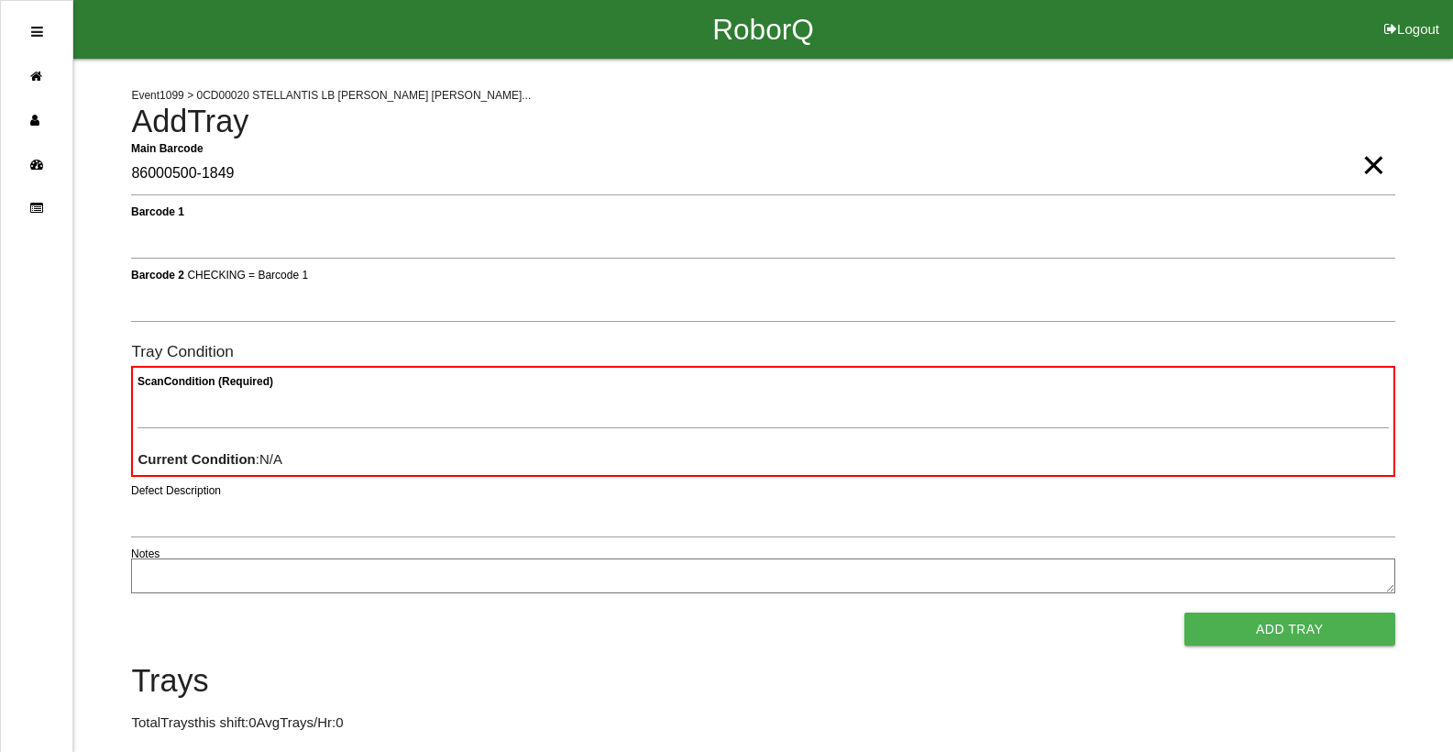
type Barcode "86000500-1849"
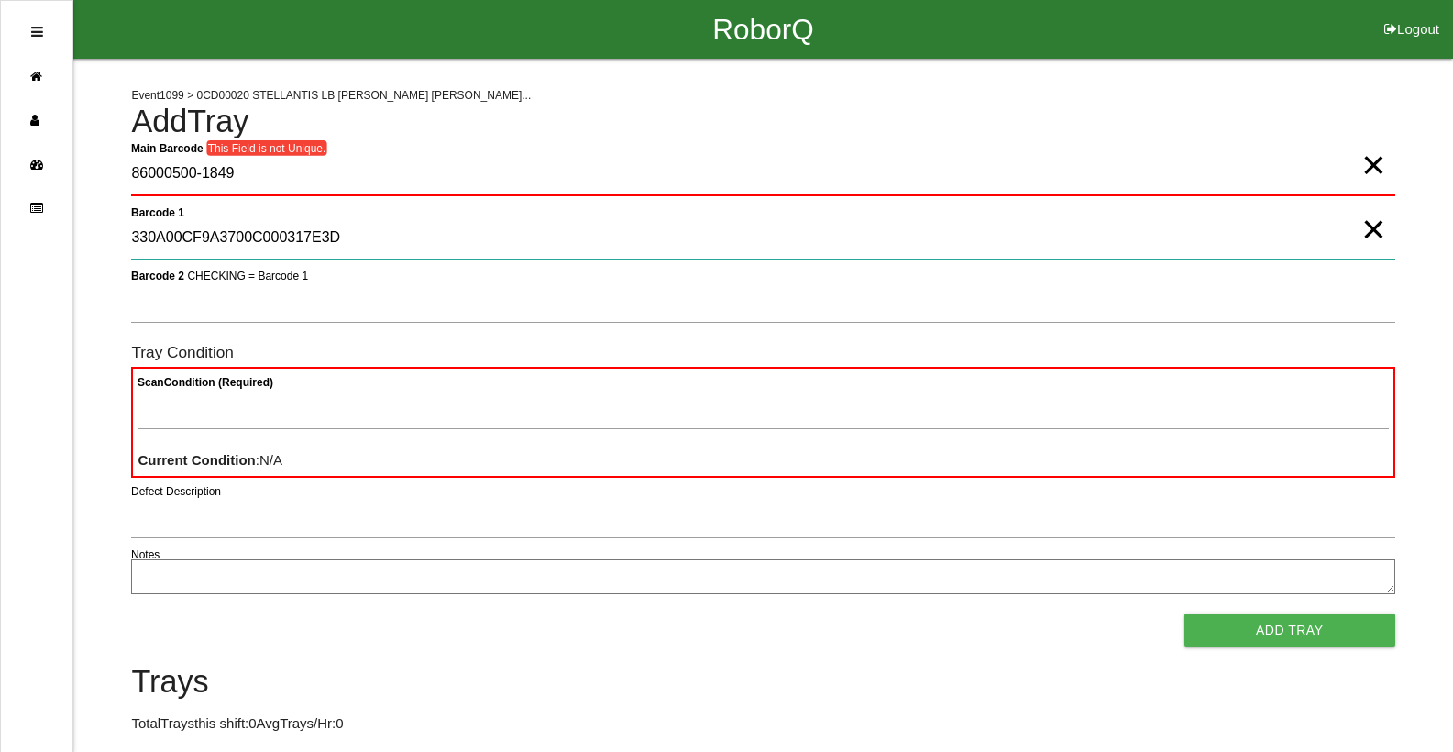
type 1 "330A00CF9A3700C000317E3D"
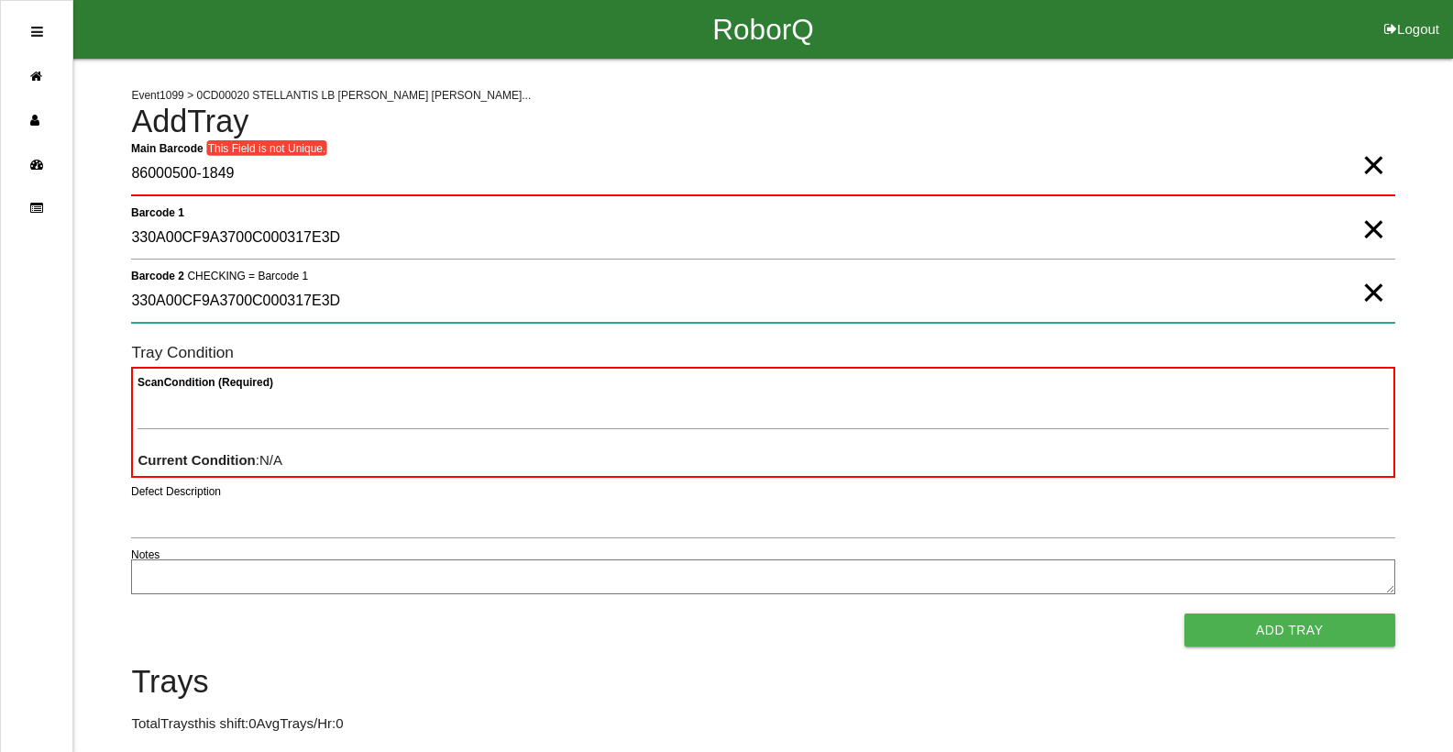
type 2 "330A00CF9A3700C000317E3D"
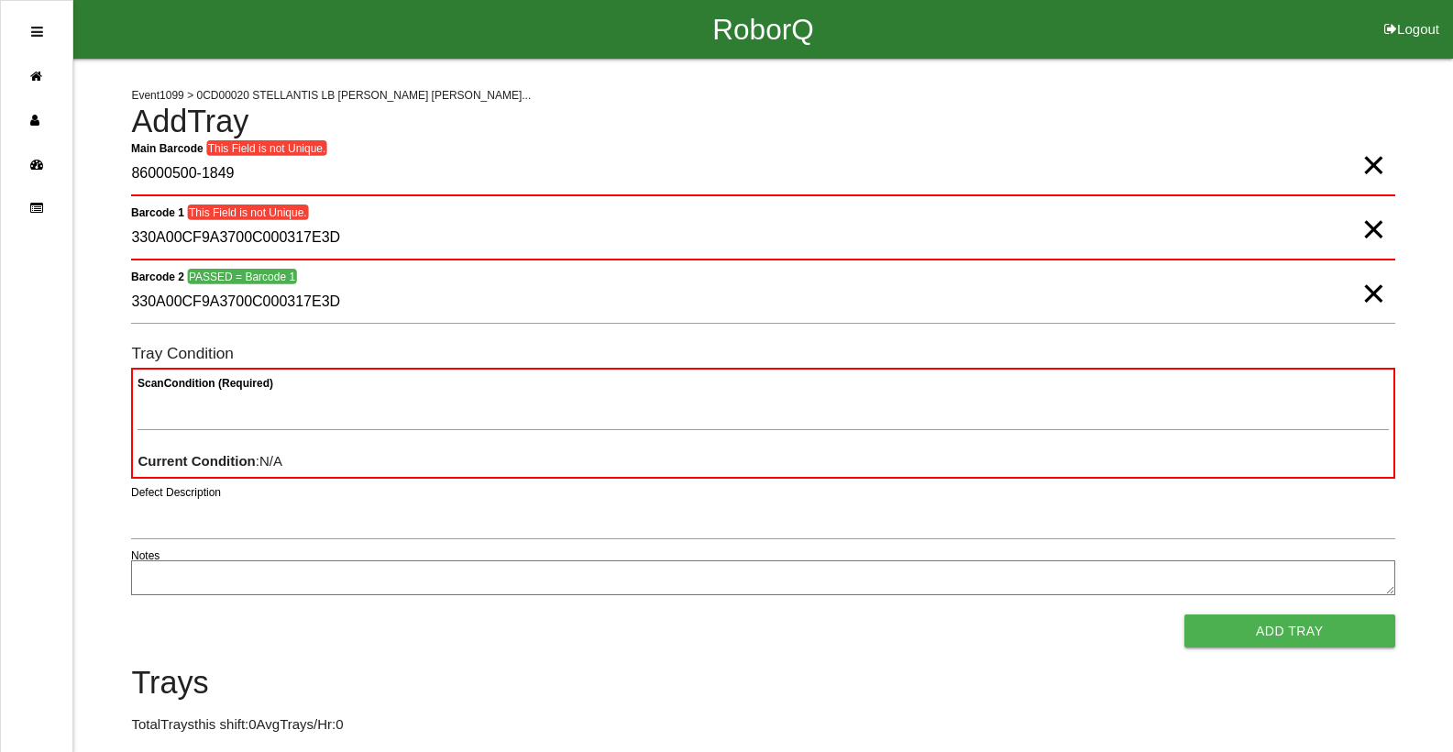
click at [1377, 162] on span "×" at bounding box center [1373, 146] width 24 height 37
click at [1364, 229] on span "×" at bounding box center [1373, 210] width 24 height 37
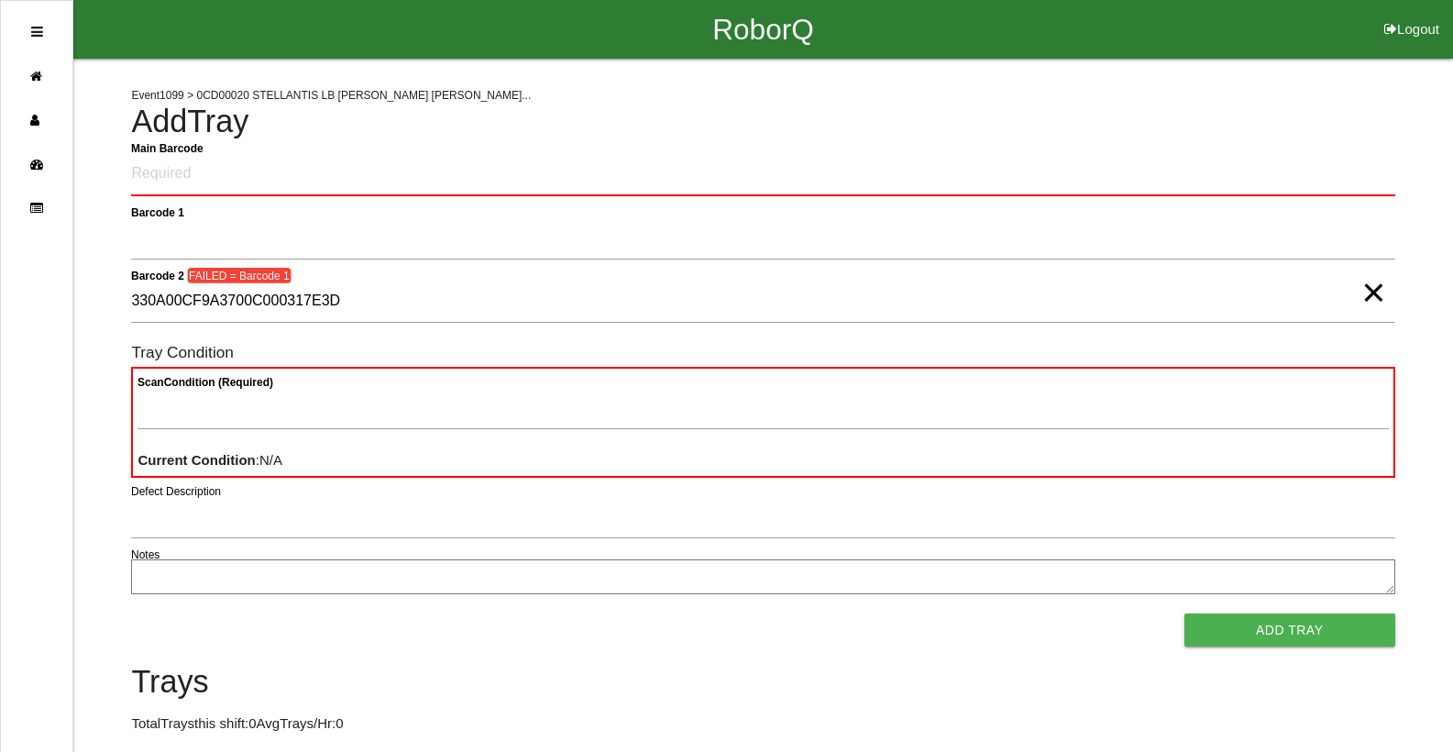
click at [1366, 292] on span "×" at bounding box center [1373, 274] width 24 height 37
click at [243, 178] on Barcode "Main Barcode" at bounding box center [762, 174] width 1263 height 43
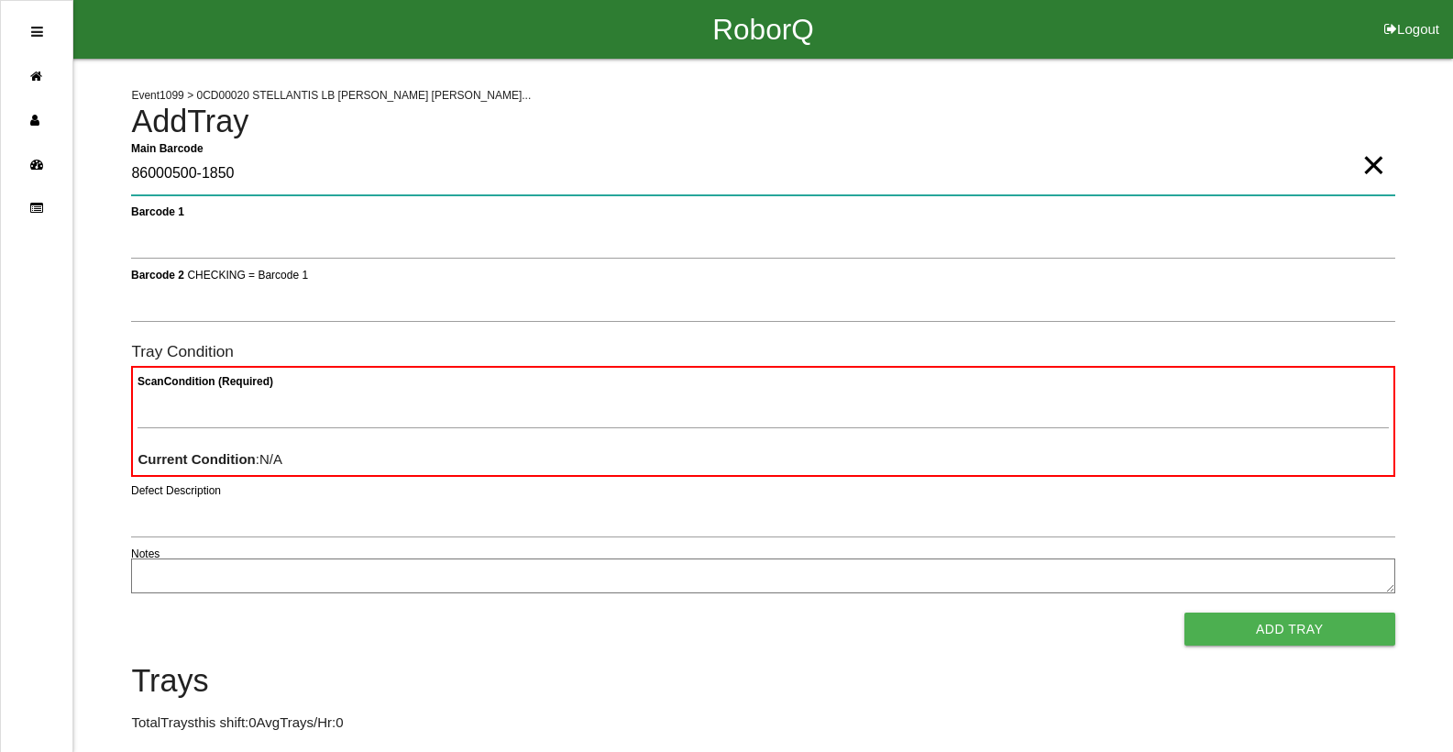
type Barcode "86000500-1850"
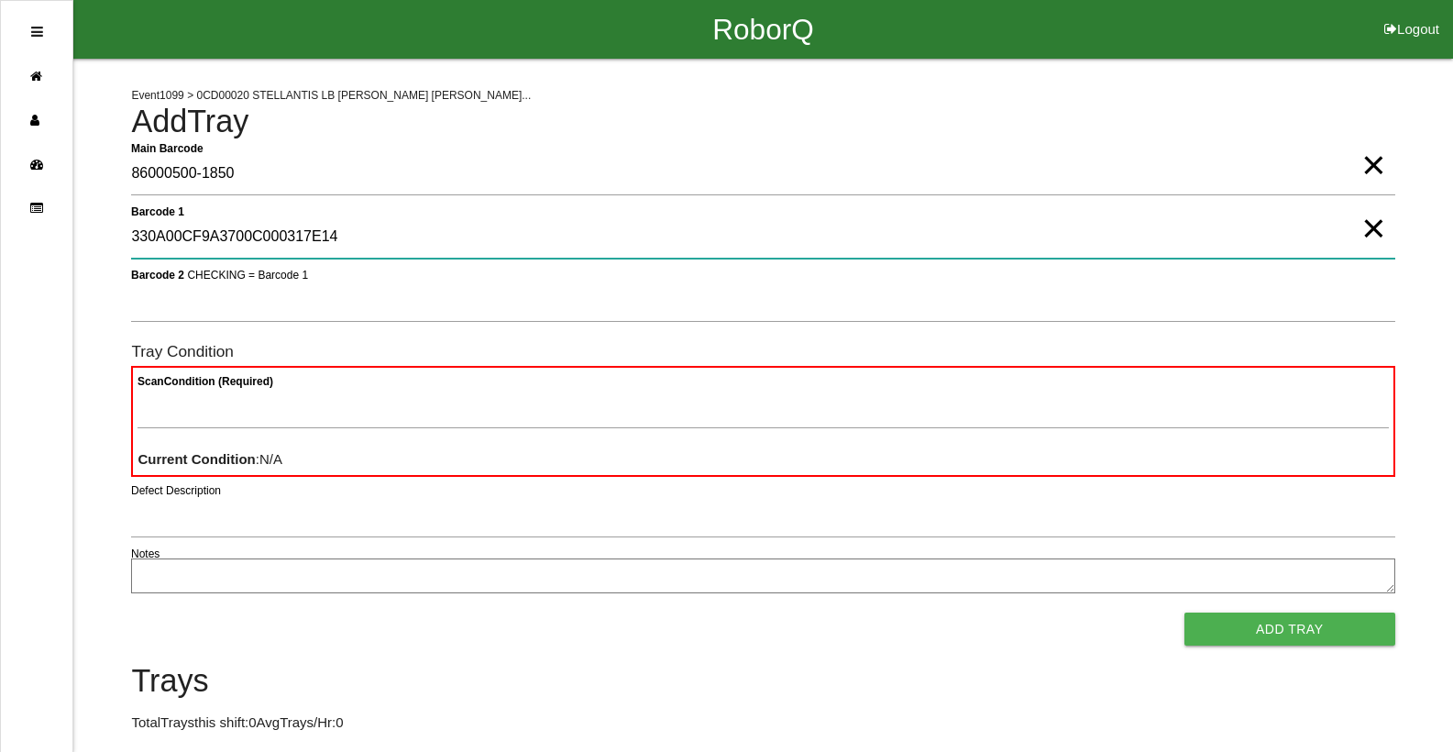
type 1 "330A00CF9A3700C000317E14"
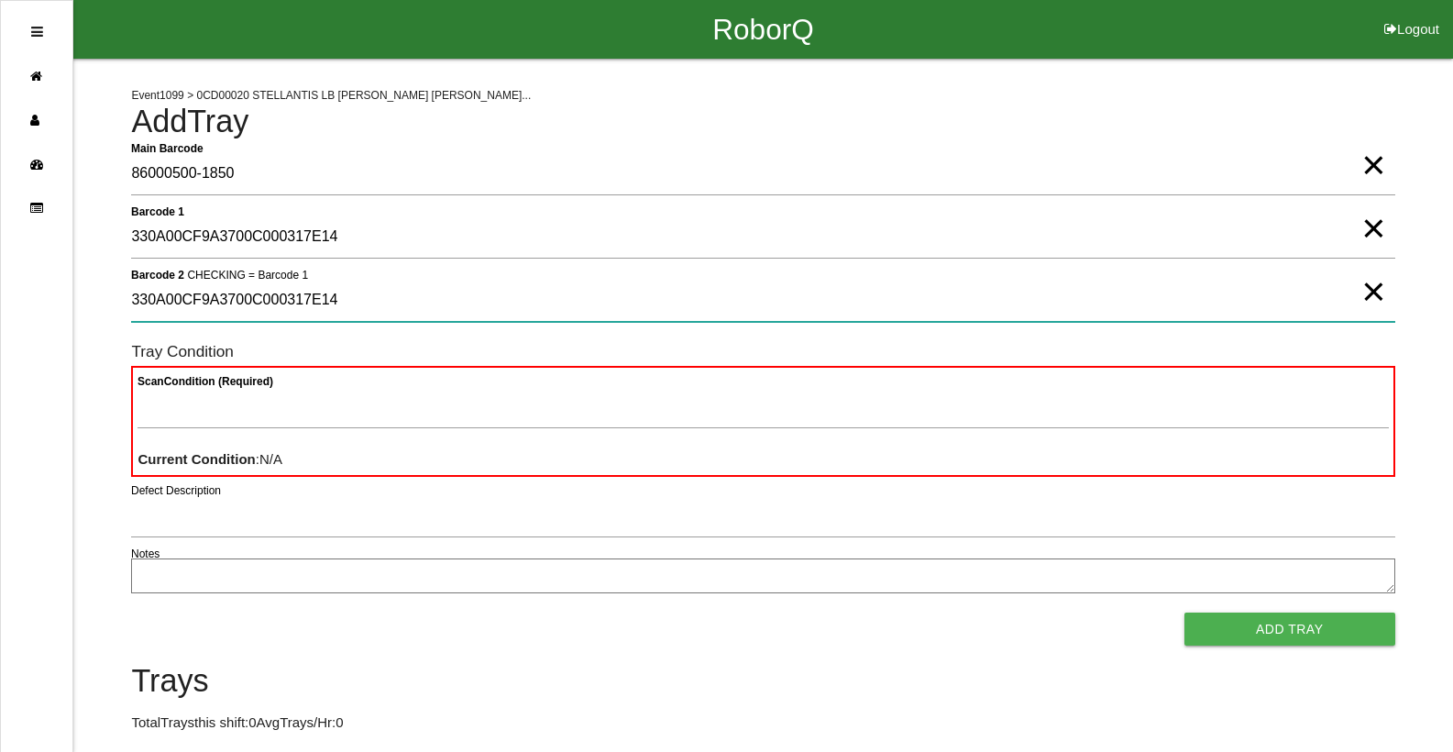
type 2 "330A00CF9A3700C000317E14"
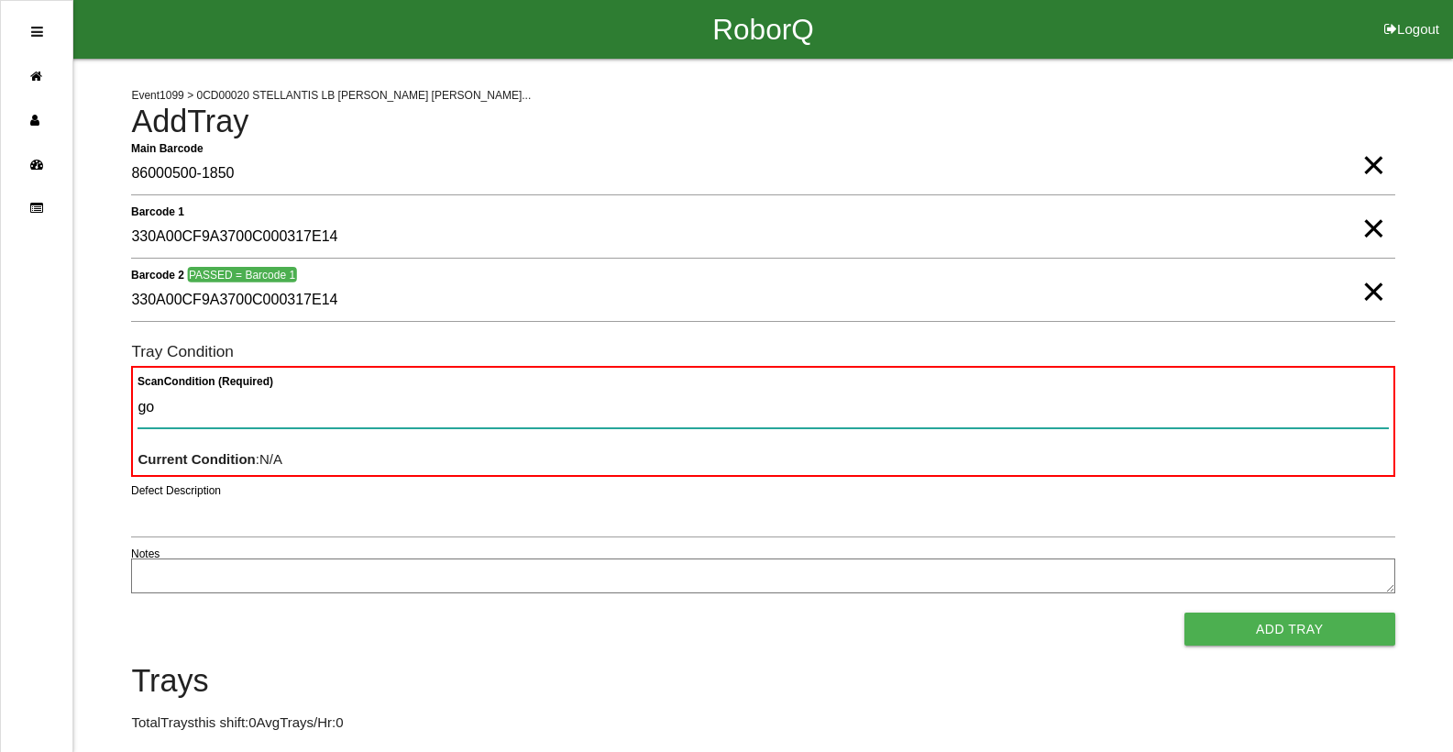
type Condition "goo"
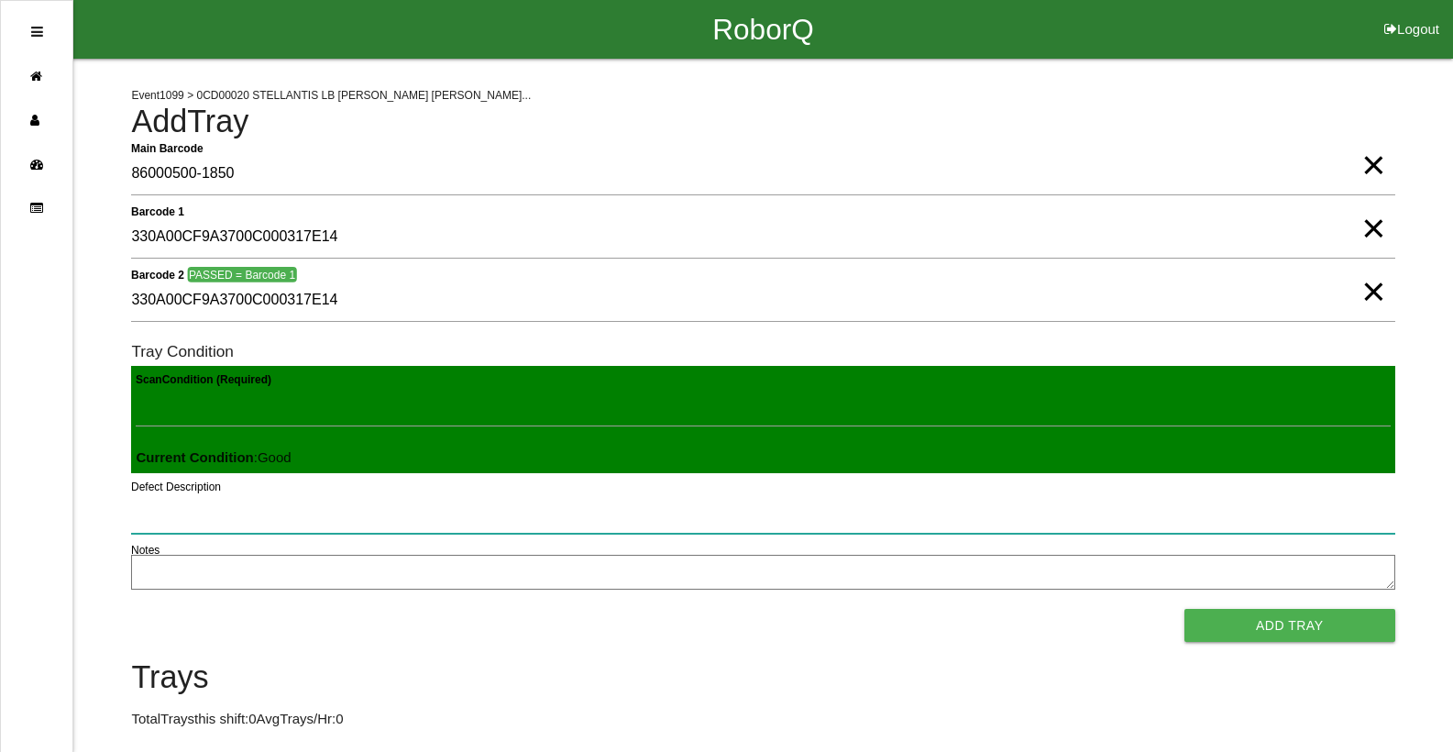
click at [1184, 609] on button "Add Tray" at bounding box center [1289, 625] width 211 height 33
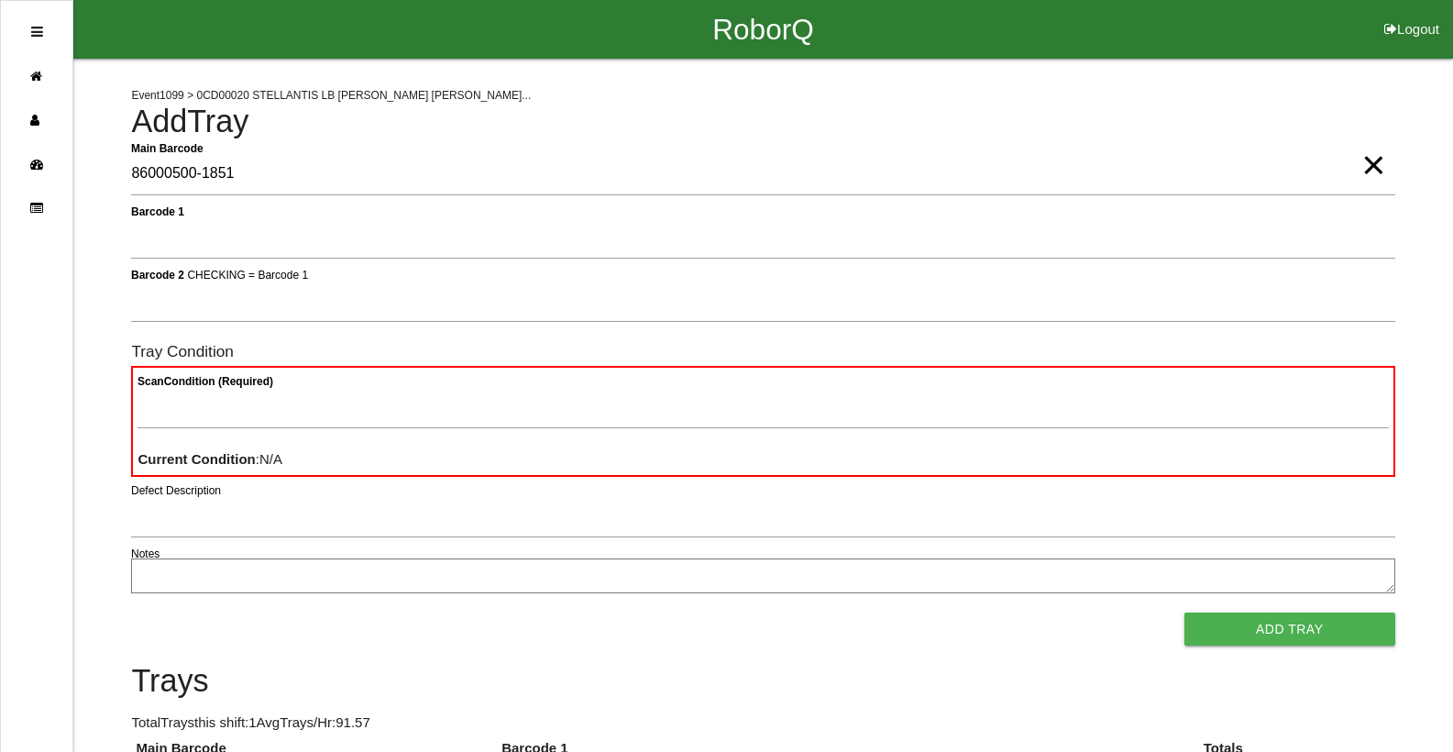
type Barcode "86000500-1851"
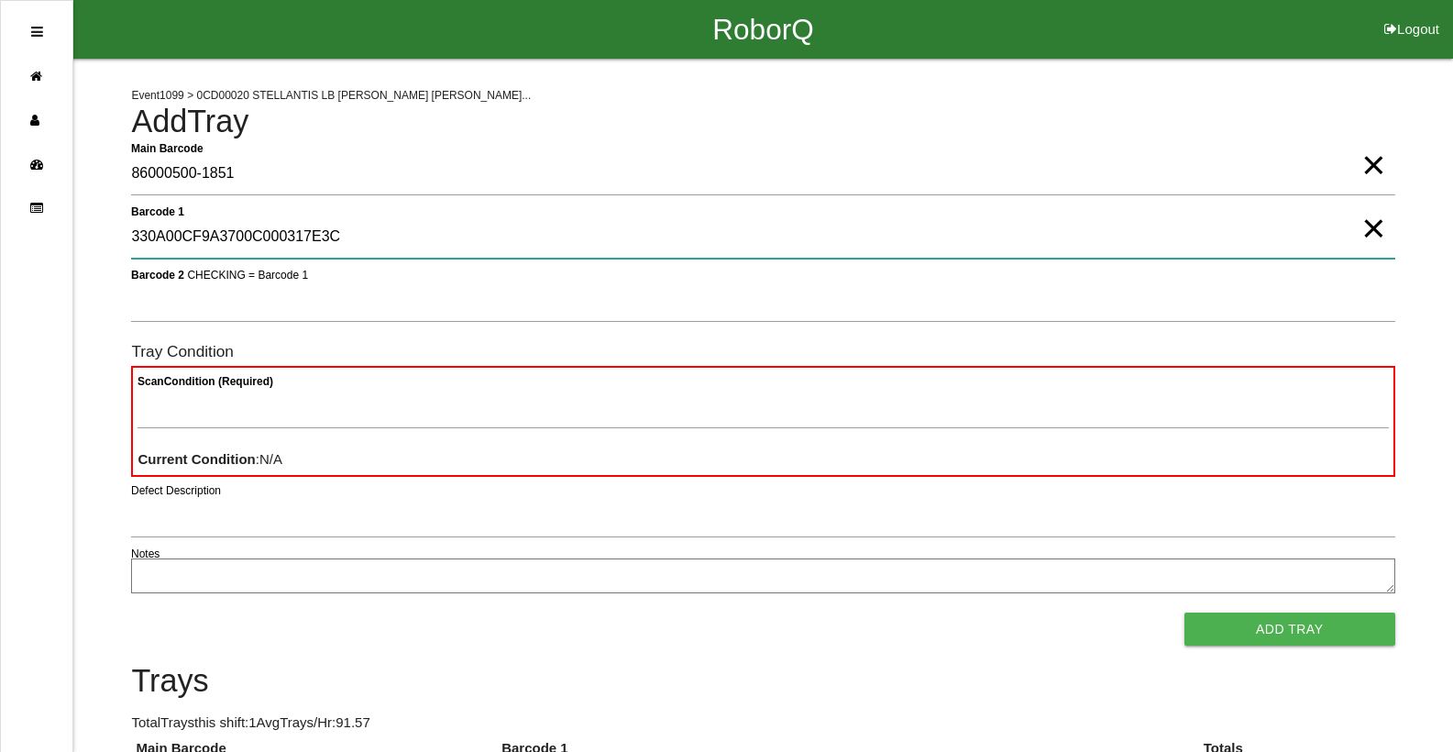
type 1 "330A00CF9A3700C000317E3C"
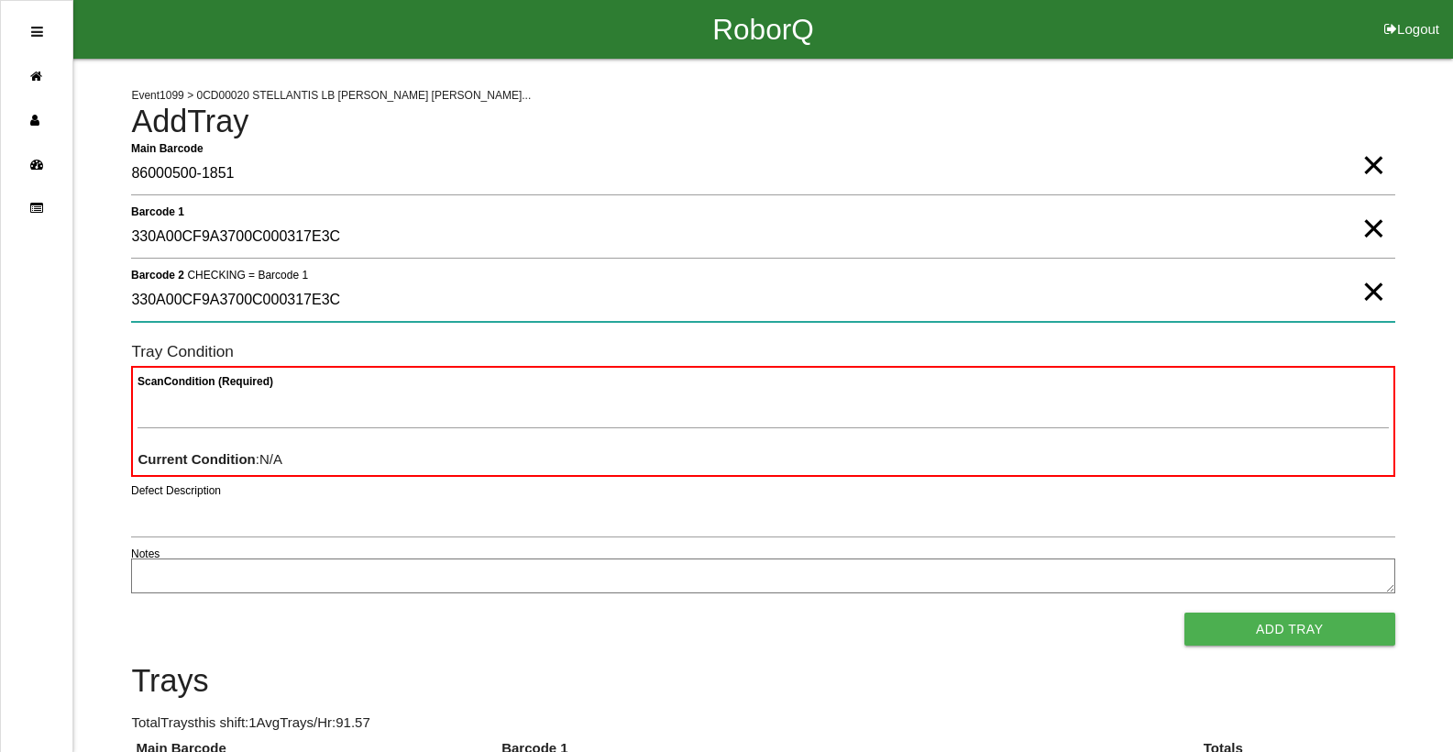
type 2 "330A00CF9A3700C000317E3C"
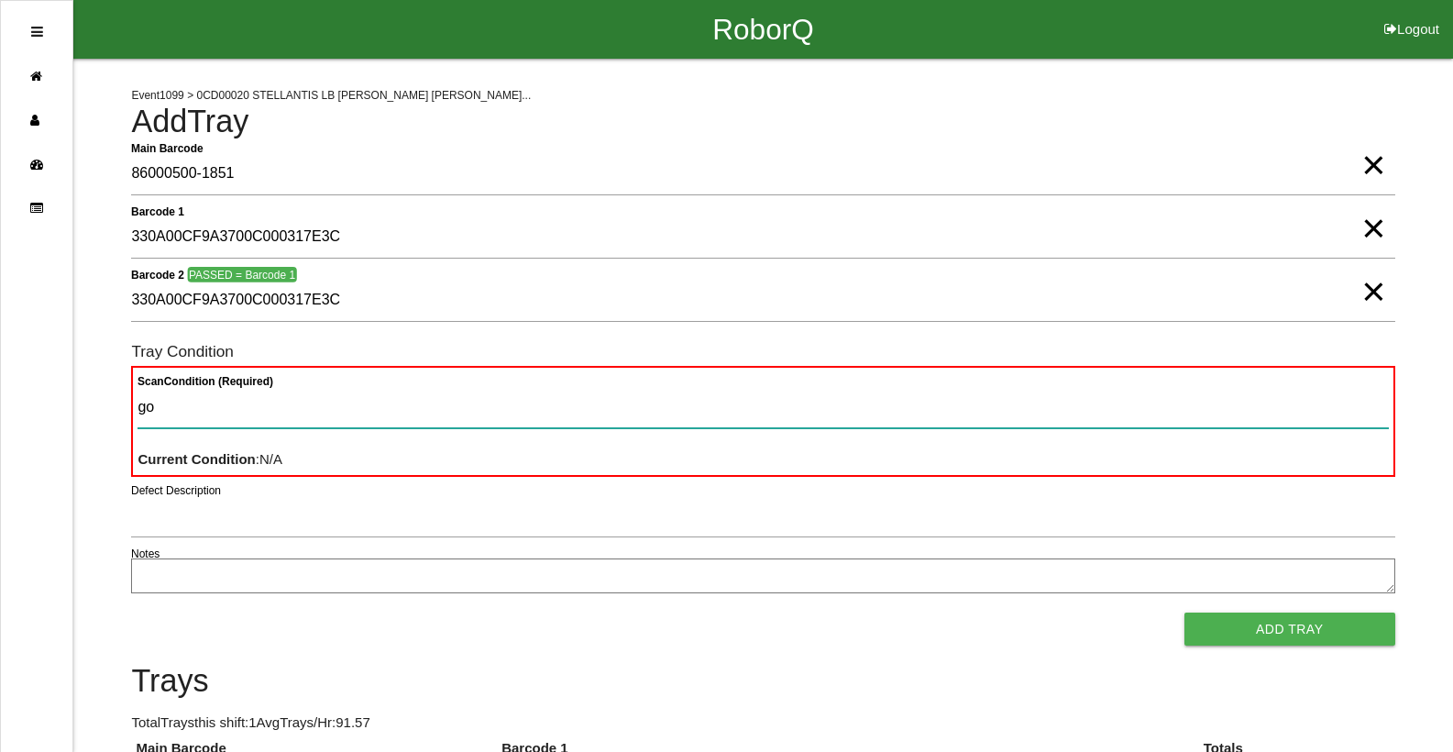
type Condition "goo"
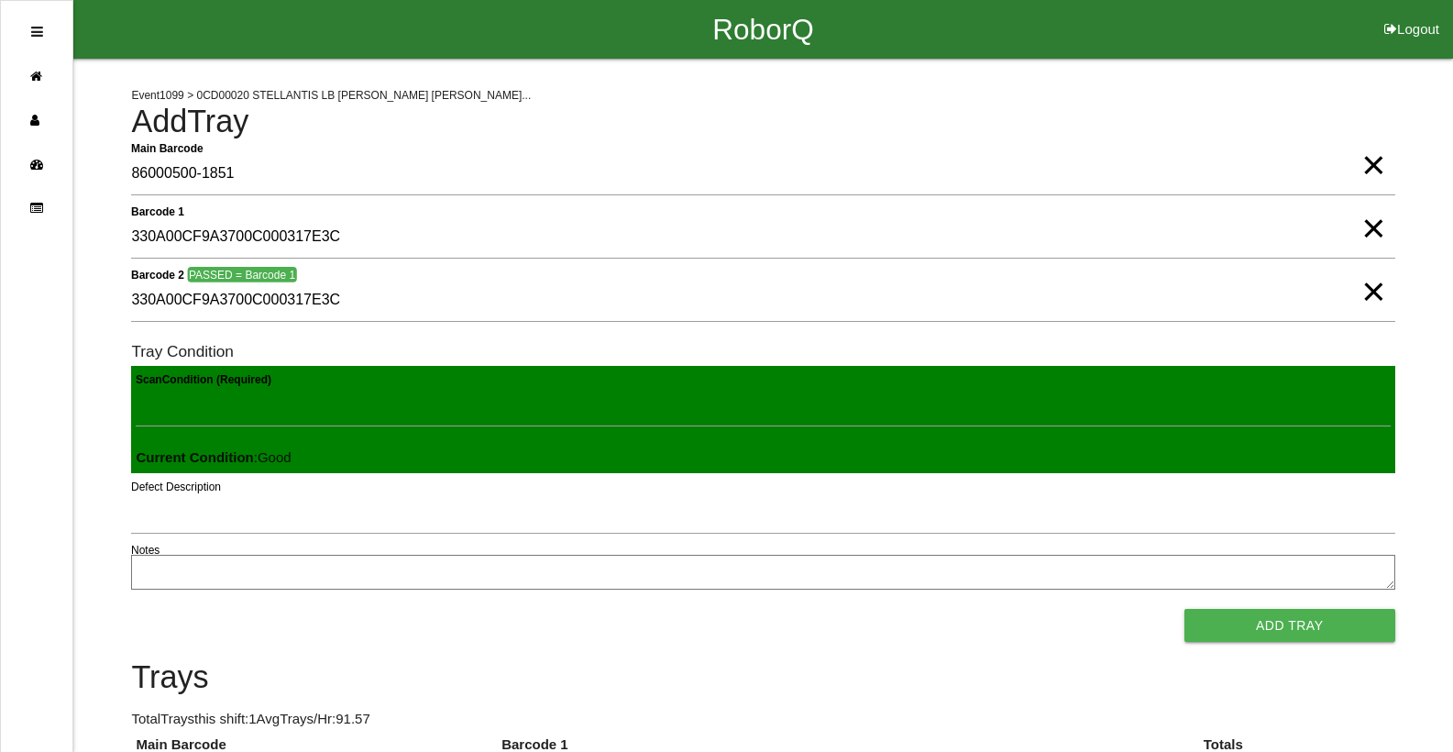
click at [1184, 609] on button "Add Tray" at bounding box center [1289, 625] width 211 height 33
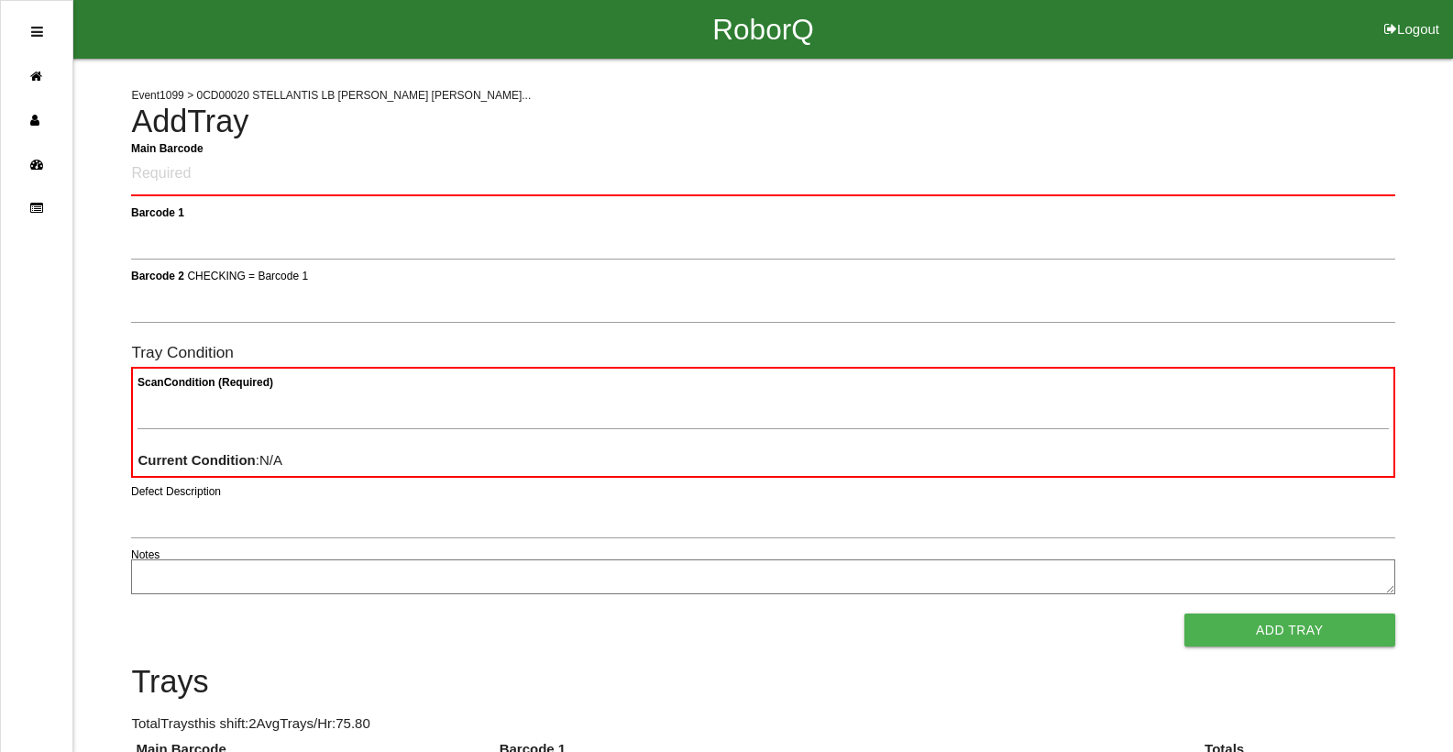
click button "Logout" at bounding box center [1411, 7] width 82 height 14
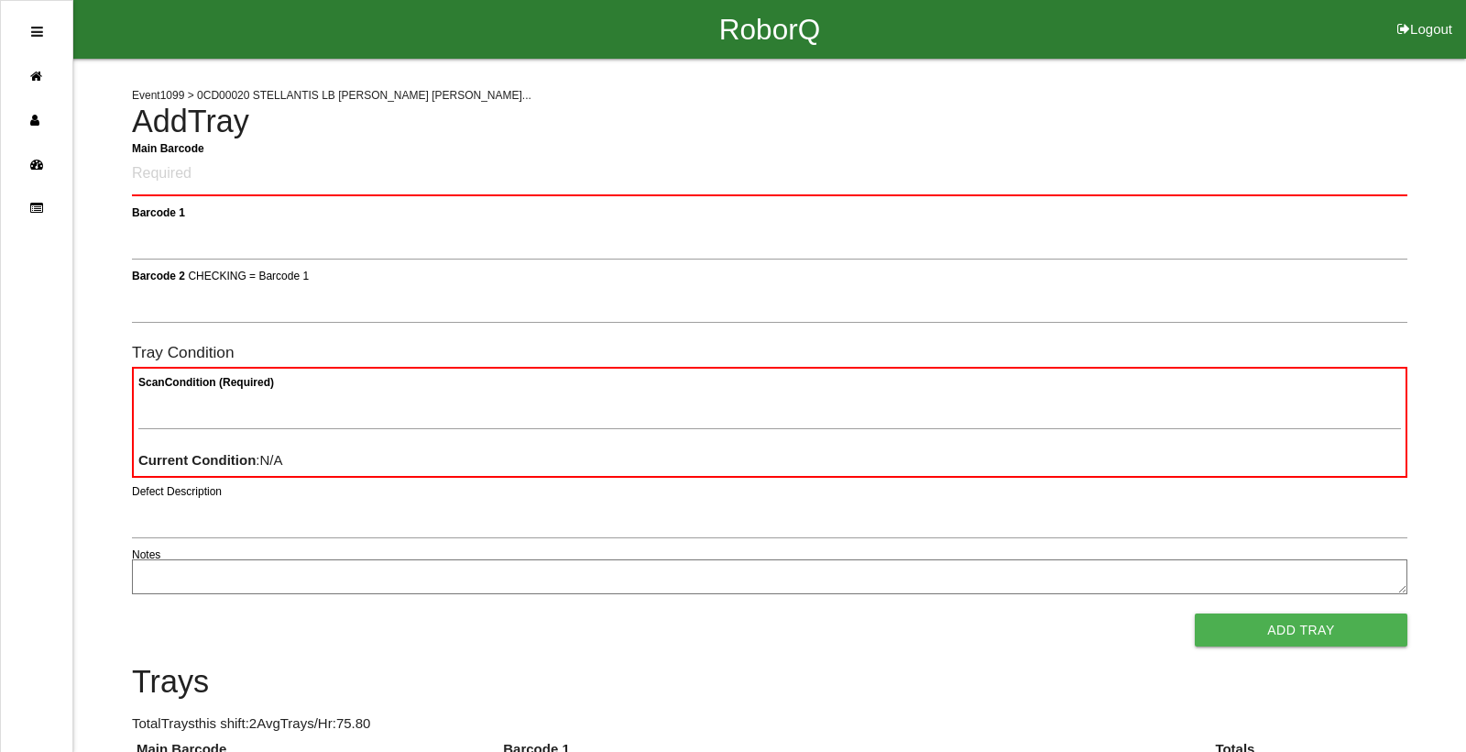
select select "Worker"
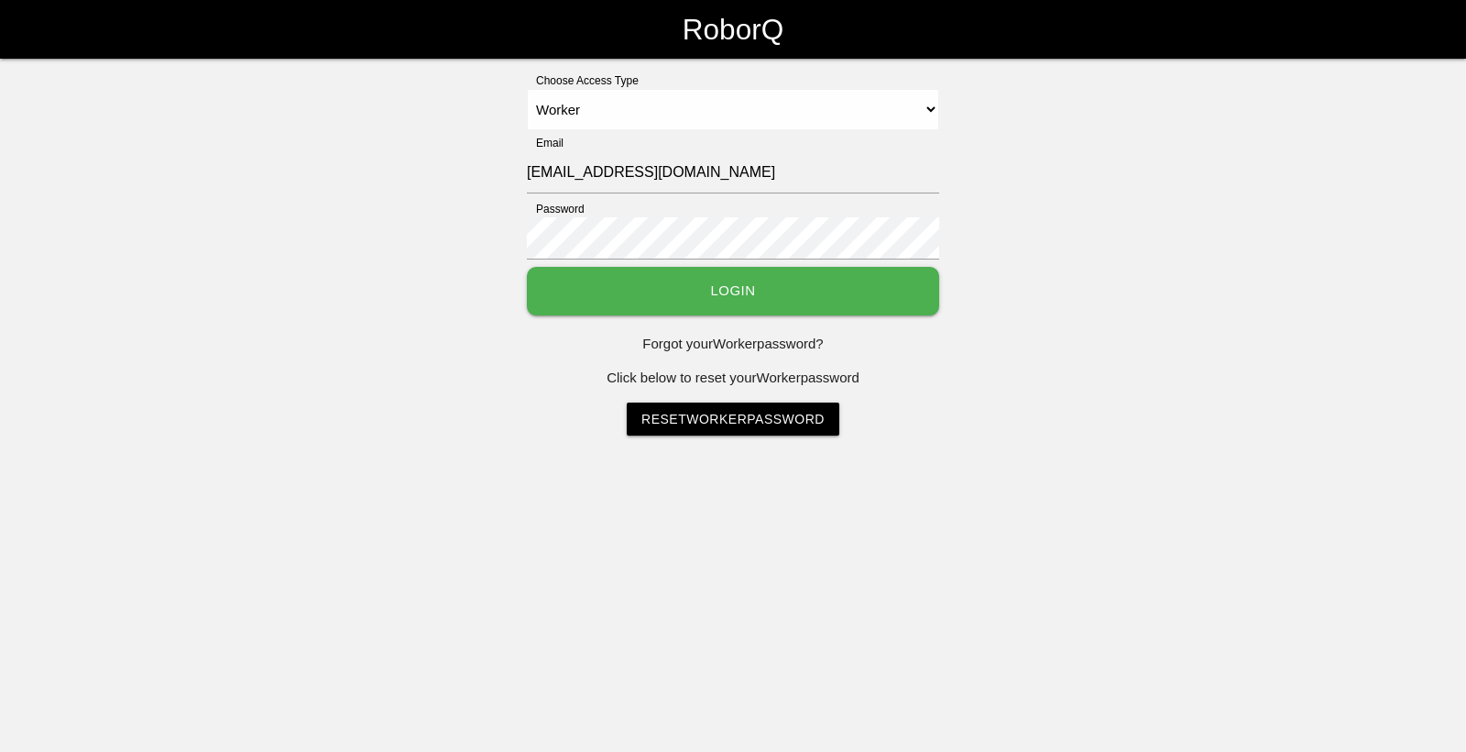
click at [527, 89] on select "Select Access Type Admin Customer Supervisor Worker" at bounding box center [733, 109] width 412 height 41
click at [607, 291] on button "Login" at bounding box center [733, 291] width 412 height 49
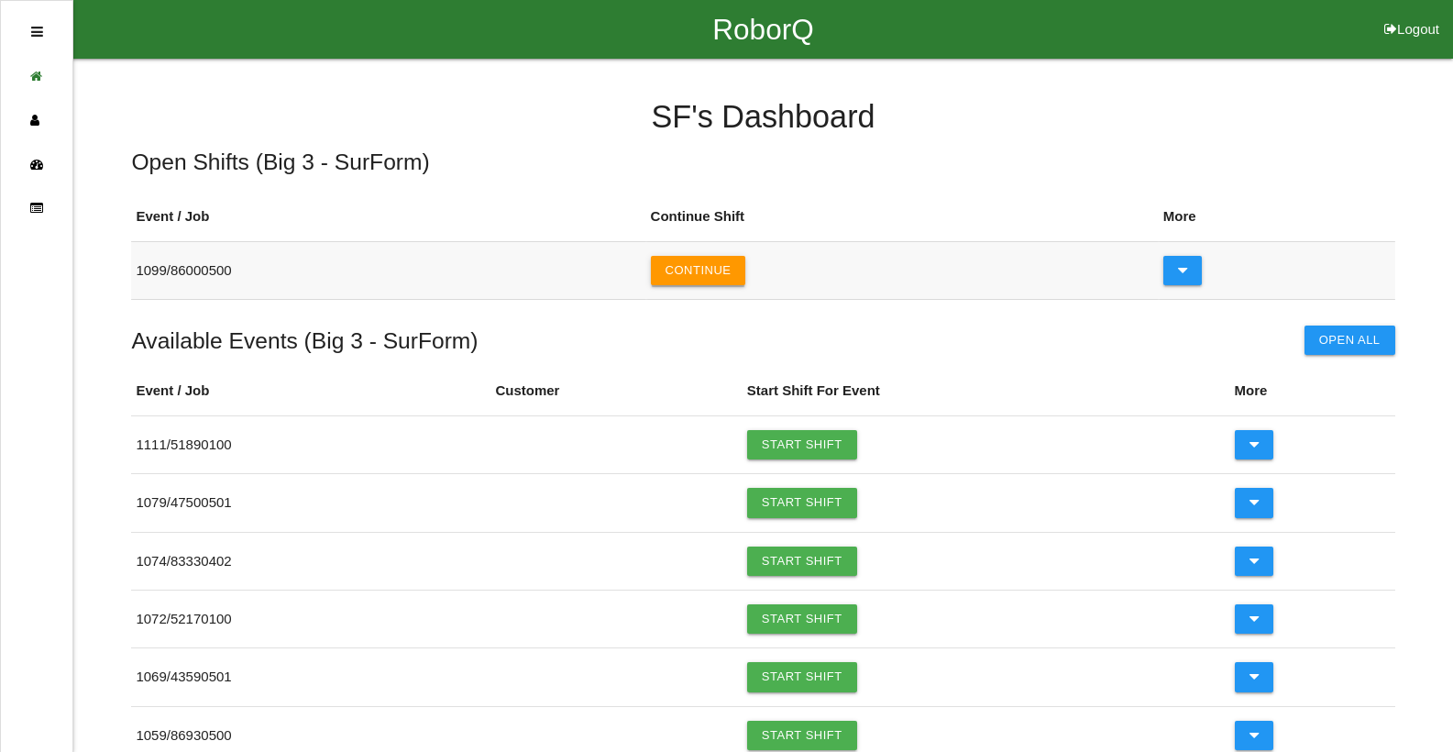
click at [740, 278] on button "Continue" at bounding box center [698, 270] width 95 height 29
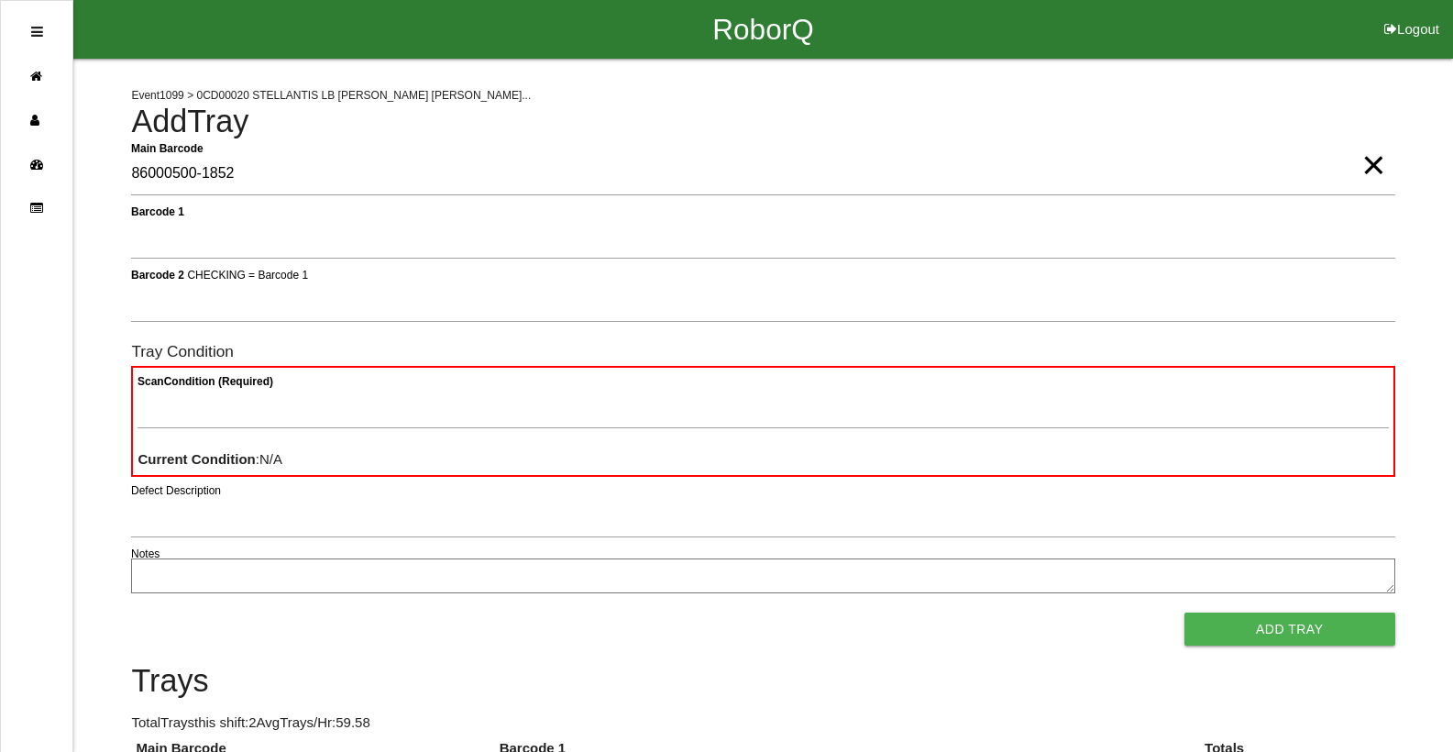
type Barcode "86000500-1852"
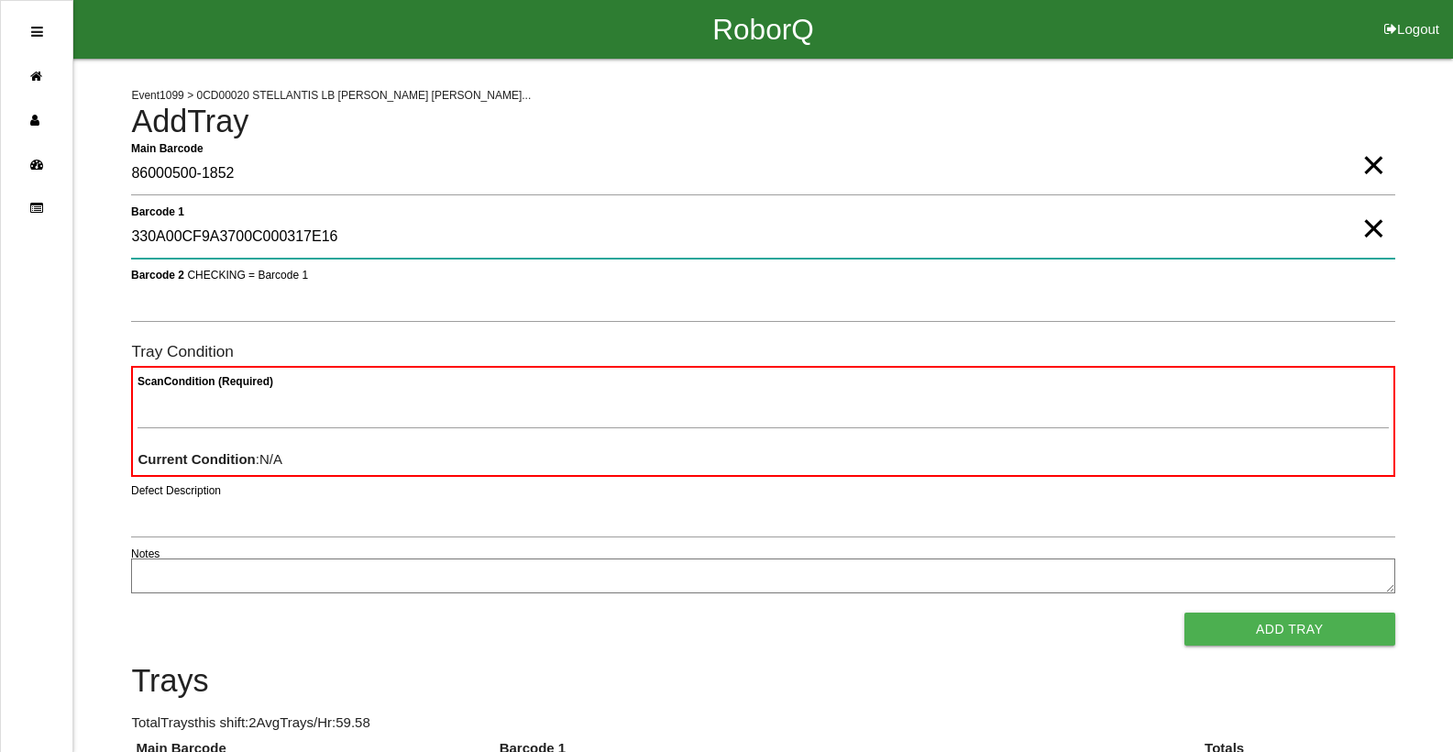
type 1 "330A00CF9A3700C000317E16"
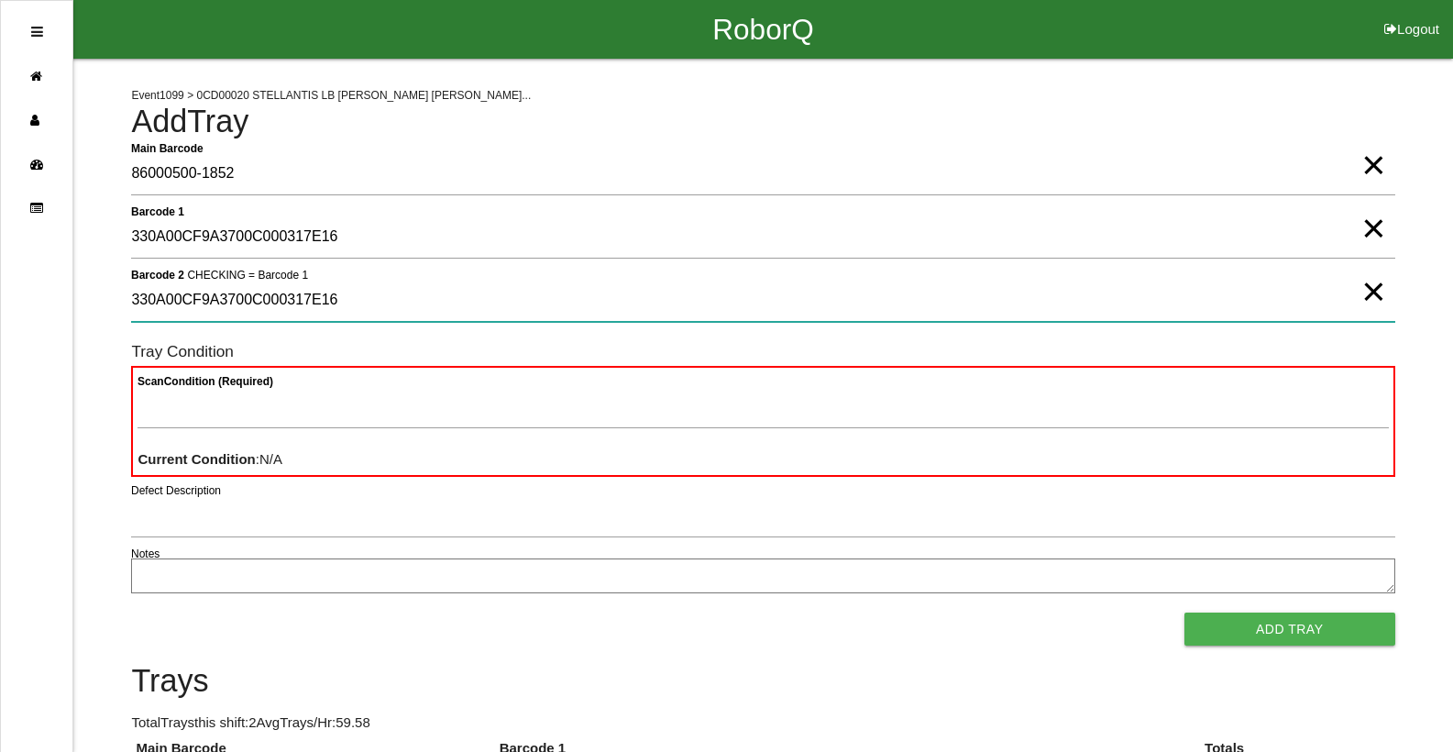
type 2 "330A00CF9A3700C000317E16"
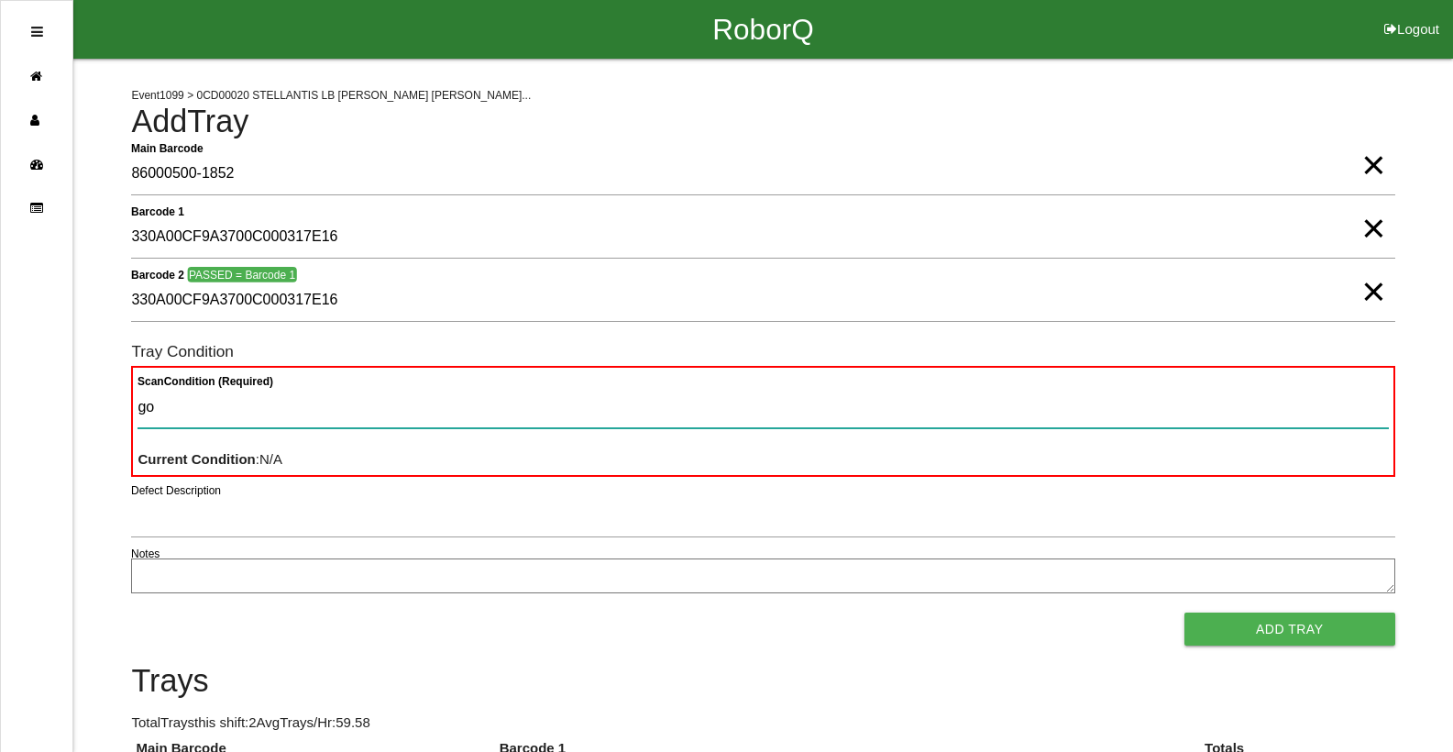
type Condition "goo"
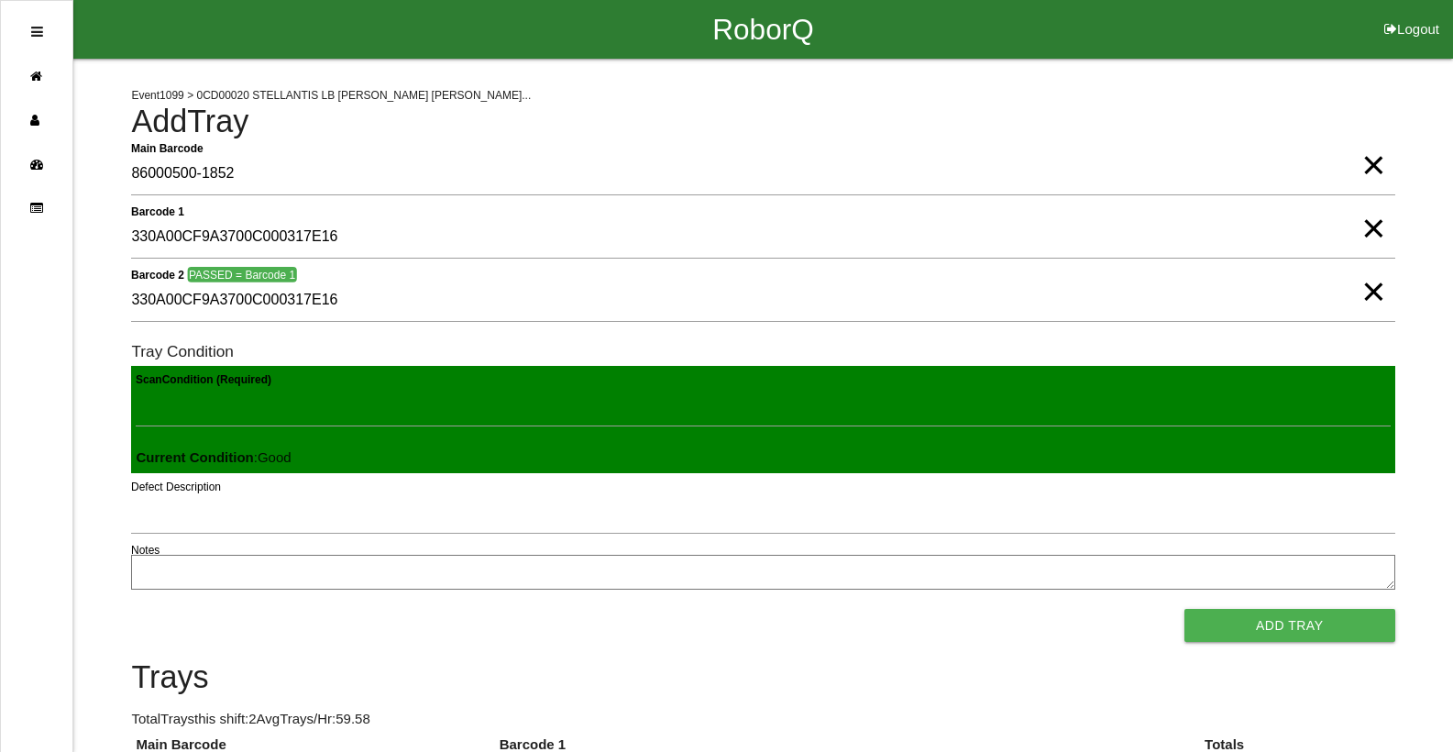
click at [1184, 609] on button "Add Tray" at bounding box center [1289, 625] width 211 height 33
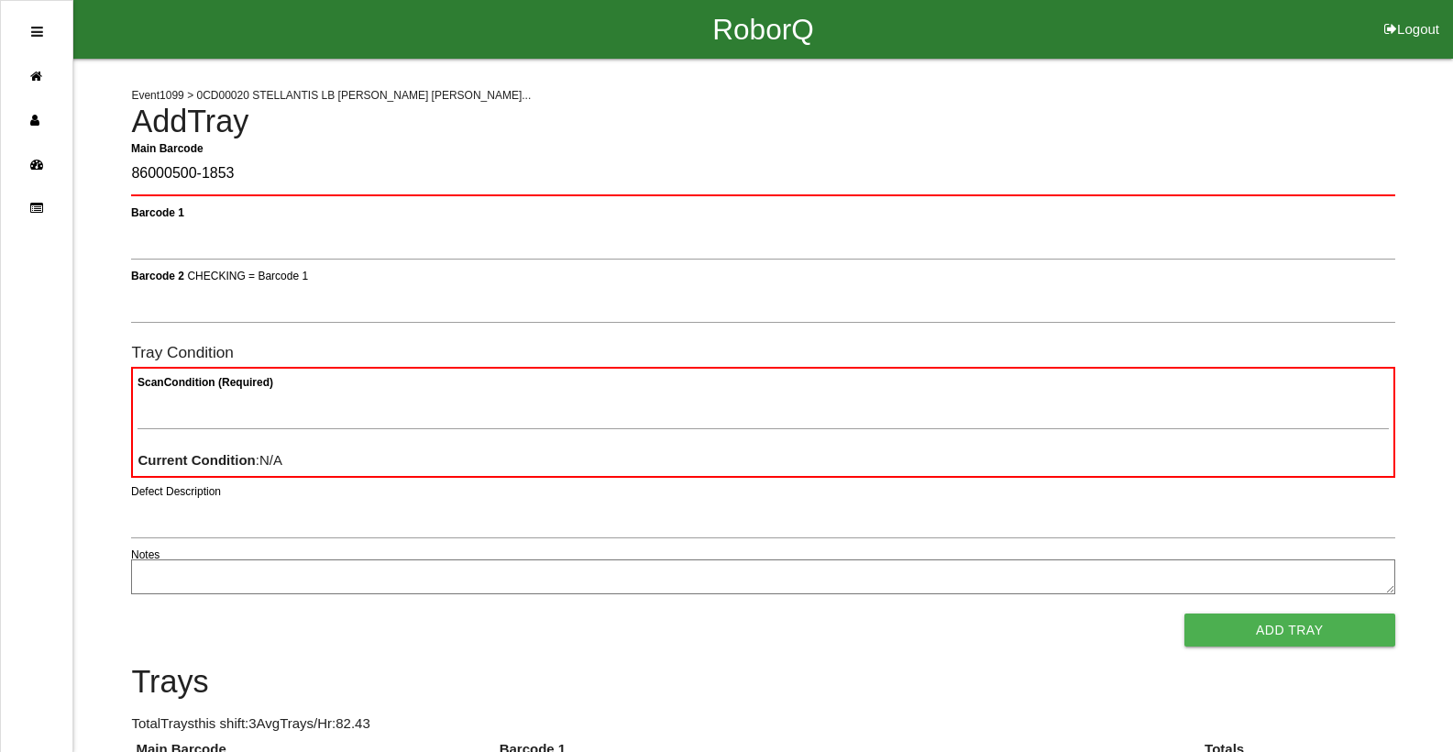
type Barcode "86000500-1853"
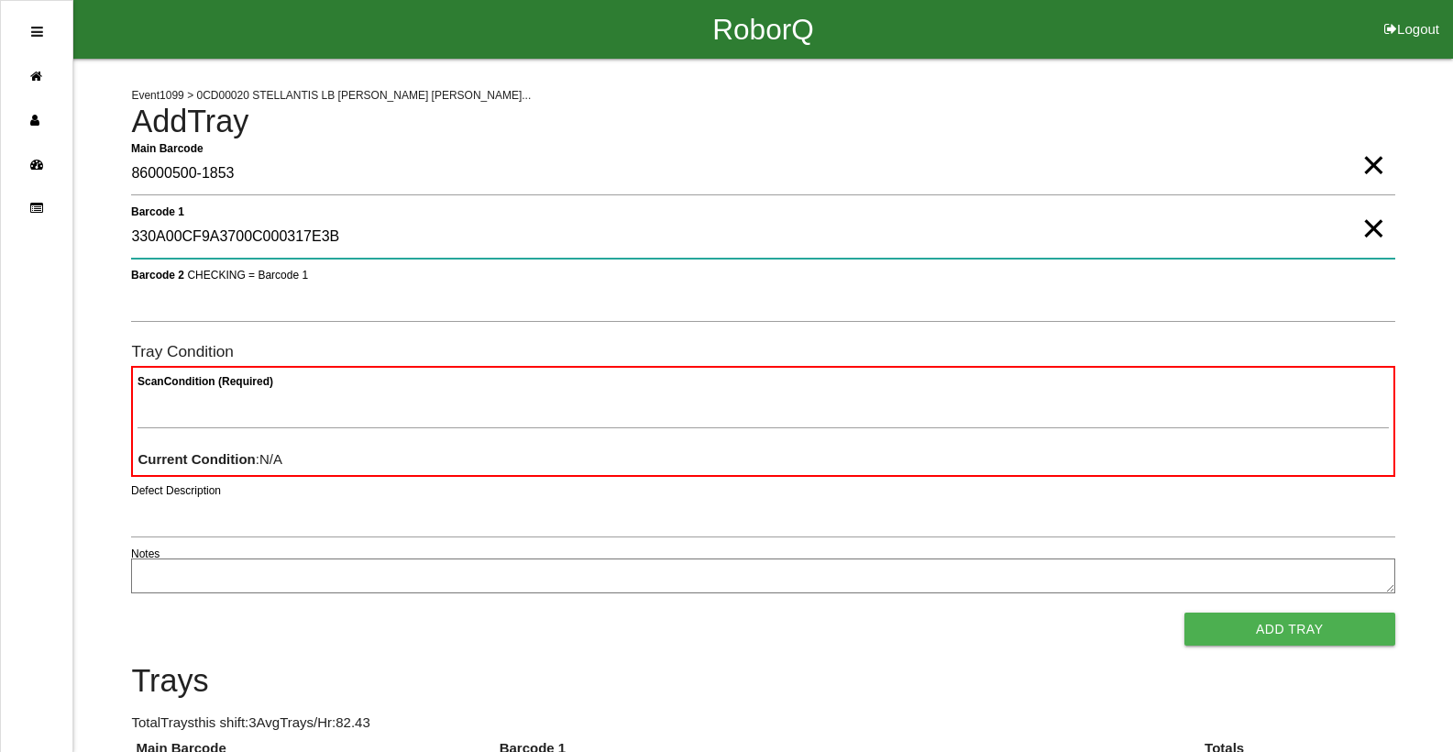
type 1 "330A00CF9A3700C000317E3B"
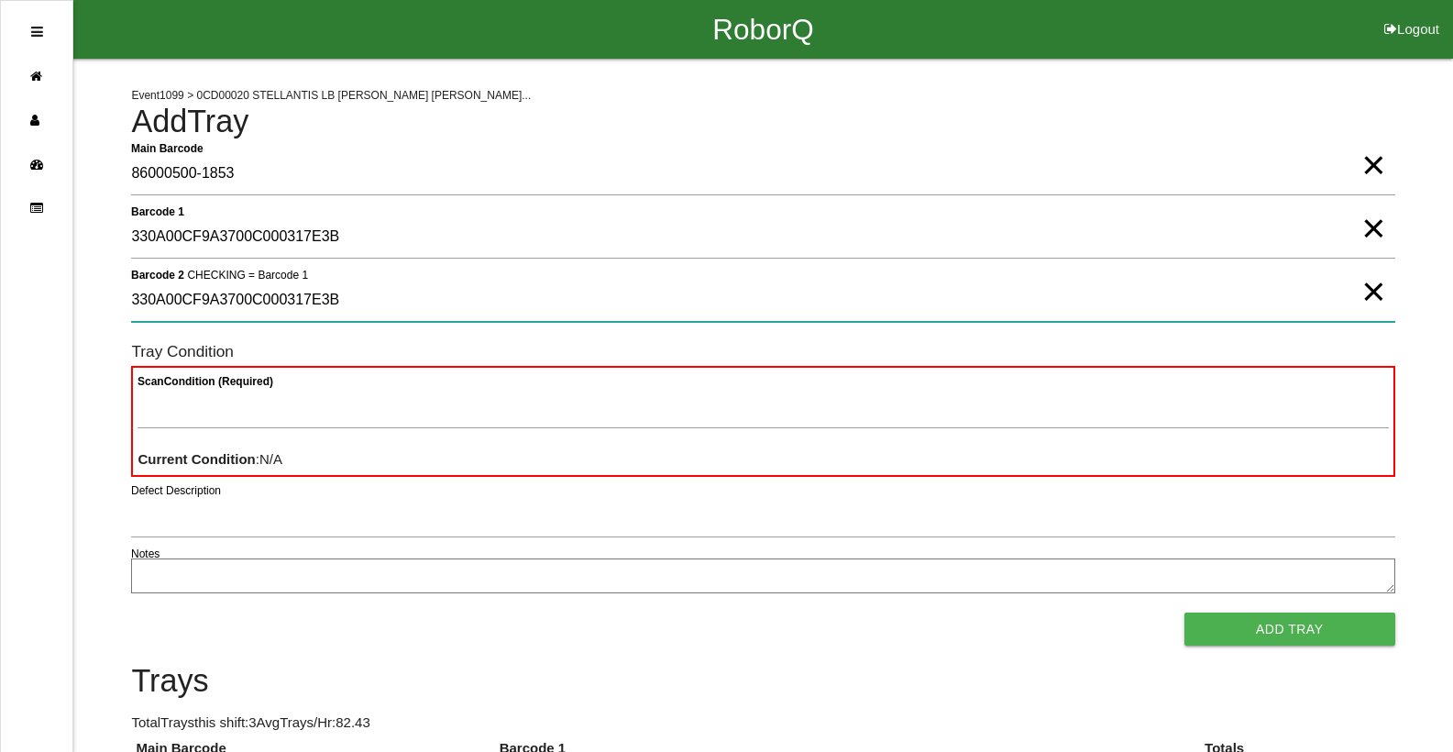
type 2 "330A00CF9A3700C000317E3B"
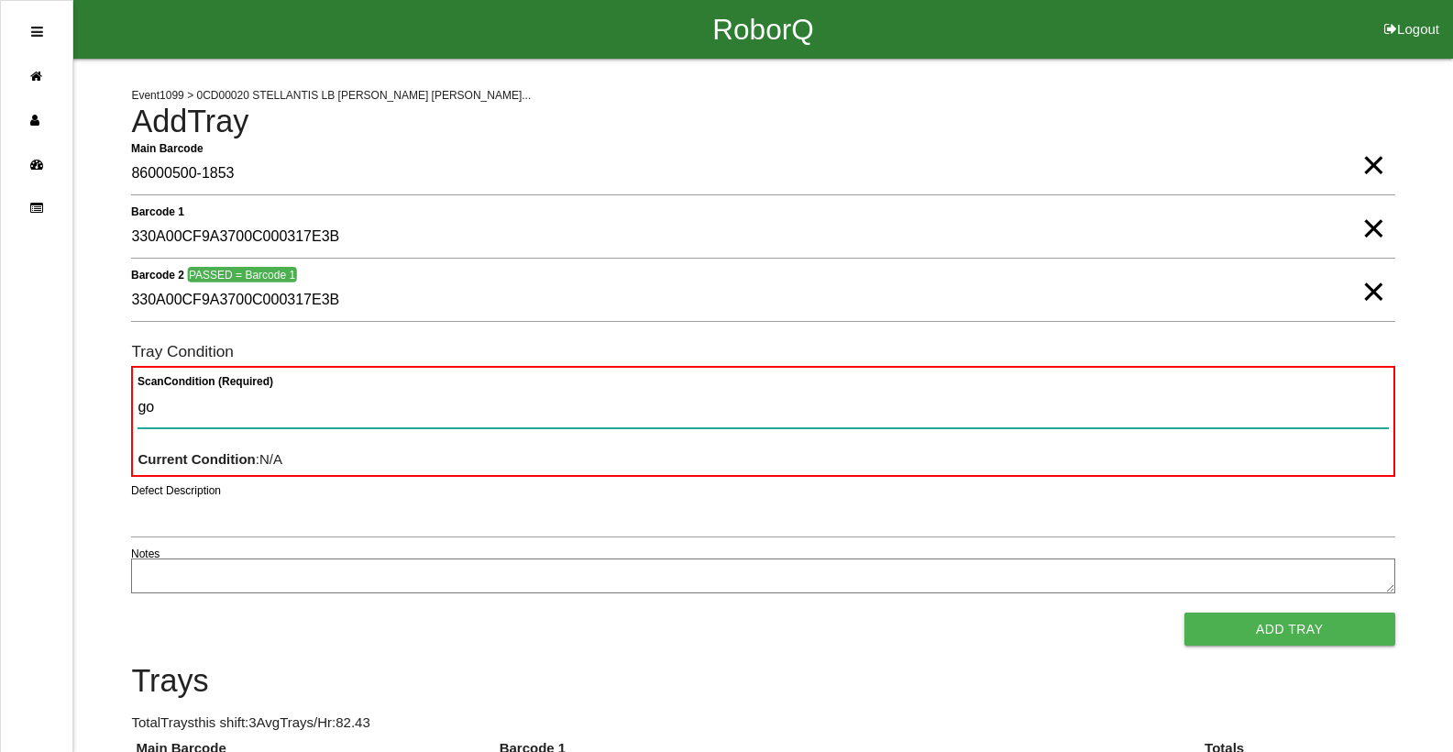
type Condition "goo"
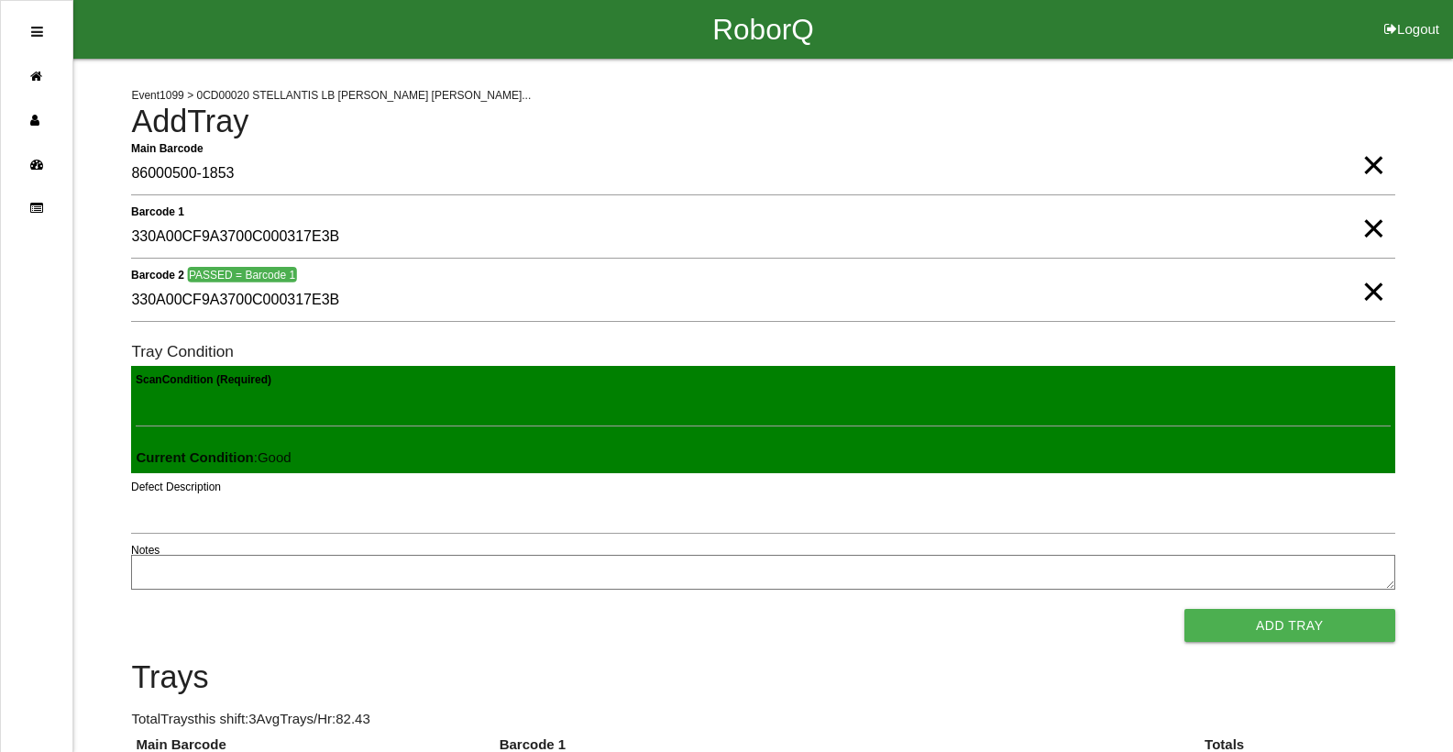
click at [1184, 609] on button "Add Tray" at bounding box center [1289, 625] width 211 height 33
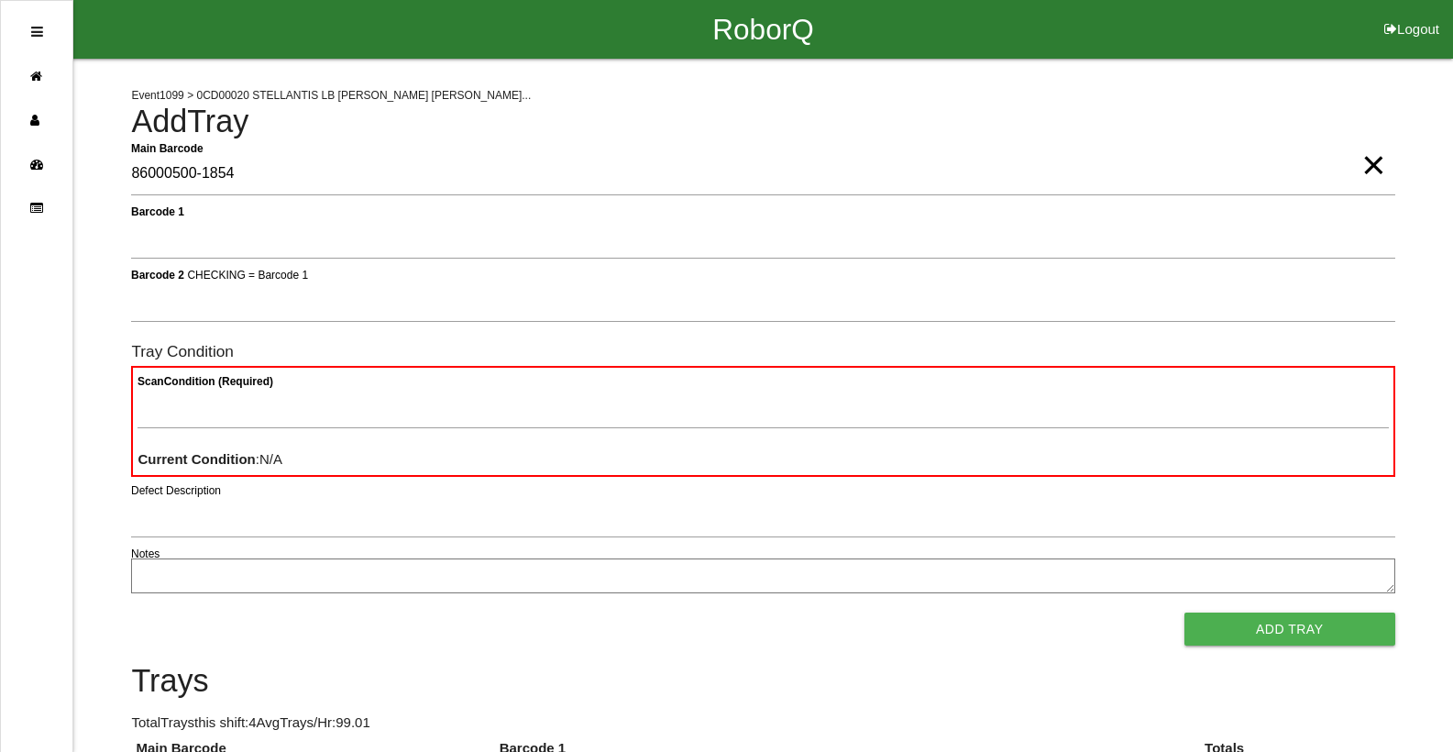
type Barcode "86000500-1854"
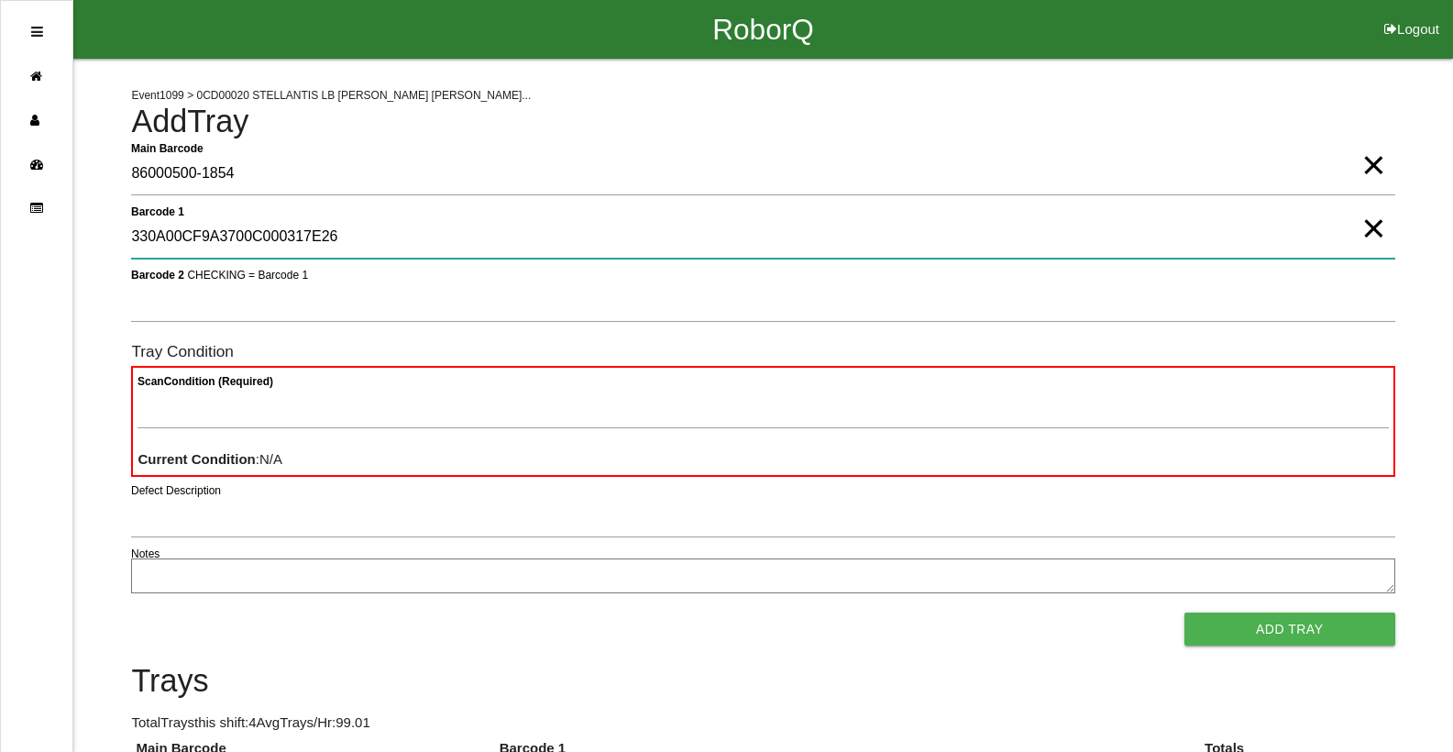
type 1 "330A00CF9A3700C000317E26"
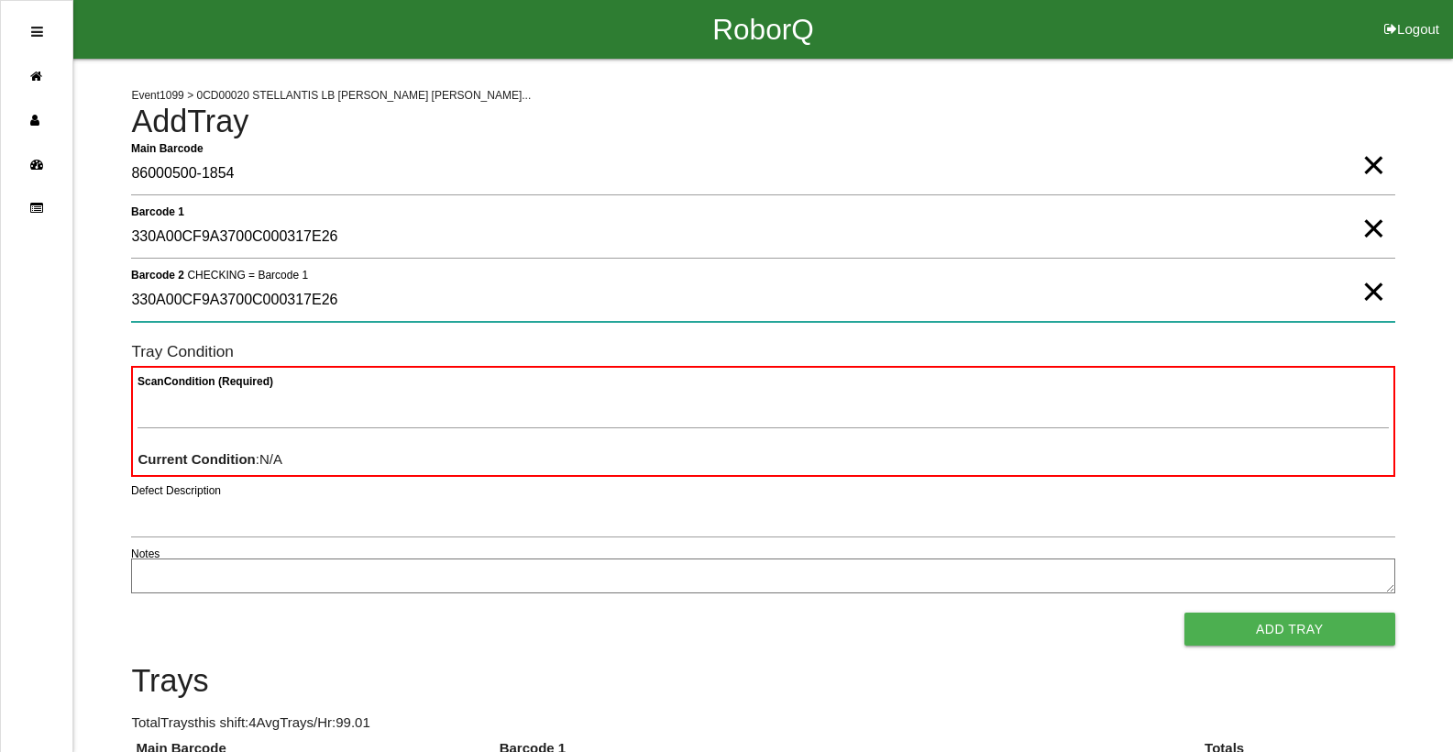
type 2 "330A00CF9A3700C000317E26"
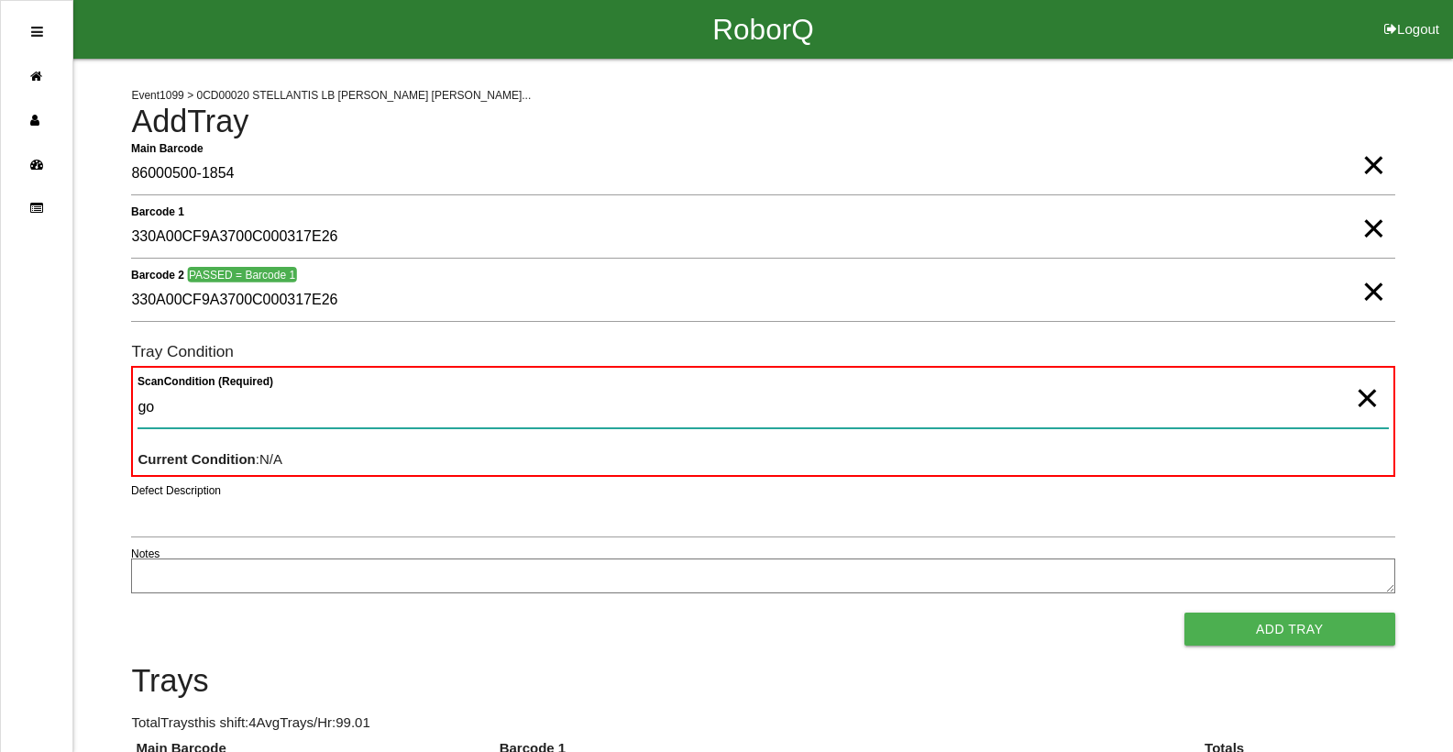
type Condition "goo"
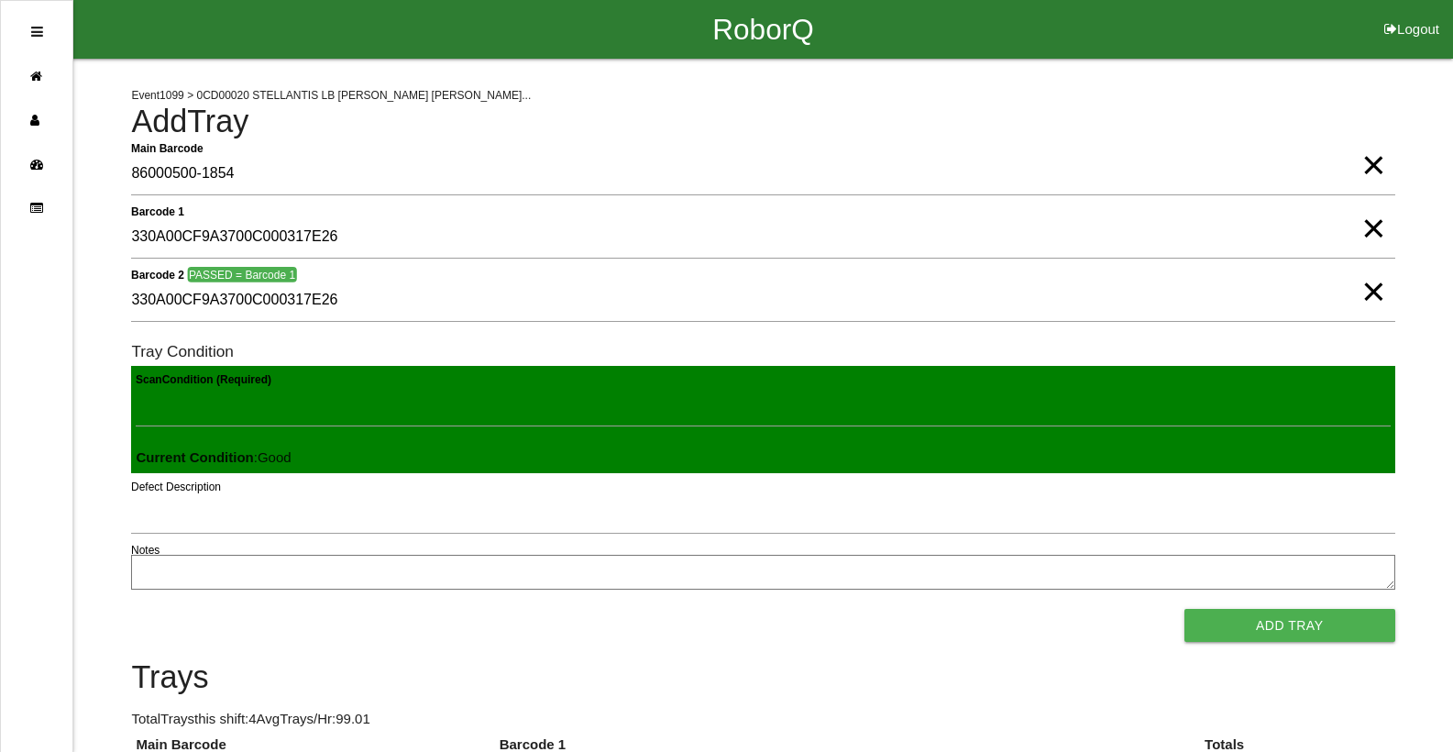
click at [1184, 609] on button "Add Tray" at bounding box center [1289, 625] width 211 height 33
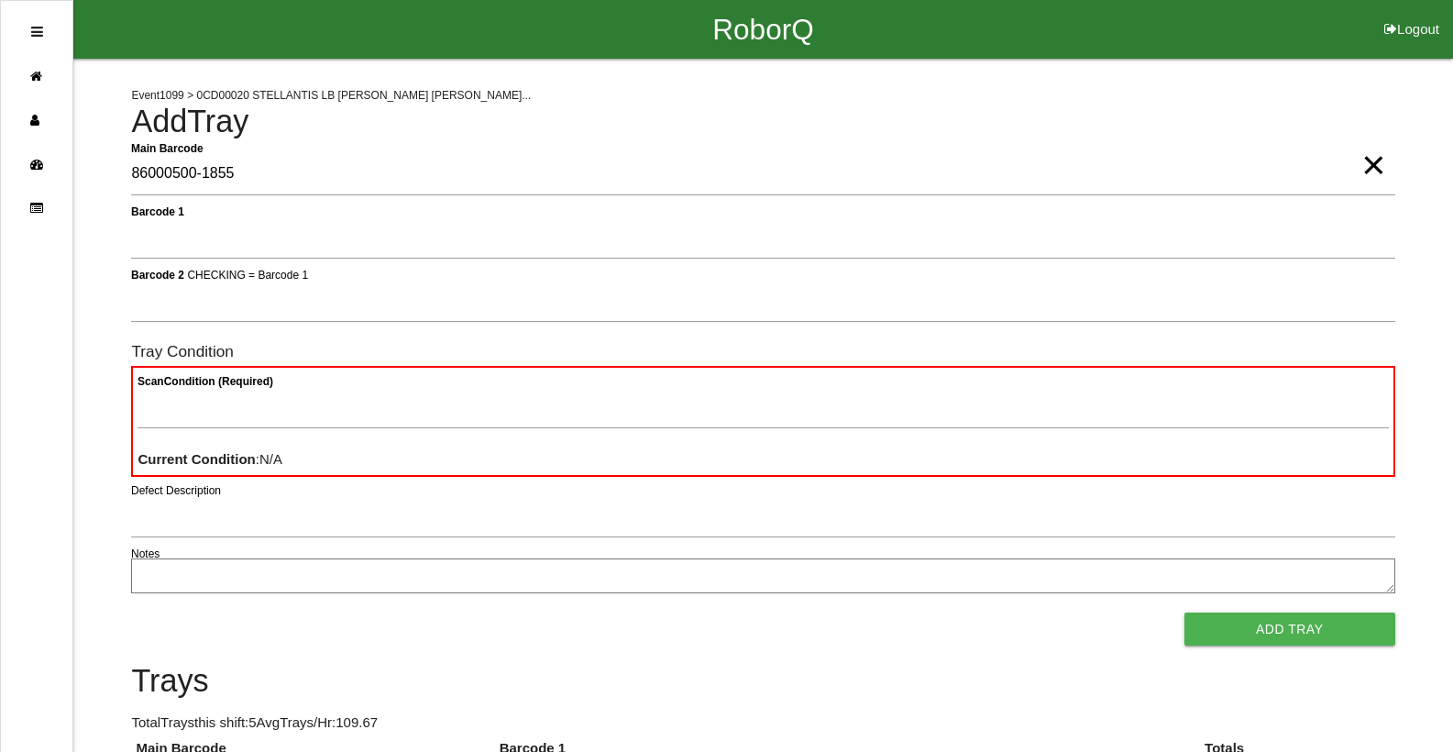
type Barcode "86000500-1855"
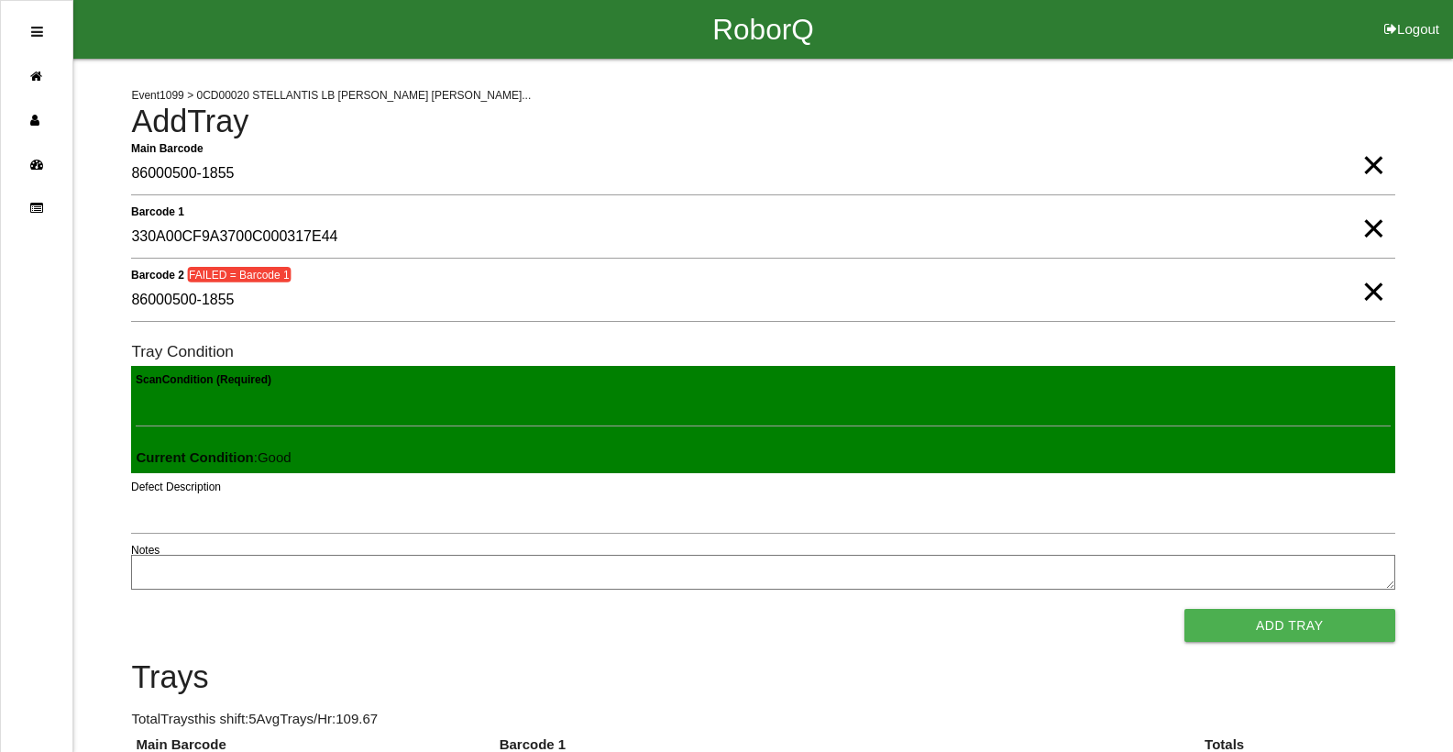
click at [1184, 609] on button "Add Tray" at bounding box center [1289, 625] width 211 height 33
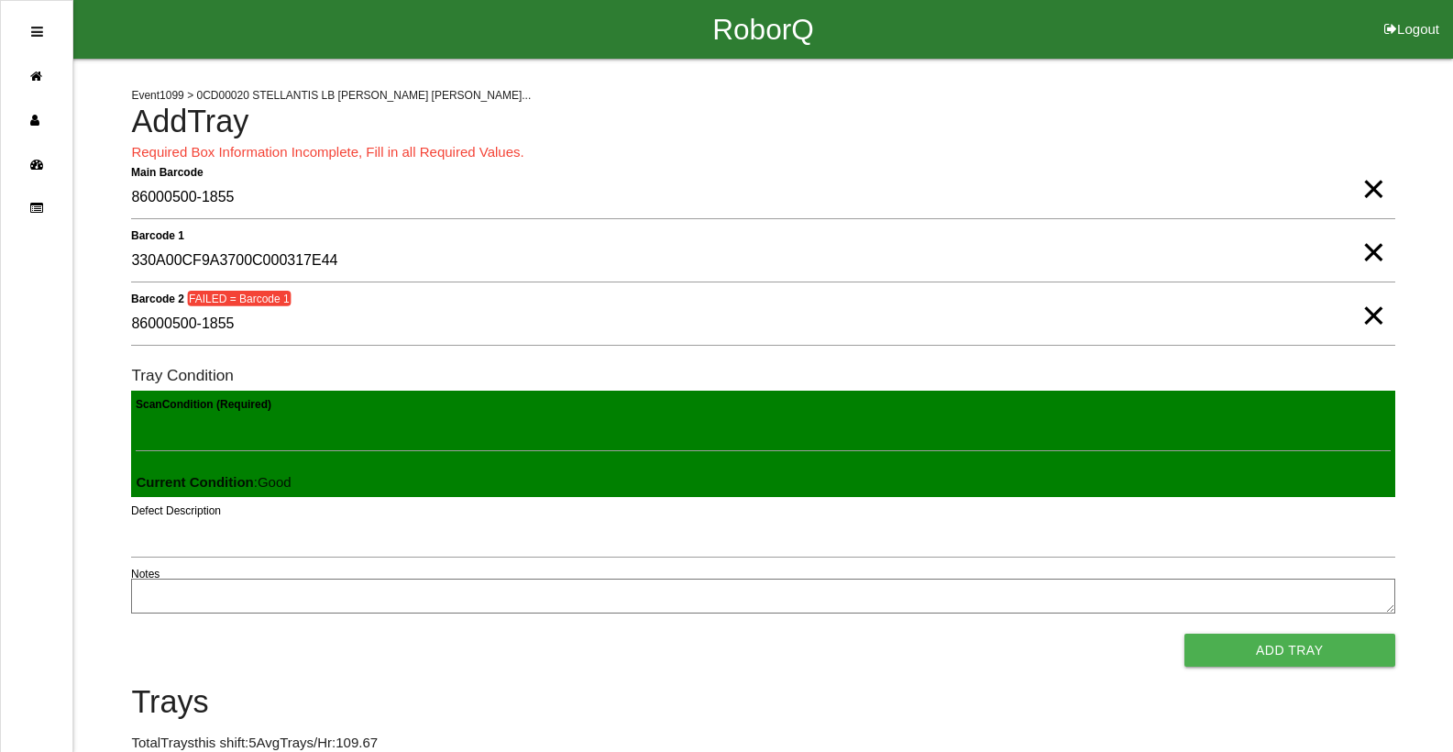
click at [1379, 315] on span "×" at bounding box center [1373, 297] width 24 height 37
click at [1366, 252] on span "×" at bounding box center [1373, 233] width 24 height 37
click at [1376, 184] on span "×" at bounding box center [1373, 170] width 24 height 37
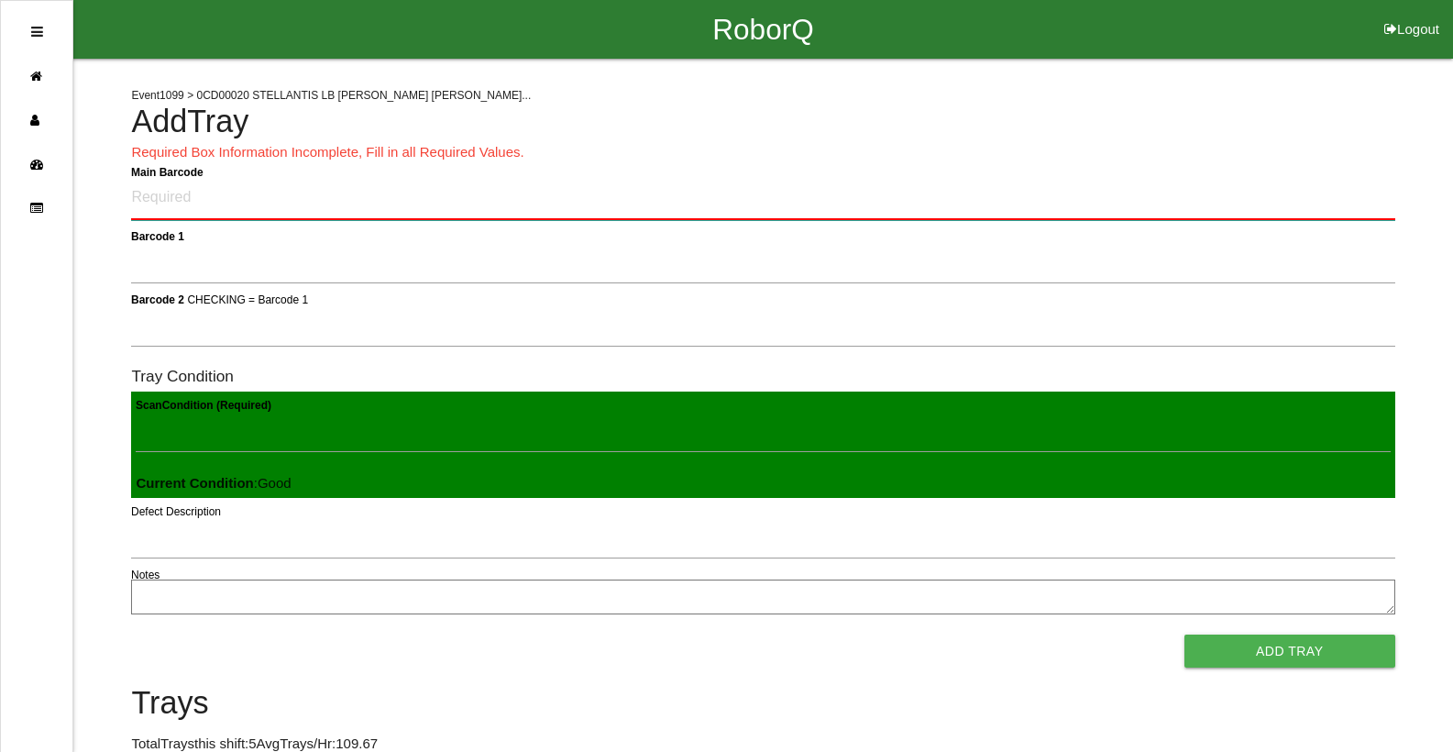
click at [176, 192] on Barcode "Main Barcode" at bounding box center [762, 198] width 1263 height 43
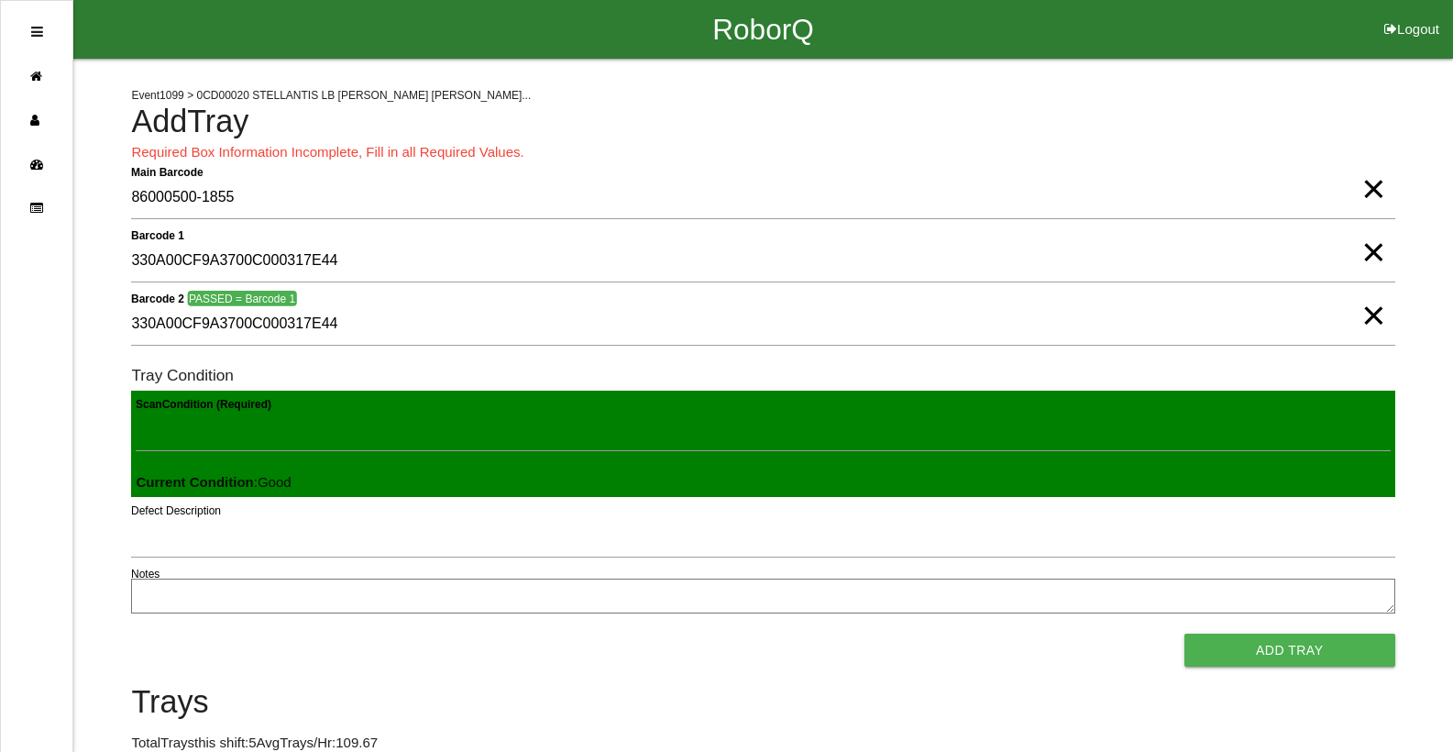
click at [1184, 633] on button "Add Tray" at bounding box center [1289, 649] width 211 height 33
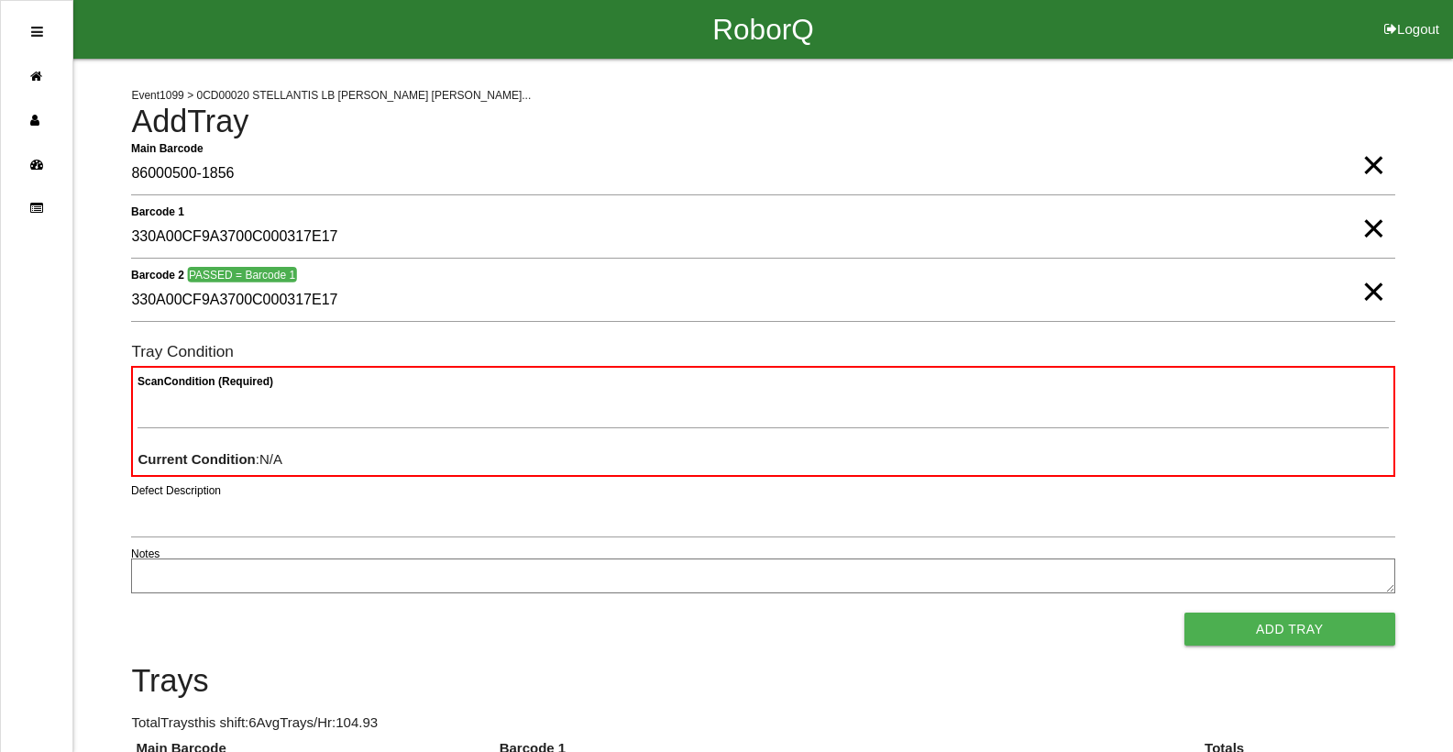
click at [1375, 291] on span "×" at bounding box center [1373, 273] width 24 height 37
click at [573, 272] on form "Main Barcode 86000500-1856 × Barcode 1 330A00CF9A3700C000317E17 × Barcode 2 CHE…" at bounding box center [762, 399] width 1263 height 493
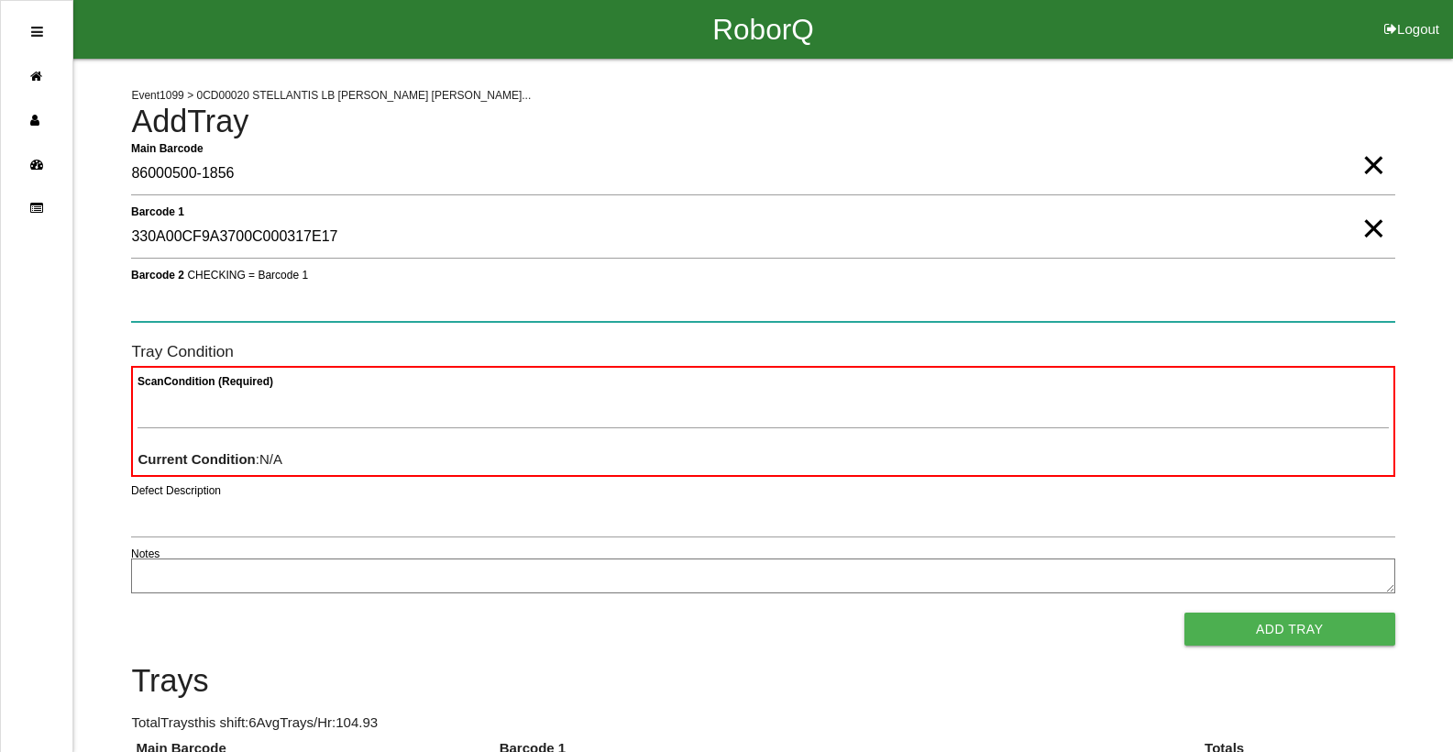
click at [539, 310] on 2 "Barcode 2 CHECKING = Barcode 1" at bounding box center [762, 301] width 1263 height 42
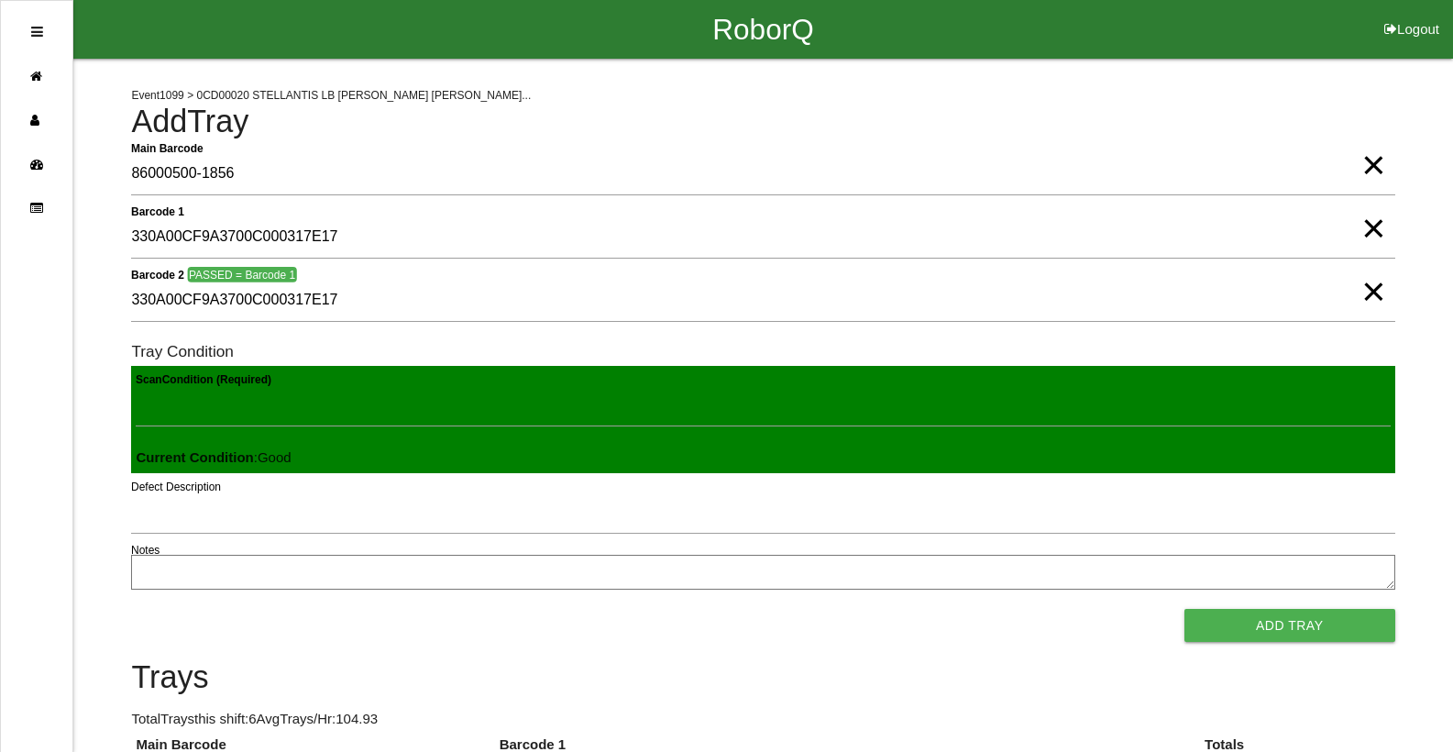
click at [1184, 609] on button "Add Tray" at bounding box center [1289, 625] width 211 height 33
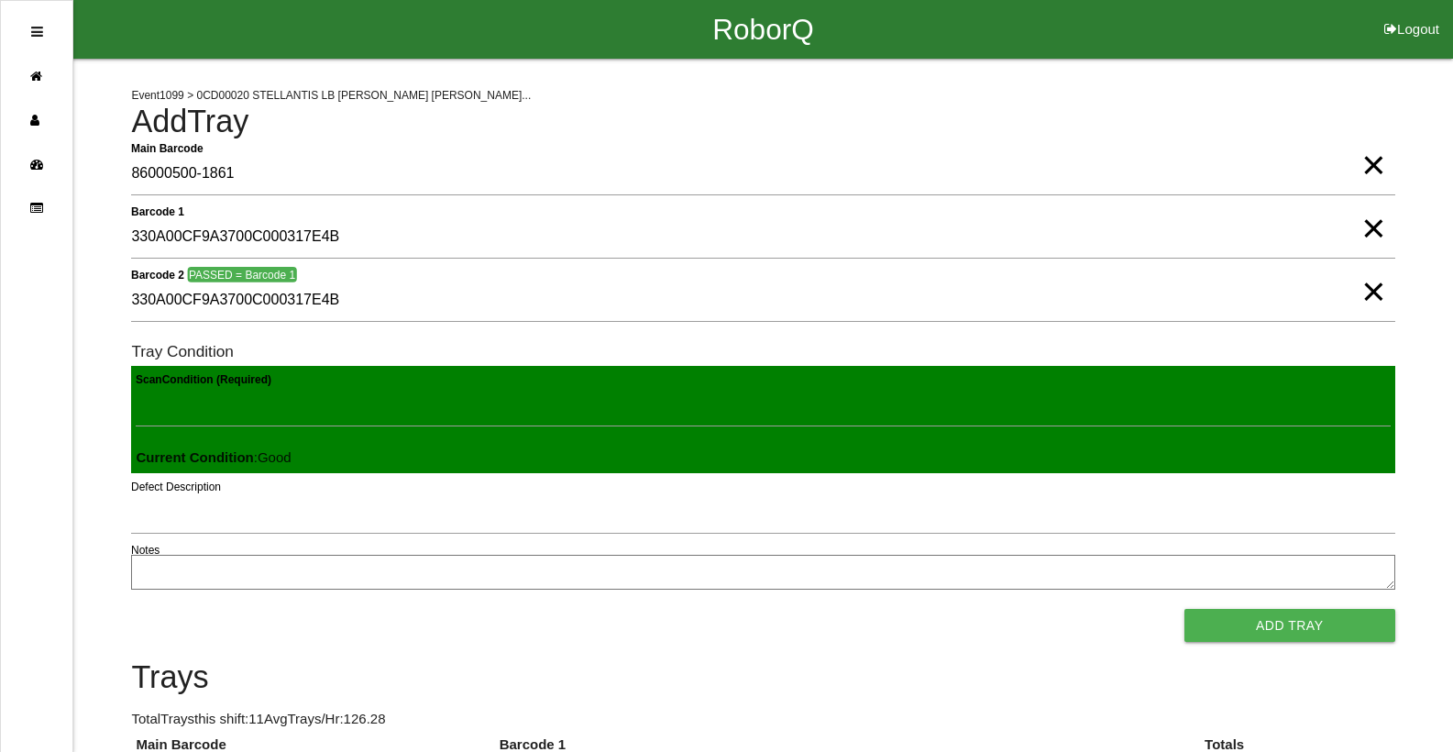
click at [1184, 609] on button "Add Tray" at bounding box center [1289, 625] width 211 height 33
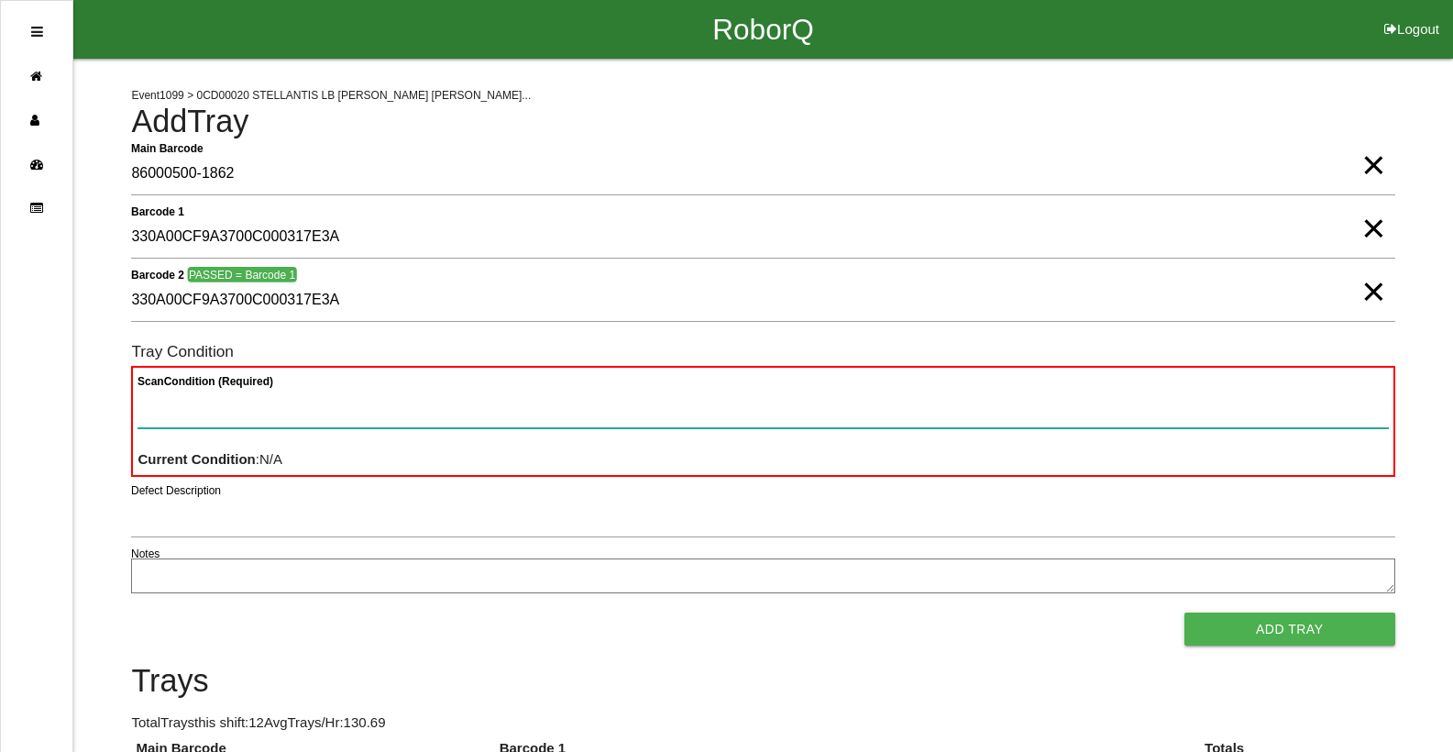
click at [1184, 612] on button "Add Tray" at bounding box center [1289, 628] width 211 height 33
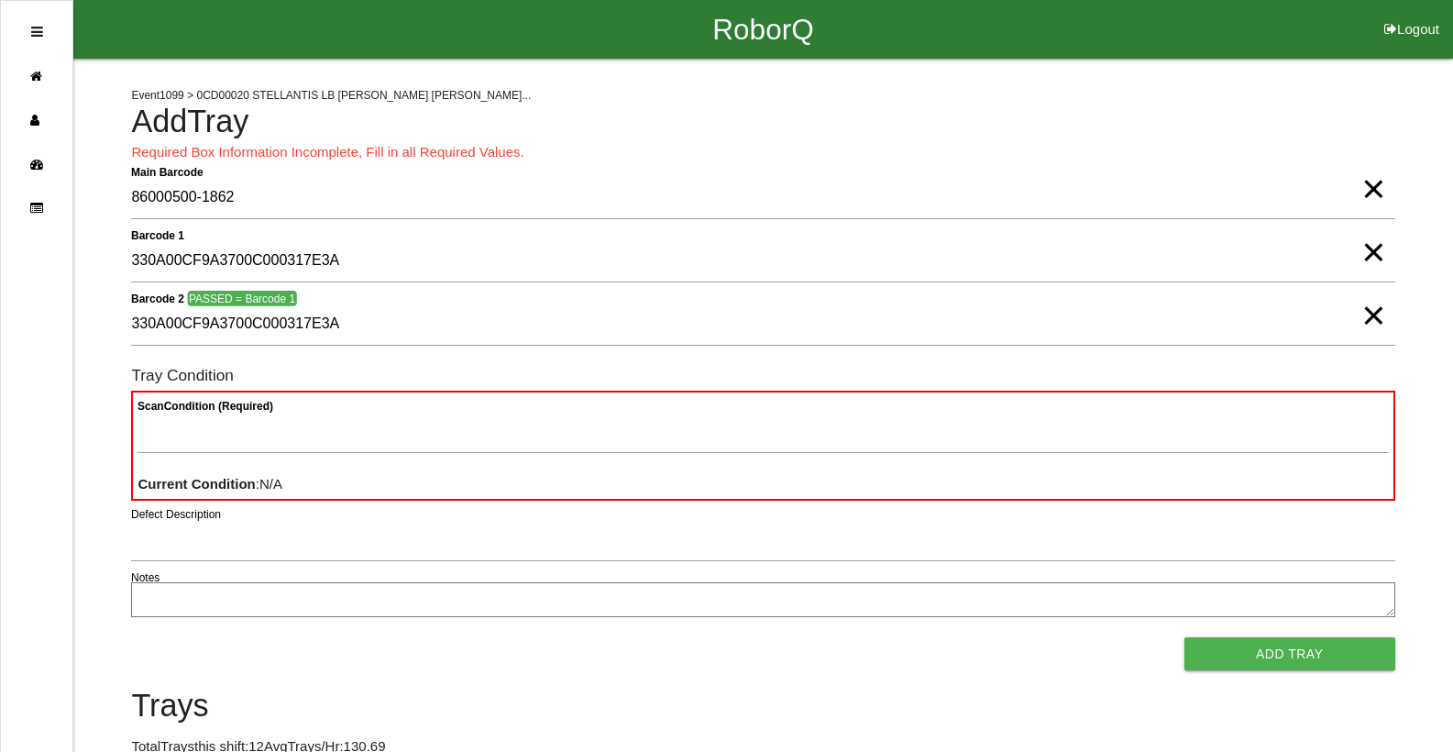
click at [1184, 637] on button "Add Tray" at bounding box center [1289, 653] width 211 height 33
click at [1368, 189] on span "×" at bounding box center [1373, 170] width 24 height 37
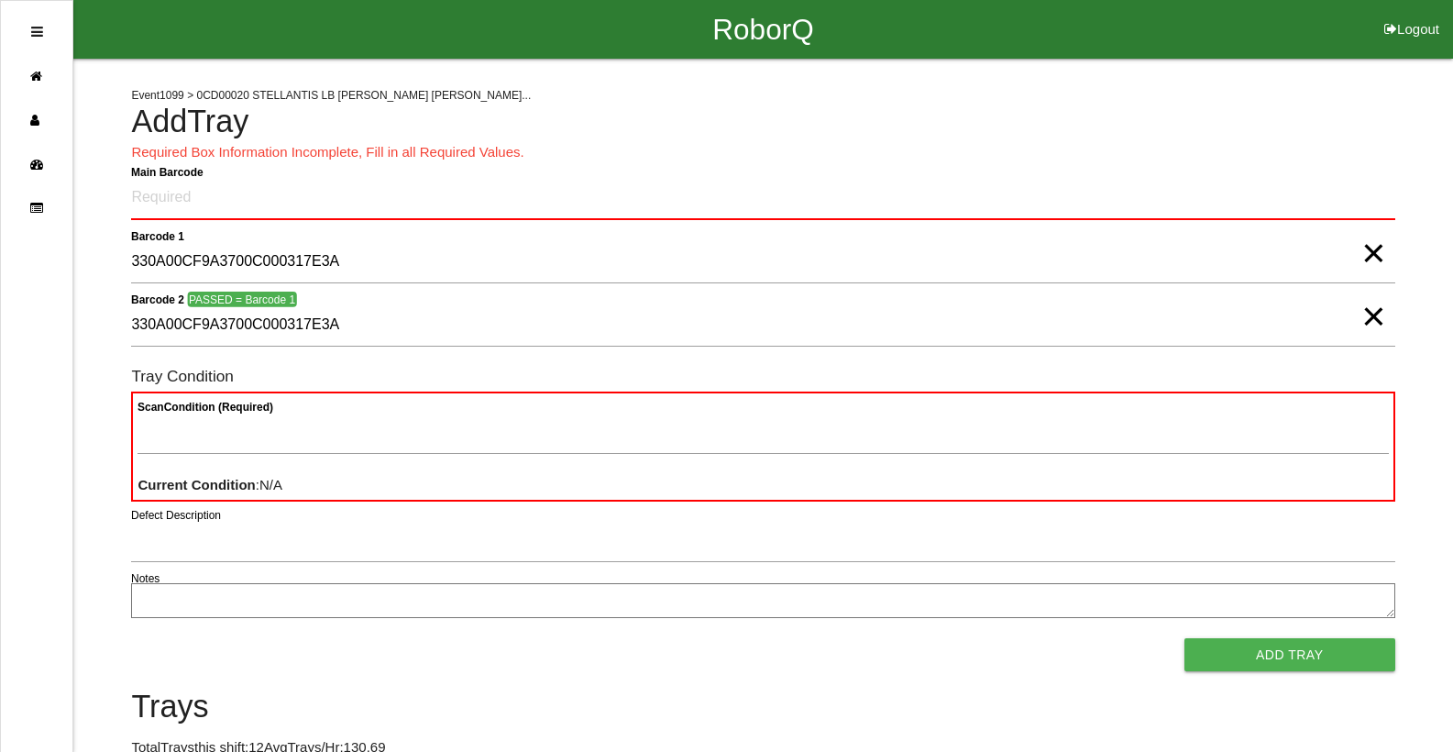
click at [1376, 253] on span "×" at bounding box center [1373, 234] width 24 height 37
click at [1377, 316] on span "×" at bounding box center [1373, 298] width 24 height 37
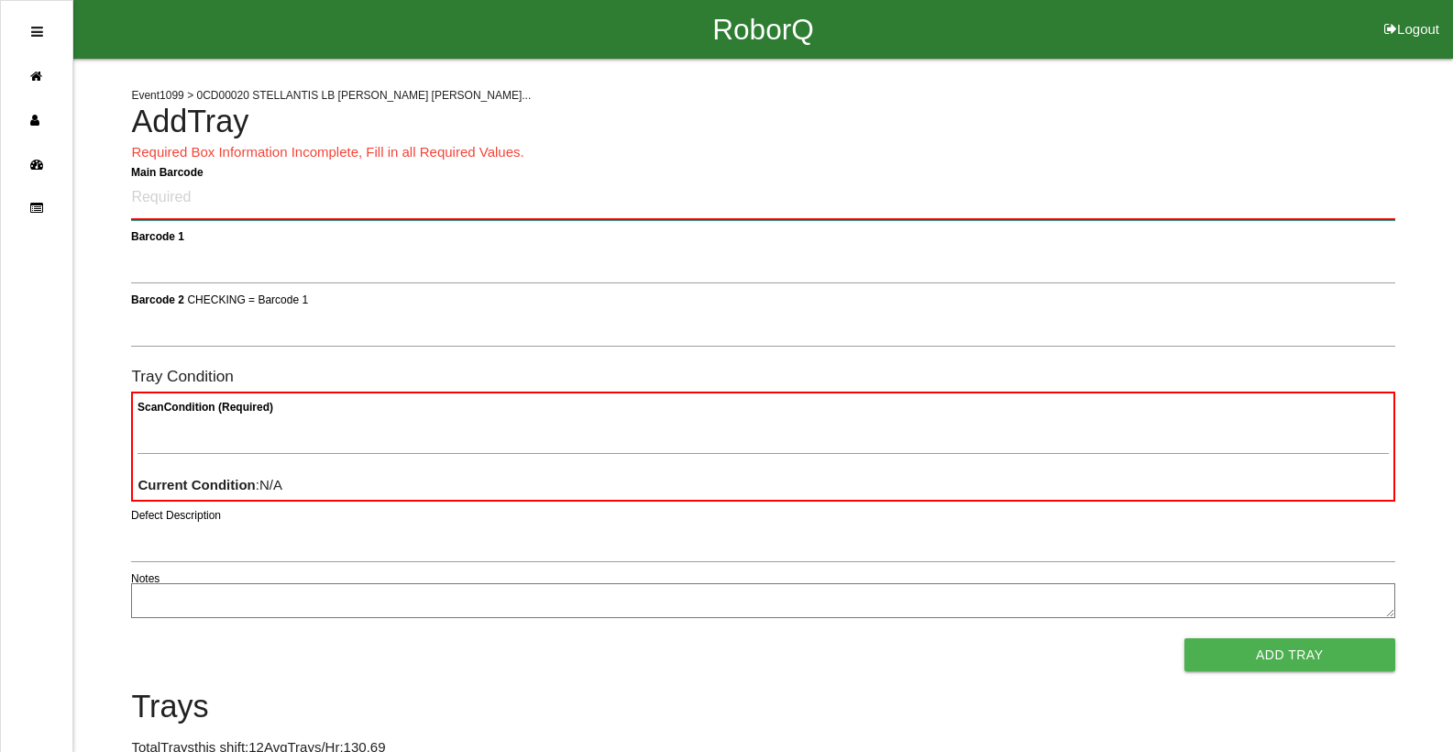
click at [1234, 213] on Barcode "Main Barcode" at bounding box center [762, 198] width 1263 height 43
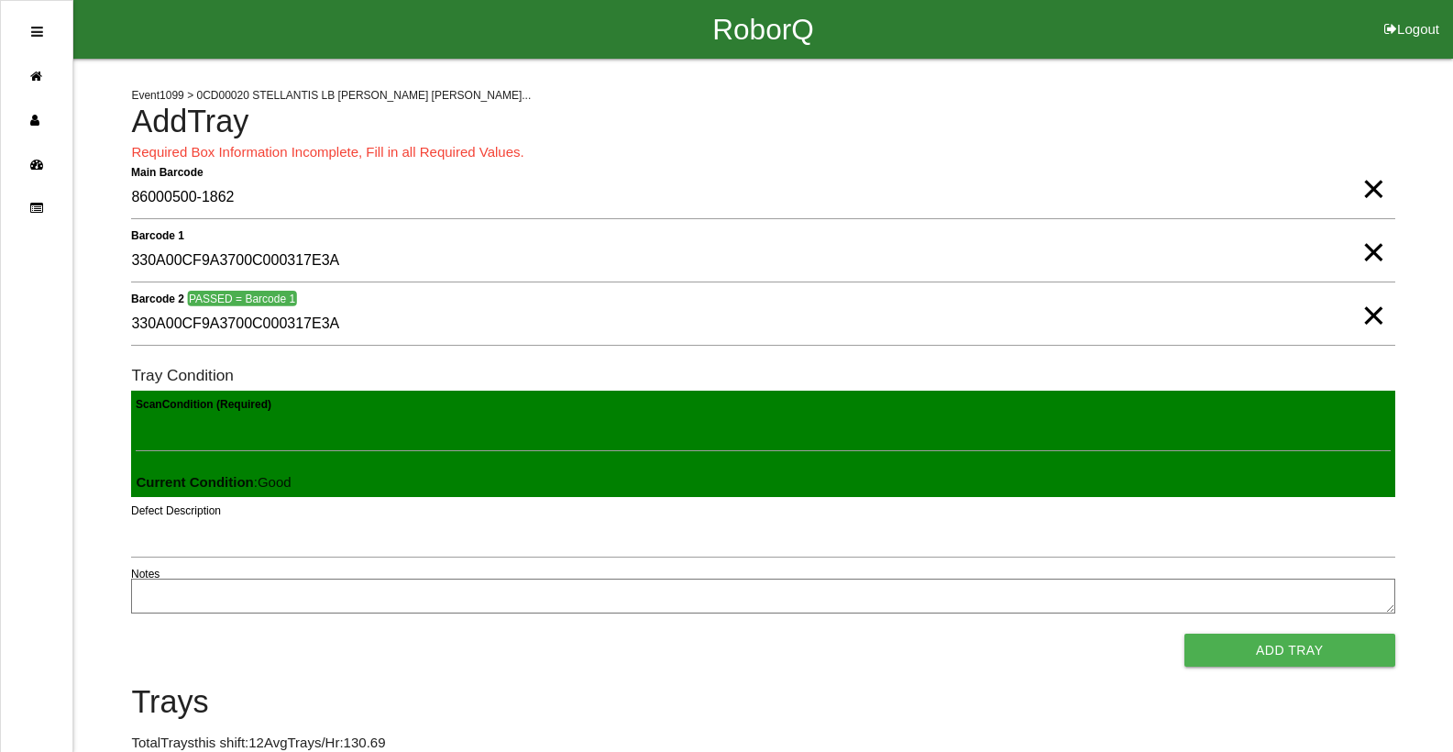
click at [1184, 633] on button "Add Tray" at bounding box center [1289, 649] width 211 height 33
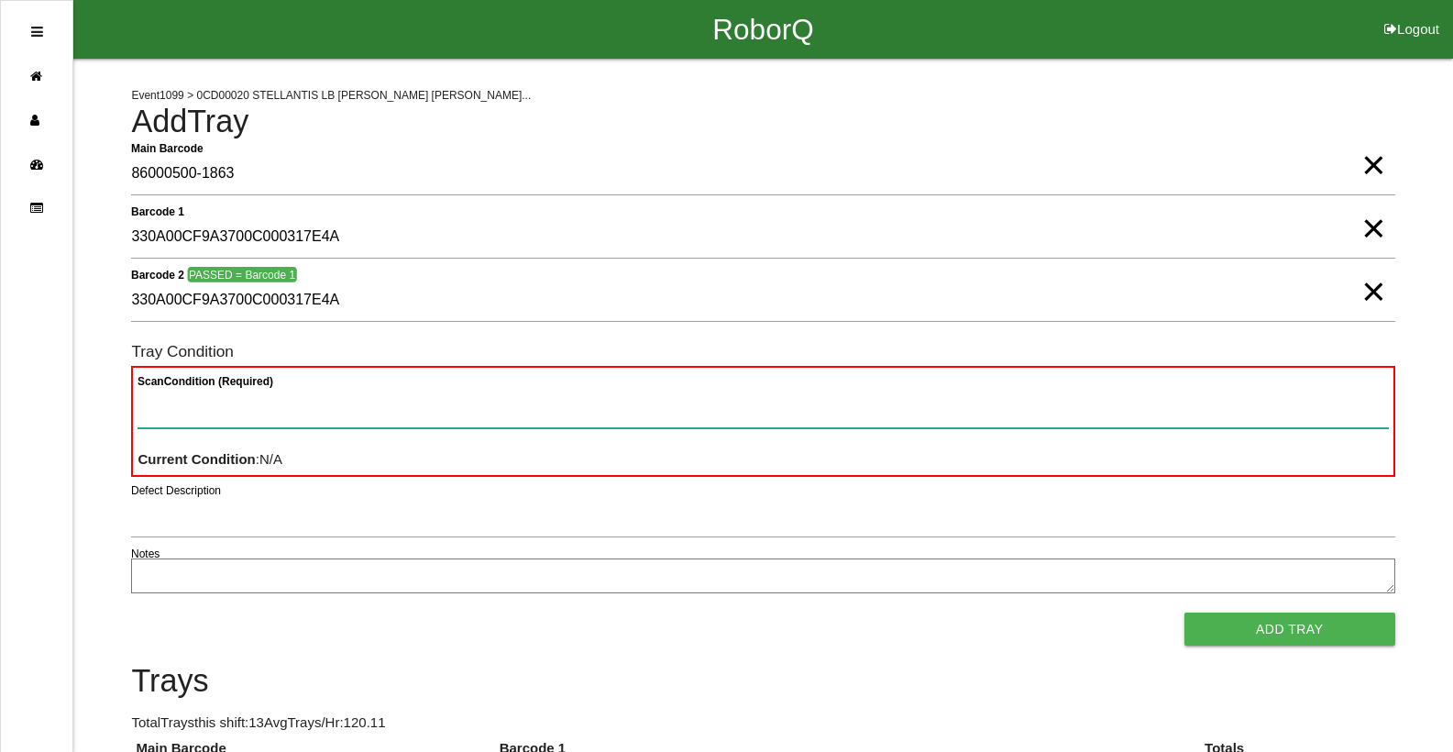
click at [1184, 612] on button "Add Tray" at bounding box center [1289, 628] width 211 height 33
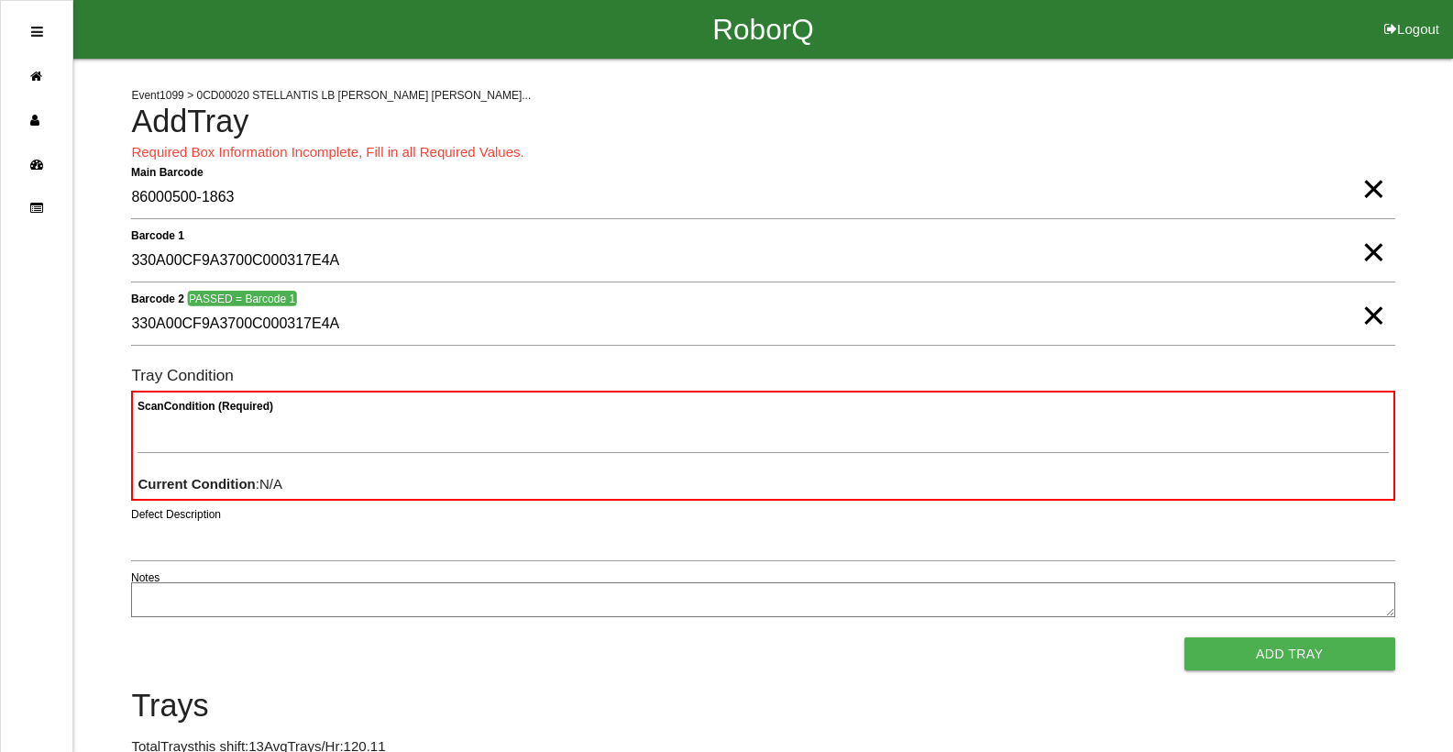
click at [1184, 637] on button "Add Tray" at bounding box center [1289, 653] width 211 height 33
click at [1375, 189] on span "×" at bounding box center [1373, 170] width 24 height 37
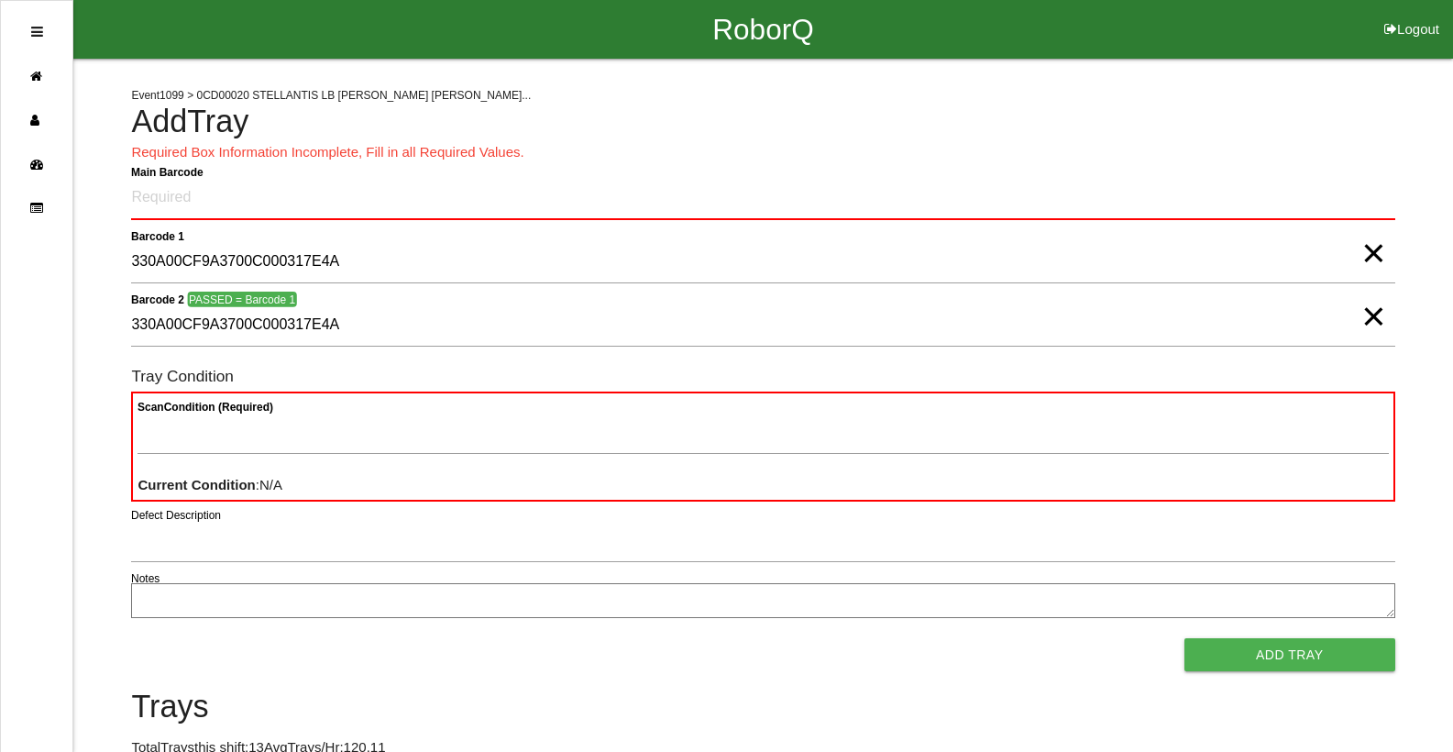
click at [1367, 253] on span "×" at bounding box center [1373, 234] width 24 height 37
click at [1372, 316] on span "×" at bounding box center [1373, 298] width 24 height 37
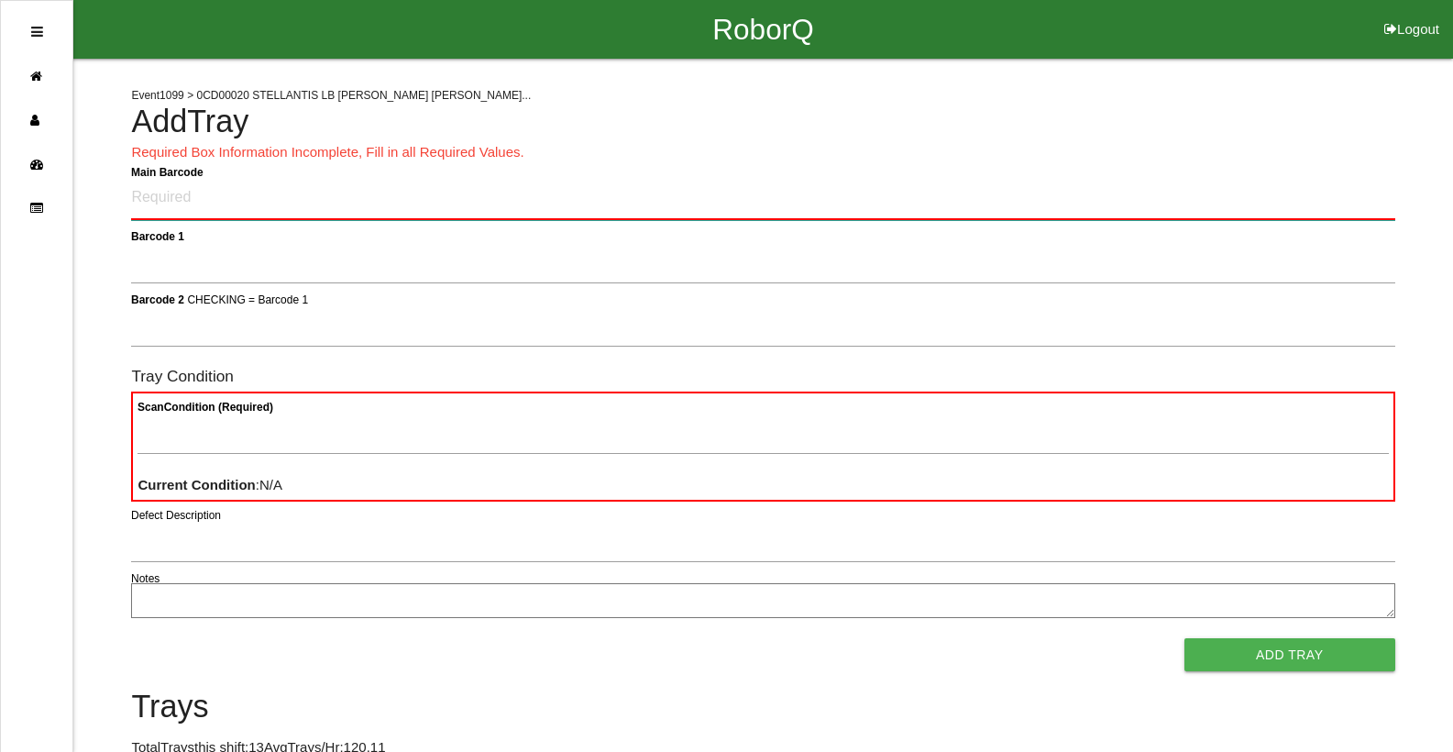
click at [295, 188] on Barcode "Main Barcode" at bounding box center [762, 198] width 1263 height 43
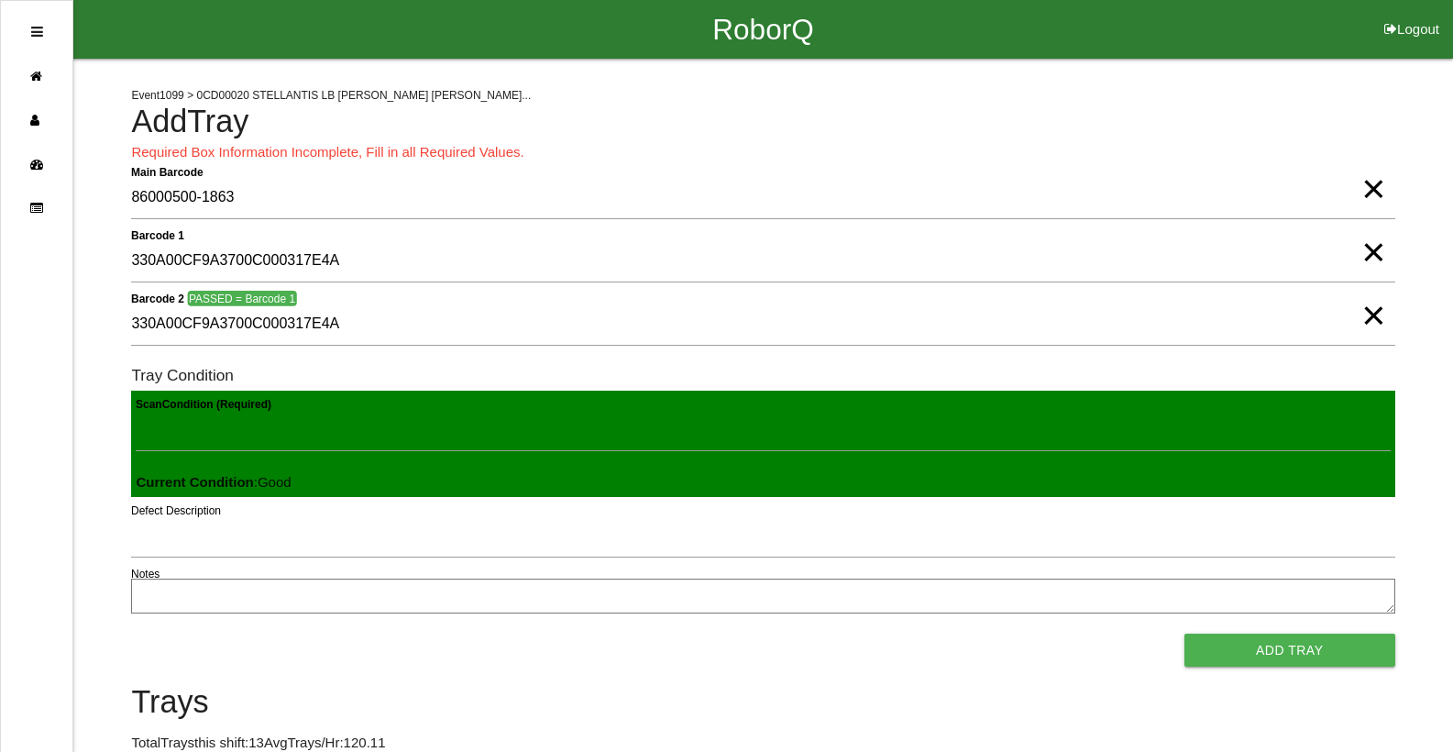
click at [1184, 633] on button "Add Tray" at bounding box center [1289, 649] width 211 height 33
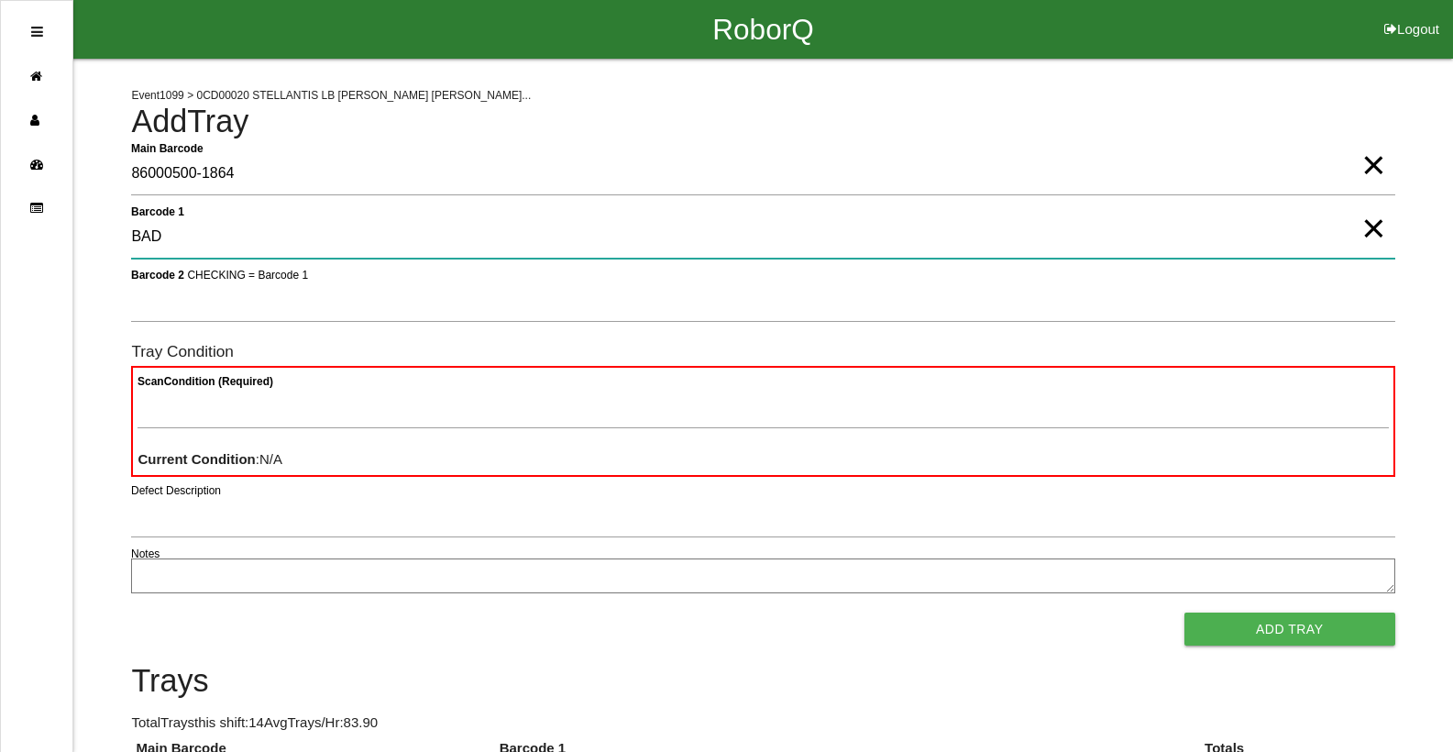
click at [361, 247] on 1 "BAD" at bounding box center [762, 237] width 1263 height 42
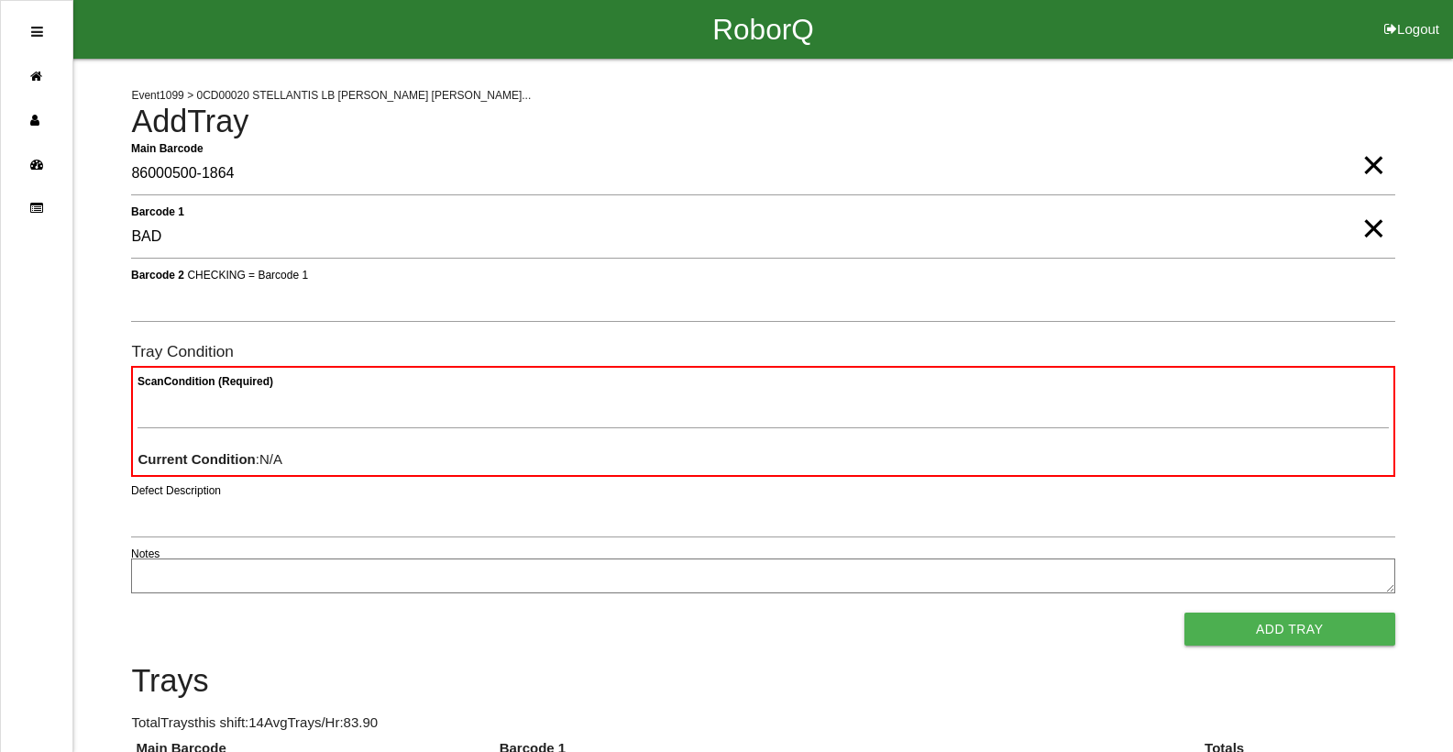
click at [1378, 228] on span "×" at bounding box center [1373, 210] width 24 height 37
click at [1364, 165] on span "×" at bounding box center [1373, 146] width 24 height 37
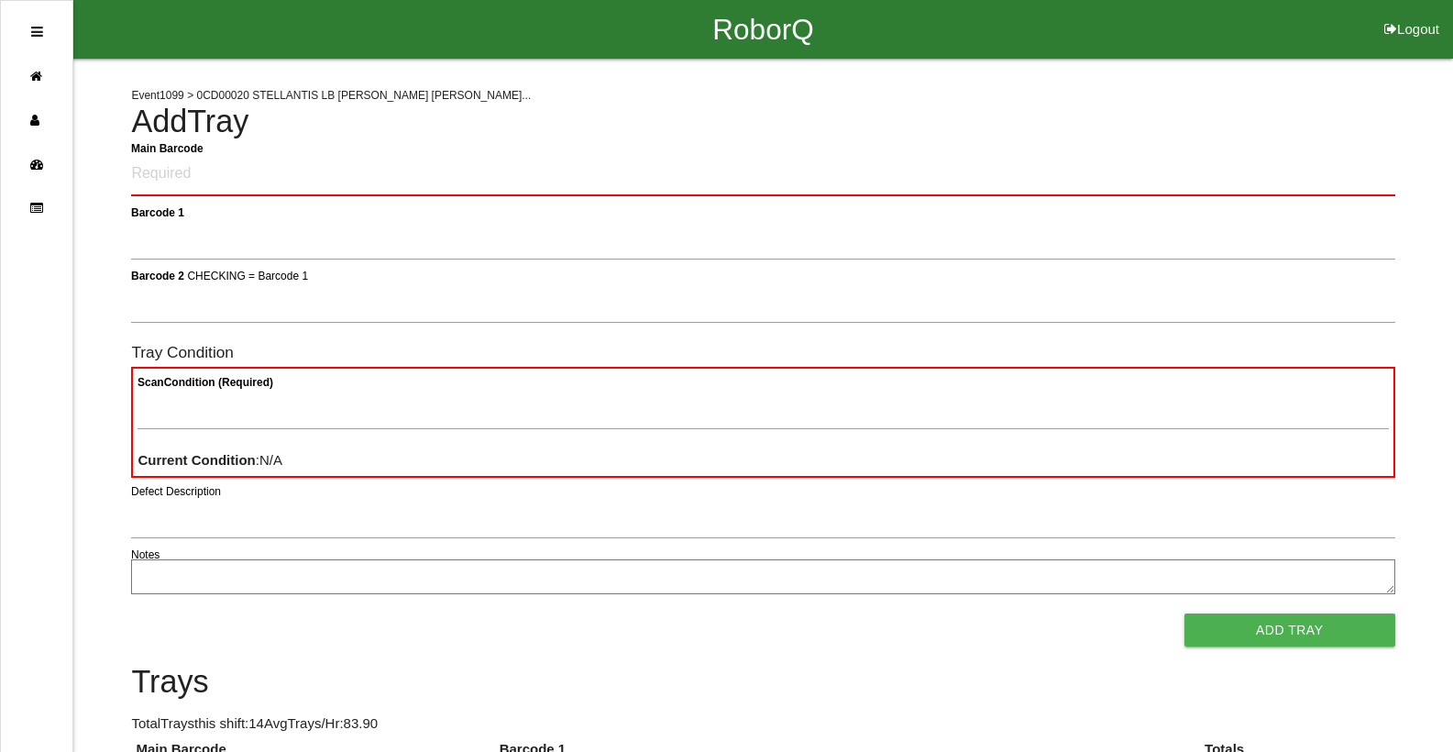
click at [522, 201] on div "Main Barcode" at bounding box center [762, 178] width 1263 height 50
click at [554, 175] on Barcode "Main Barcode" at bounding box center [762, 174] width 1263 height 43
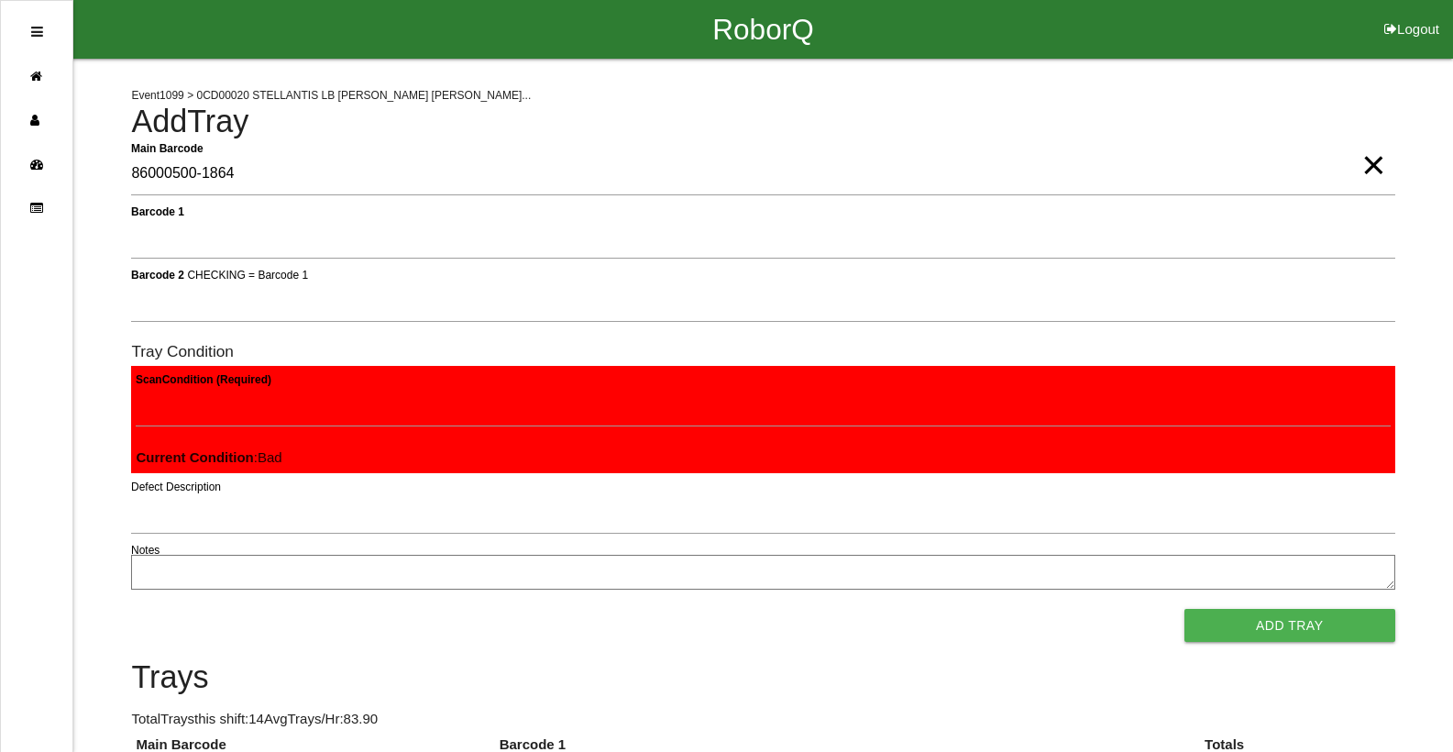
click at [1184, 609] on button "Add Tray" at bounding box center [1289, 625] width 211 height 33
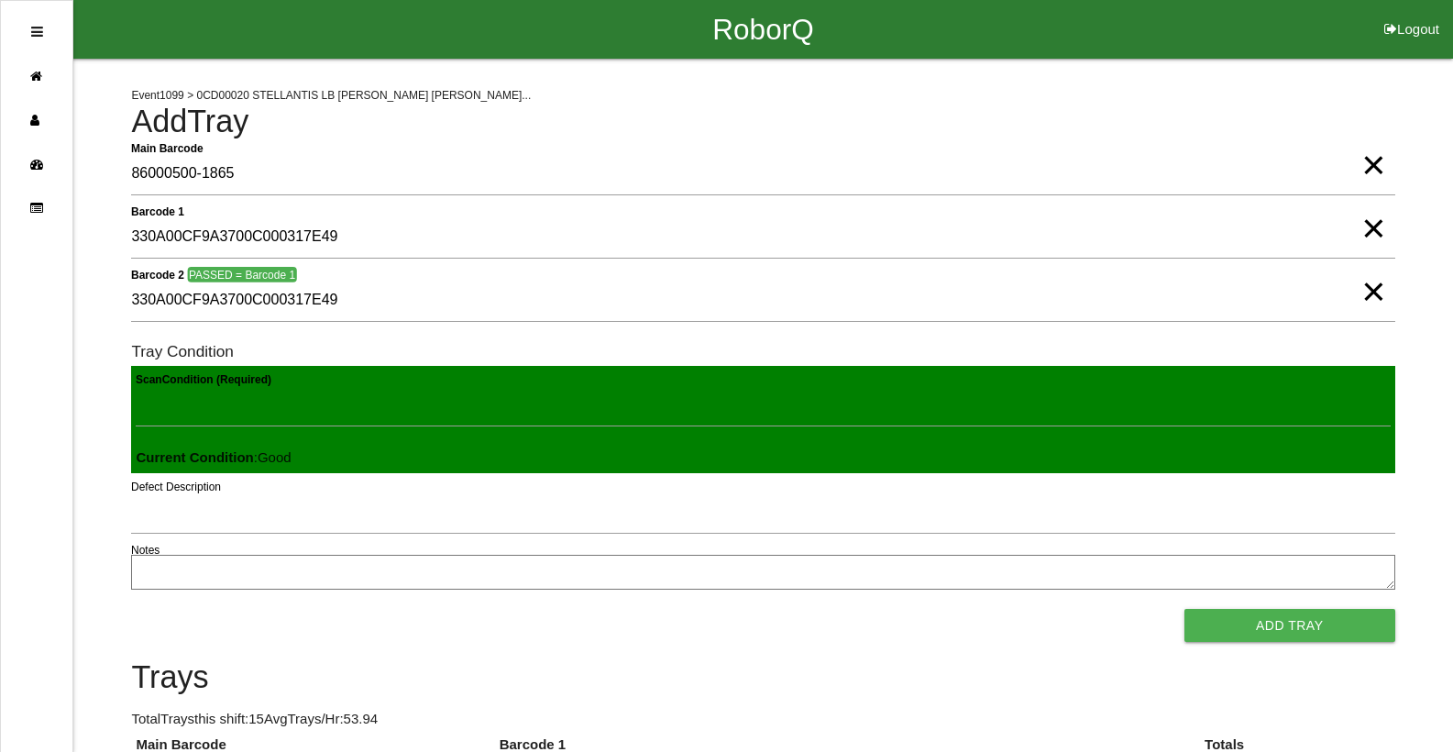
click at [1184, 609] on button "Add Tray" at bounding box center [1289, 625] width 211 height 33
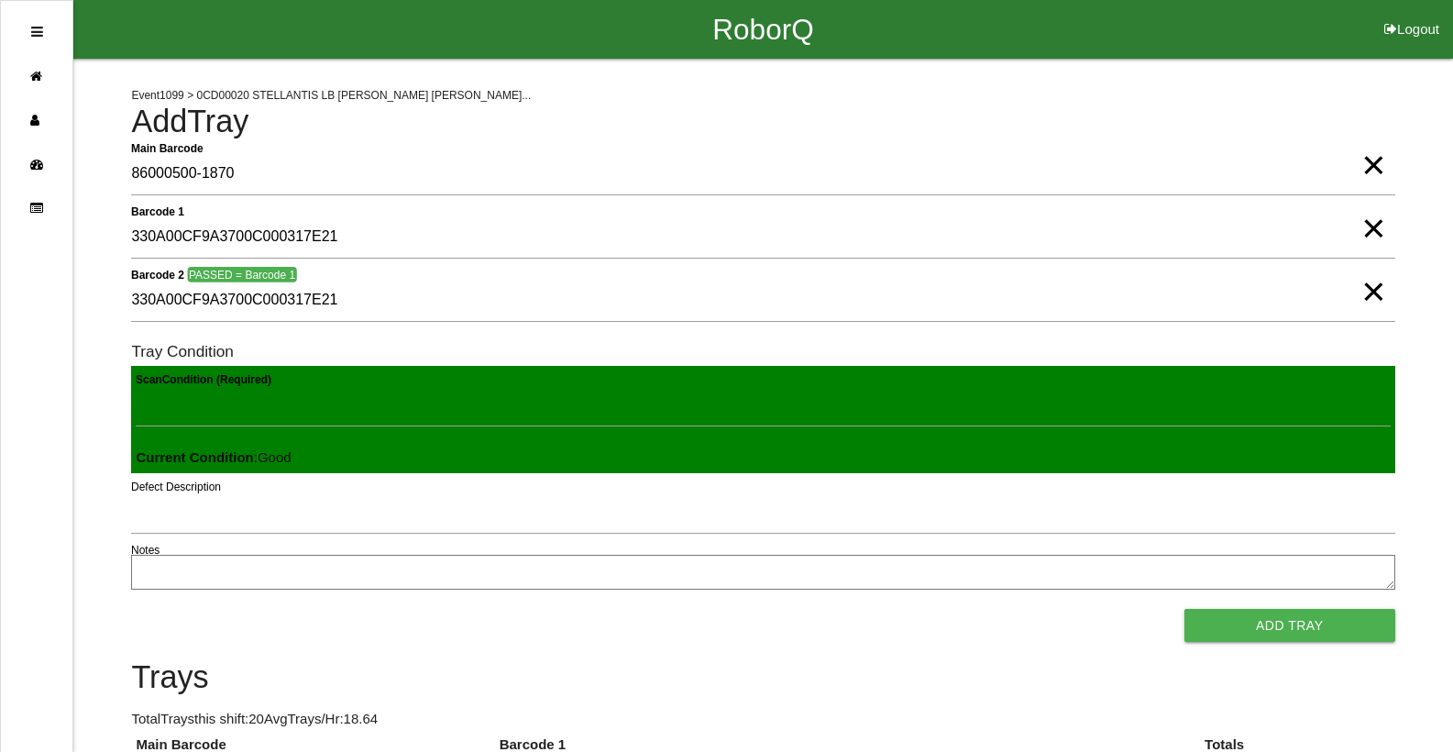
click at [1184, 609] on button "Add Tray" at bounding box center [1289, 625] width 211 height 33
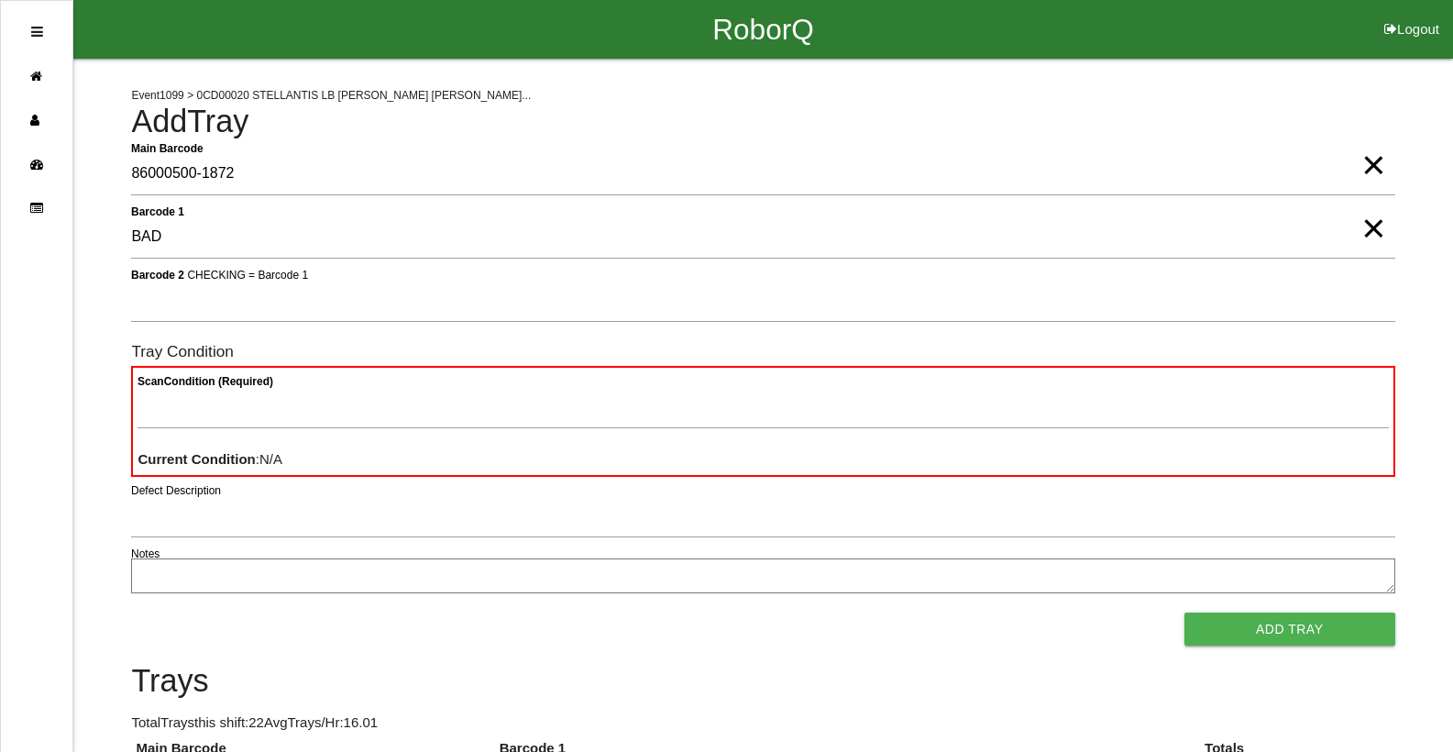
click at [1366, 165] on span "×" at bounding box center [1373, 146] width 24 height 37
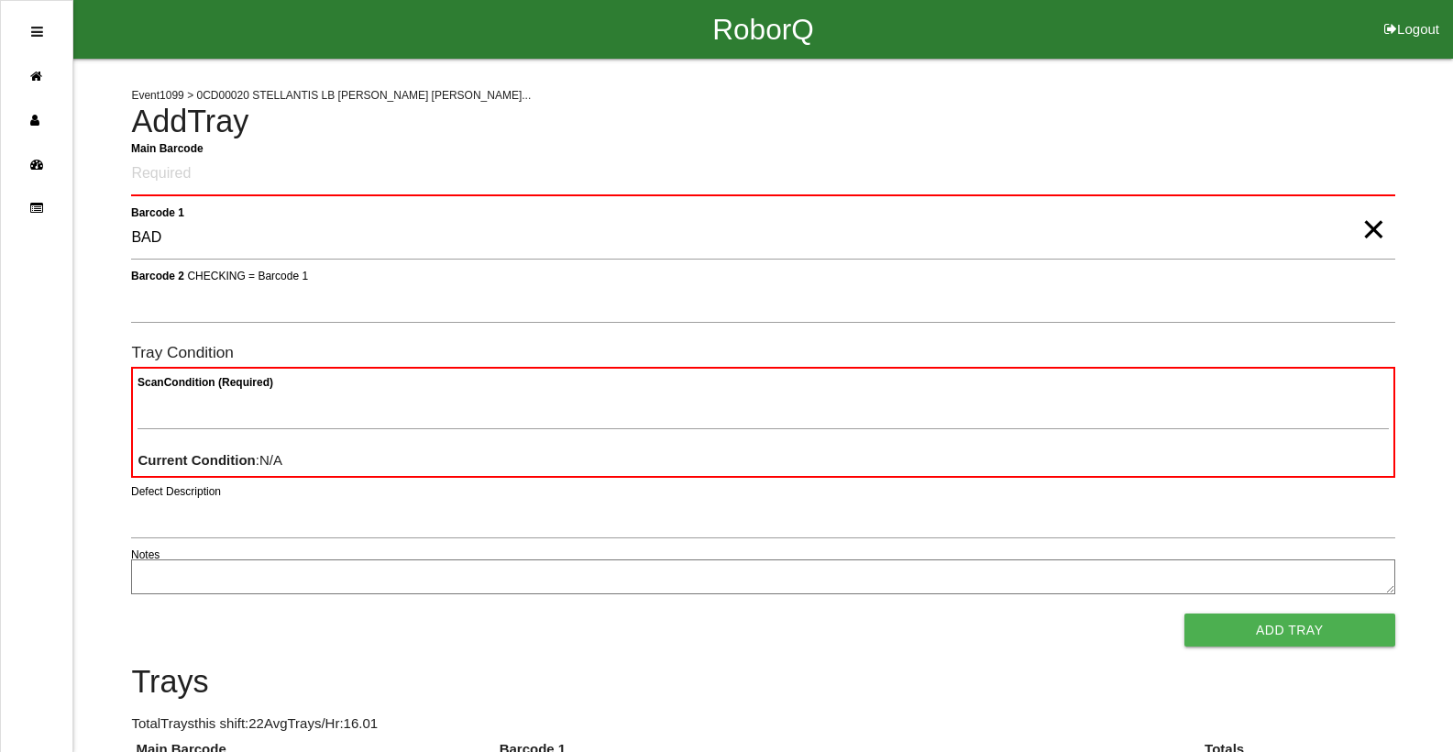
click at [1374, 229] on span "×" at bounding box center [1373, 210] width 24 height 37
click at [935, 163] on Barcode "Main Barcode" at bounding box center [762, 174] width 1263 height 43
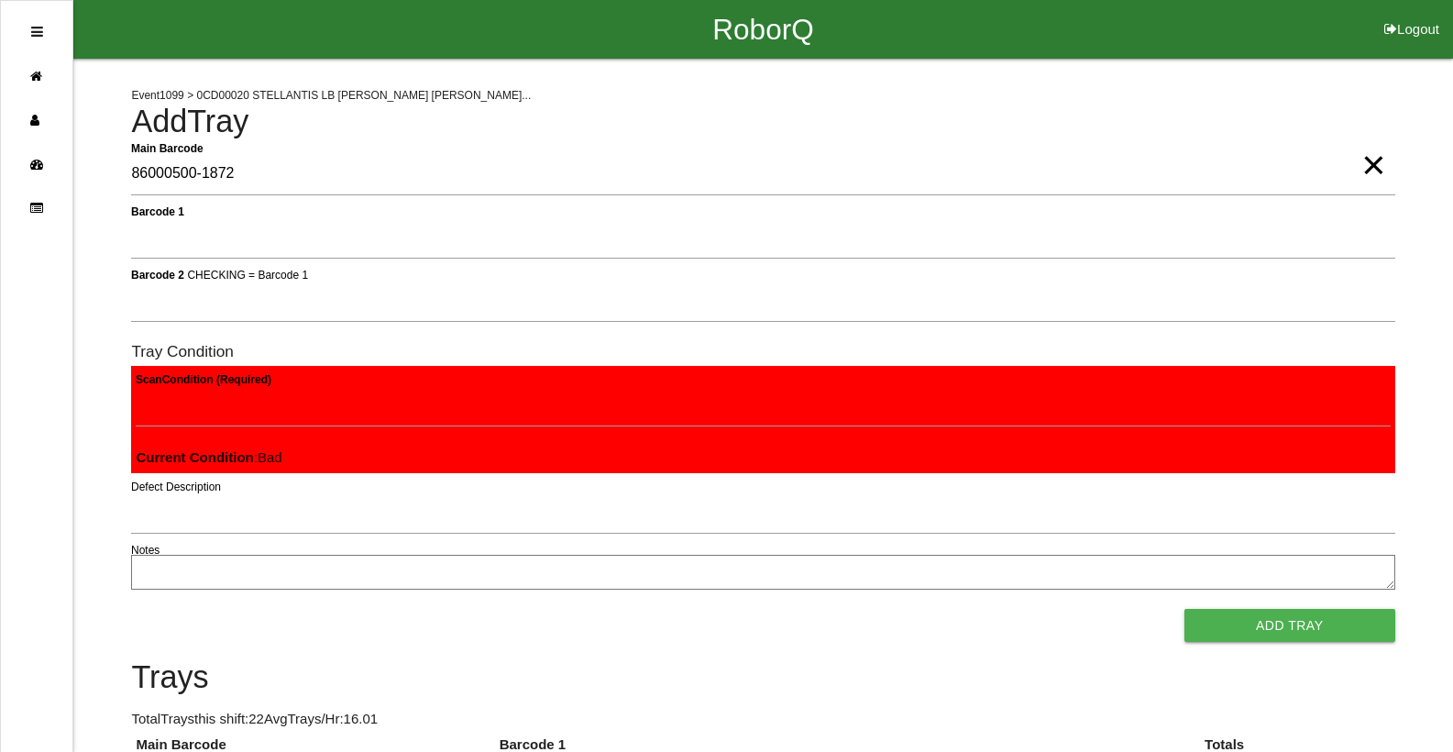
click at [1184, 609] on button "Add Tray" at bounding box center [1289, 625] width 211 height 33
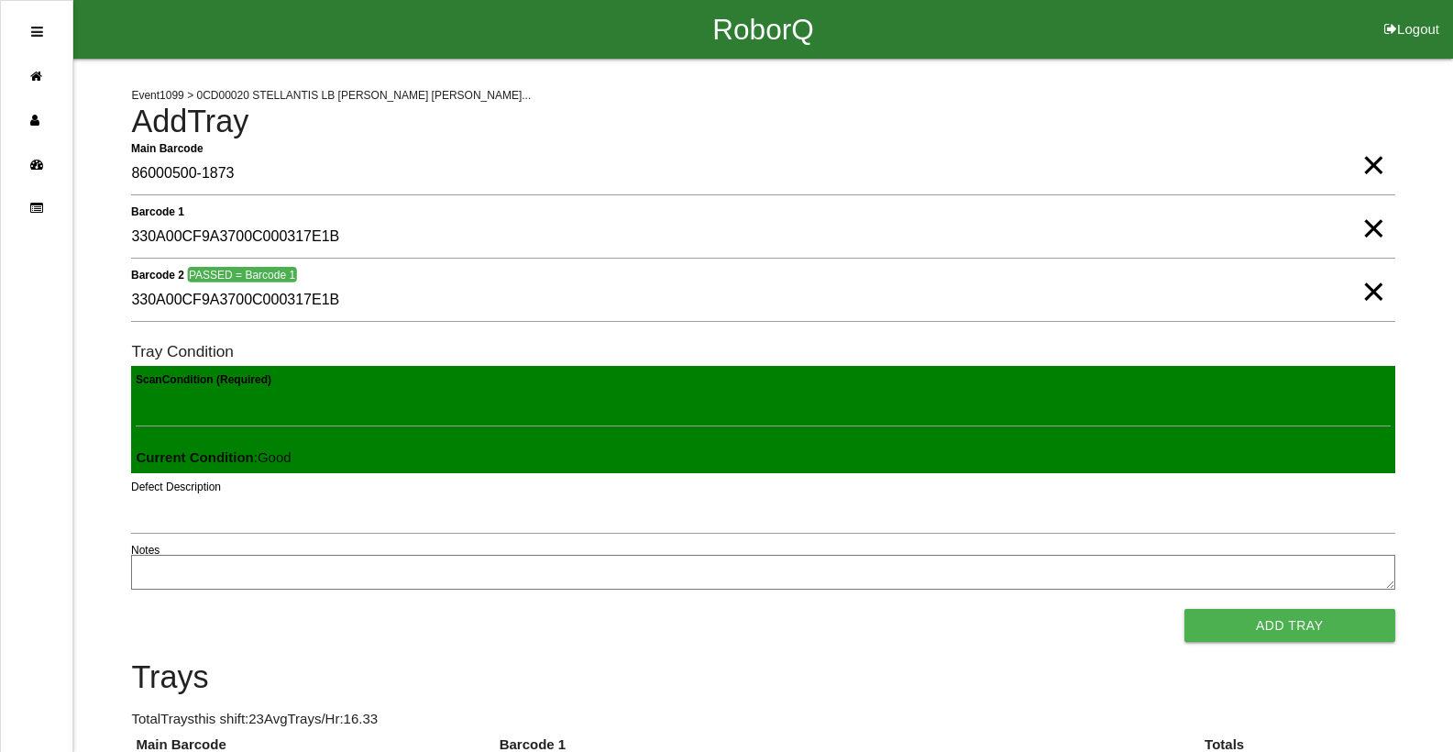
click at [1184, 609] on button "Add Tray" at bounding box center [1289, 625] width 211 height 33
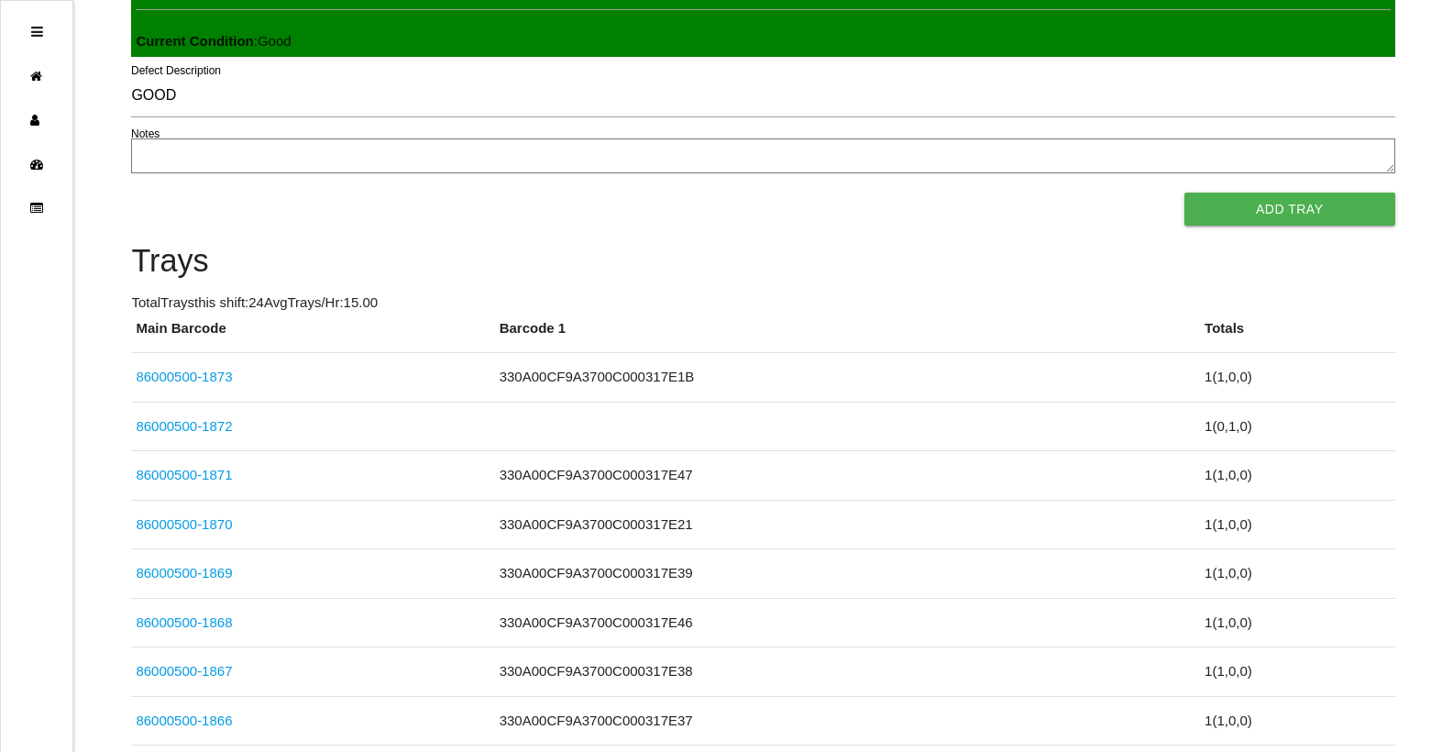
scroll to position [1073, 0]
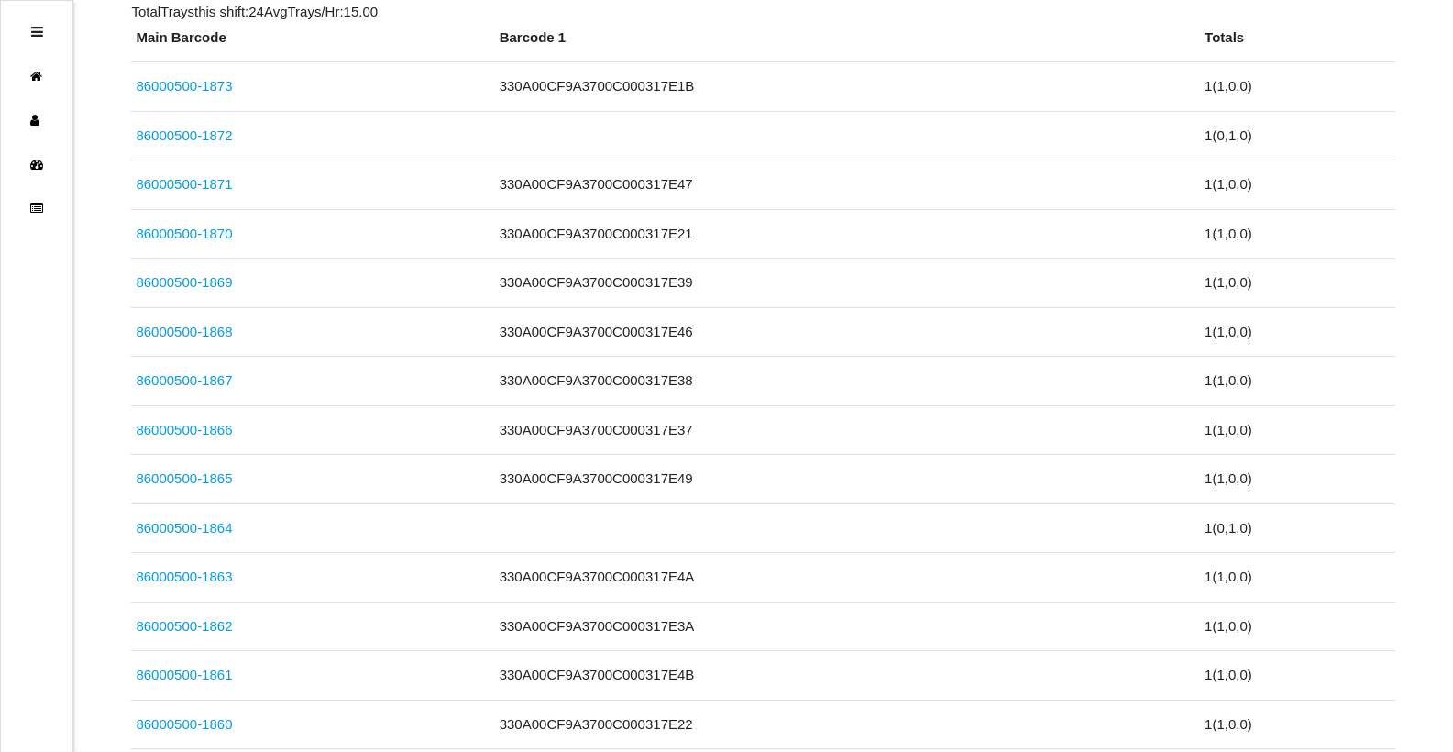
drag, startPoint x: 1087, startPoint y: 101, endPoint x: 1108, endPoint y: 107, distance: 22.0
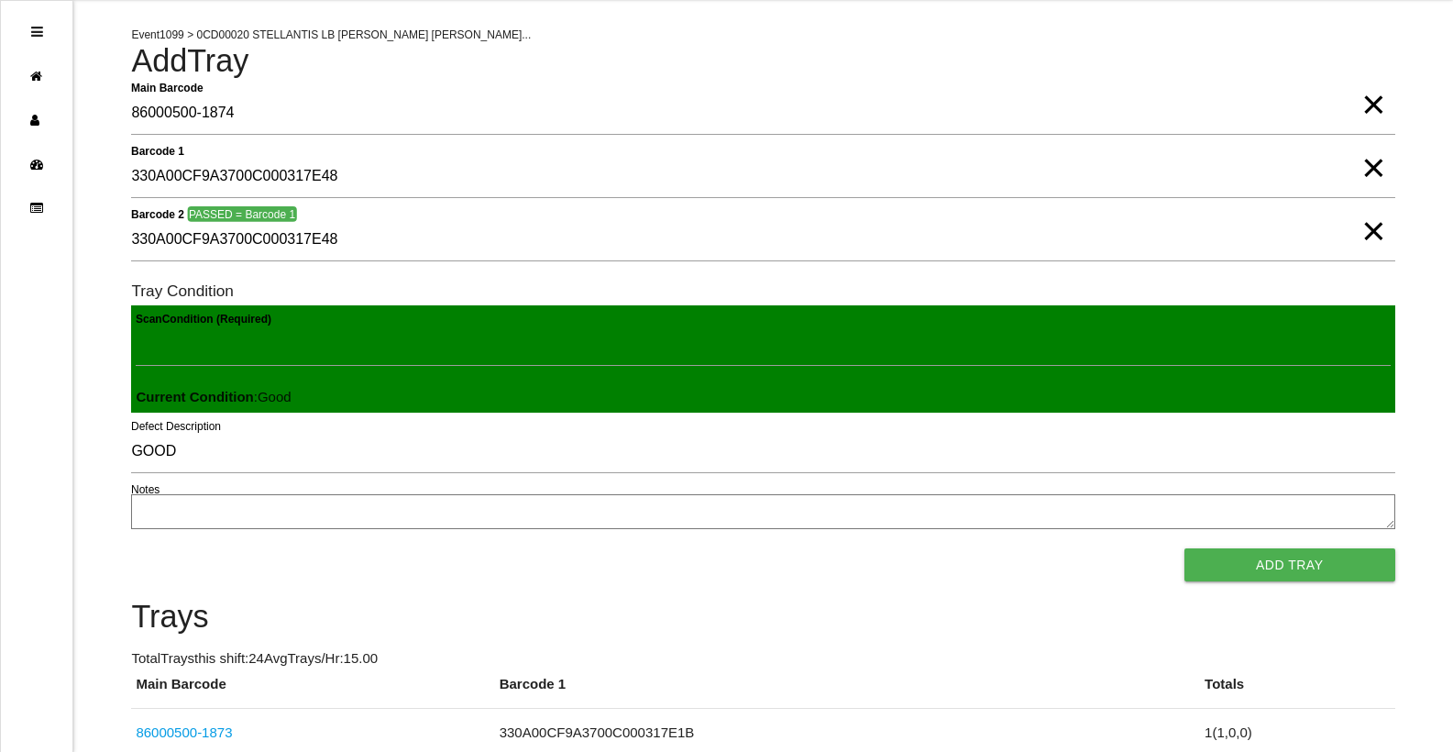
scroll to position [0, 0]
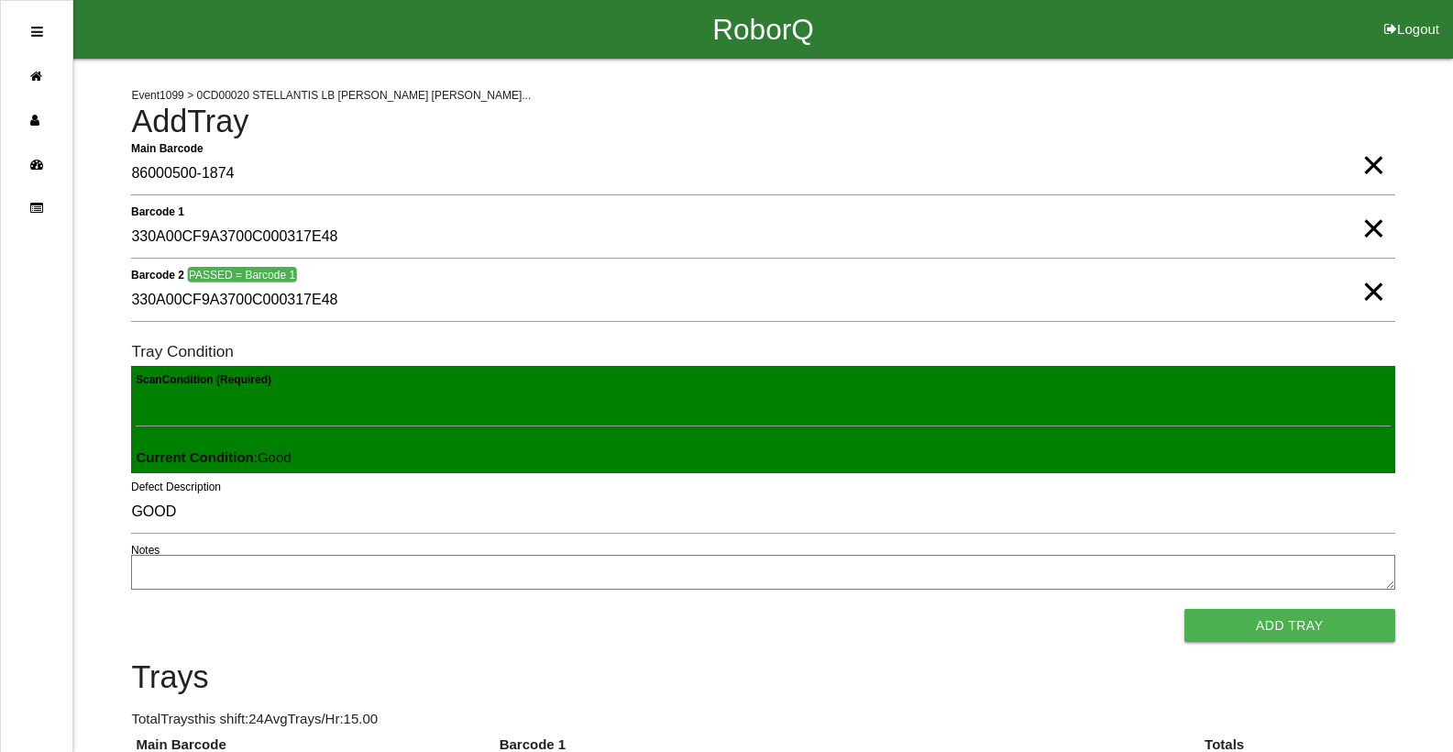
click at [1376, 165] on span "×" at bounding box center [1373, 146] width 24 height 37
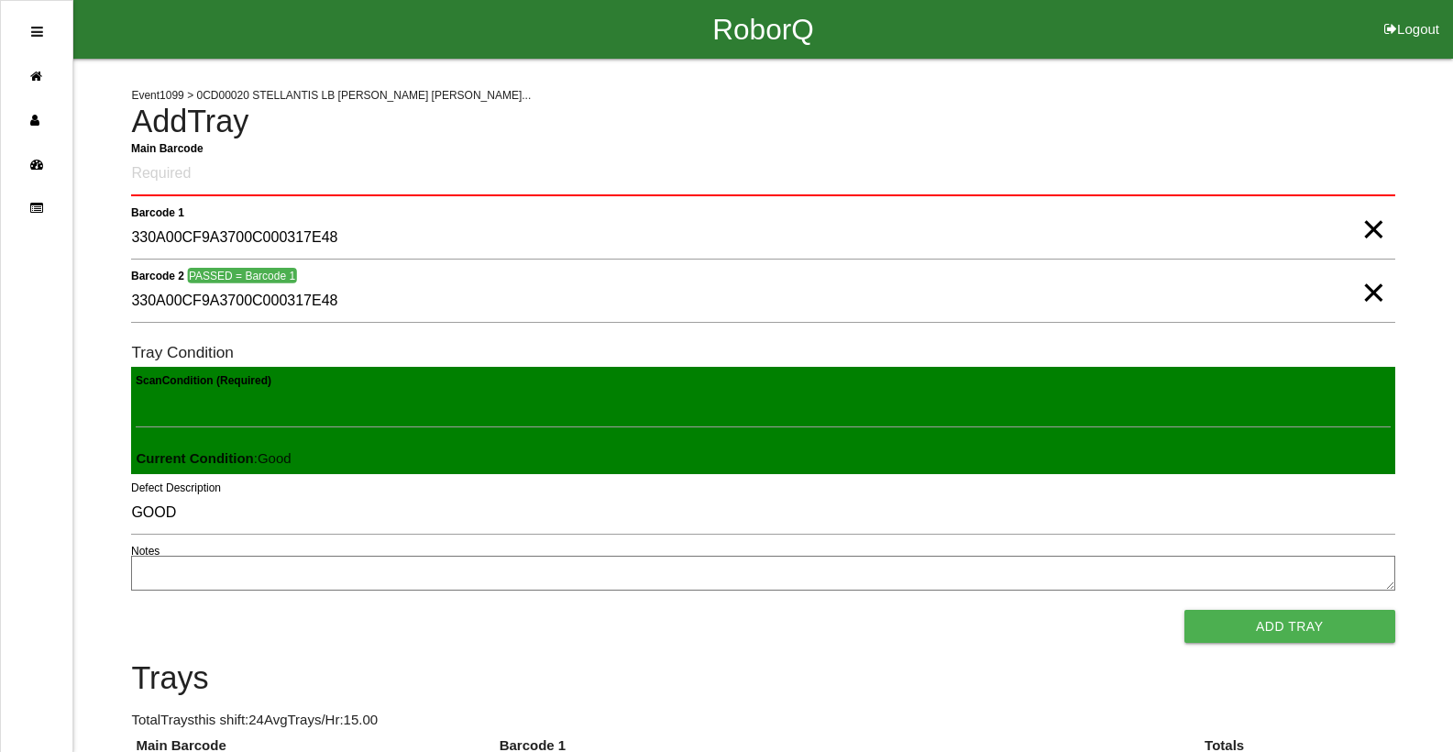
click at [1372, 217] on span "×" at bounding box center [1373, 210] width 24 height 37
click at [1375, 292] on span "×" at bounding box center [1373, 274] width 24 height 37
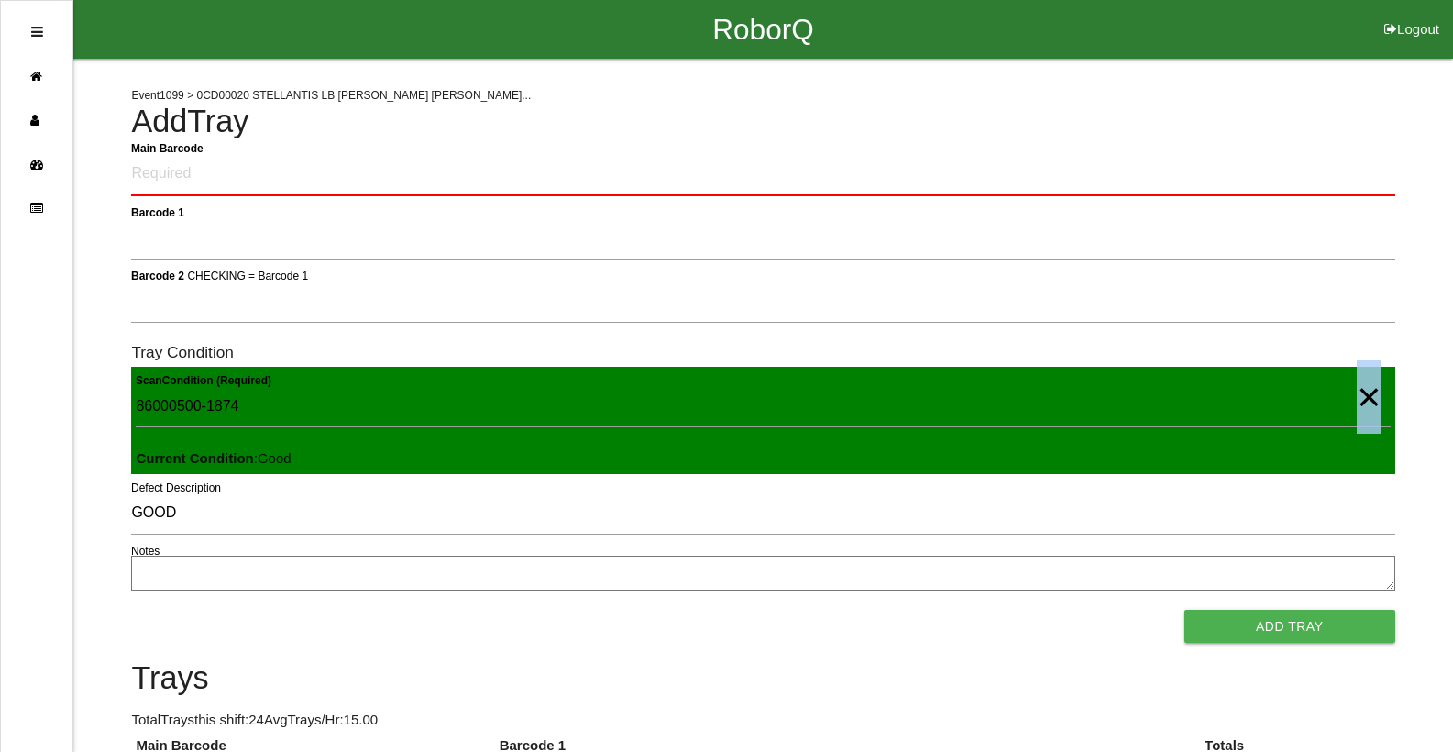
click at [1366, 397] on span "×" at bounding box center [1368, 378] width 24 height 37
click at [535, 160] on Barcode "Main Barcode" at bounding box center [762, 174] width 1263 height 43
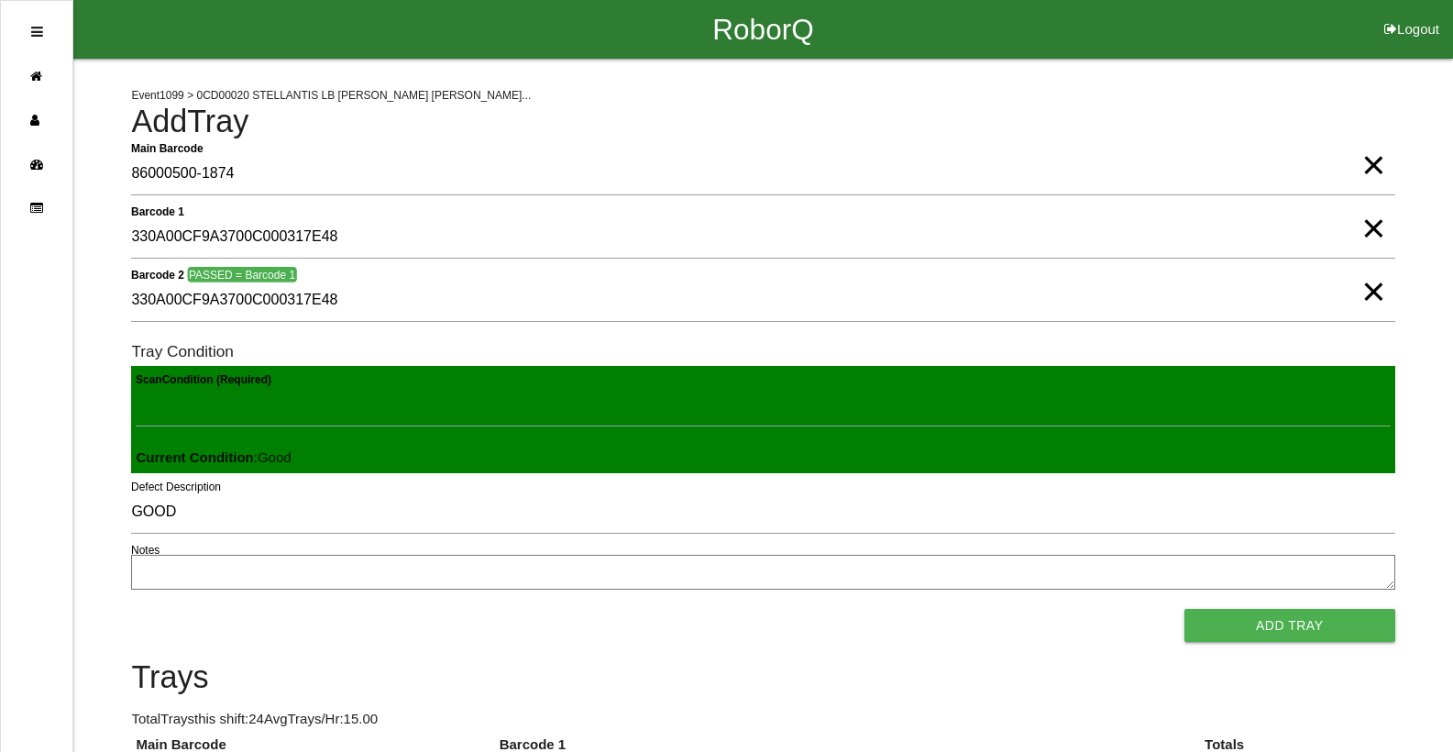
click at [1376, 291] on span "×" at bounding box center [1373, 273] width 24 height 37
click at [1375, 228] on span "×" at bounding box center [1373, 210] width 24 height 37
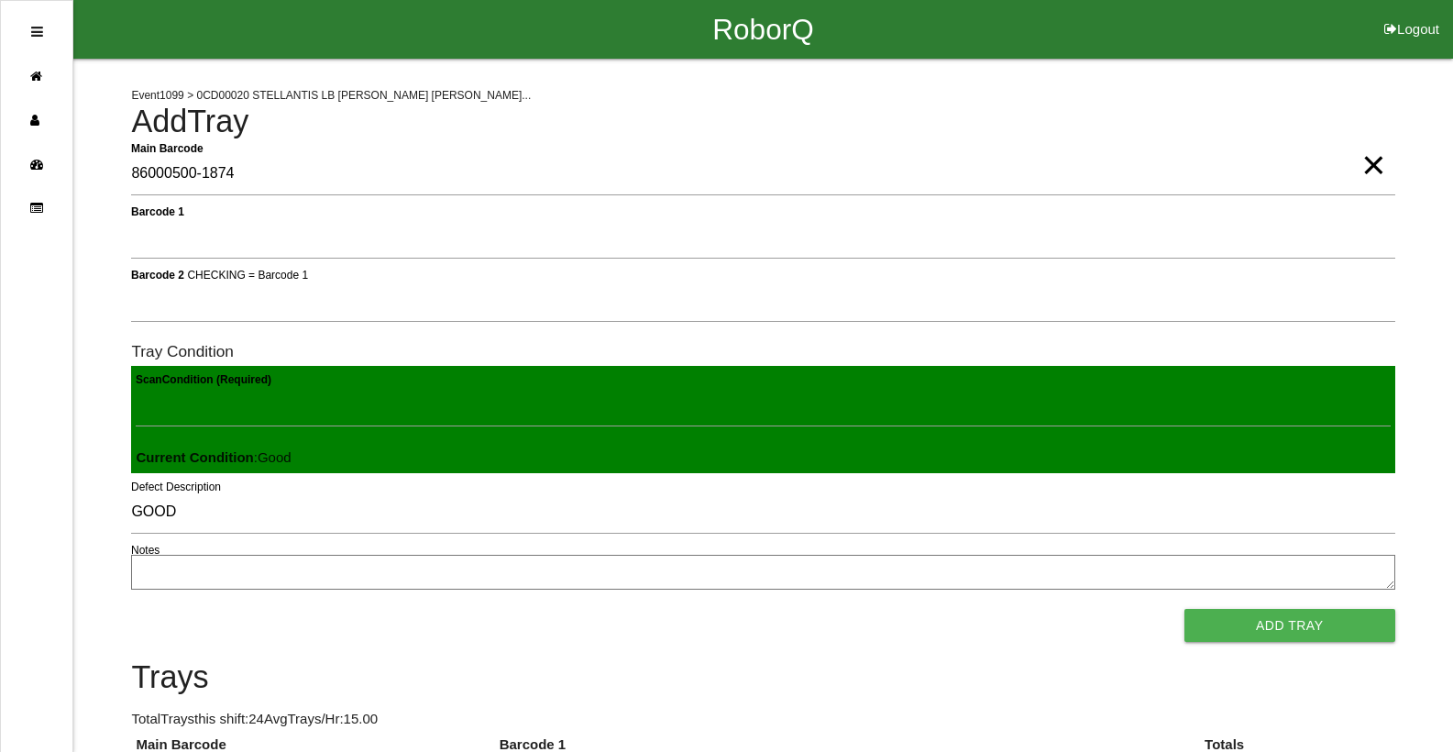
click at [1362, 165] on span "×" at bounding box center [1373, 146] width 24 height 37
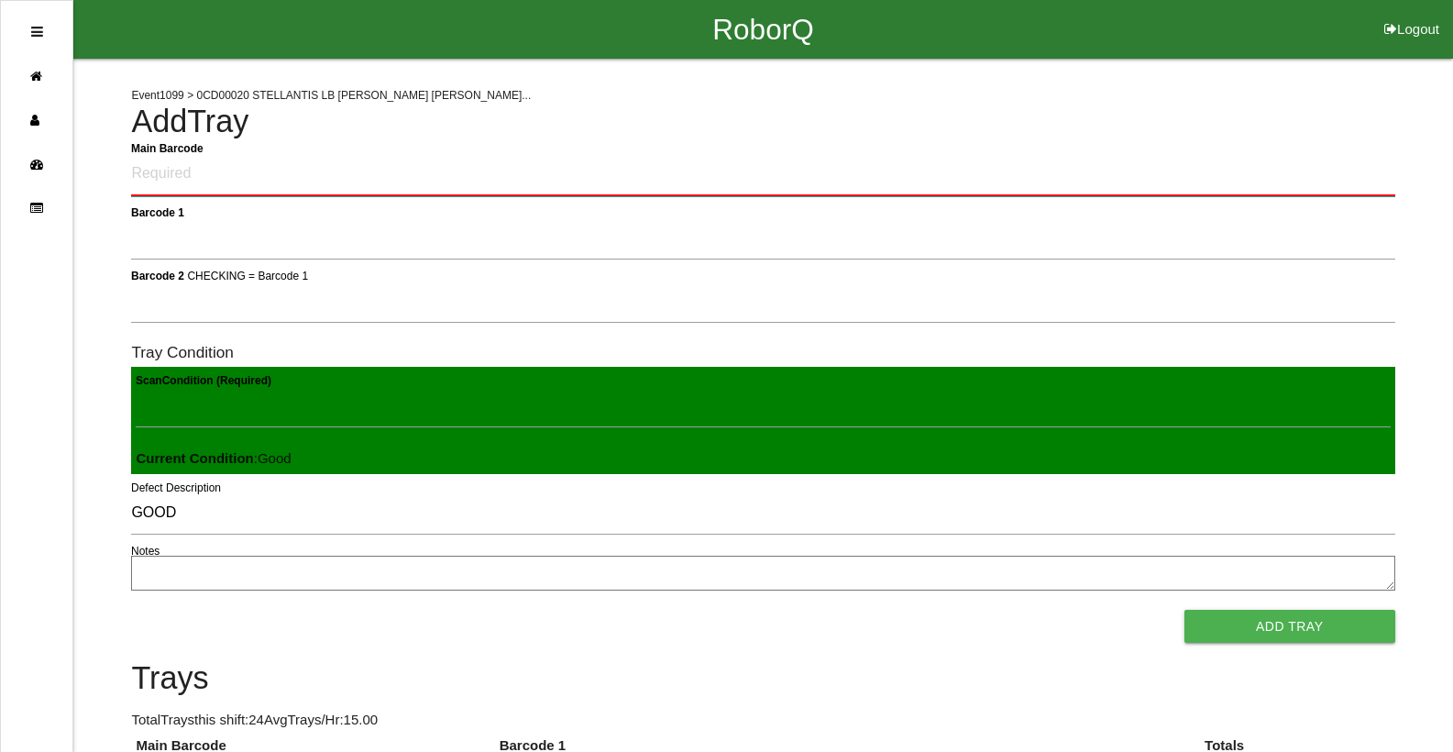
click at [280, 188] on Barcode "Main Barcode" at bounding box center [762, 174] width 1263 height 43
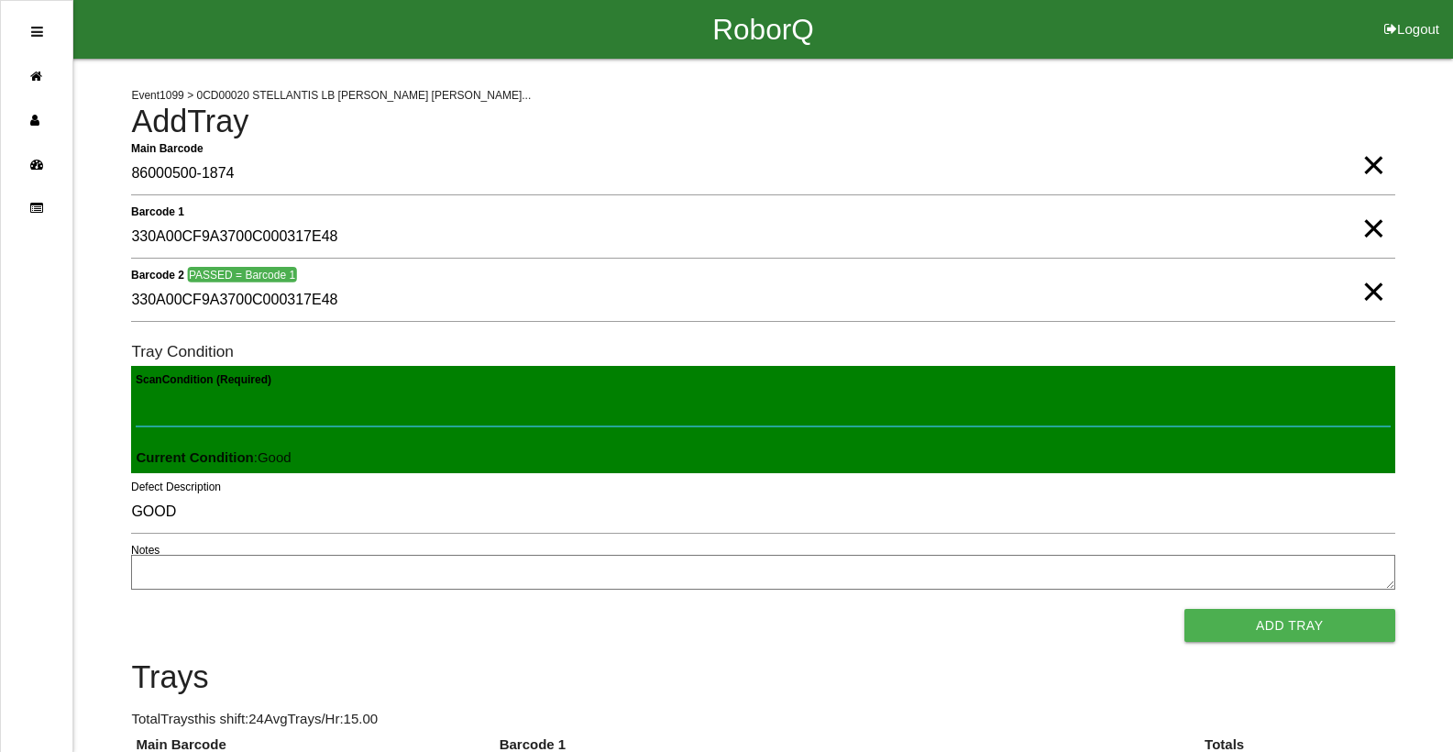
click at [1184, 609] on button "Add Tray" at bounding box center [1289, 625] width 211 height 33
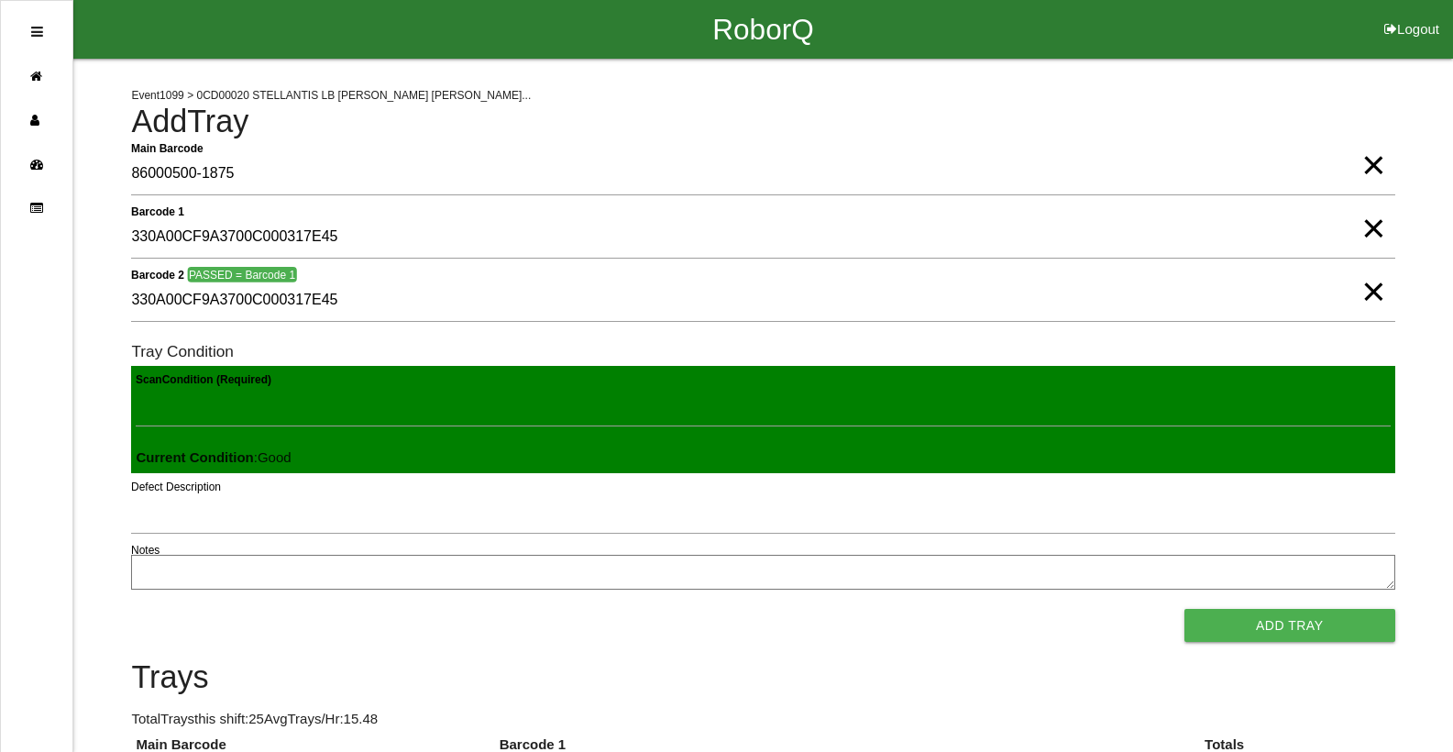
click at [1184, 609] on button "Add Tray" at bounding box center [1289, 625] width 211 height 33
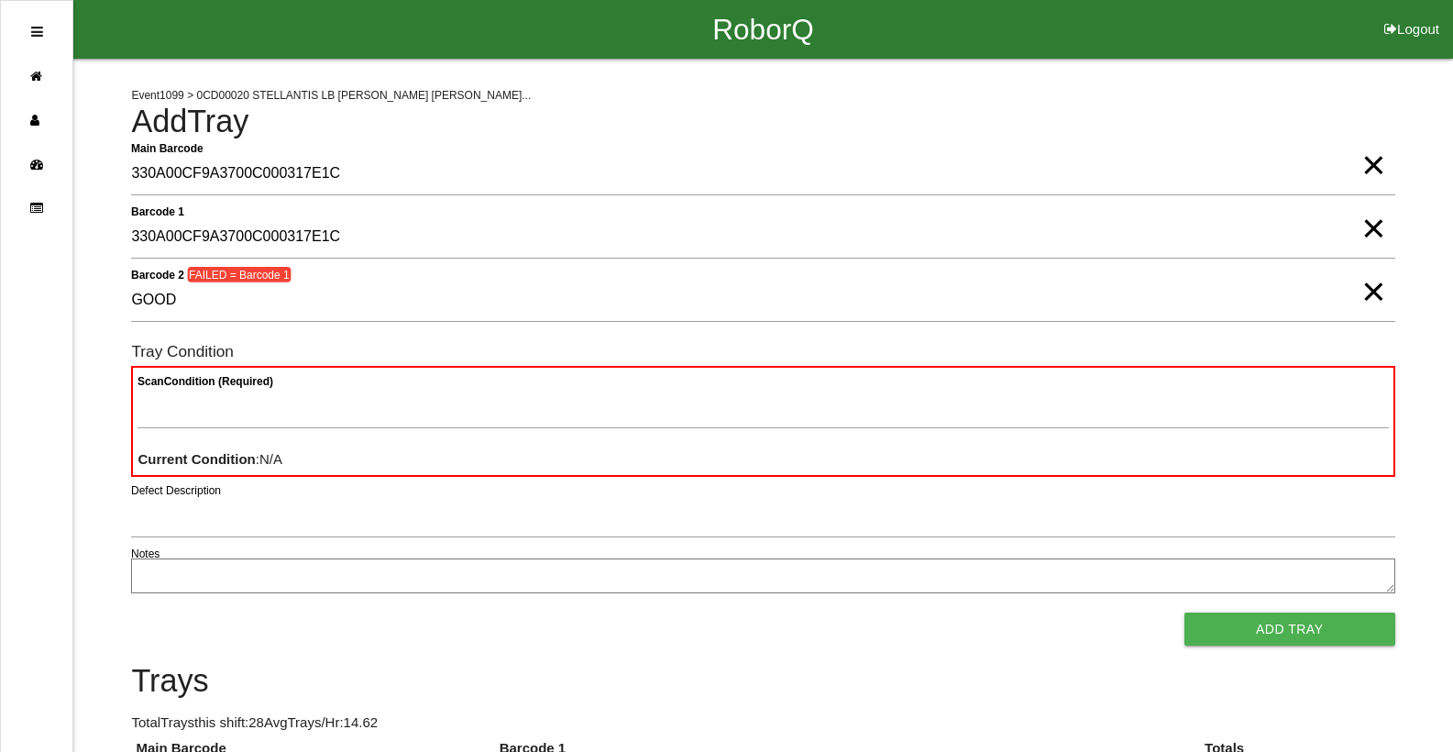
click at [1374, 291] on span "×" at bounding box center [1373, 273] width 24 height 37
click at [1366, 228] on span "×" at bounding box center [1373, 210] width 24 height 37
click at [1366, 165] on span "×" at bounding box center [1373, 146] width 24 height 37
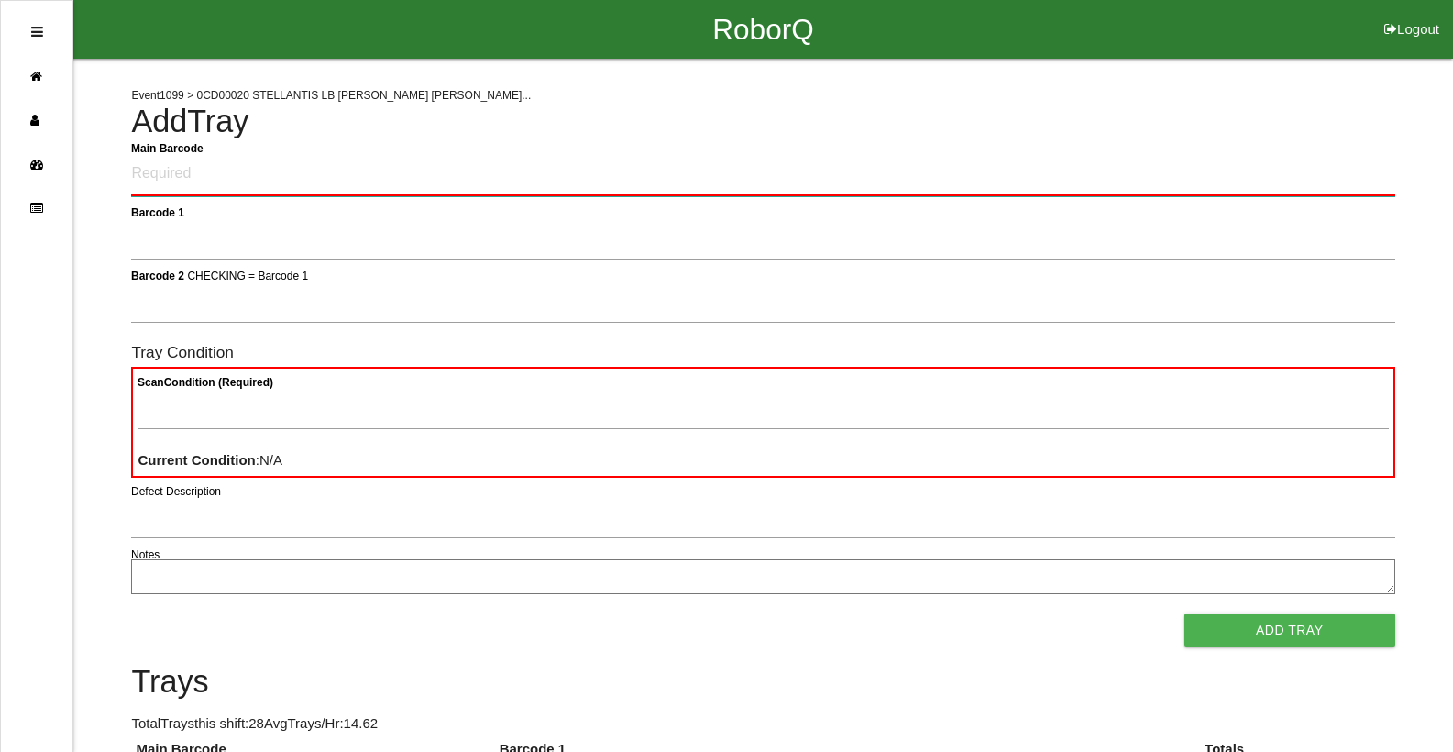
click at [191, 181] on Barcode "Main Barcode" at bounding box center [762, 174] width 1263 height 43
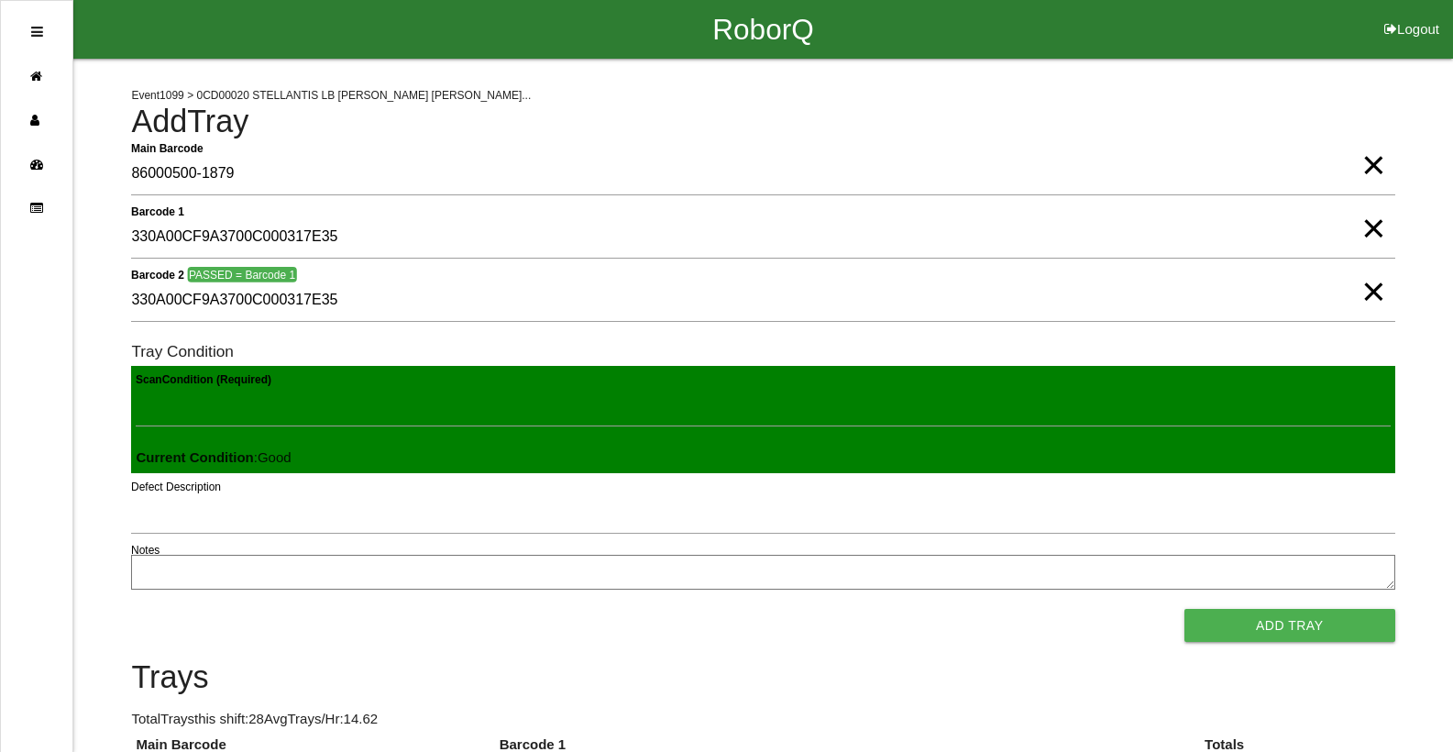
click at [1184, 609] on button "Add Tray" at bounding box center [1289, 625] width 211 height 33
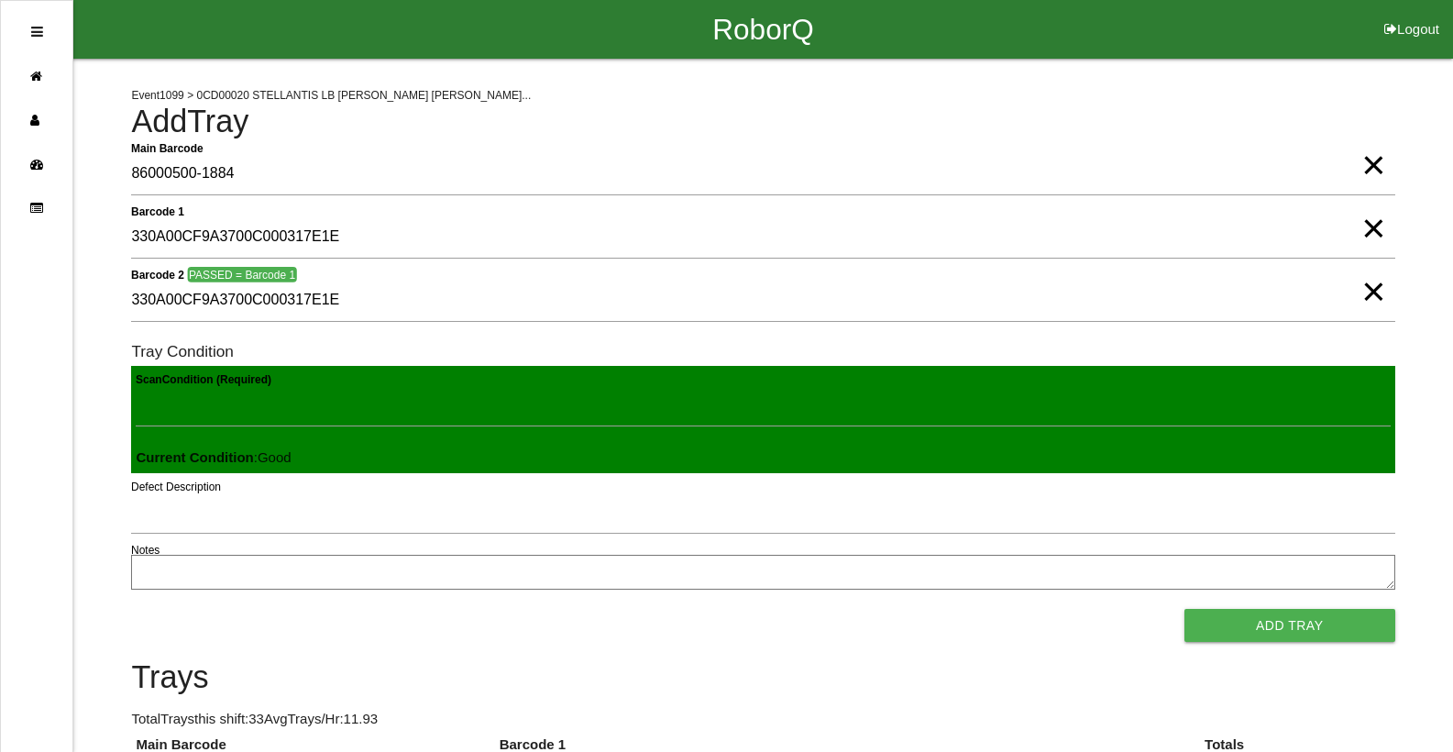
click at [1184, 609] on button "Add Tray" at bounding box center [1289, 625] width 211 height 33
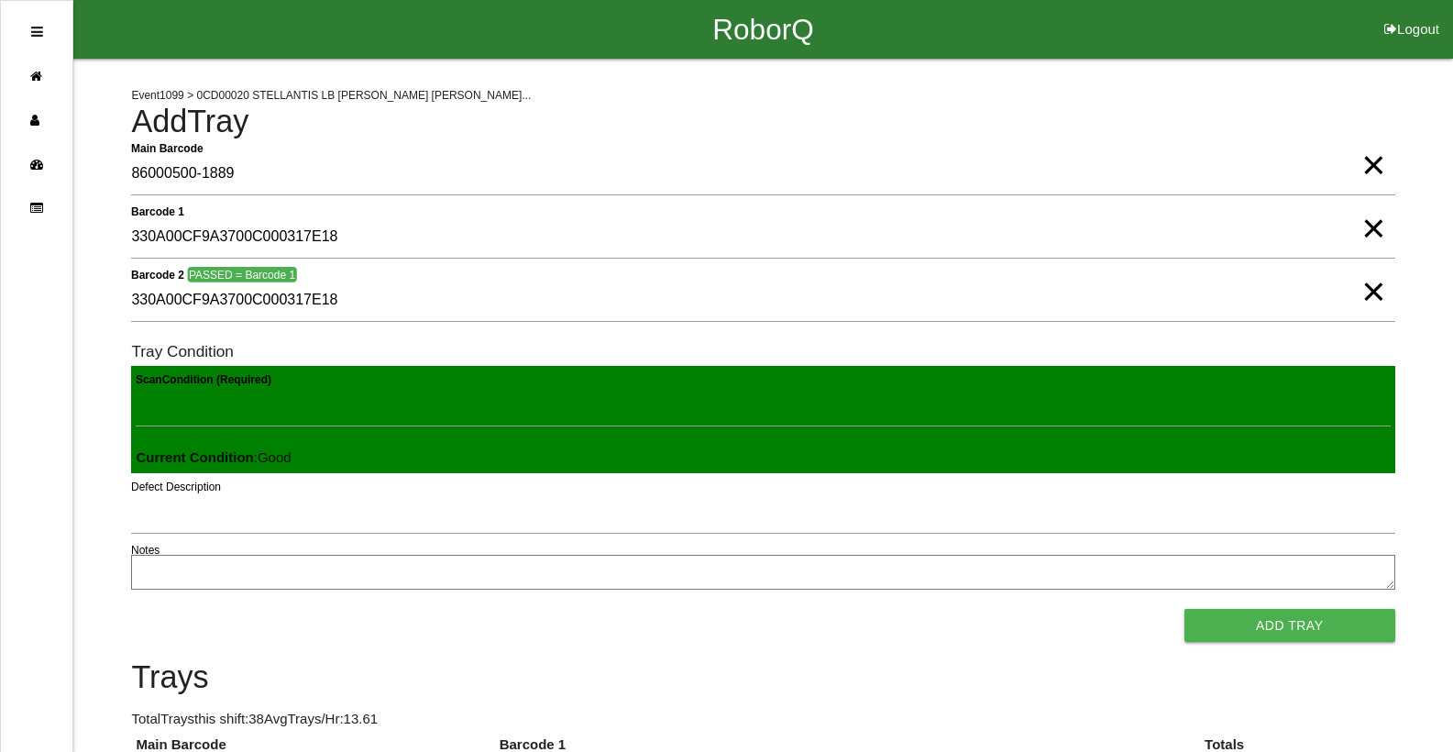
click at [1184, 609] on button "Add Tray" at bounding box center [1289, 625] width 211 height 33
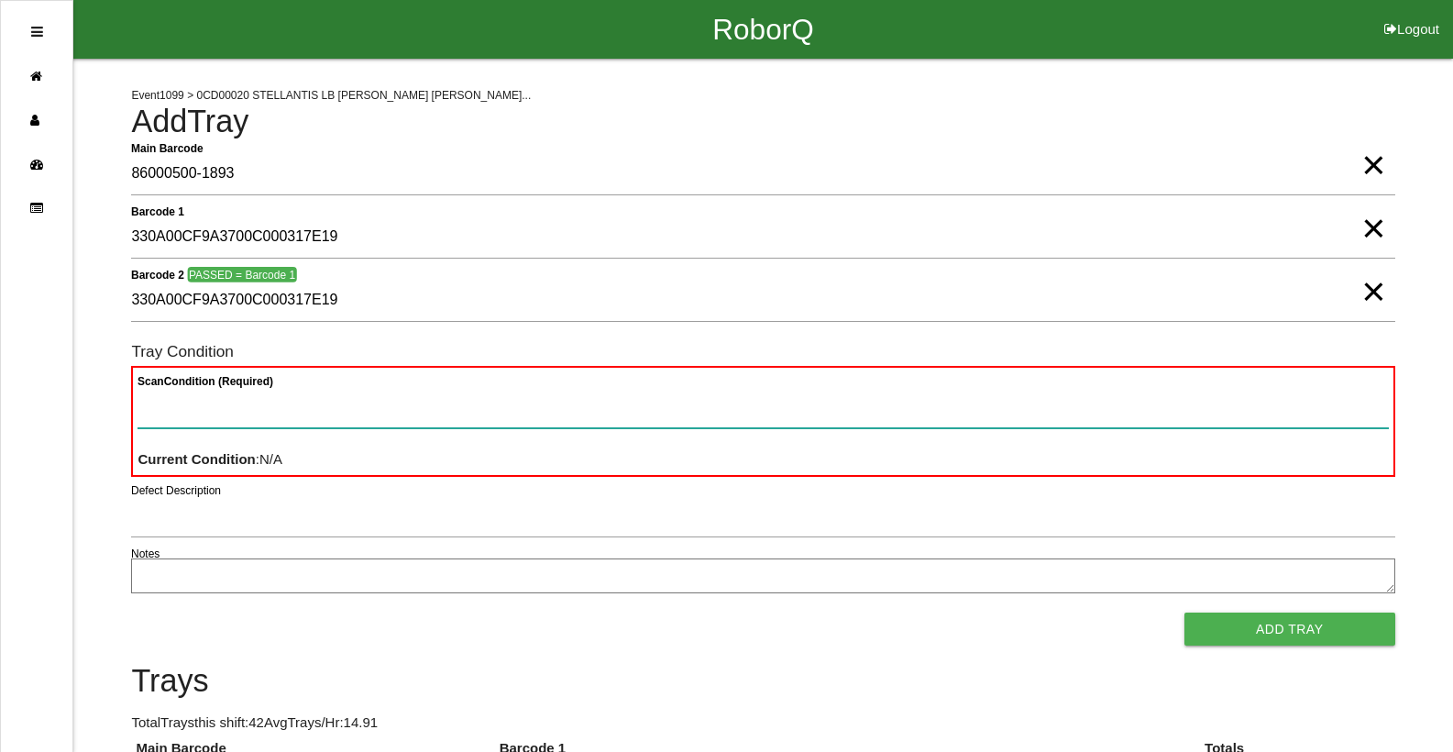
click at [1184, 612] on button "Add Tray" at bounding box center [1289, 628] width 211 height 33
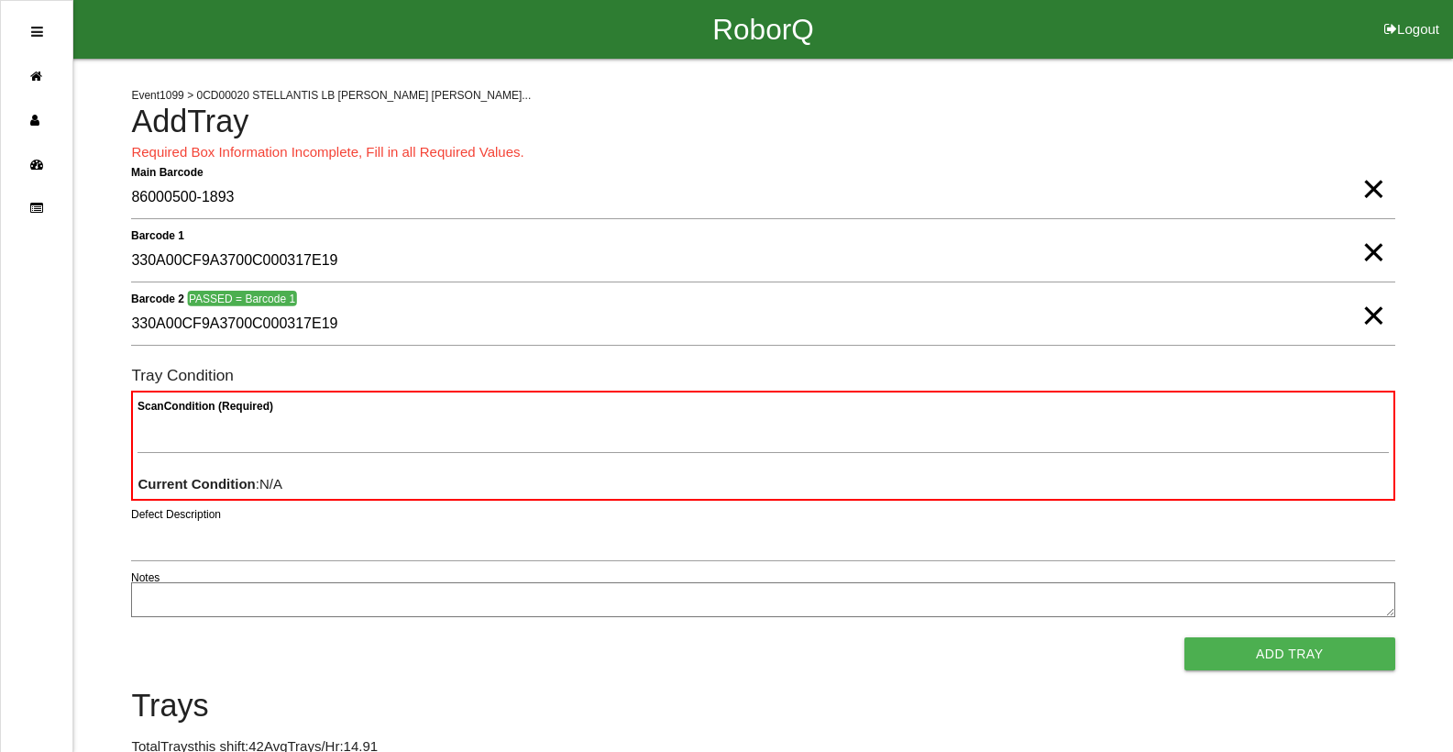
click at [1184, 637] on button "Add Tray" at bounding box center [1289, 653] width 211 height 33
click at [1361, 189] on span "×" at bounding box center [1373, 170] width 24 height 37
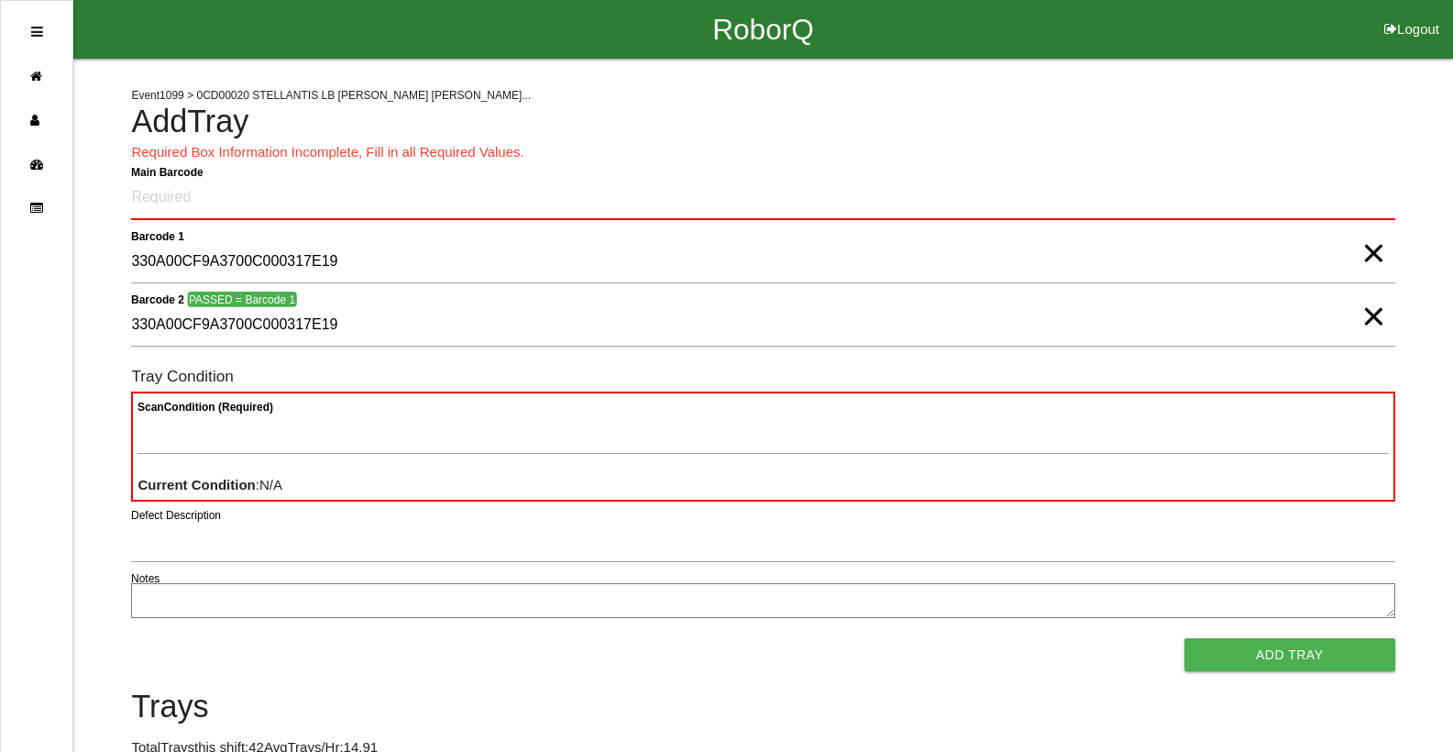
click at [1373, 252] on span "×" at bounding box center [1373, 234] width 24 height 37
click at [1366, 316] on span "×" at bounding box center [1373, 298] width 24 height 37
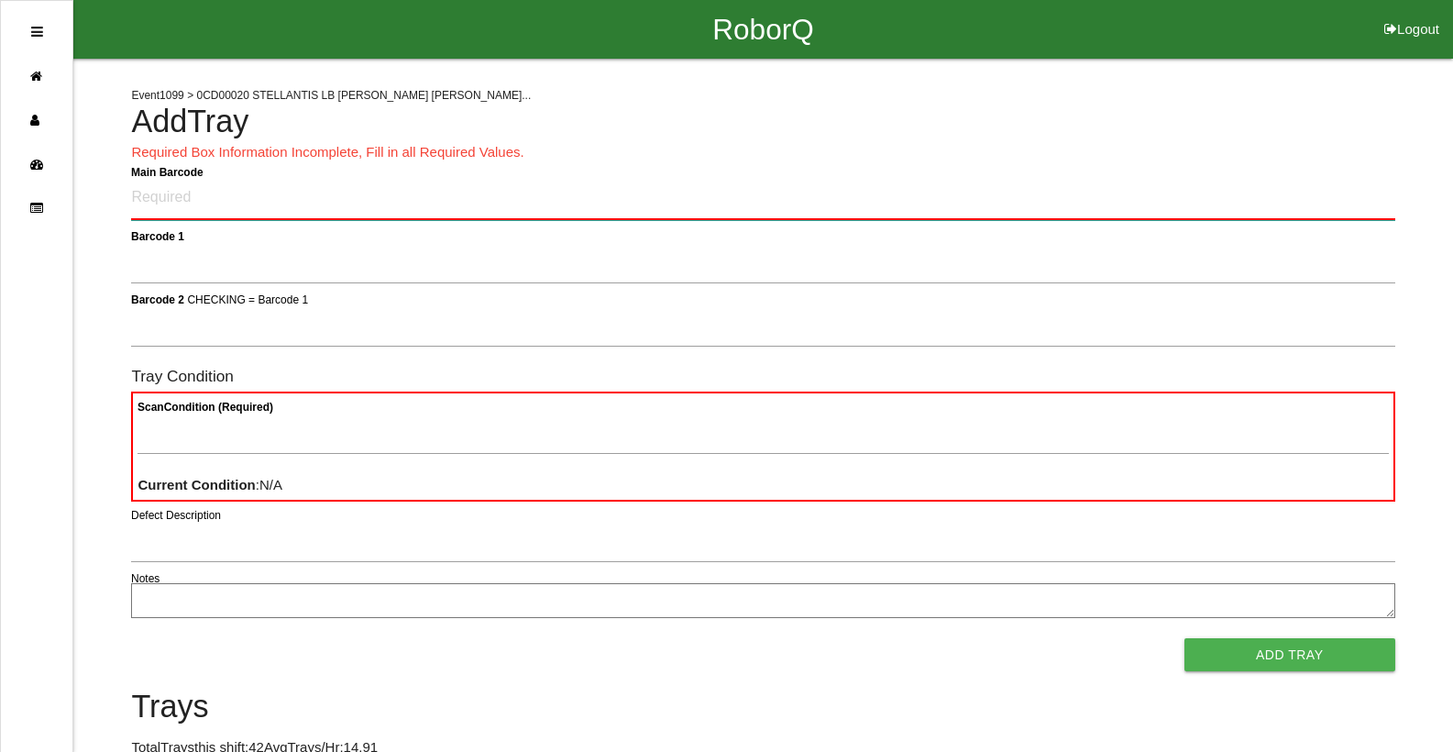
click at [477, 208] on Barcode "Main Barcode" at bounding box center [762, 198] width 1263 height 43
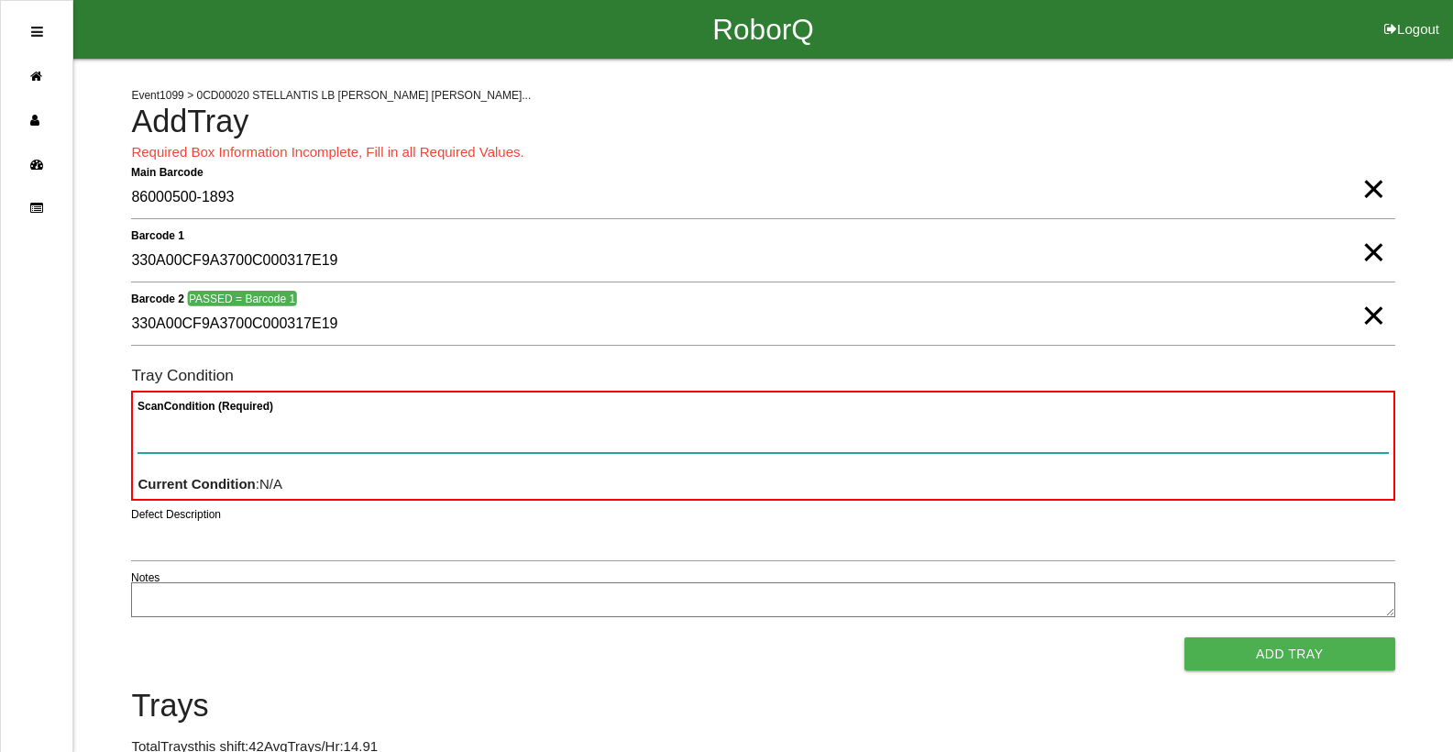
click at [1184, 637] on button "Add Tray" at bounding box center [1289, 653] width 211 height 33
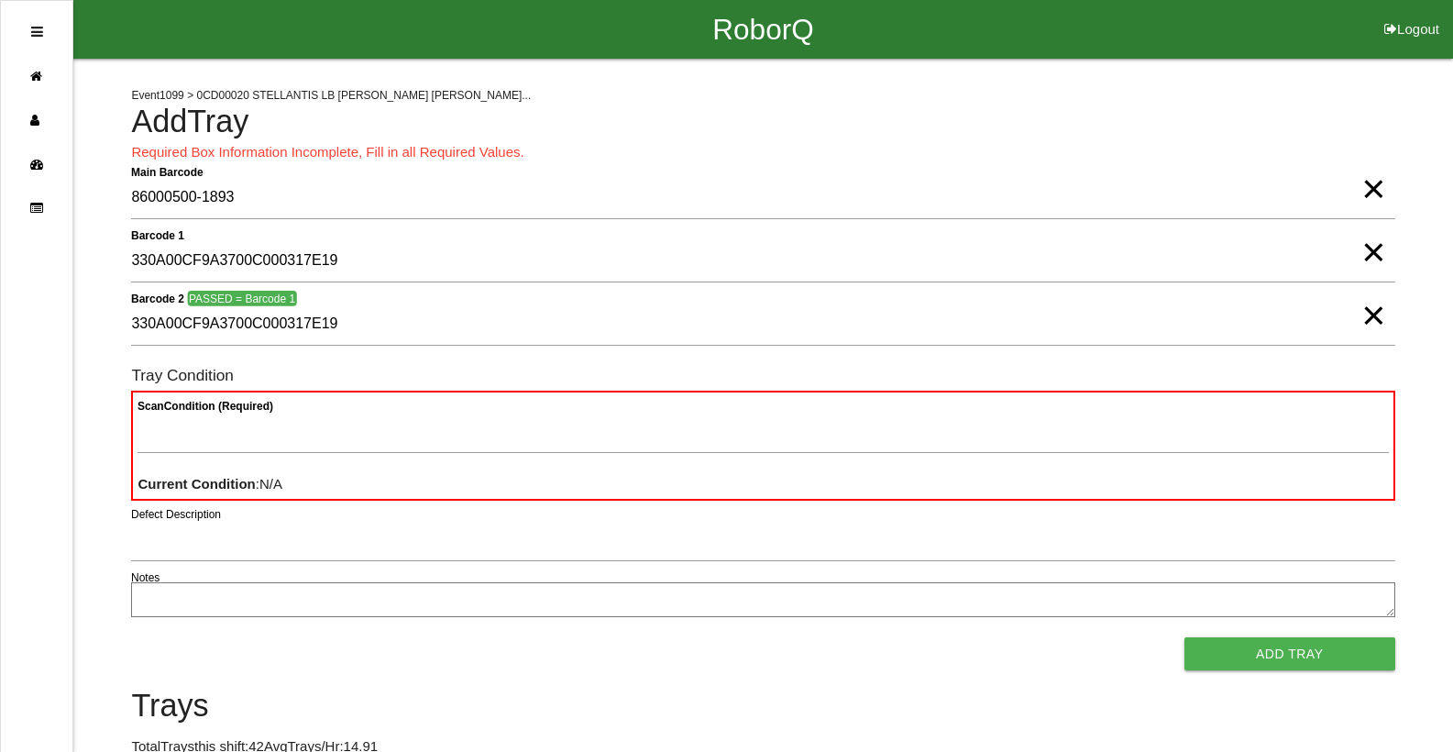
click at [1375, 312] on span "×" at bounding box center [1373, 297] width 24 height 37
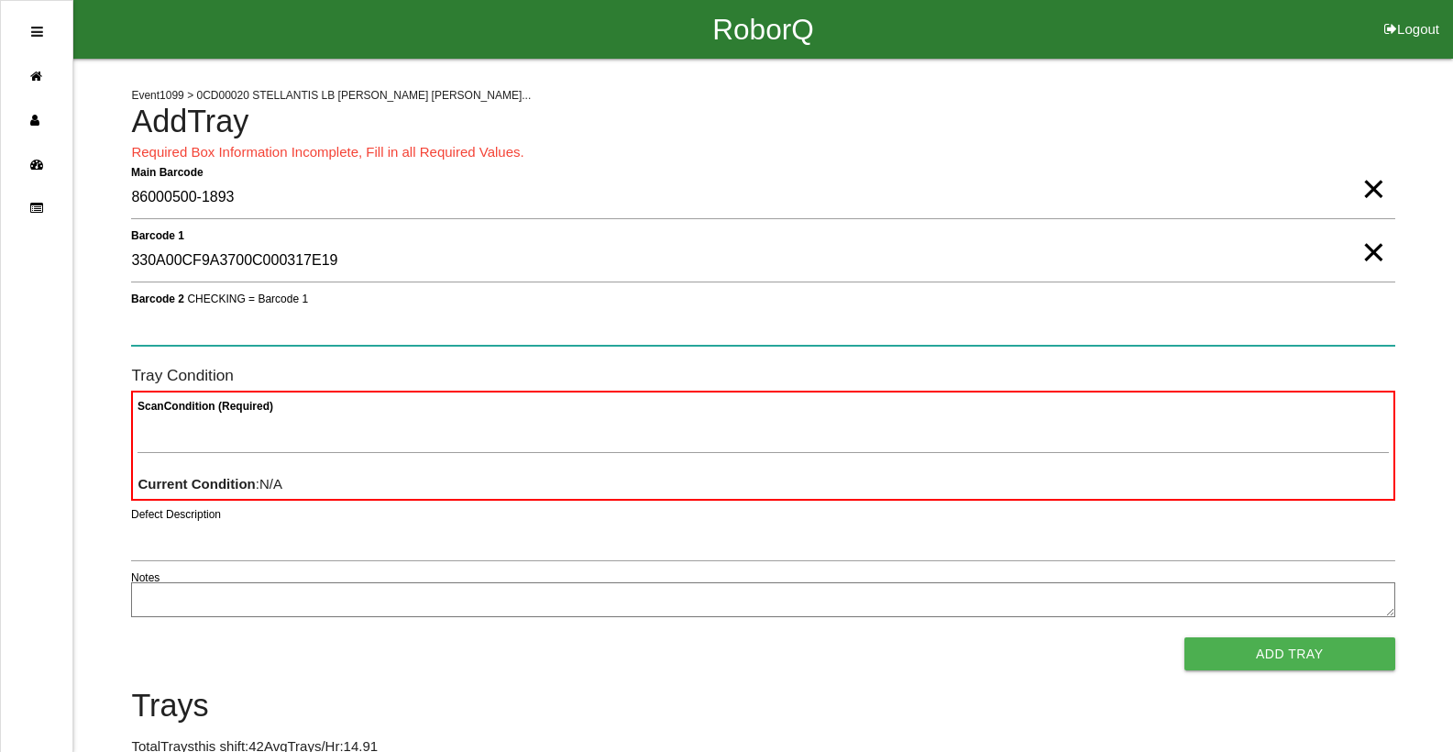
click at [354, 330] on 2 "Barcode 2 CHECKING = Barcode 1" at bounding box center [762, 324] width 1263 height 42
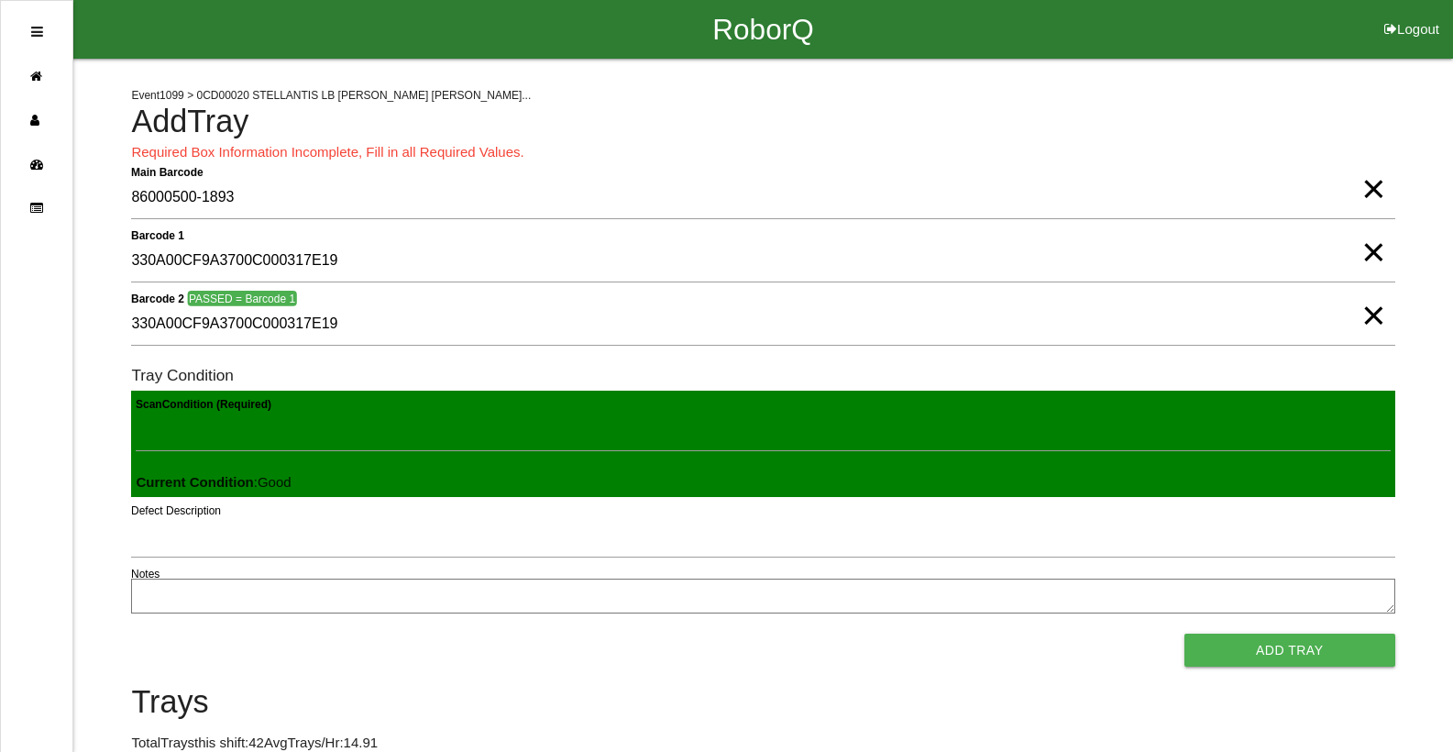
click at [1184, 633] on button "Add Tray" at bounding box center [1289, 649] width 211 height 33
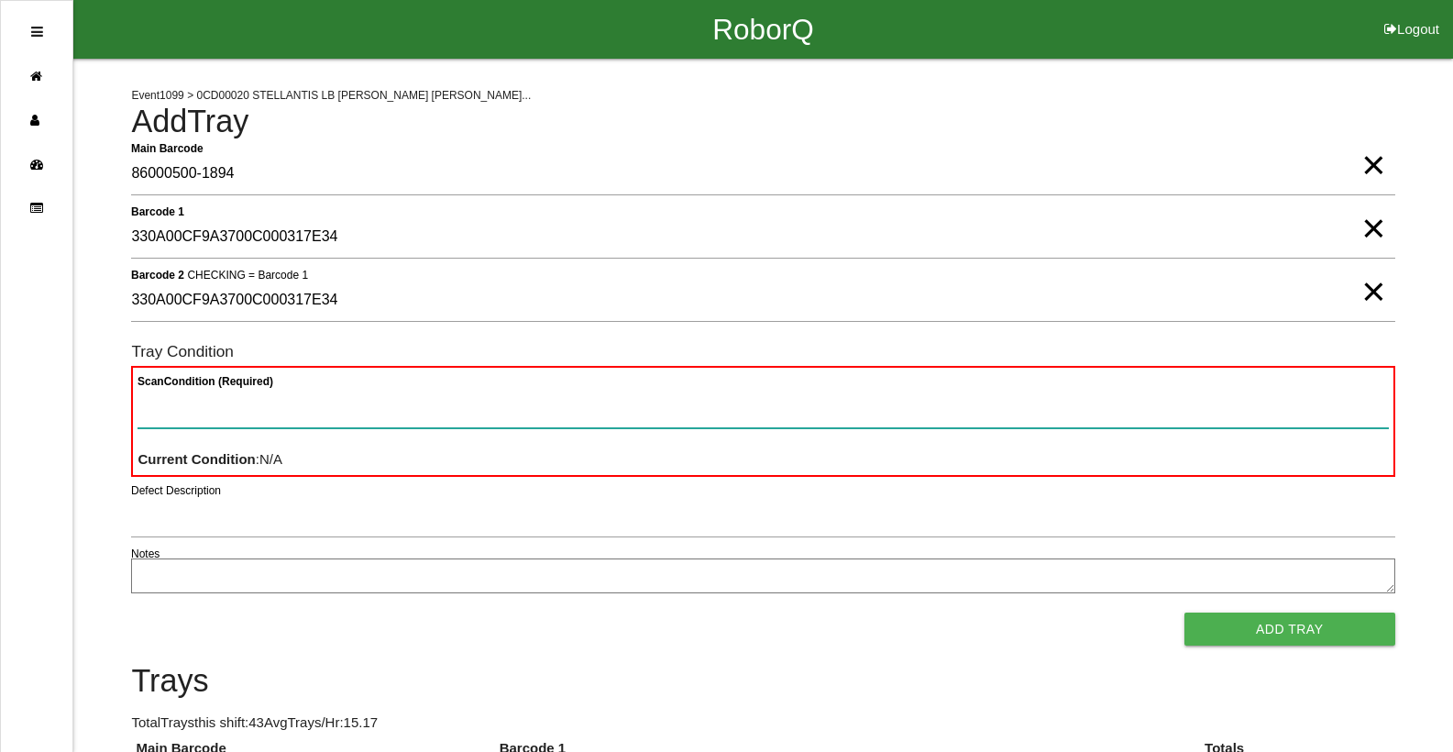
click at [1184, 612] on button "Add Tray" at bounding box center [1289, 628] width 211 height 33
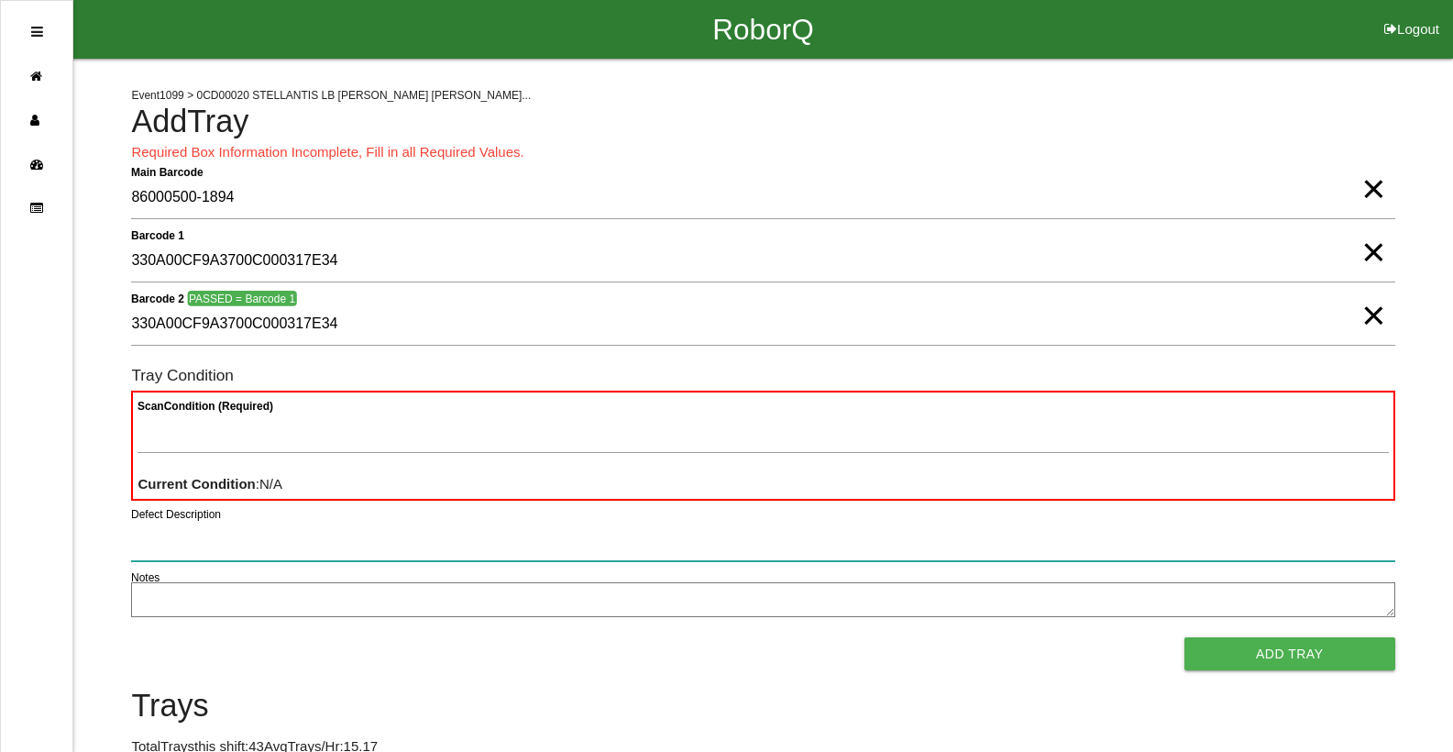
click at [1184, 637] on button "Add Tray" at bounding box center [1289, 653] width 211 height 33
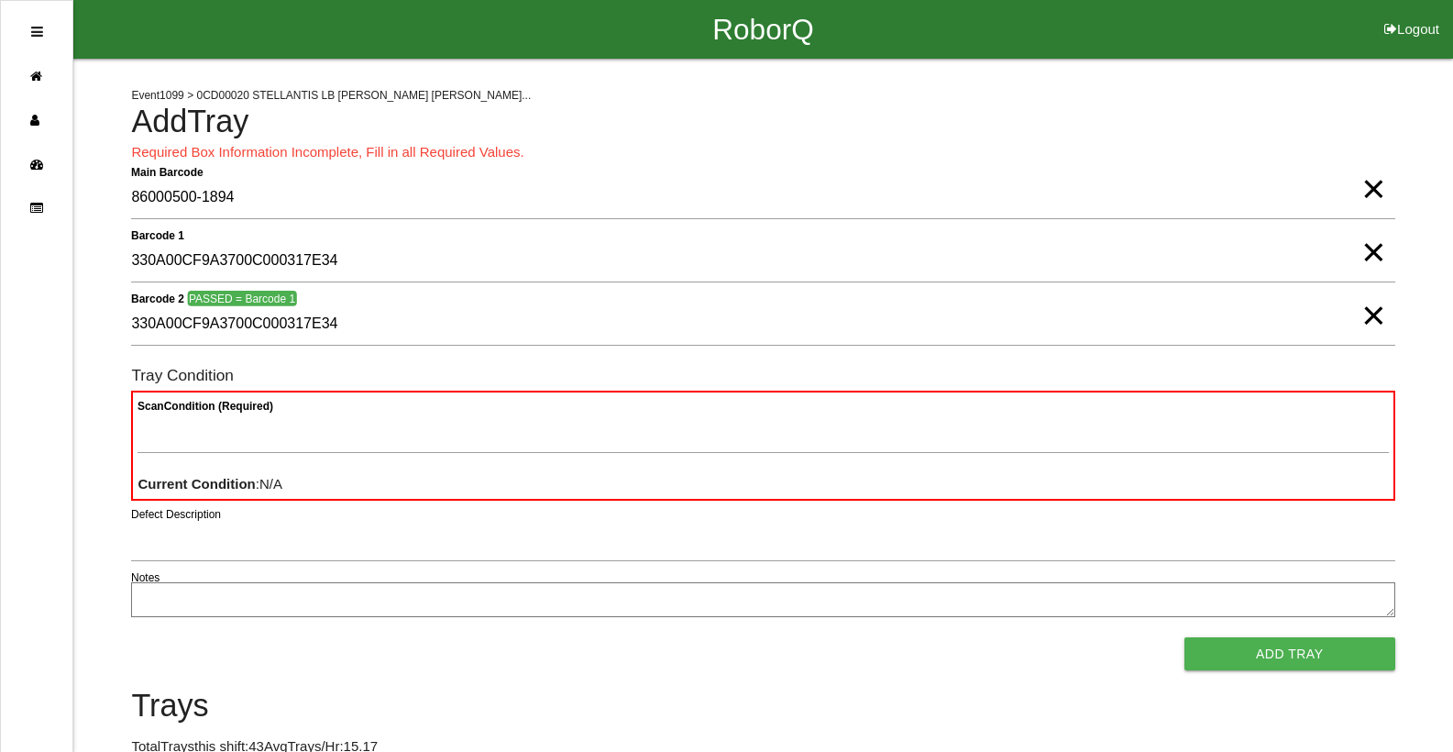
click at [1369, 315] on span "×" at bounding box center [1373, 297] width 24 height 37
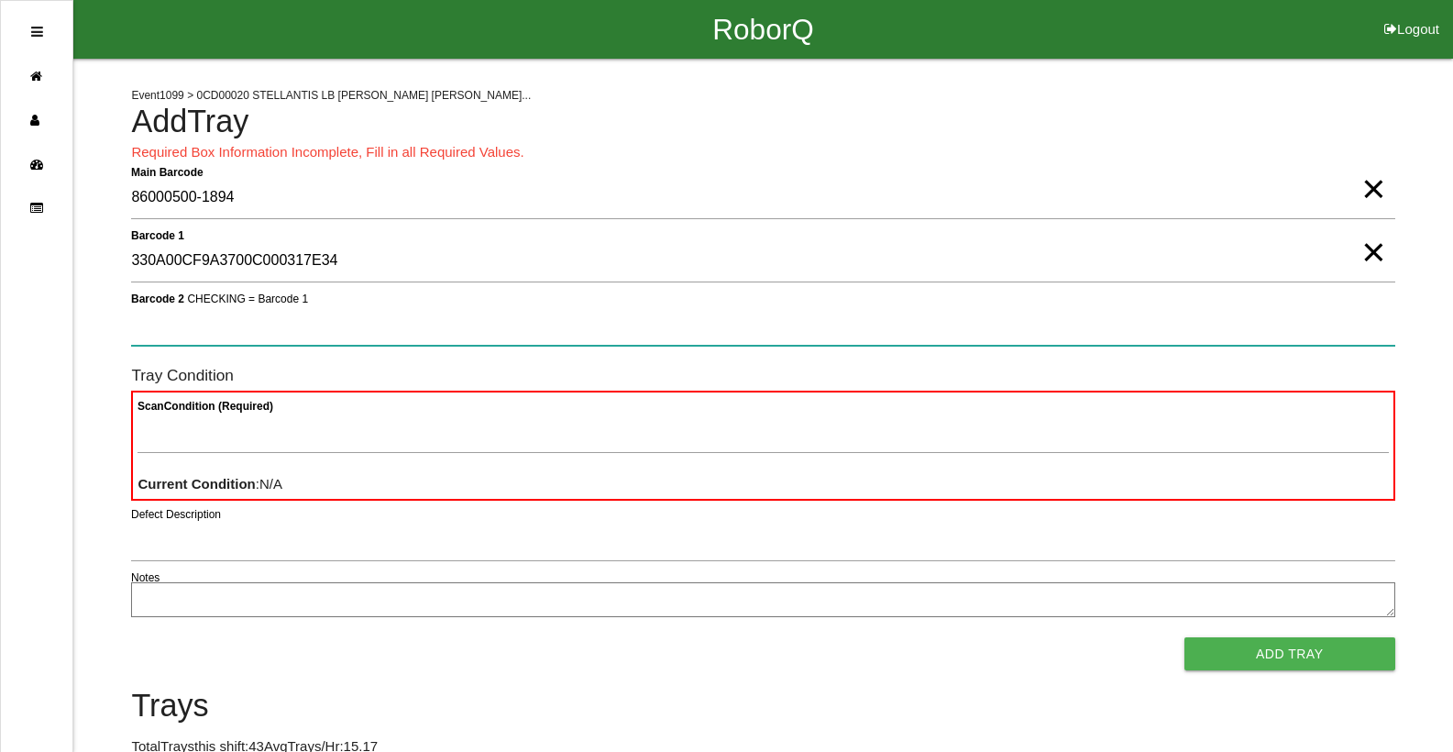
click at [811, 314] on 2 "Barcode 2 CHECKING = Barcode 1" at bounding box center [762, 324] width 1263 height 42
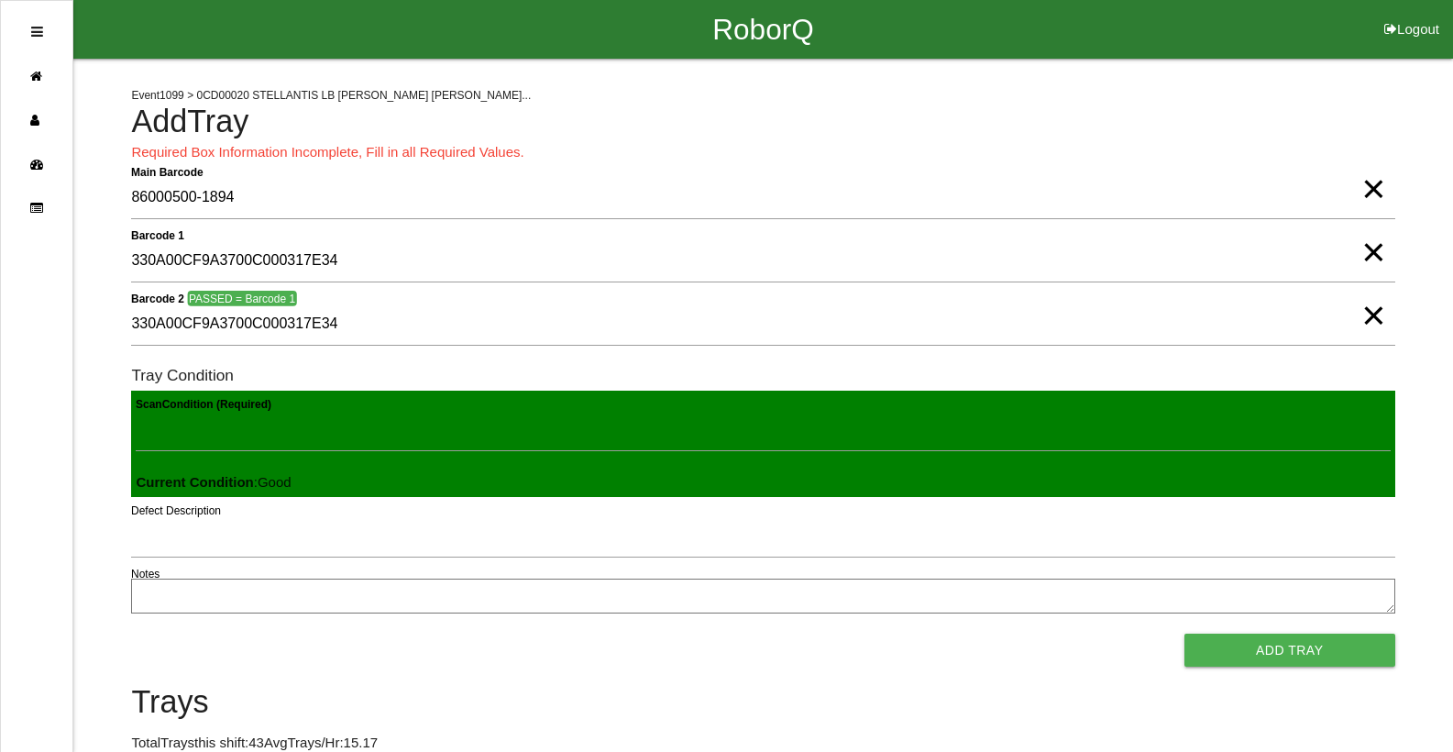
click button "Add Tray" at bounding box center [1289, 649] width 211 height 33
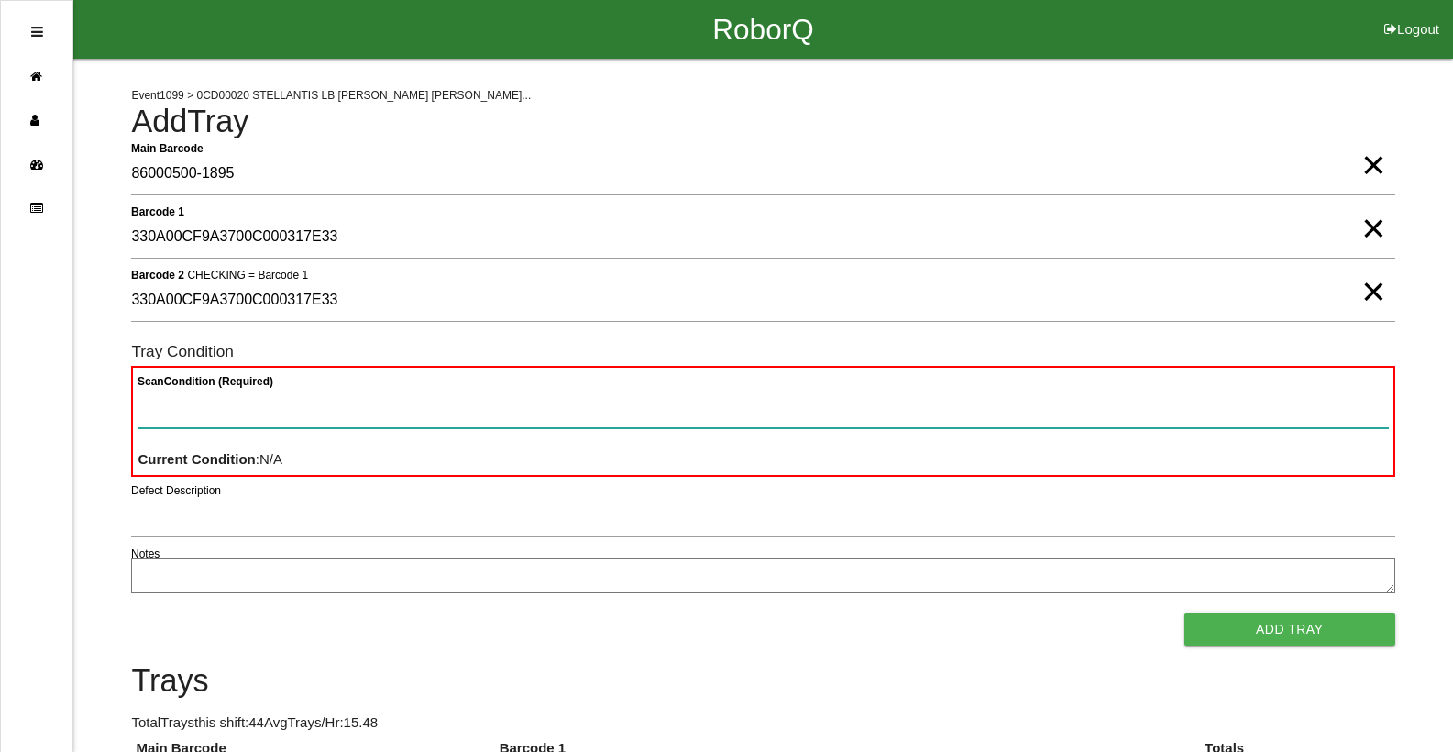
click at [1184, 612] on button "Add Tray" at bounding box center [1289, 628] width 211 height 33
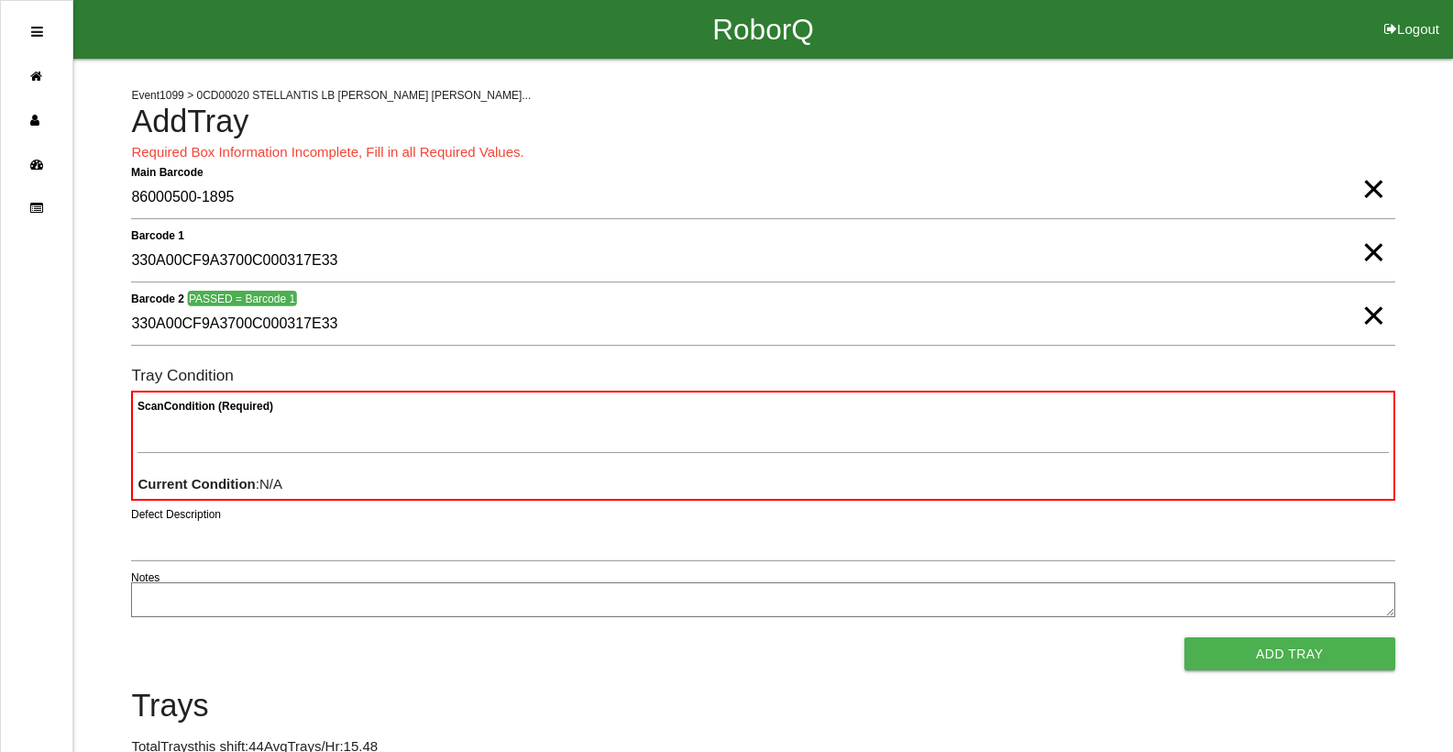
click at [1184, 637] on button "Add Tray" at bounding box center [1289, 653] width 211 height 33
click at [1371, 315] on span "×" at bounding box center [1373, 297] width 24 height 37
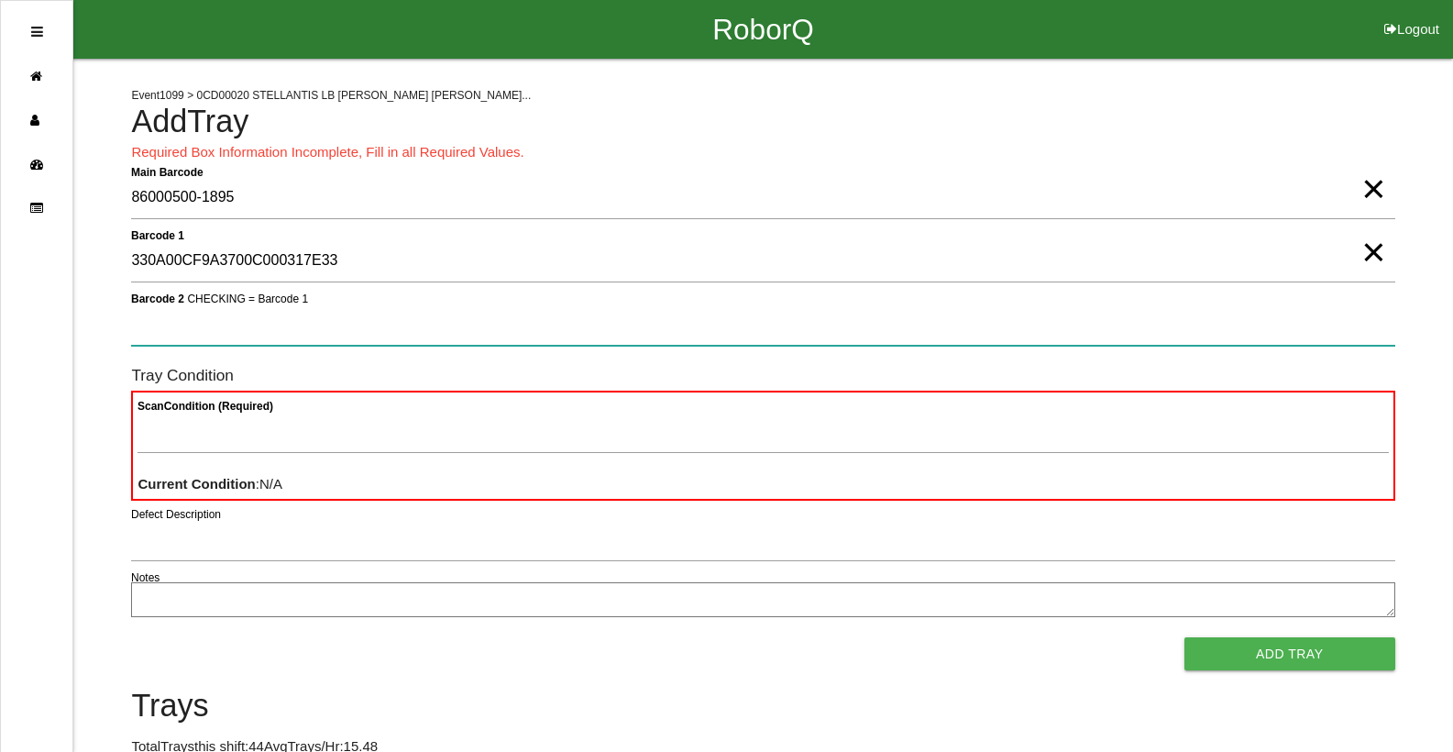
click at [1288, 340] on 2 "Barcode 2 CHECKING = Barcode 1" at bounding box center [762, 324] width 1263 height 42
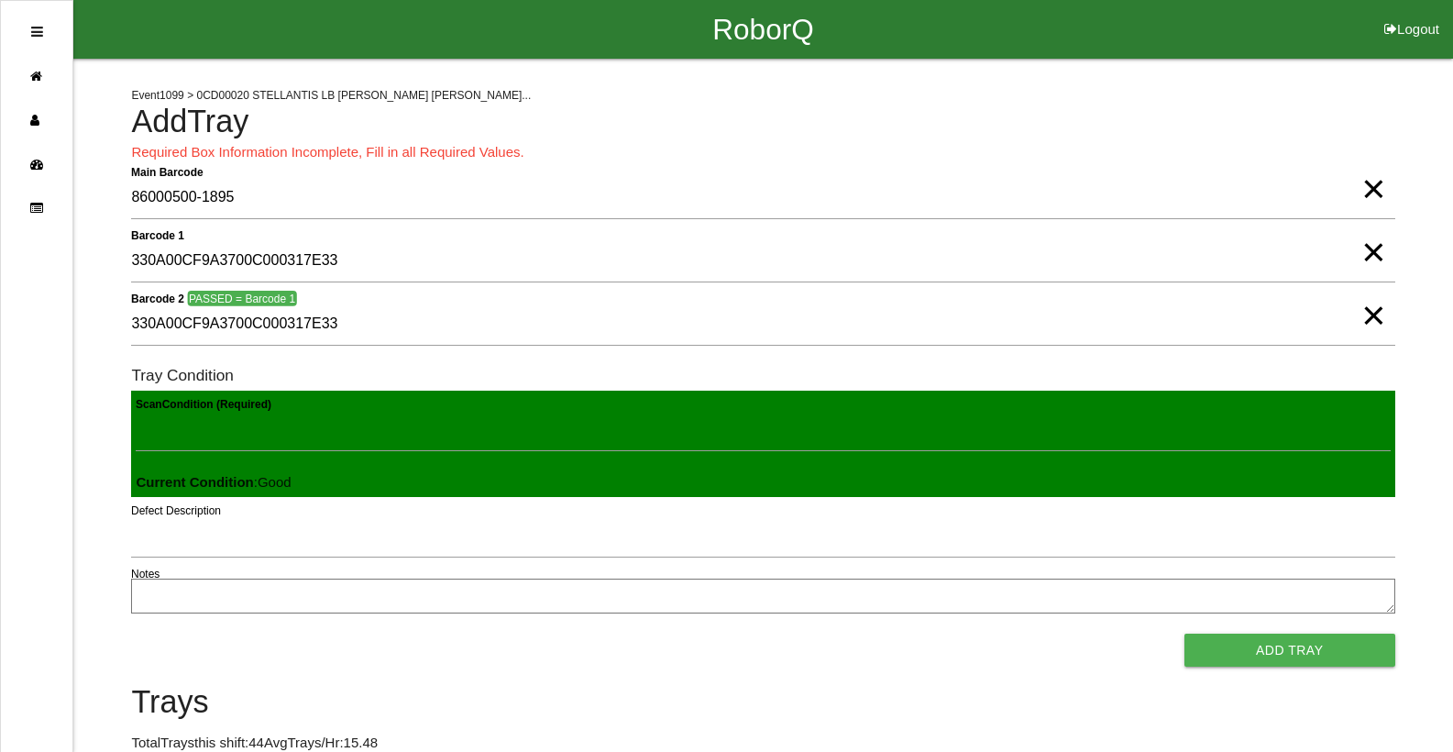
click at [1184, 633] on button "Add Tray" at bounding box center [1289, 649] width 211 height 33
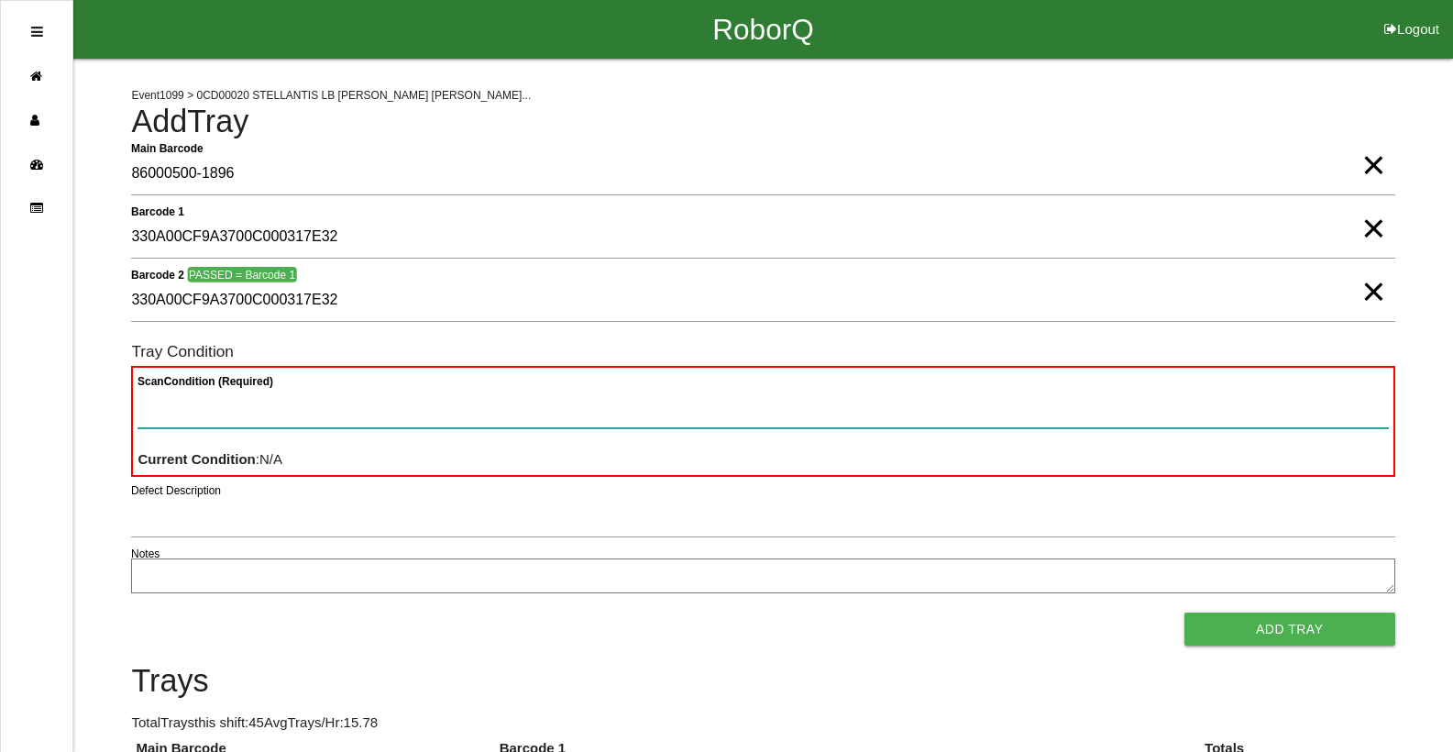
click at [1184, 612] on button "Add Tray" at bounding box center [1289, 628] width 211 height 33
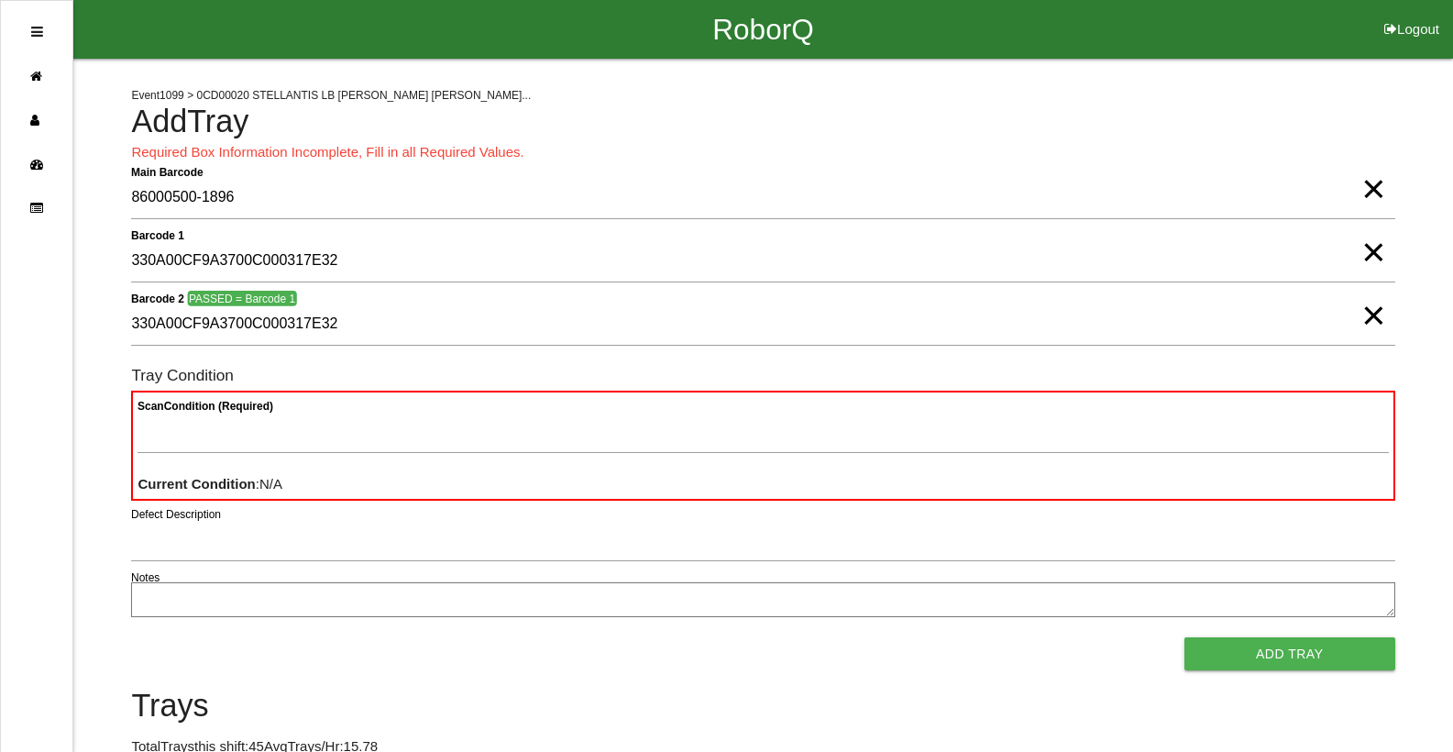
click at [1379, 315] on span "×" at bounding box center [1373, 297] width 24 height 37
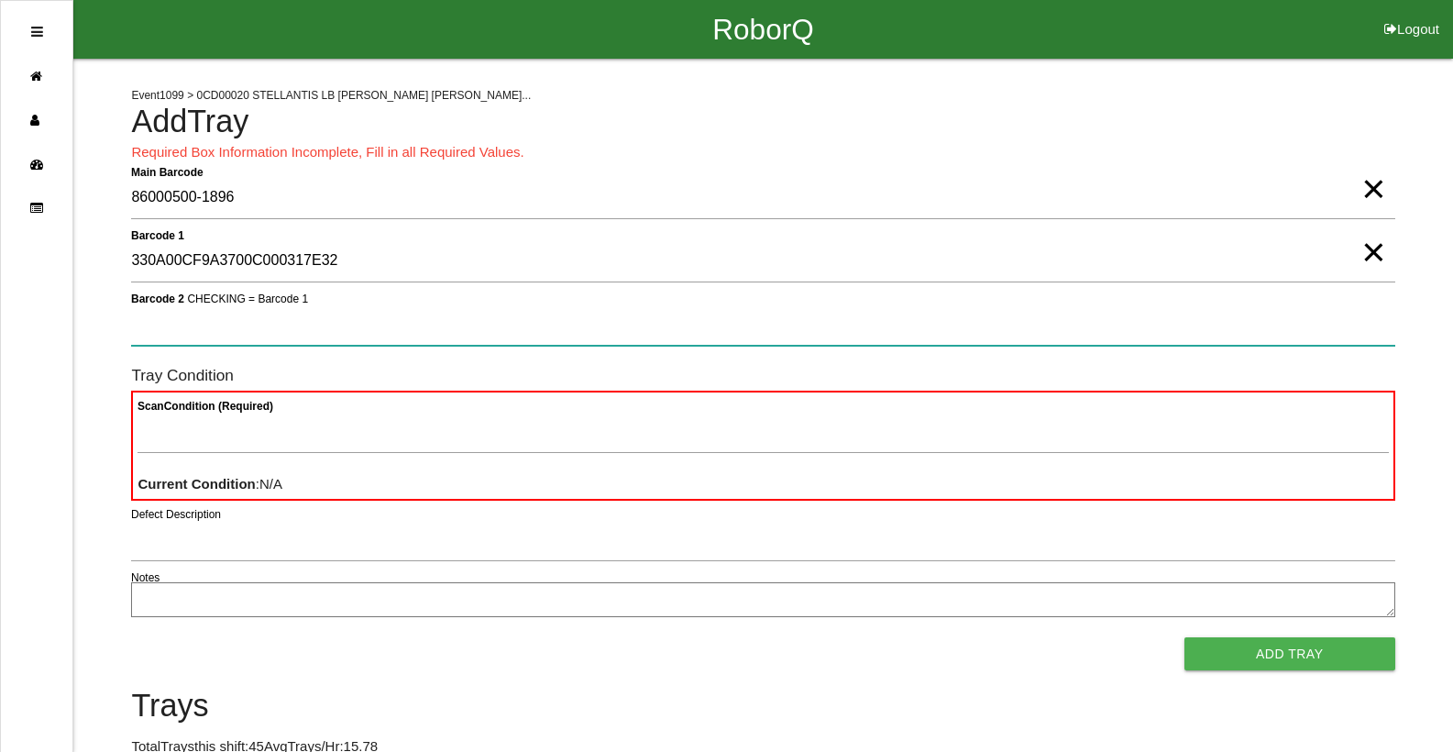
click at [1379, 322] on 2 "Barcode 2 CHECKING = Barcode 1" at bounding box center [762, 324] width 1263 height 42
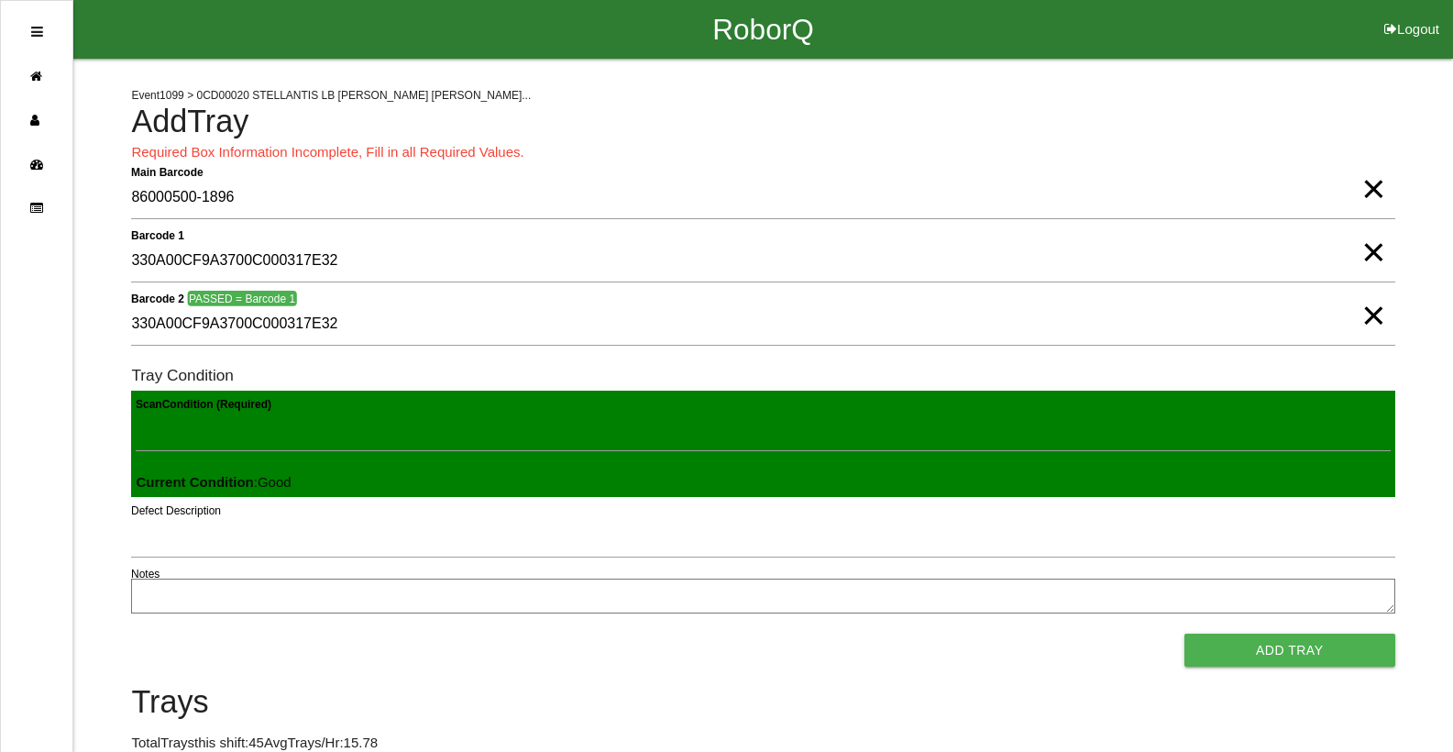
click at [1184, 633] on button "Add Tray" at bounding box center [1289, 649] width 211 height 33
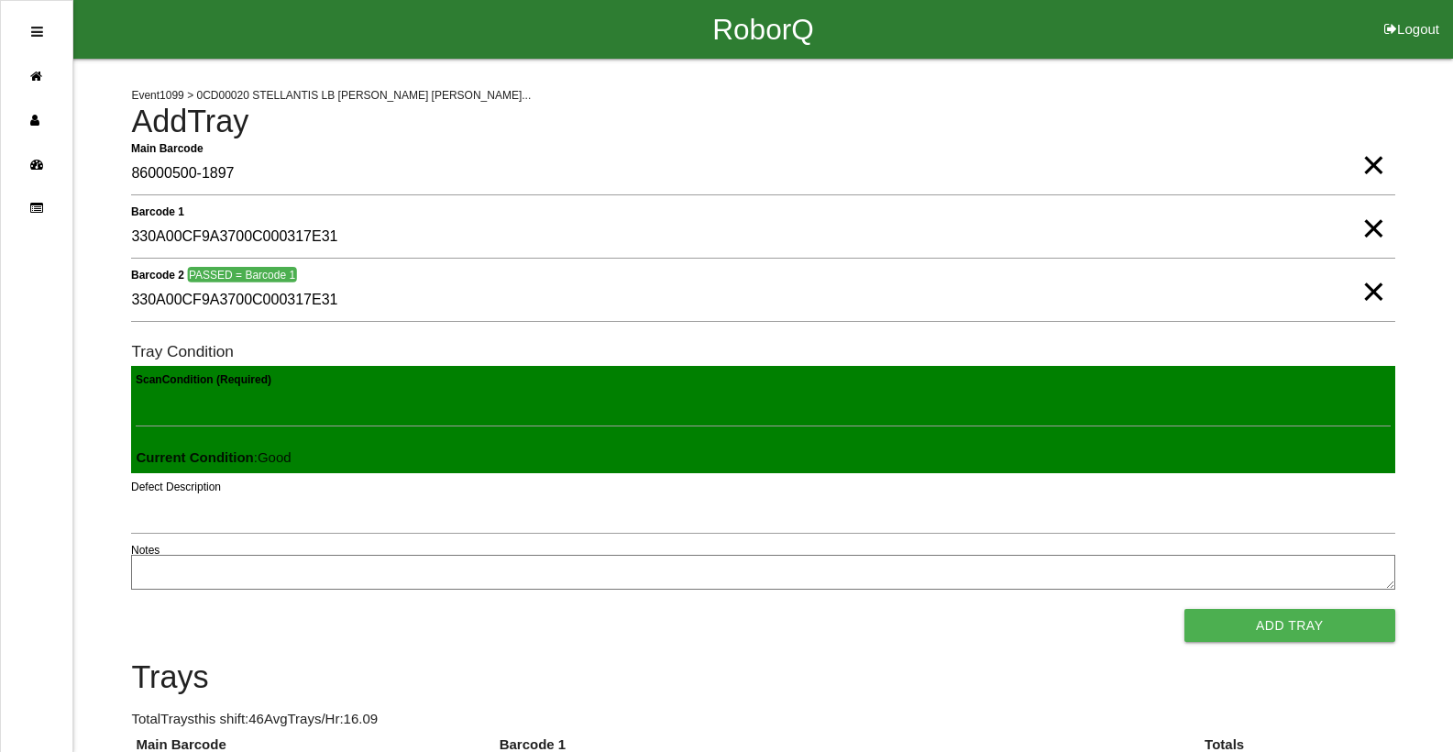
click at [1184, 609] on button "Add Tray" at bounding box center [1289, 625] width 211 height 33
